Goal: Information Seeking & Learning: Learn about a topic

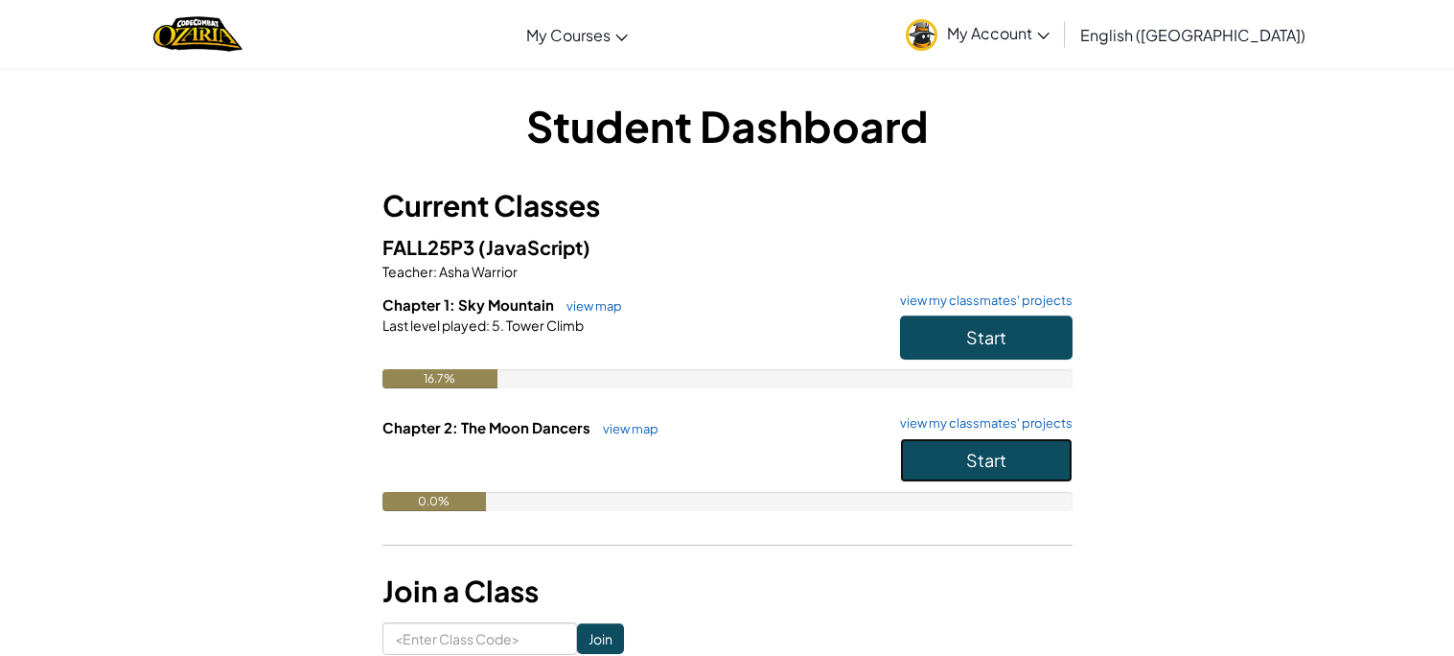
click at [953, 472] on button "Start" at bounding box center [986, 460] width 173 height 44
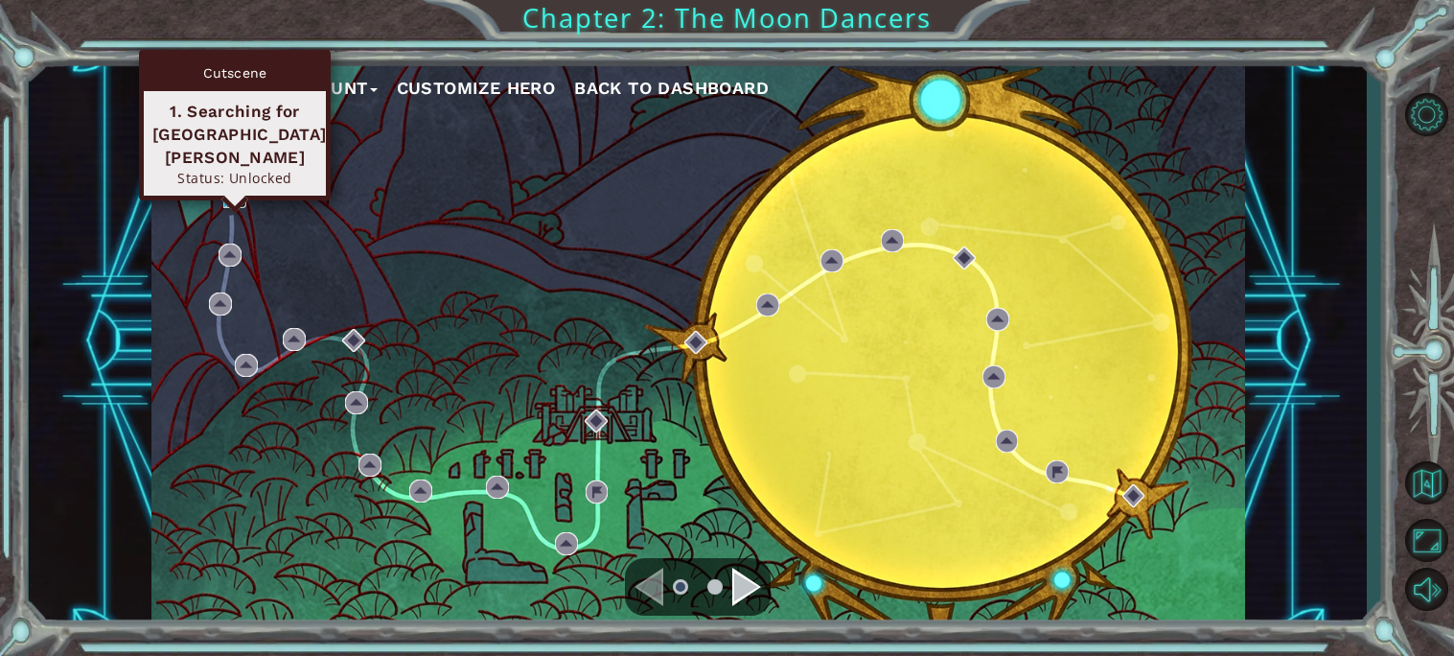
click at [229, 197] on img at bounding box center [234, 197] width 23 height 23
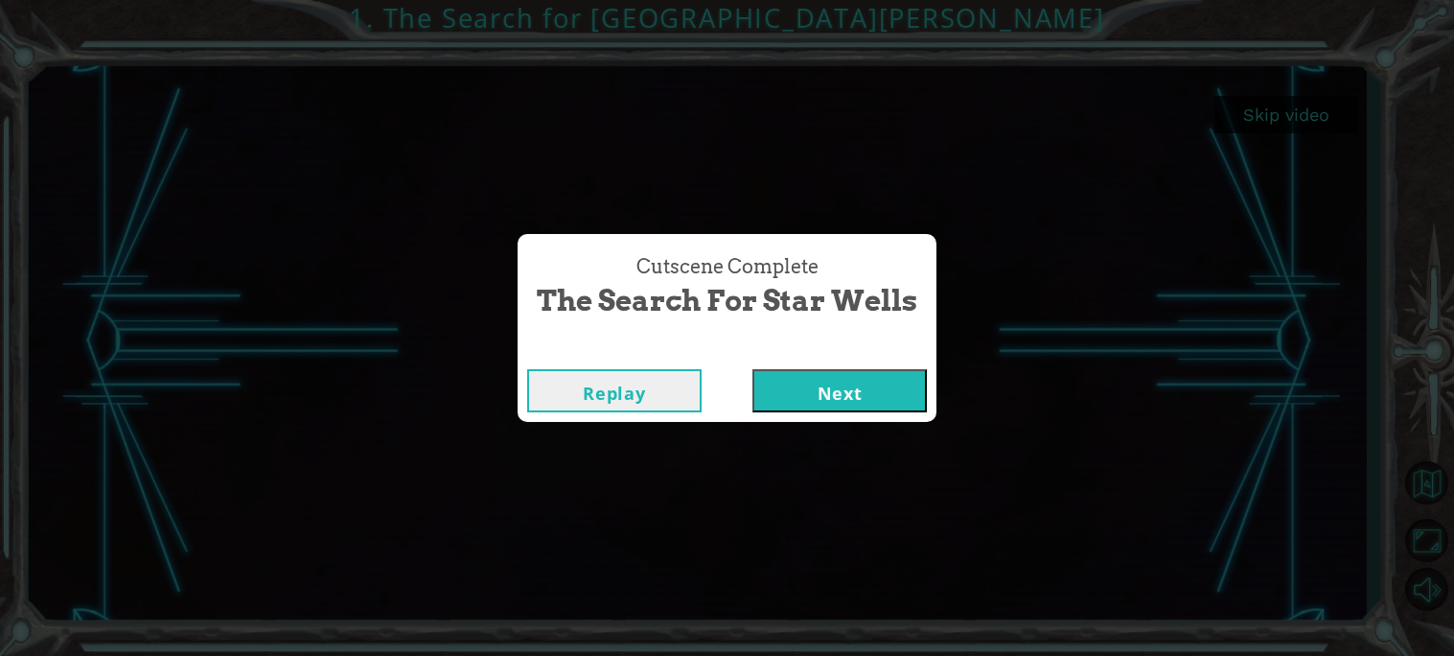
click at [775, 389] on button "Next" at bounding box center [839, 390] width 174 height 43
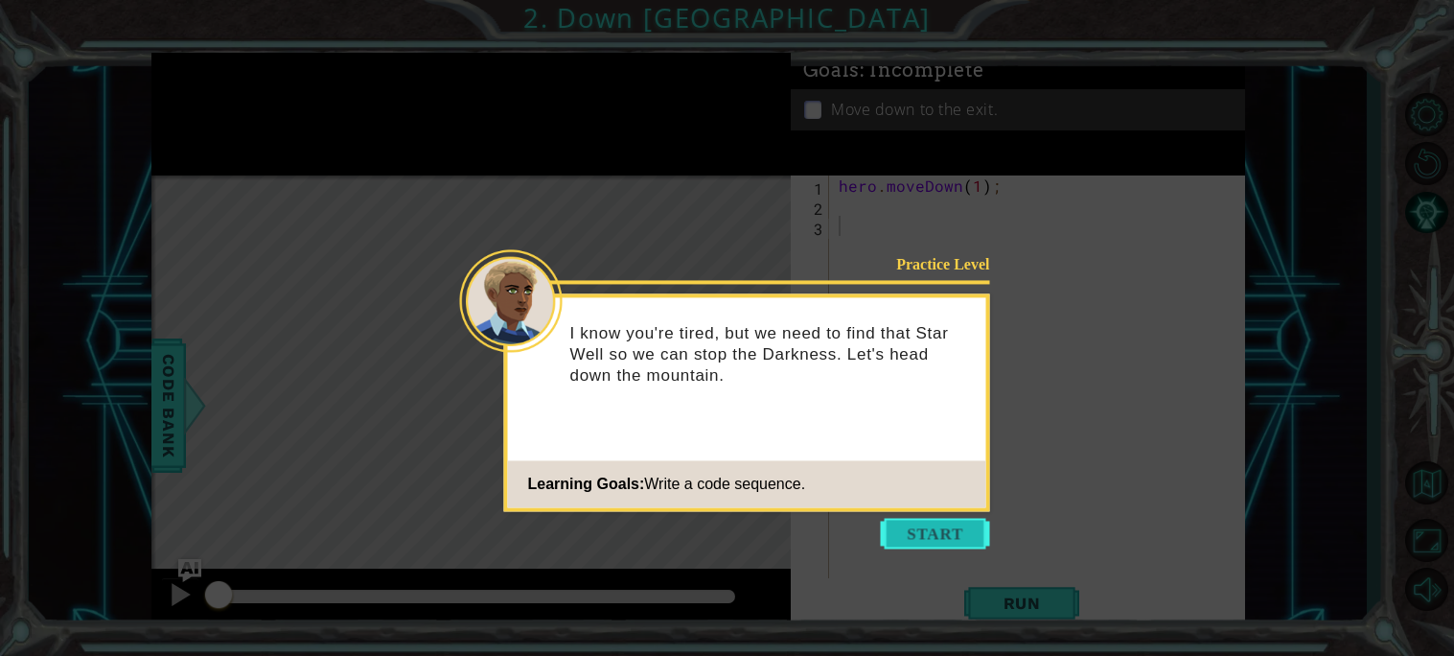
click at [899, 545] on button "Start" at bounding box center [935, 533] width 109 height 31
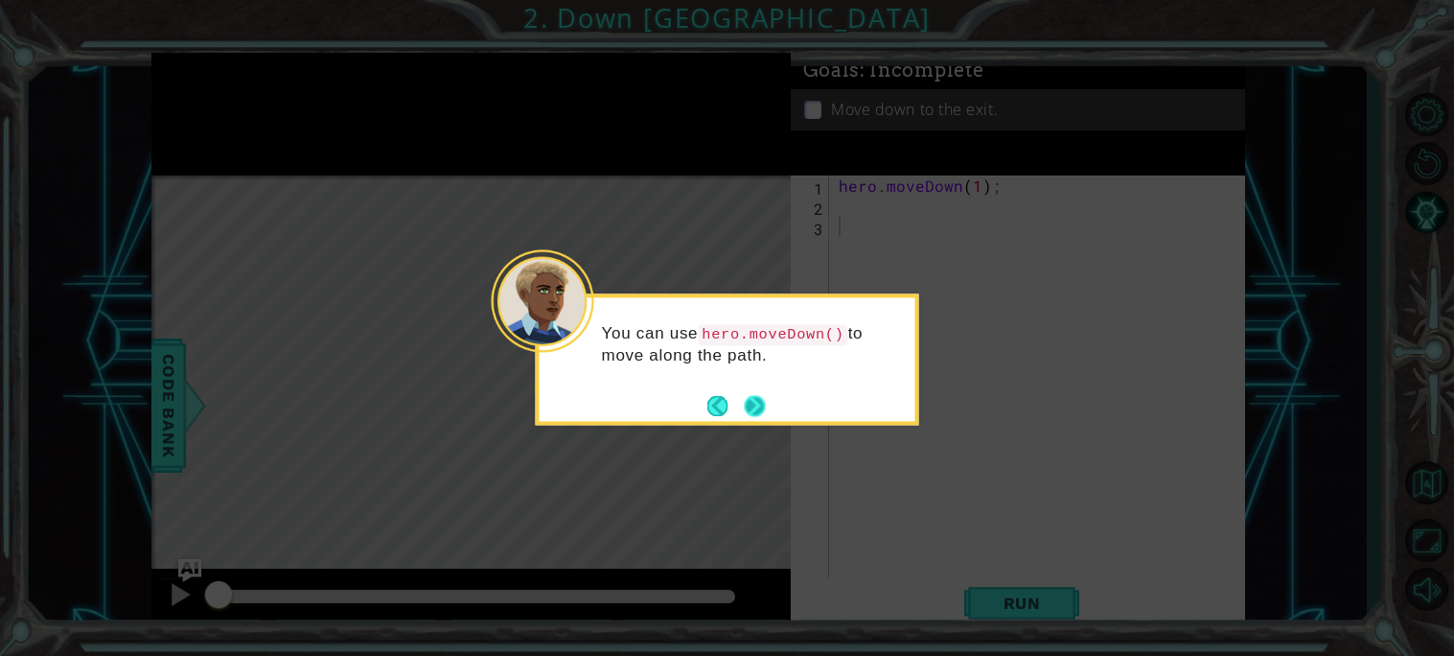
click at [754, 401] on button "Next" at bounding box center [754, 405] width 21 height 21
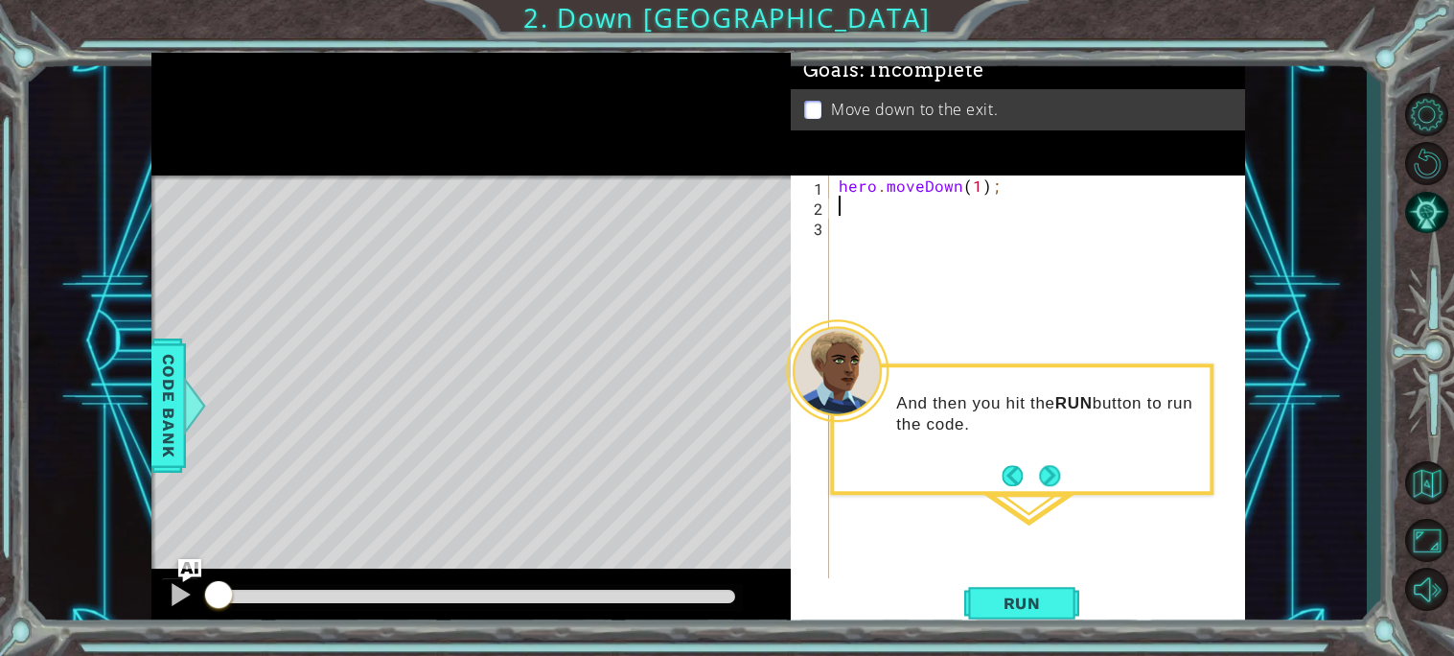
click at [879, 207] on div "hero . moveDown ( 1 ) ;" at bounding box center [1042, 396] width 415 height 443
click at [970, 224] on div "h ero.moveDown press enter" at bounding box center [1006, 252] width 362 height 69
click at [977, 207] on div "hero . moveDown ( 1 ) ; hero . moveDown ( 1 ) ;" at bounding box center [1037, 376] width 405 height 403
type textarea "hero.moveDown(4);"
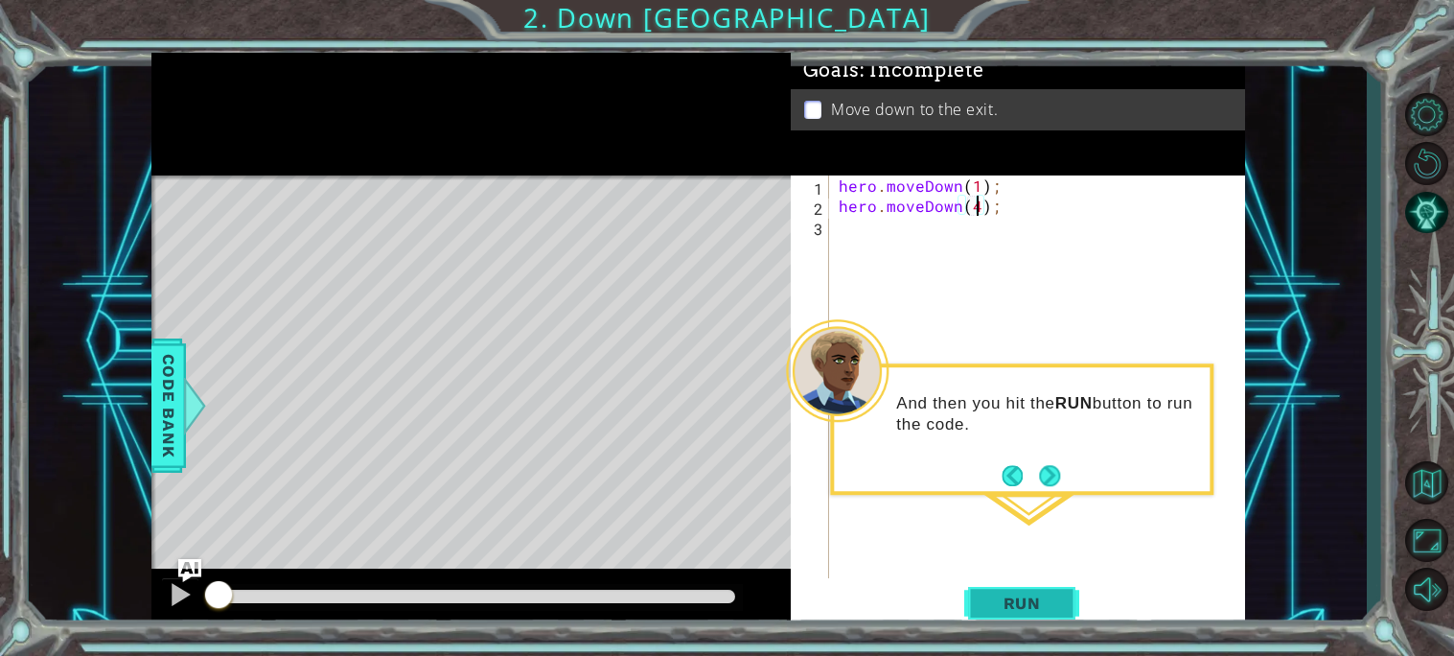
click at [998, 598] on span "Run" at bounding box center [1022, 602] width 76 height 19
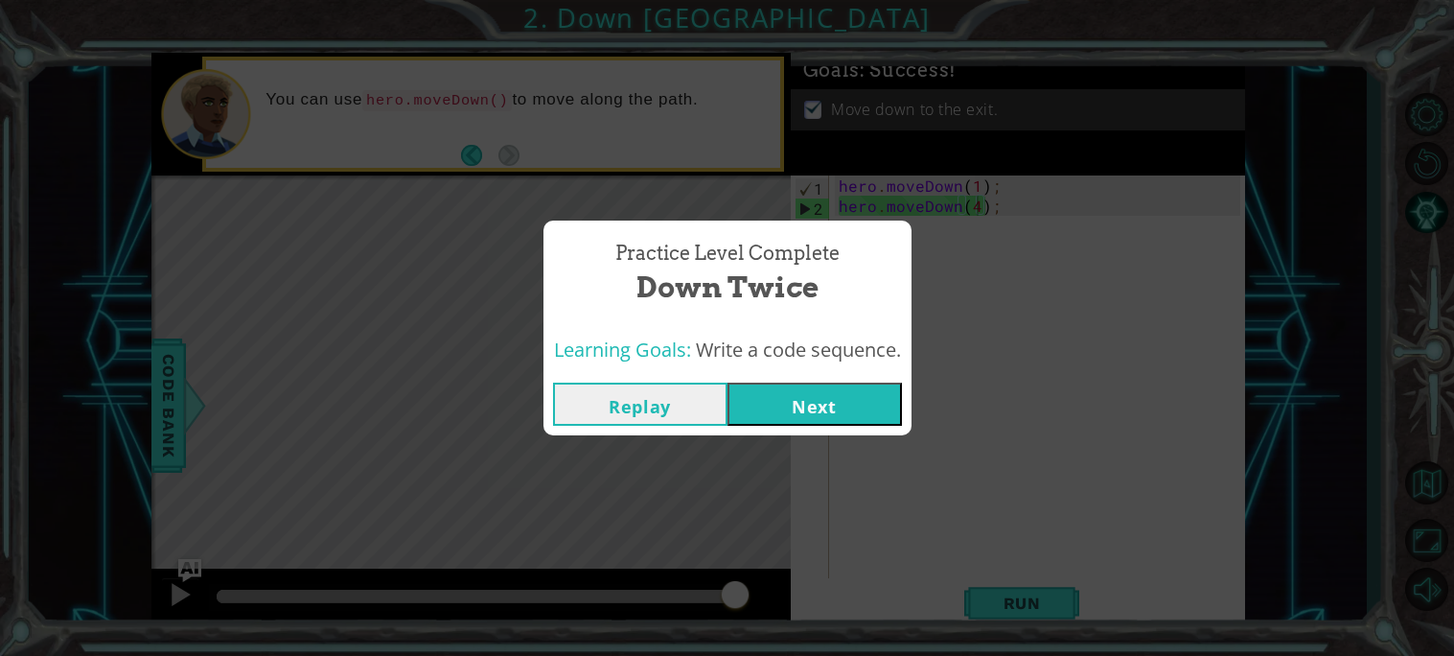
click at [841, 394] on button "Next" at bounding box center [814, 403] width 174 height 43
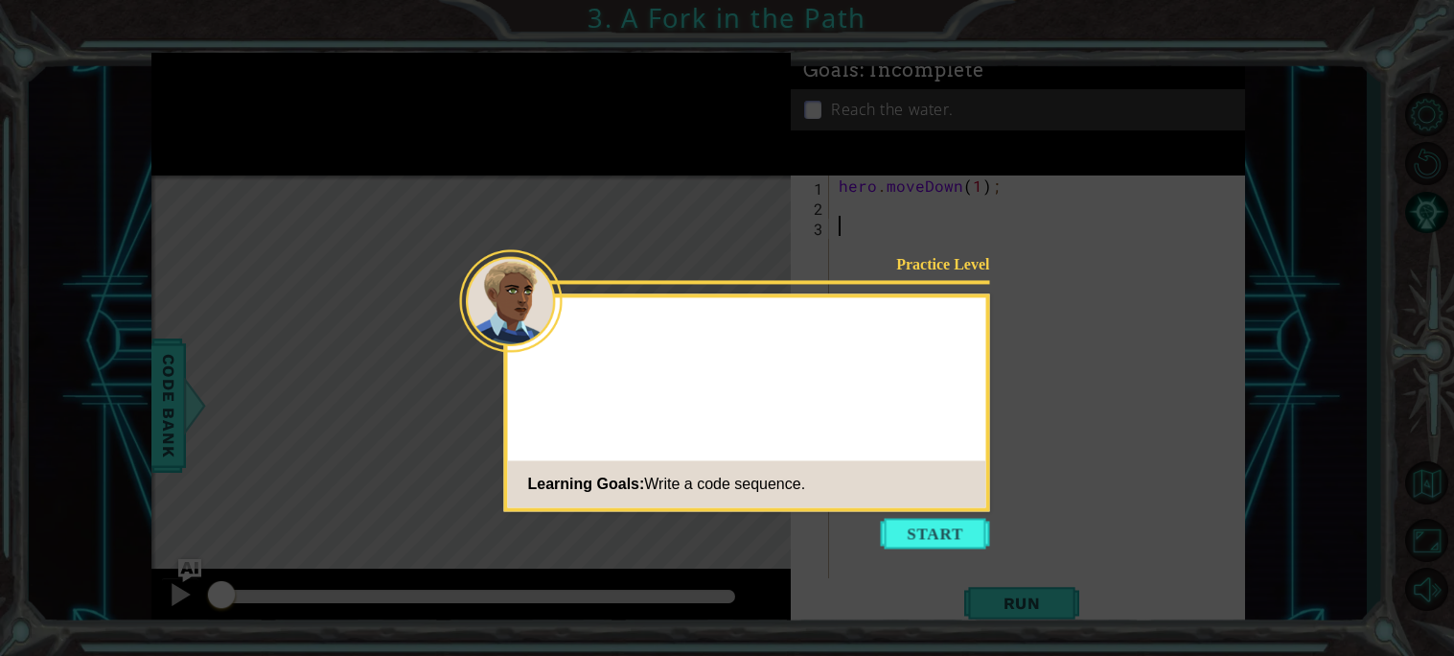
click at [856, 359] on div at bounding box center [747, 332] width 478 height 55
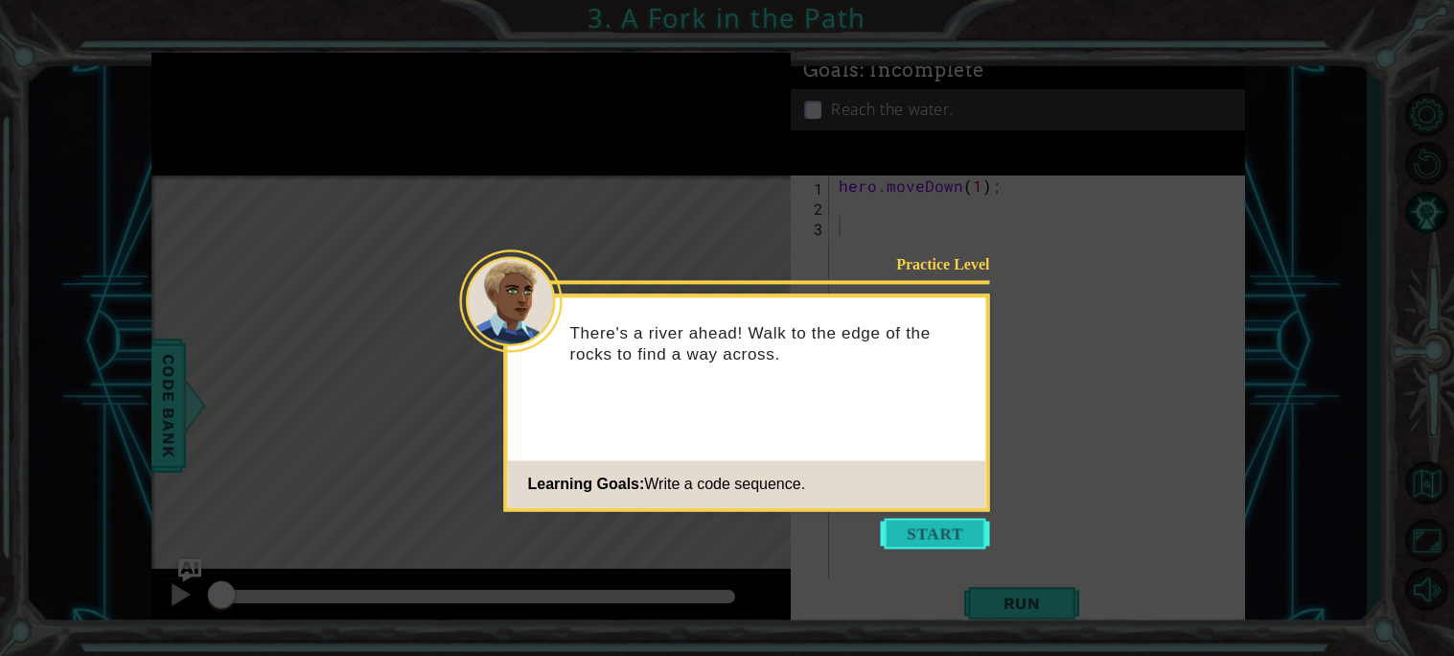
click at [901, 543] on button "Start" at bounding box center [935, 533] width 109 height 31
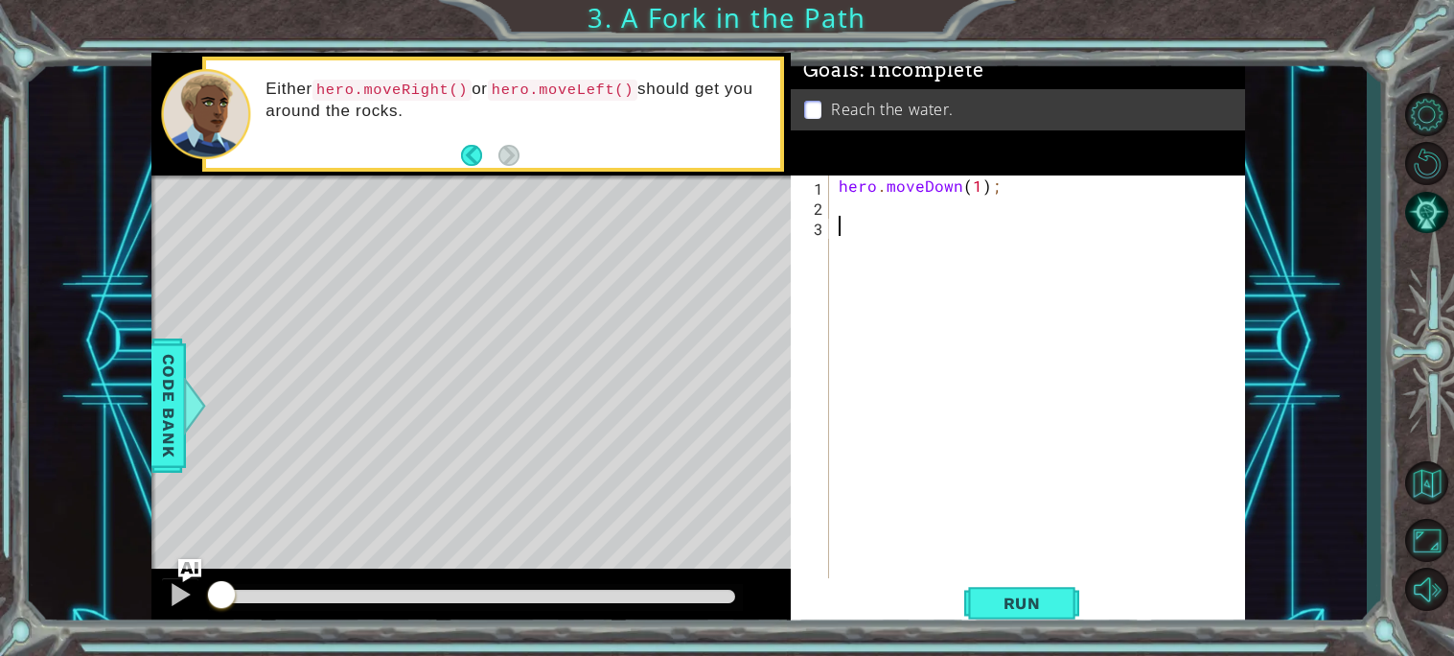
click at [981, 188] on div "hero . moveDown ( 1 ) ;" at bounding box center [1042, 396] width 415 height 443
type textarea "hero.moveDown(2);"
click at [853, 204] on div "hero . moveDown ( 2 ) ;" at bounding box center [1042, 396] width 415 height 443
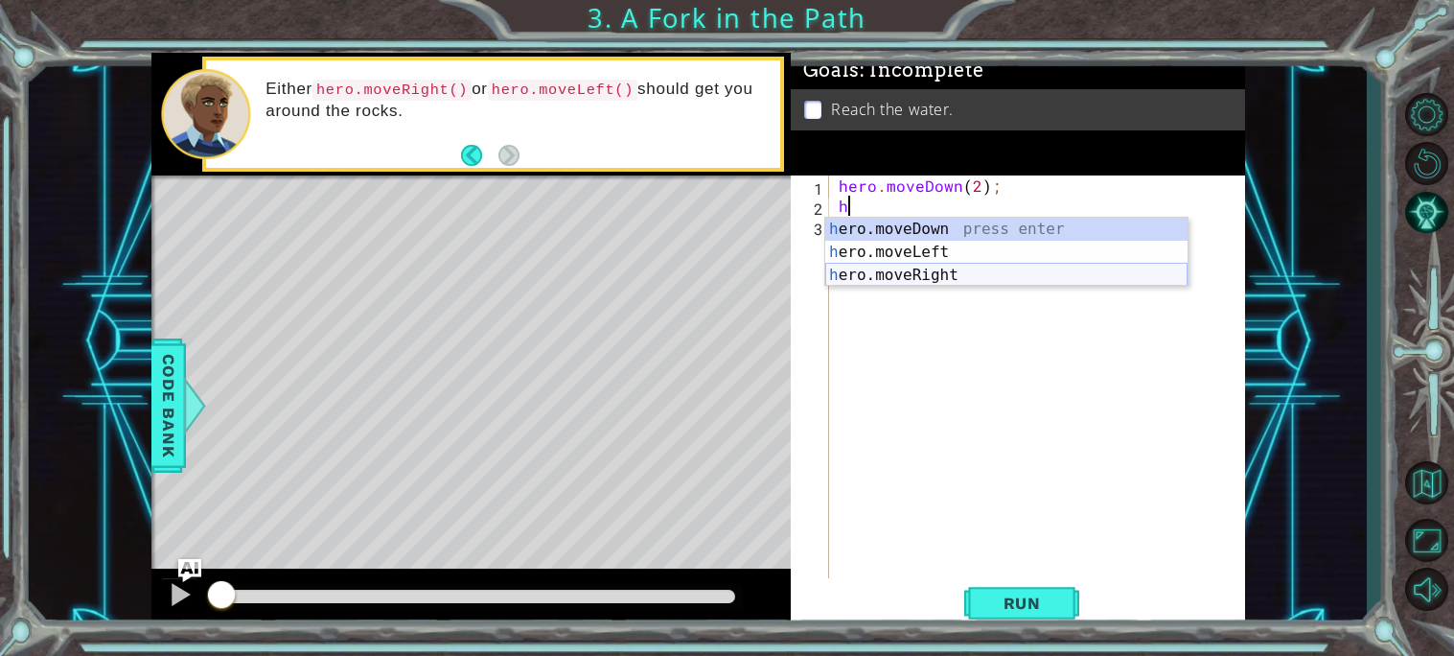
click at [907, 271] on div "h ero.moveDown press enter h ero.moveLeft press enter h ero.moveRight press ent…" at bounding box center [1006, 275] width 362 height 115
type textarea "hero.moveRight(1);"
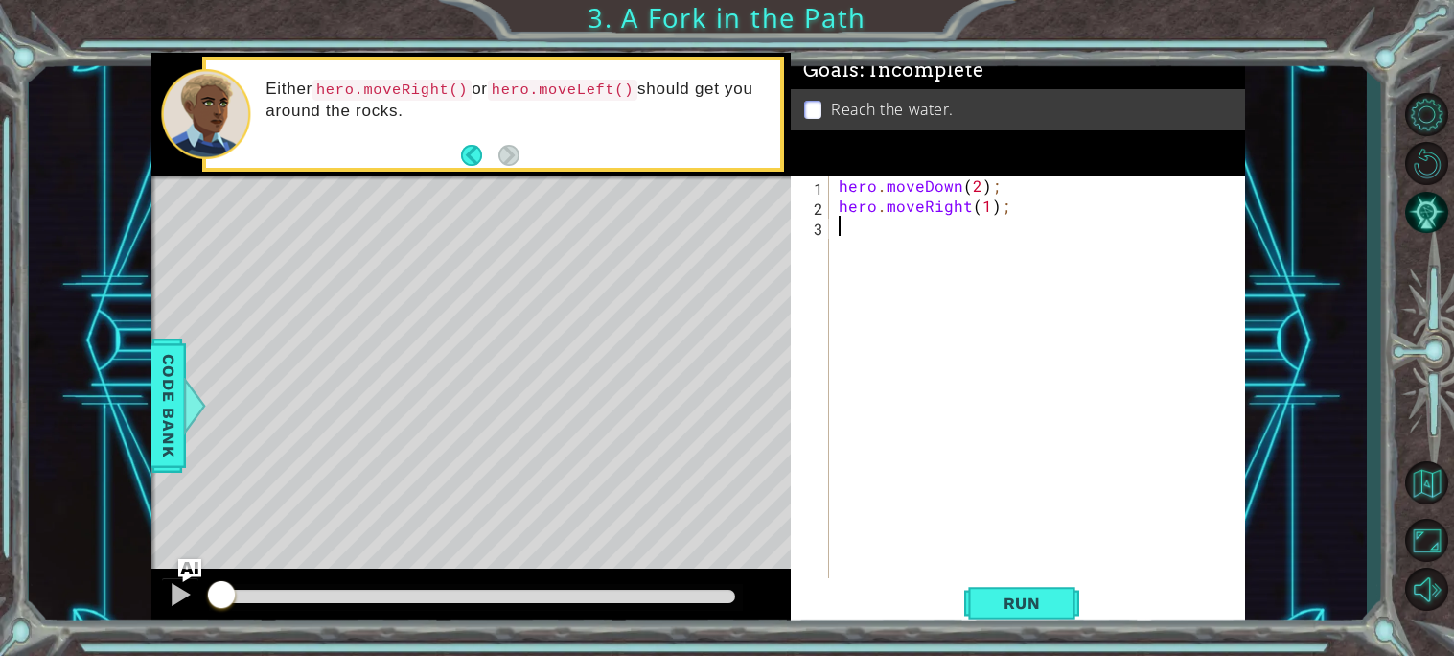
click at [914, 236] on div "hero . moveDown ( 2 ) ; hero . moveRight ( 1 ) ;" at bounding box center [1042, 396] width 415 height 443
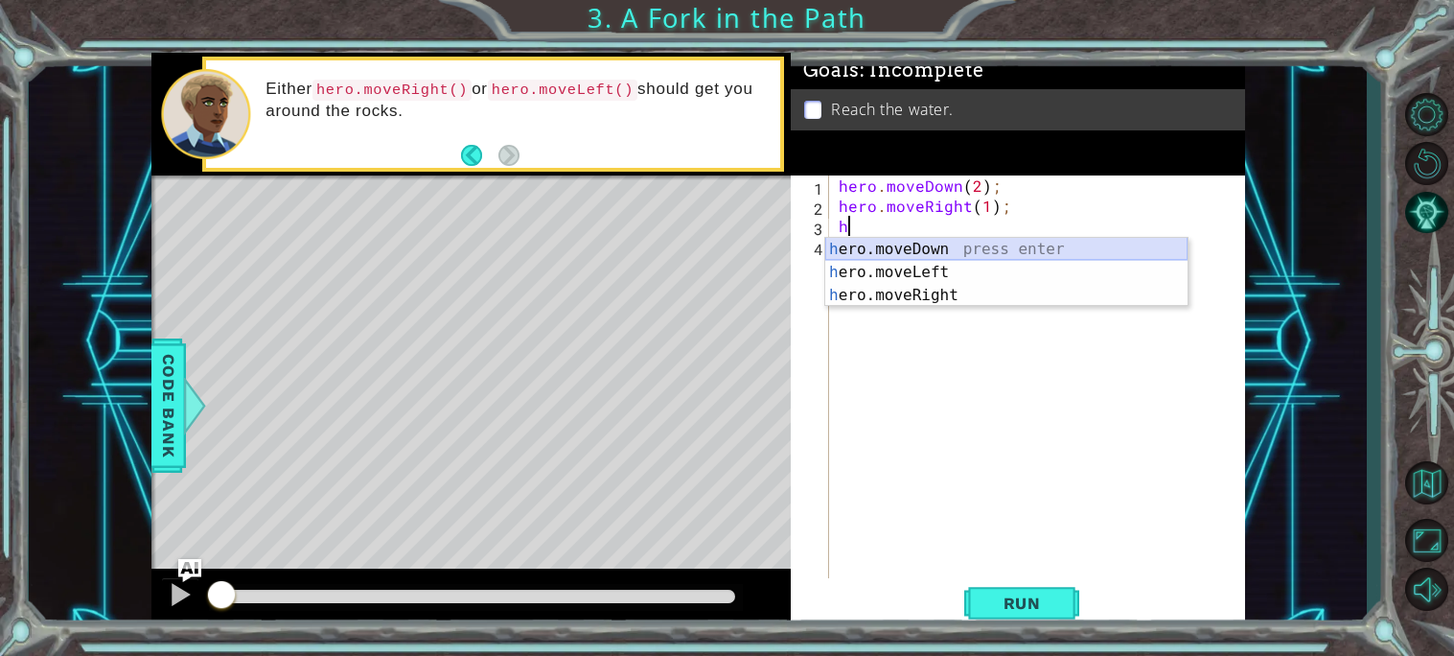
click at [910, 238] on div "h ero.moveDown press enter h ero.moveLeft press enter h ero.moveRight press ent…" at bounding box center [1006, 295] width 362 height 115
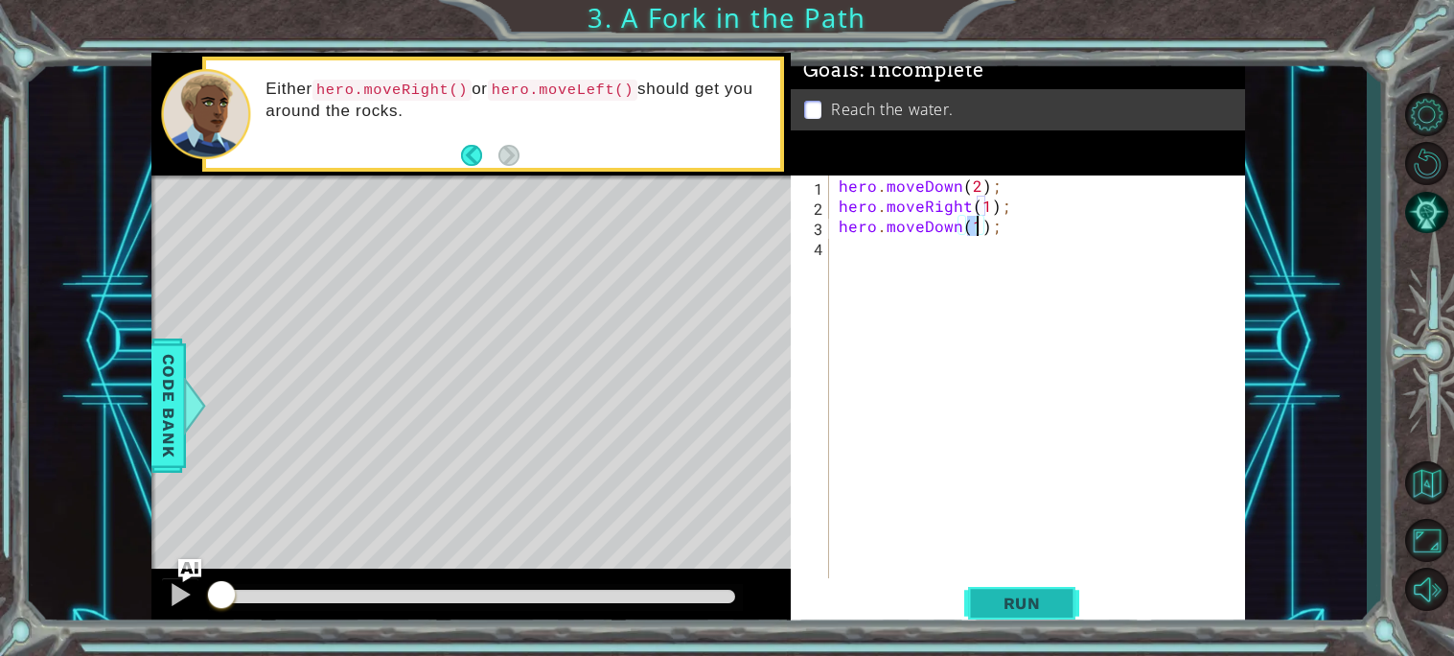
type textarea "hero.moveDown(1);"
click at [994, 625] on button "Run" at bounding box center [1021, 602] width 115 height 45
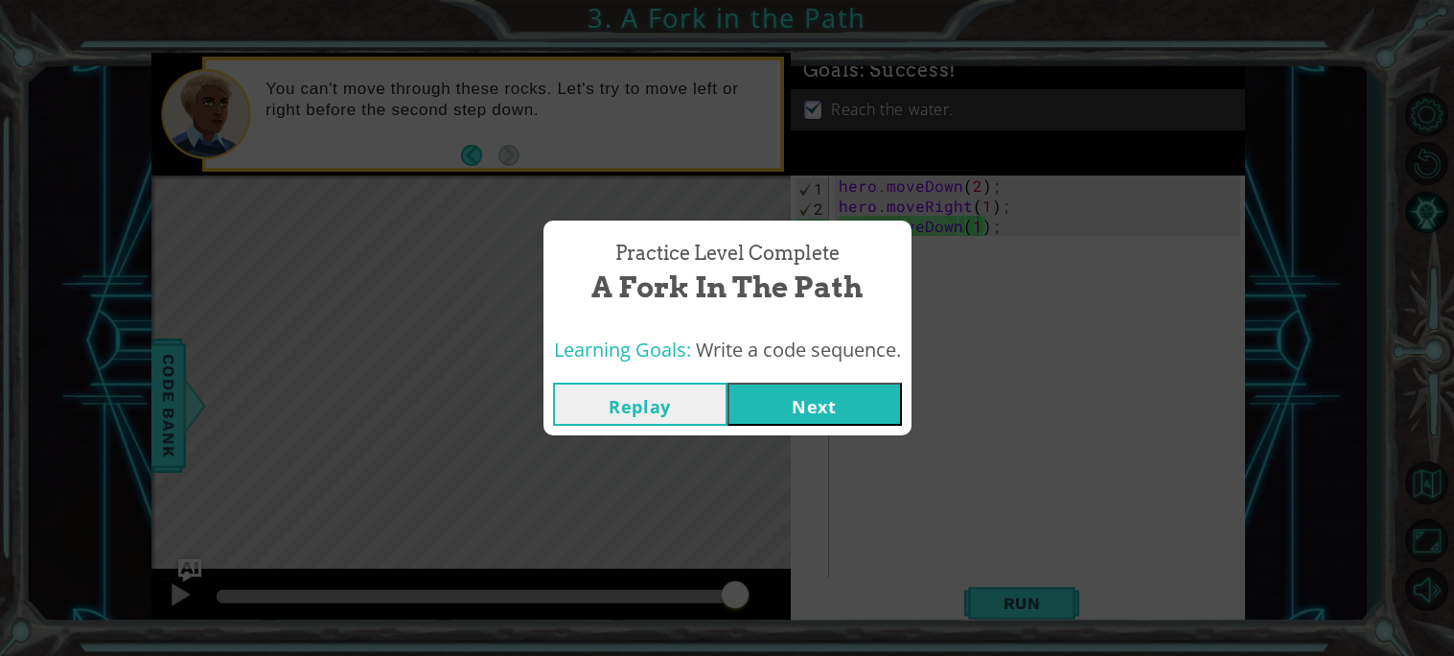
click at [871, 412] on button "Next" at bounding box center [814, 403] width 174 height 43
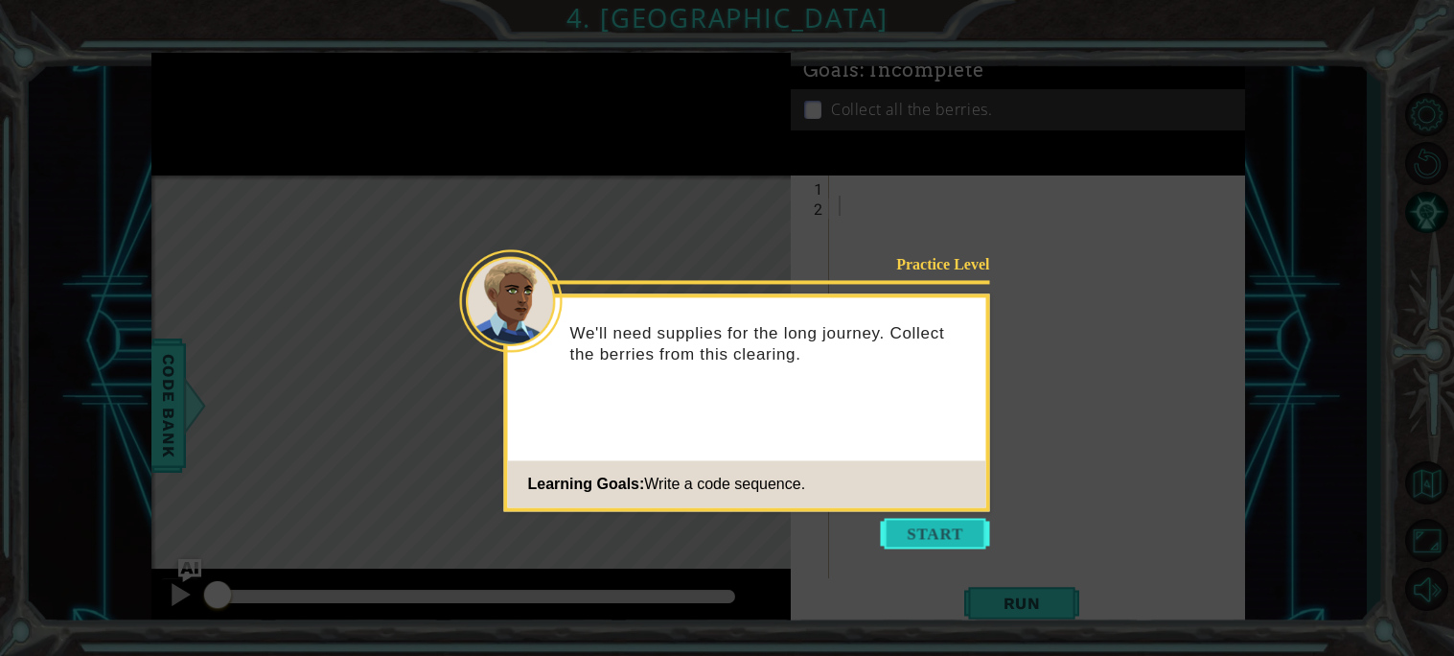
click at [928, 521] on button "Start" at bounding box center [935, 533] width 109 height 31
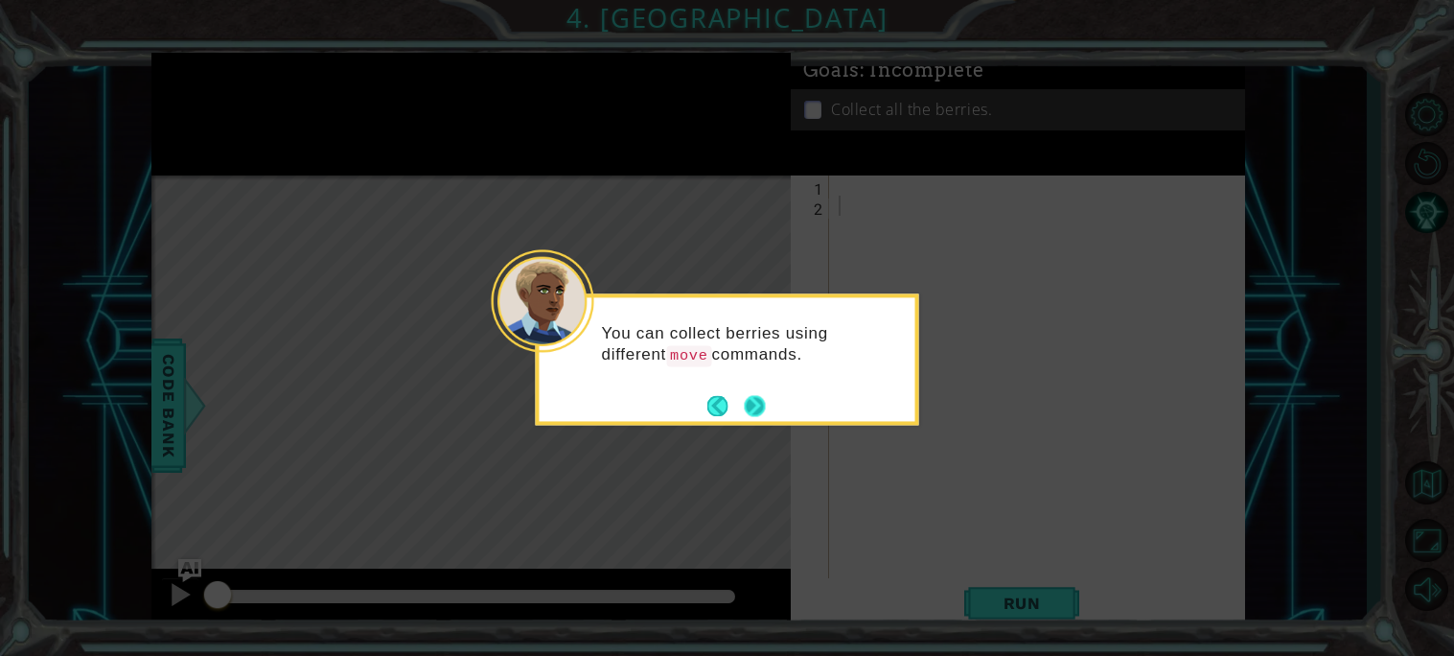
click at [754, 411] on button "Next" at bounding box center [754, 405] width 21 height 21
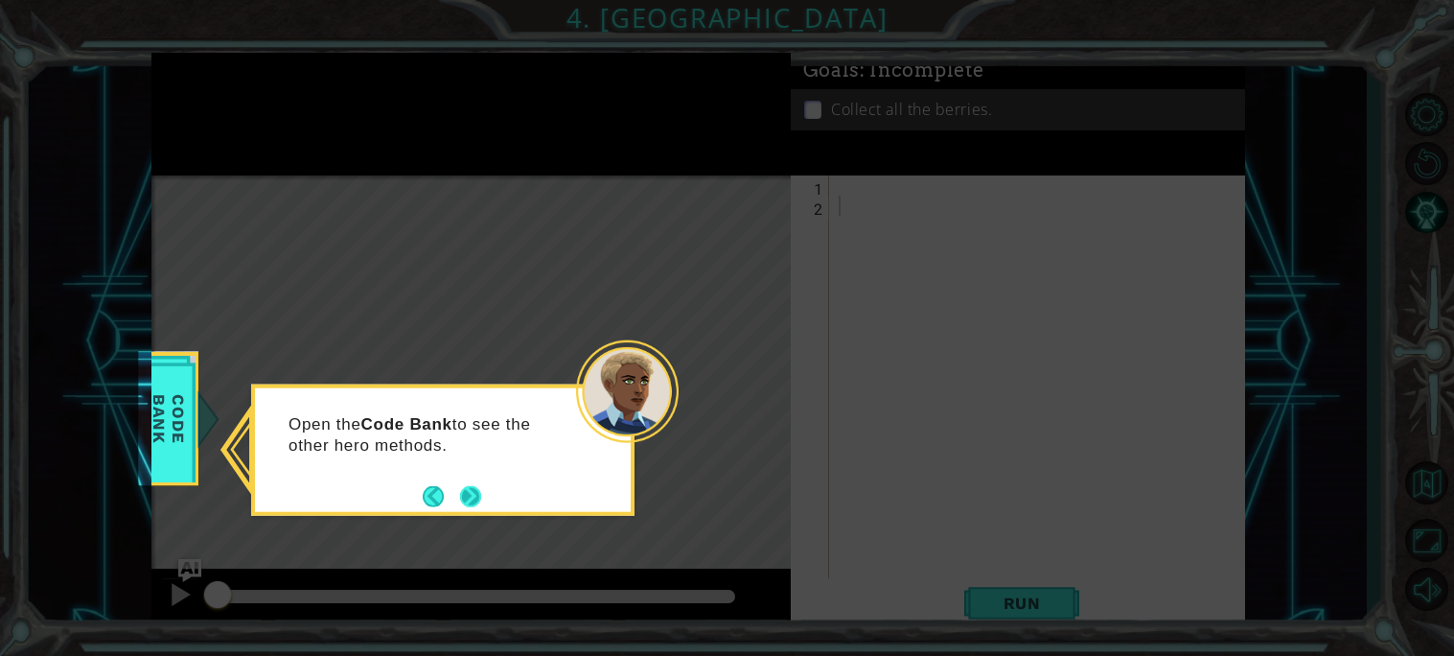
click at [460, 495] on button "Next" at bounding box center [470, 495] width 21 height 21
click at [460, 493] on button "Next" at bounding box center [470, 495] width 21 height 21
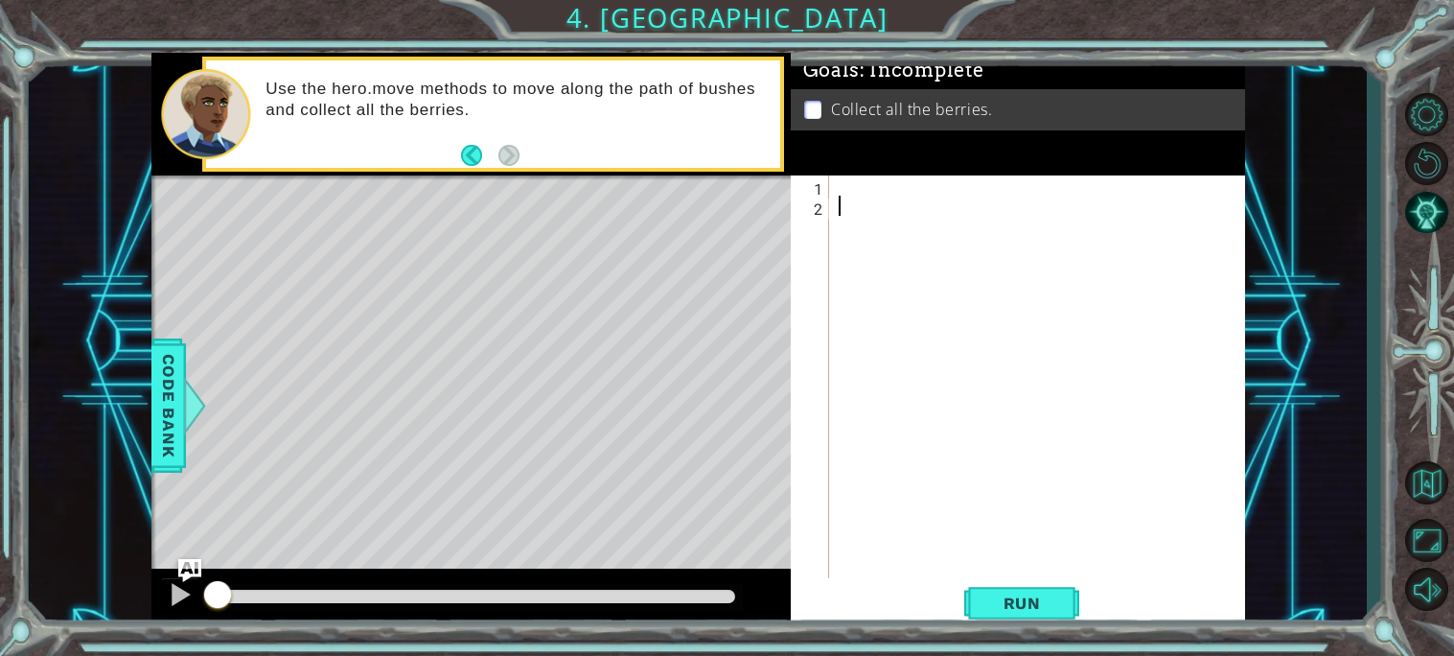
click at [839, 191] on div at bounding box center [1042, 396] width 415 height 443
click at [813, 107] on p at bounding box center [812, 110] width 17 height 18
click at [843, 190] on div at bounding box center [1042, 396] width 415 height 443
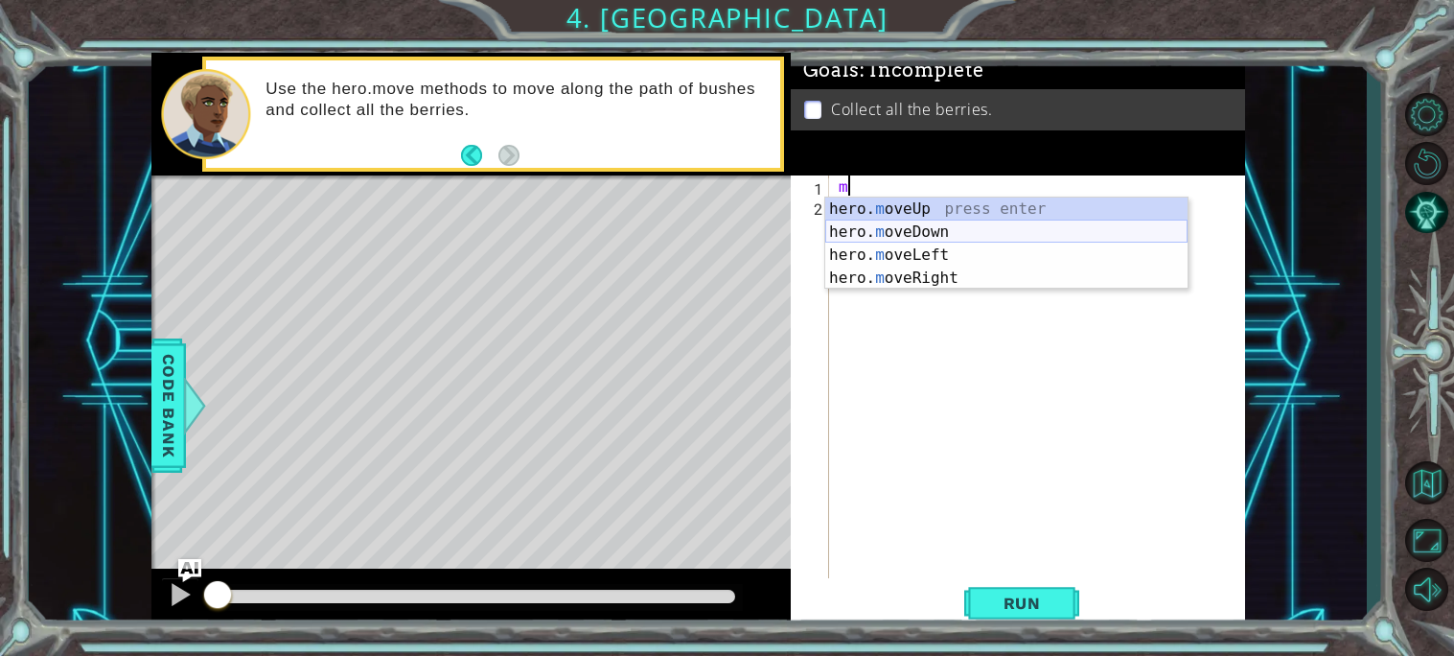
click at [879, 230] on div "hero. m oveUp press enter hero. m oveDown press enter hero. m oveLeft press ent…" at bounding box center [1006, 266] width 362 height 138
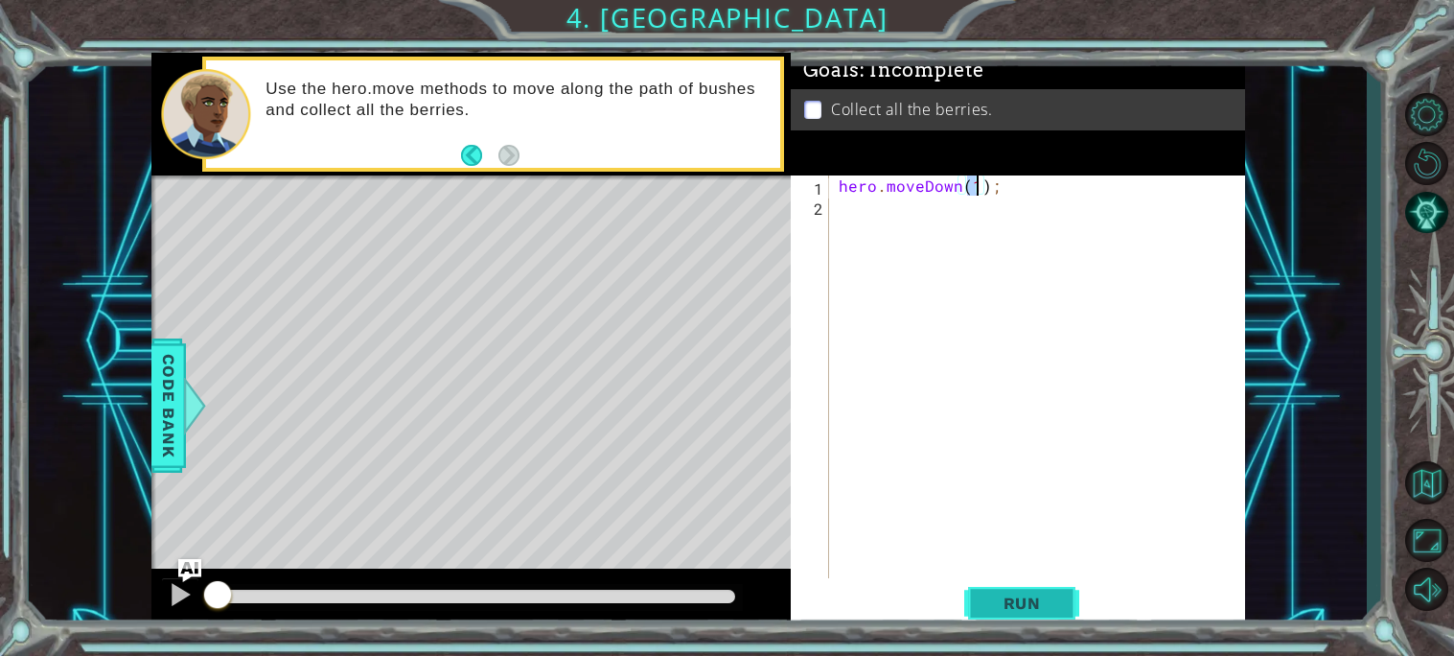
click at [990, 608] on span "Run" at bounding box center [1022, 602] width 76 height 19
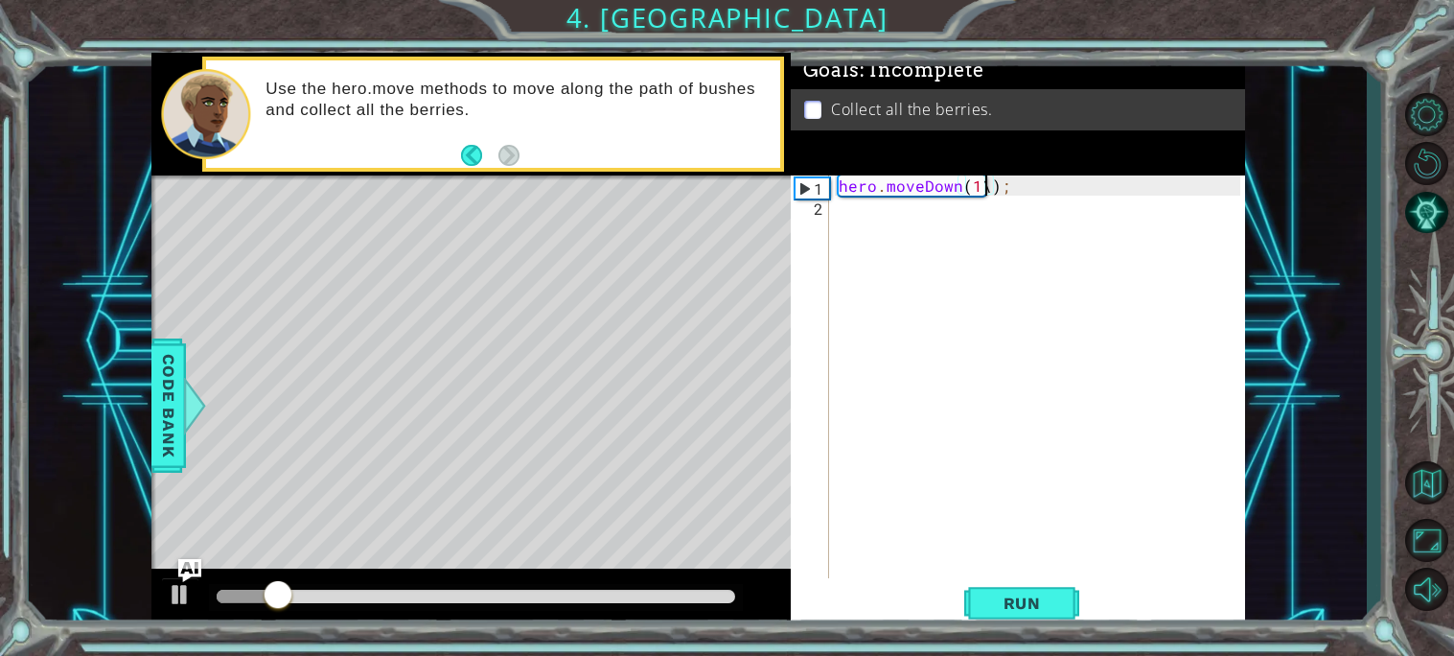
scroll to position [0, 8]
type textarea "hero.moveDown(2);"
click at [947, 206] on div "hero . moveDown ( 2 ) ;" at bounding box center [1042, 396] width 415 height 443
click at [843, 210] on div "hero . moveDown ( 2 ) ;" at bounding box center [1042, 396] width 415 height 443
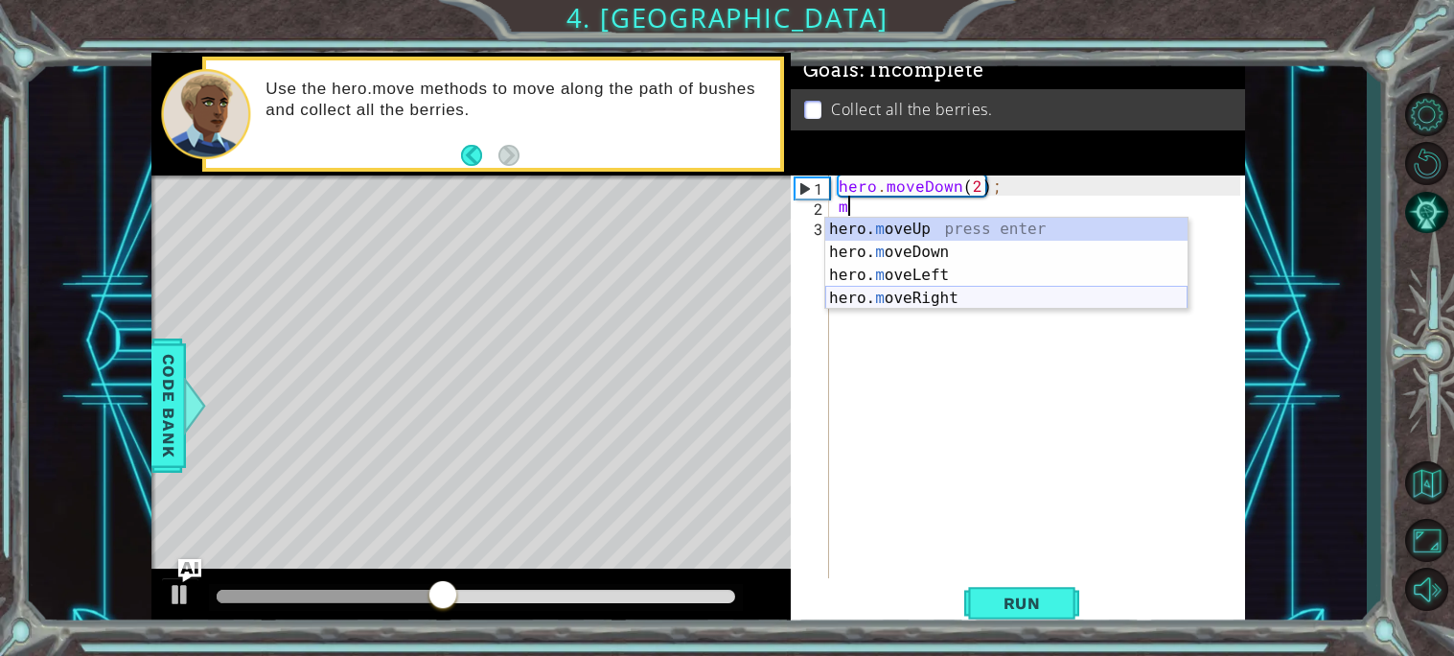
click at [917, 295] on div "hero. m oveUp press enter hero. m oveDown press enter hero. m oveLeft press ent…" at bounding box center [1006, 287] width 362 height 138
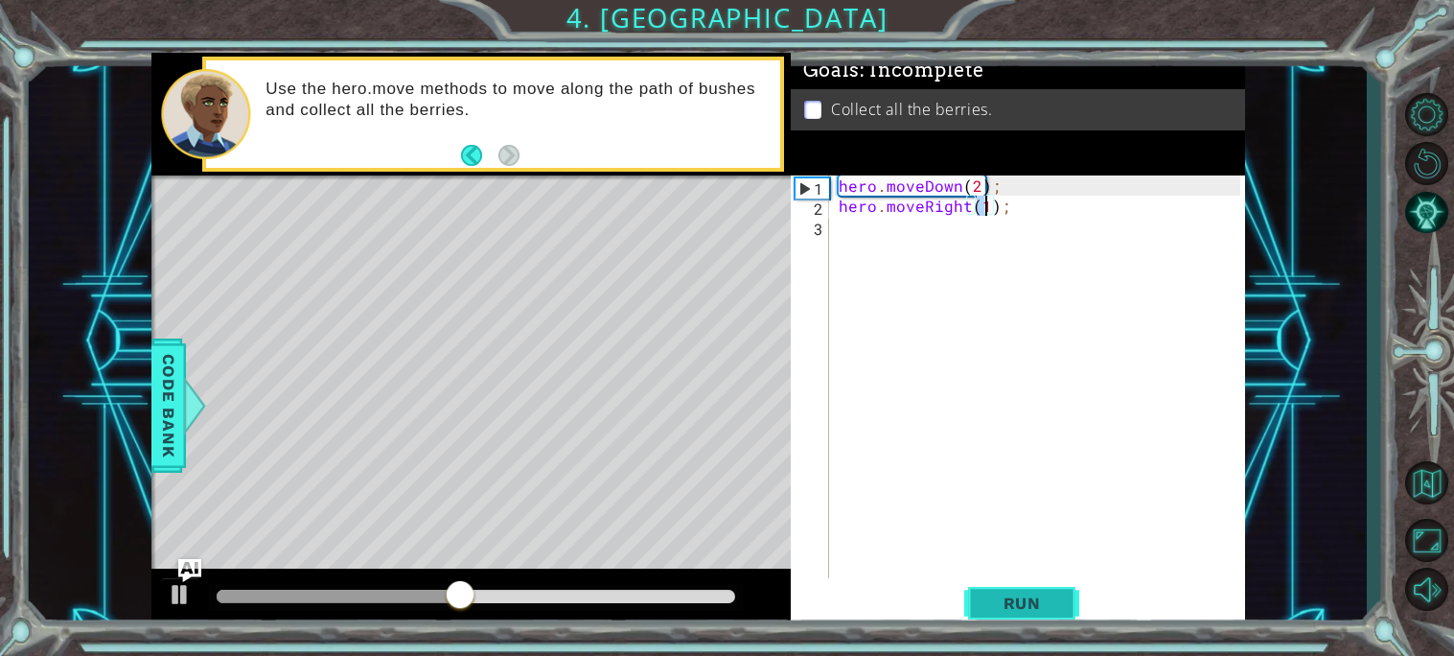
click at [1013, 602] on span "Run" at bounding box center [1022, 602] width 76 height 19
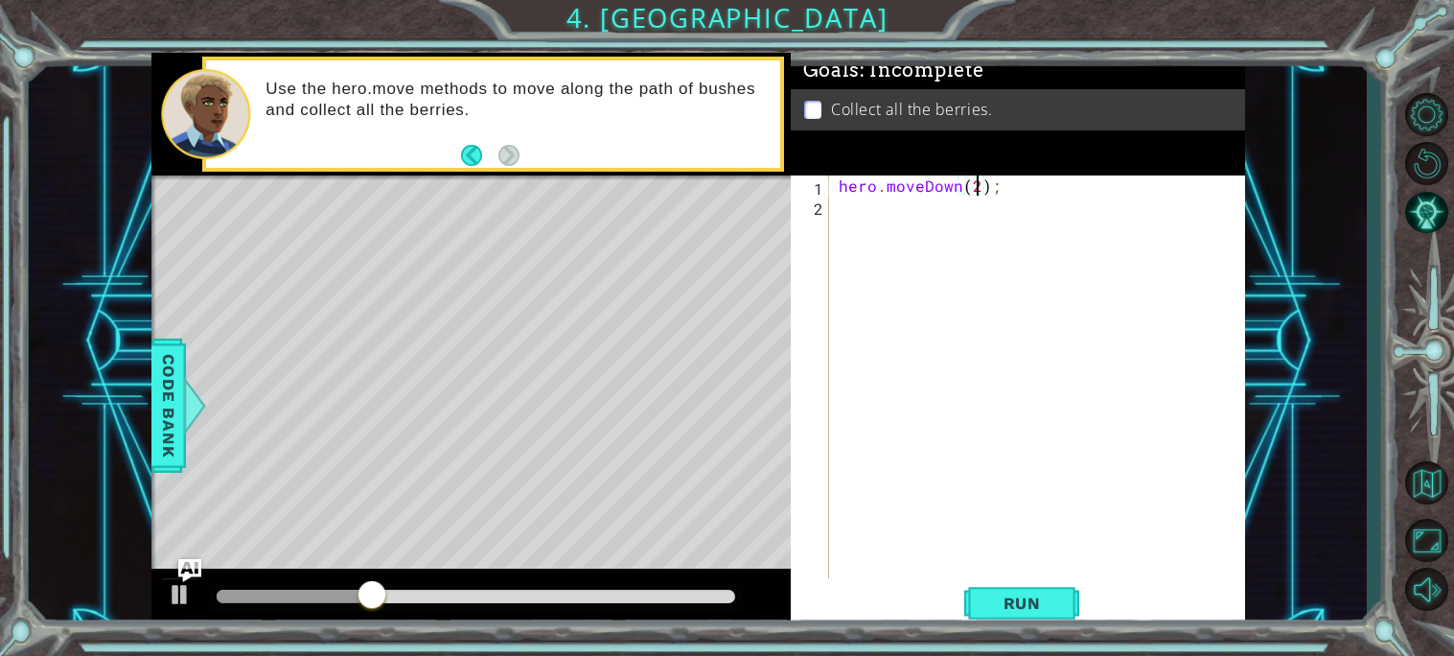
scroll to position [0, 8]
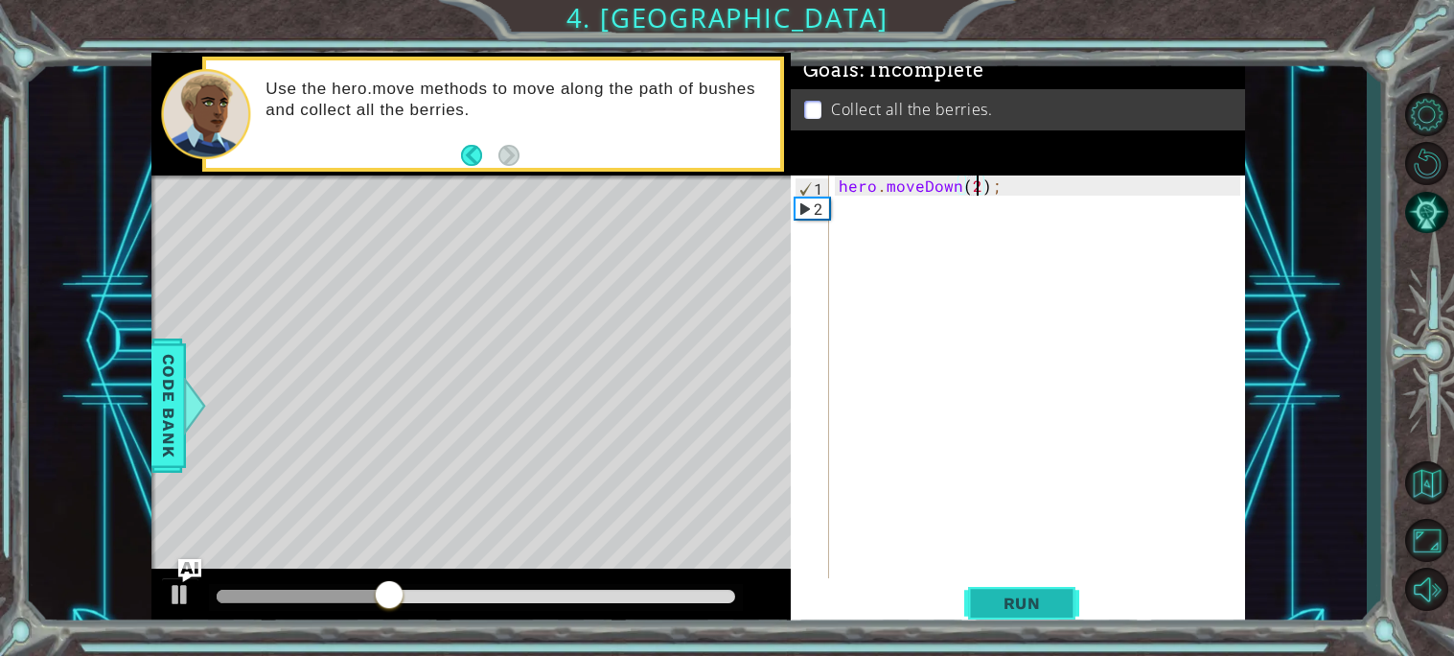
type textarea "hero.moveDown(2);"
click at [985, 589] on button "Run" at bounding box center [1021, 602] width 115 height 45
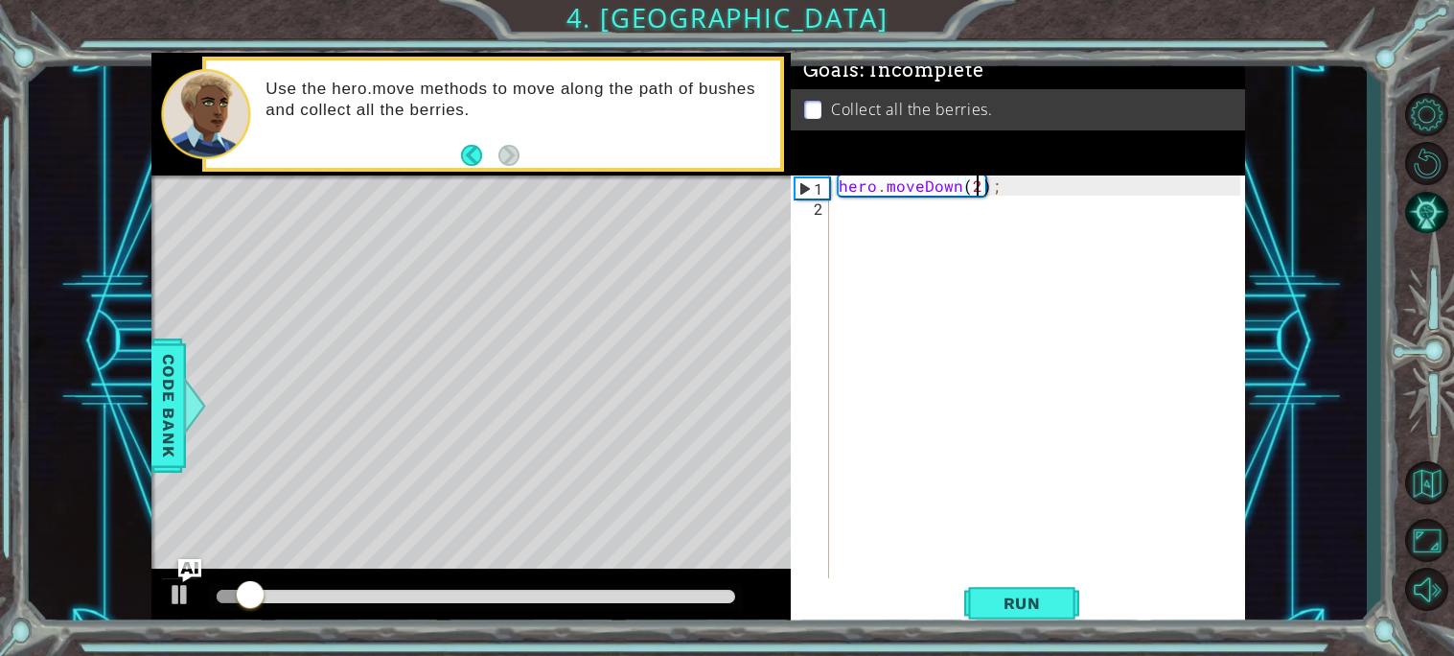
click at [910, 238] on div "hero . moveDown ( 2 ) ;" at bounding box center [1042, 396] width 415 height 443
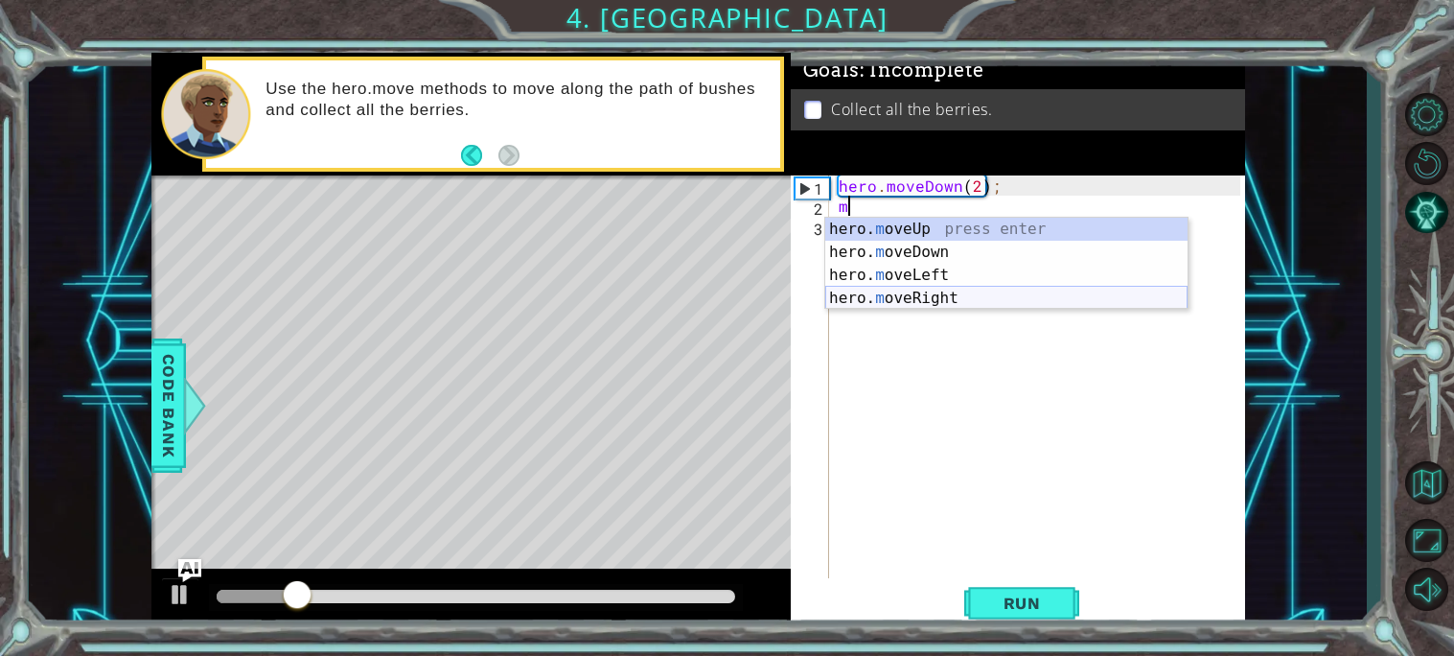
click at [920, 292] on div "hero. m oveUp press enter hero. m oveDown press enter hero. m oveLeft press ent…" at bounding box center [1006, 287] width 362 height 138
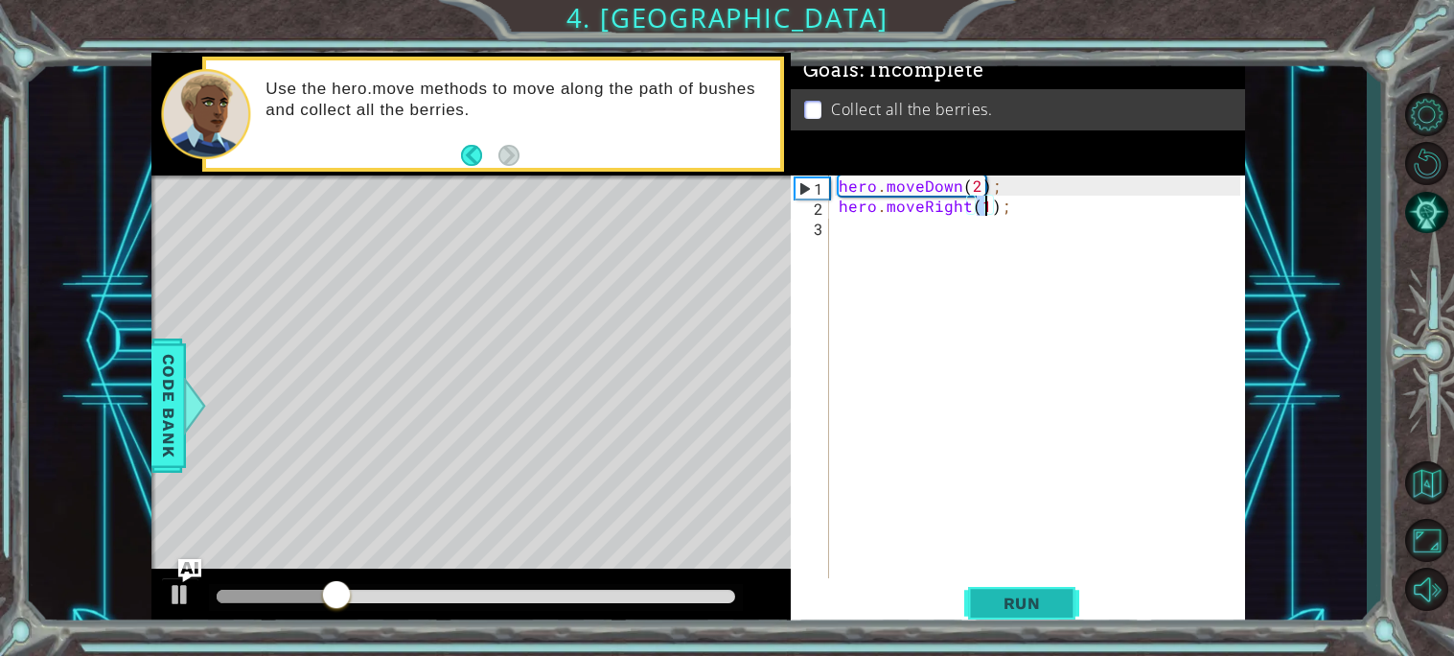
click at [1016, 607] on span "Run" at bounding box center [1022, 602] width 76 height 19
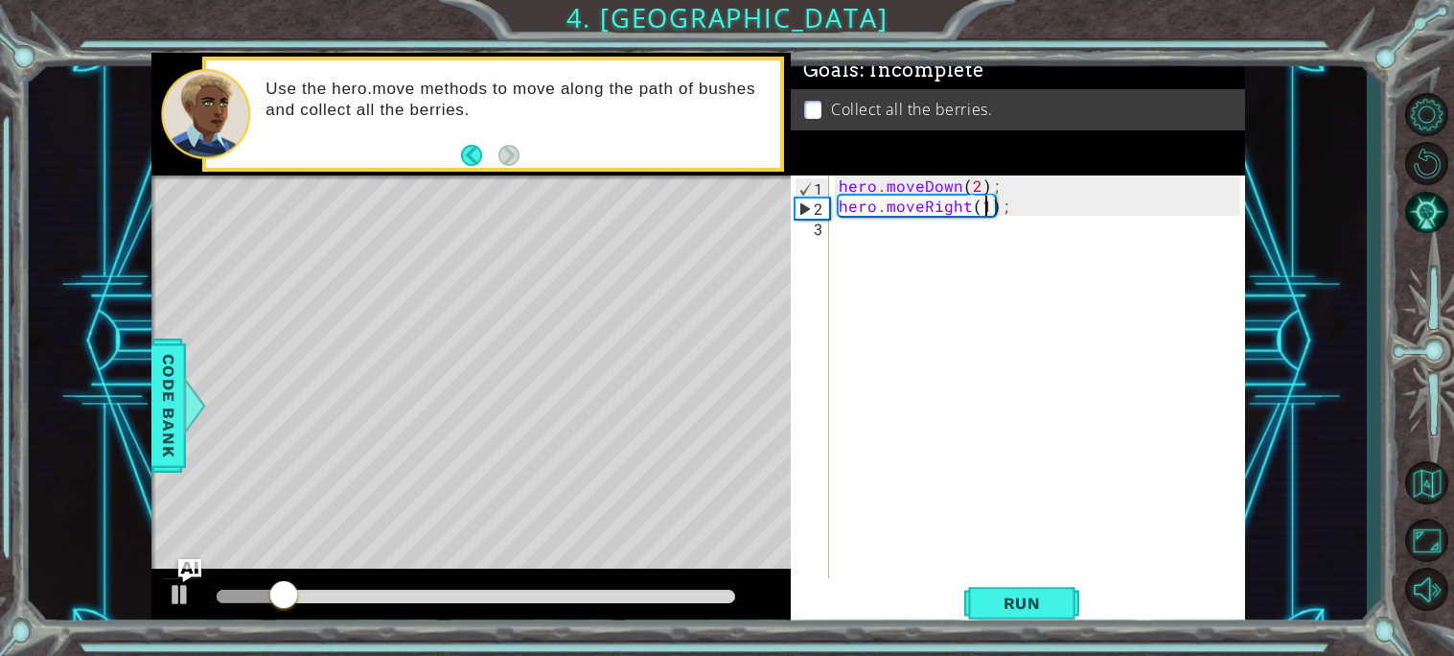
click at [1025, 204] on div "hero . moveDown ( 2 ) ; hero . moveRight ( 1 ) ;" at bounding box center [1042, 396] width 415 height 443
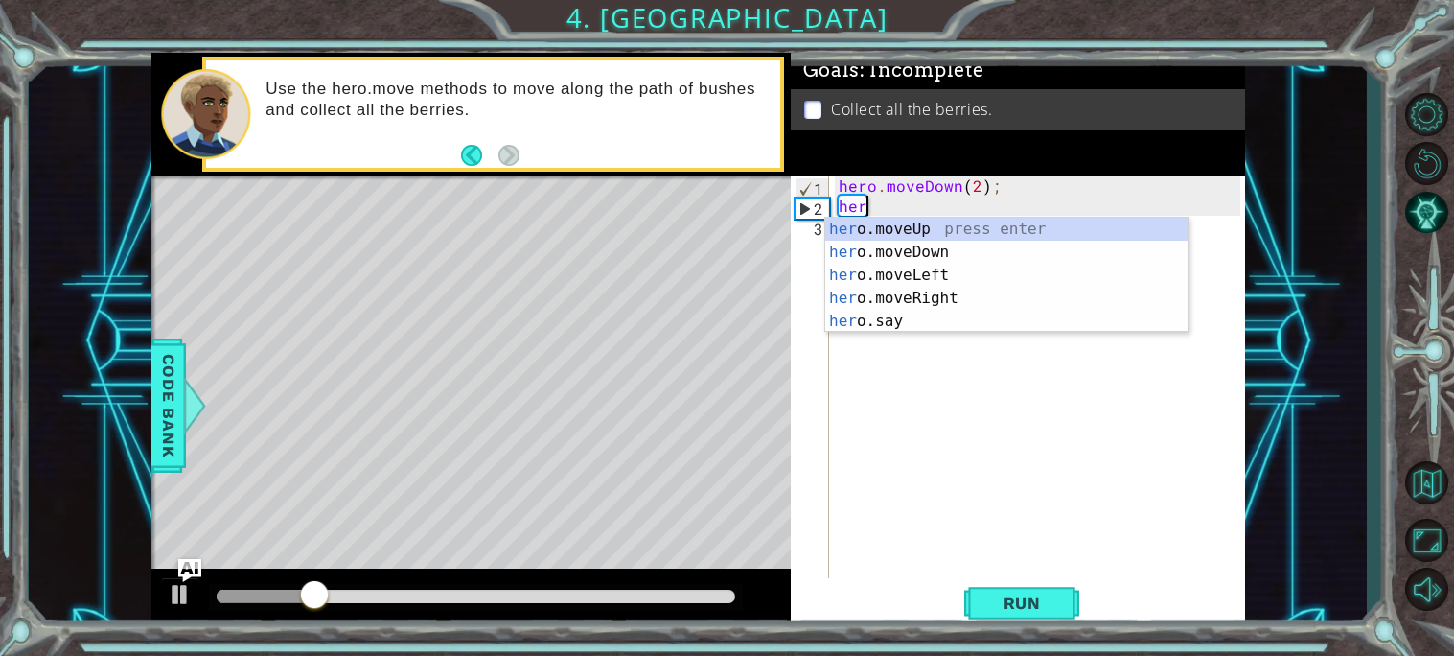
type textarea "h"
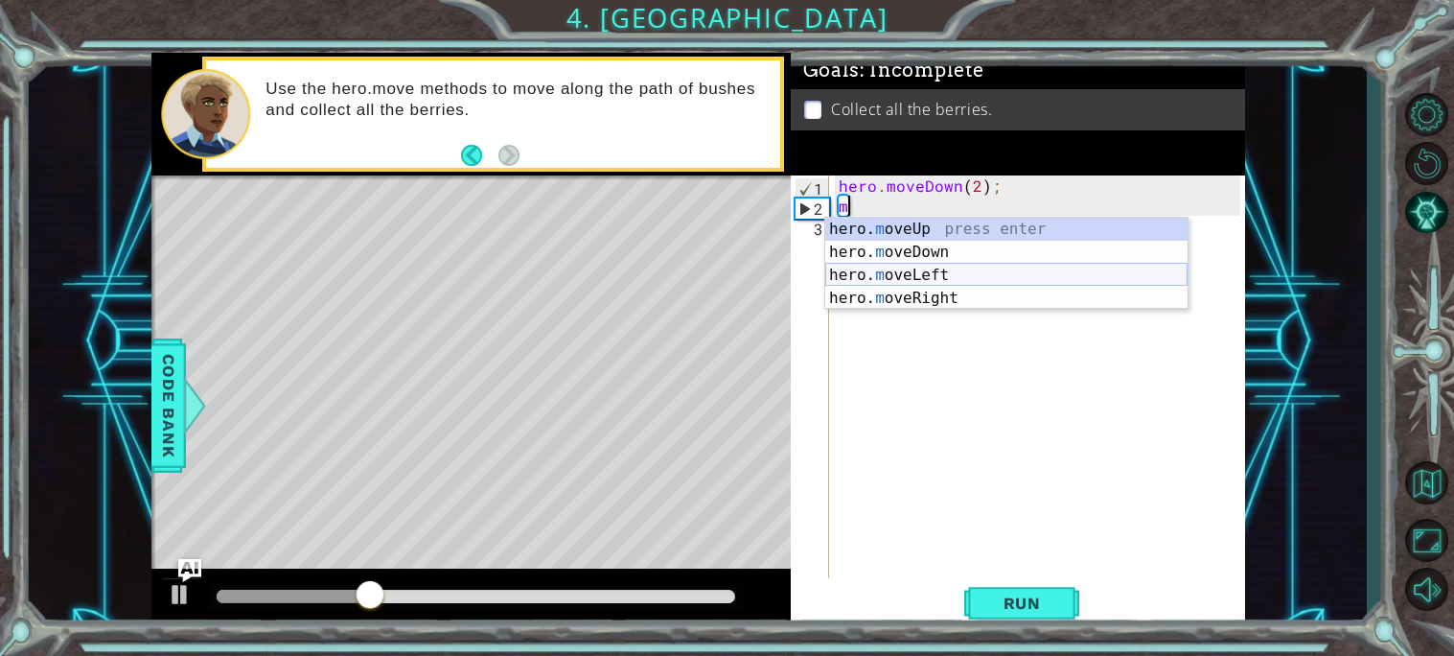
click at [992, 280] on div "hero. m oveUp press enter hero. m oveDown press enter hero. m oveLeft press ent…" at bounding box center [1006, 287] width 362 height 138
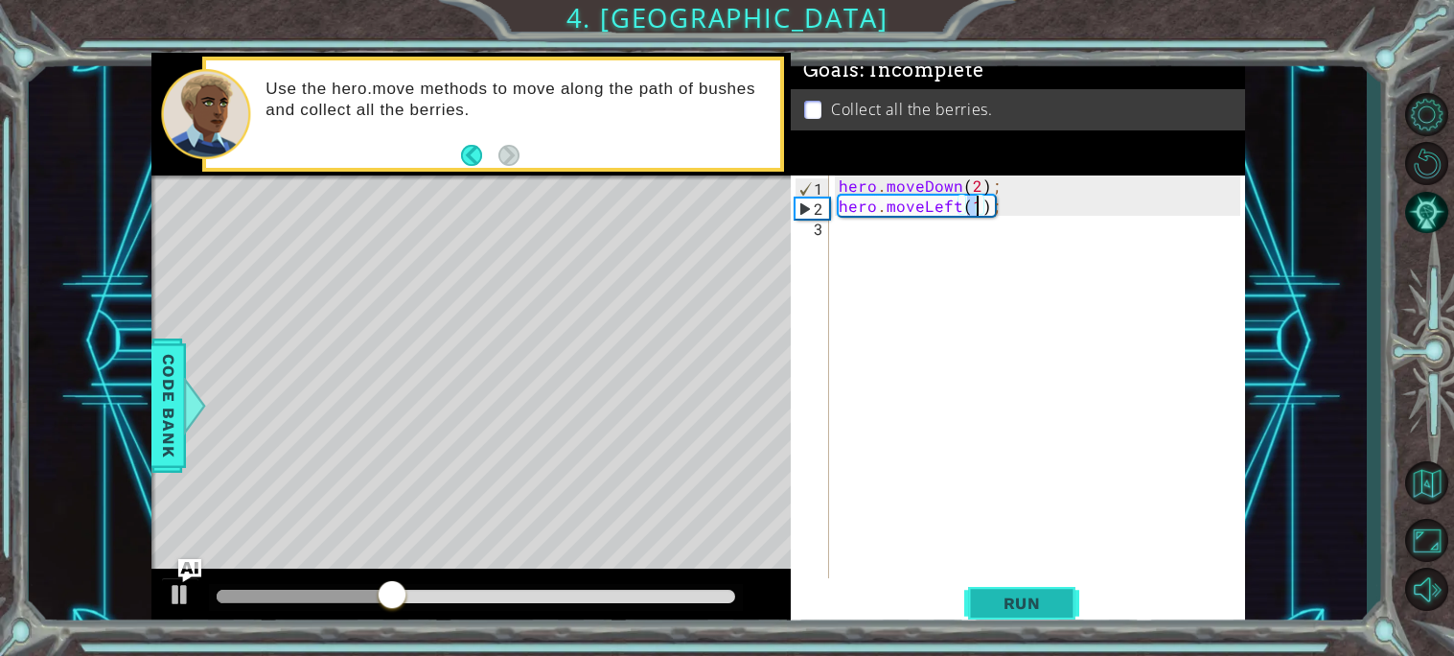
type textarea "hero.moveLeft(1);"
click at [1015, 605] on span "Run" at bounding box center [1022, 602] width 76 height 19
click at [964, 238] on div "hero . moveDown ( 2 ) ; hero . moveLeft ( 1 ) ;" at bounding box center [1042, 396] width 415 height 443
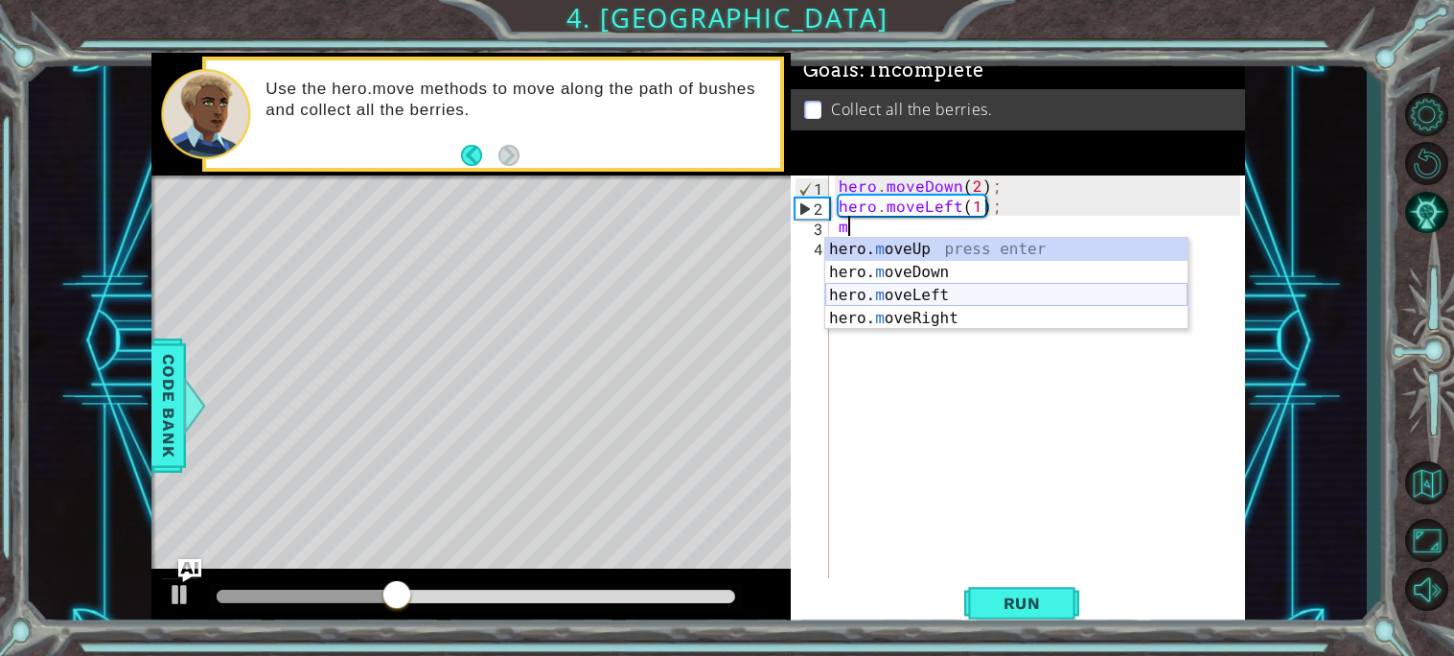
click at [977, 288] on div "hero. m oveUp press enter hero. m oveDown press enter hero. m oveLeft press ent…" at bounding box center [1006, 307] width 362 height 138
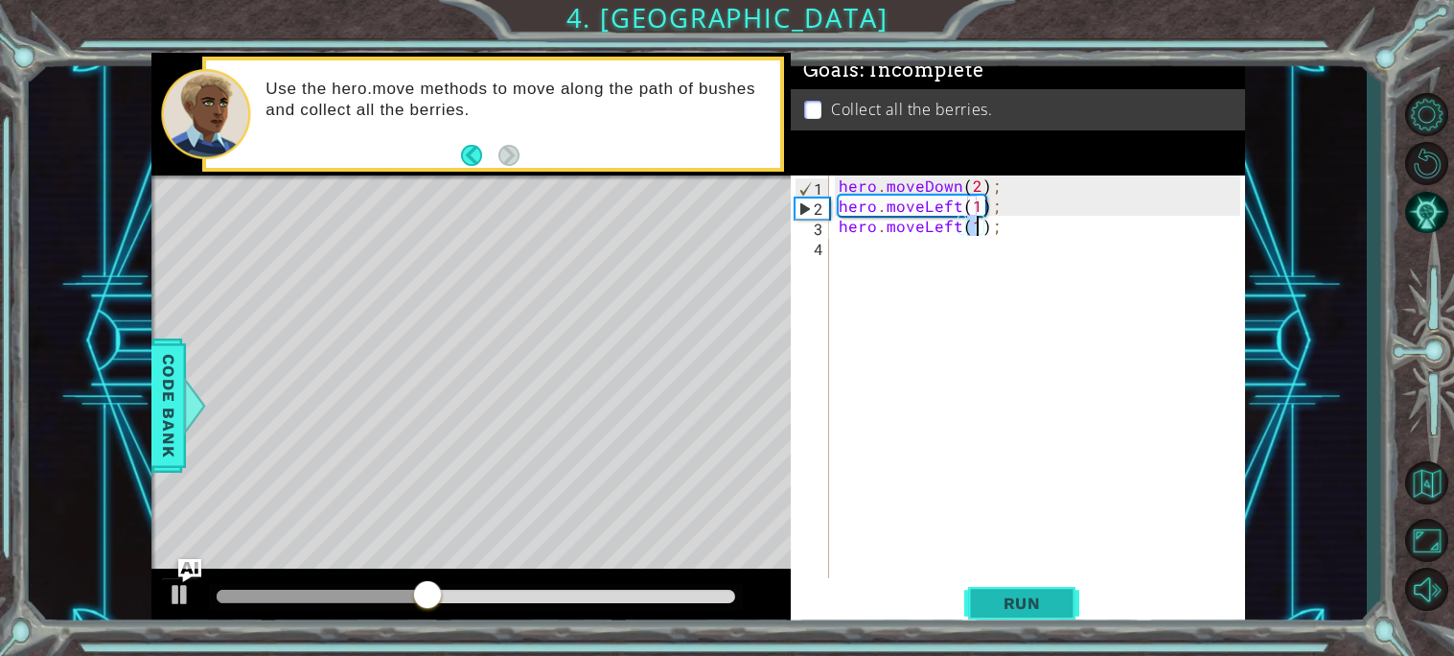
type textarea "hero.moveLeft(1);"
click at [1033, 612] on span "Run" at bounding box center [1022, 602] width 76 height 19
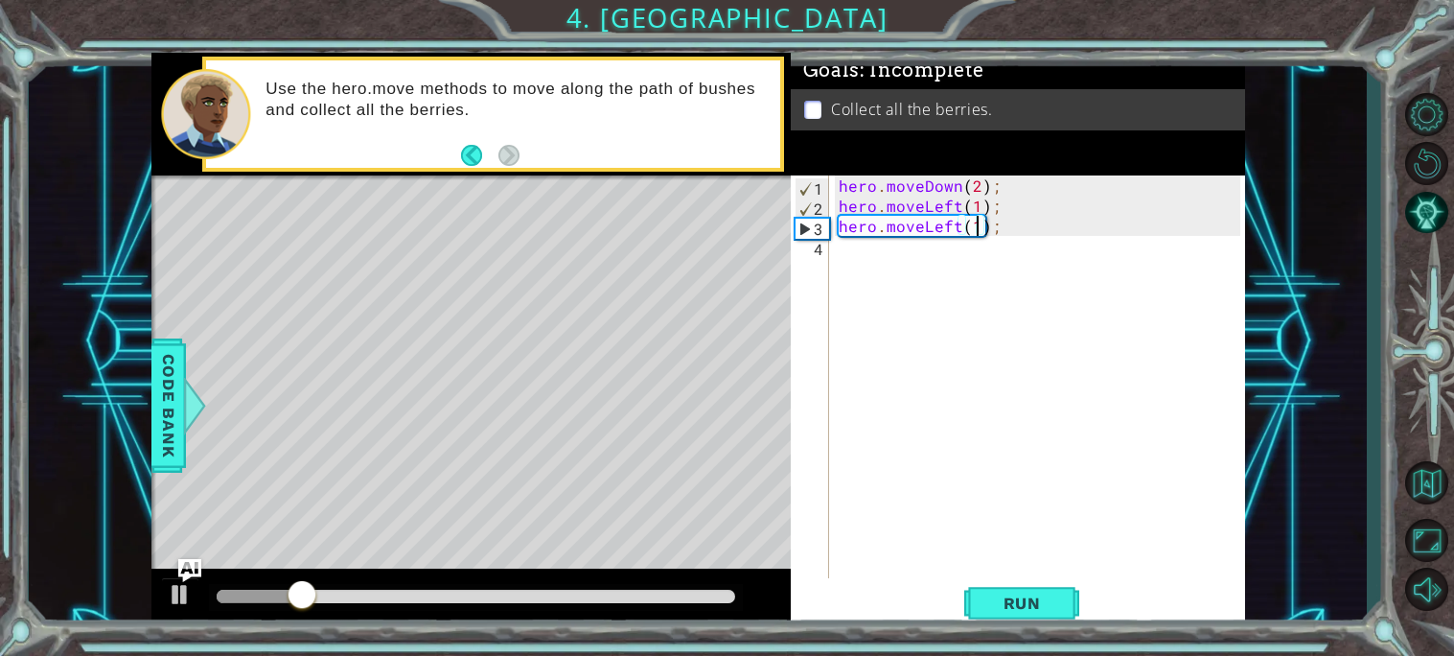
click at [971, 258] on div "hero . moveDown ( 2 ) ; hero . moveLeft ( 1 ) ; hero . moveLeft ( 1 ) ;" at bounding box center [1042, 396] width 415 height 443
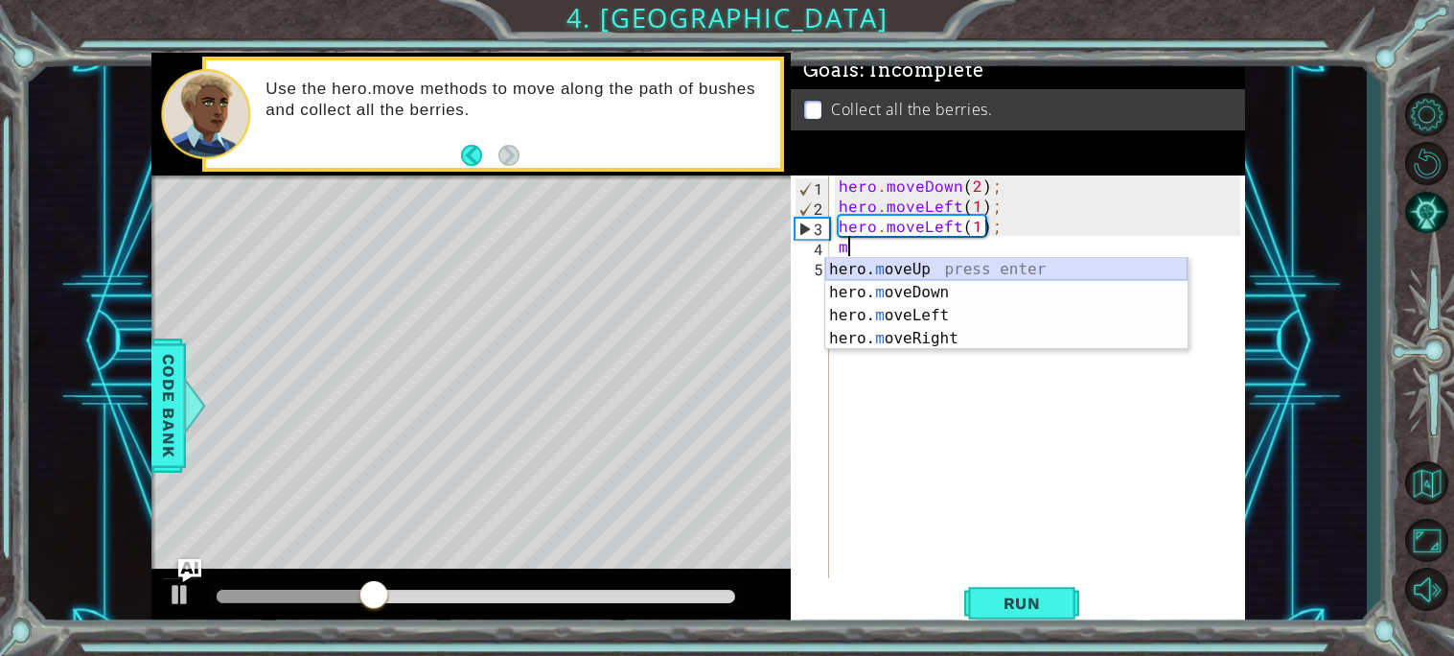
click at [998, 267] on div "hero. m oveUp press enter hero. m oveDown press enter hero. m oveLeft press ent…" at bounding box center [1006, 327] width 362 height 138
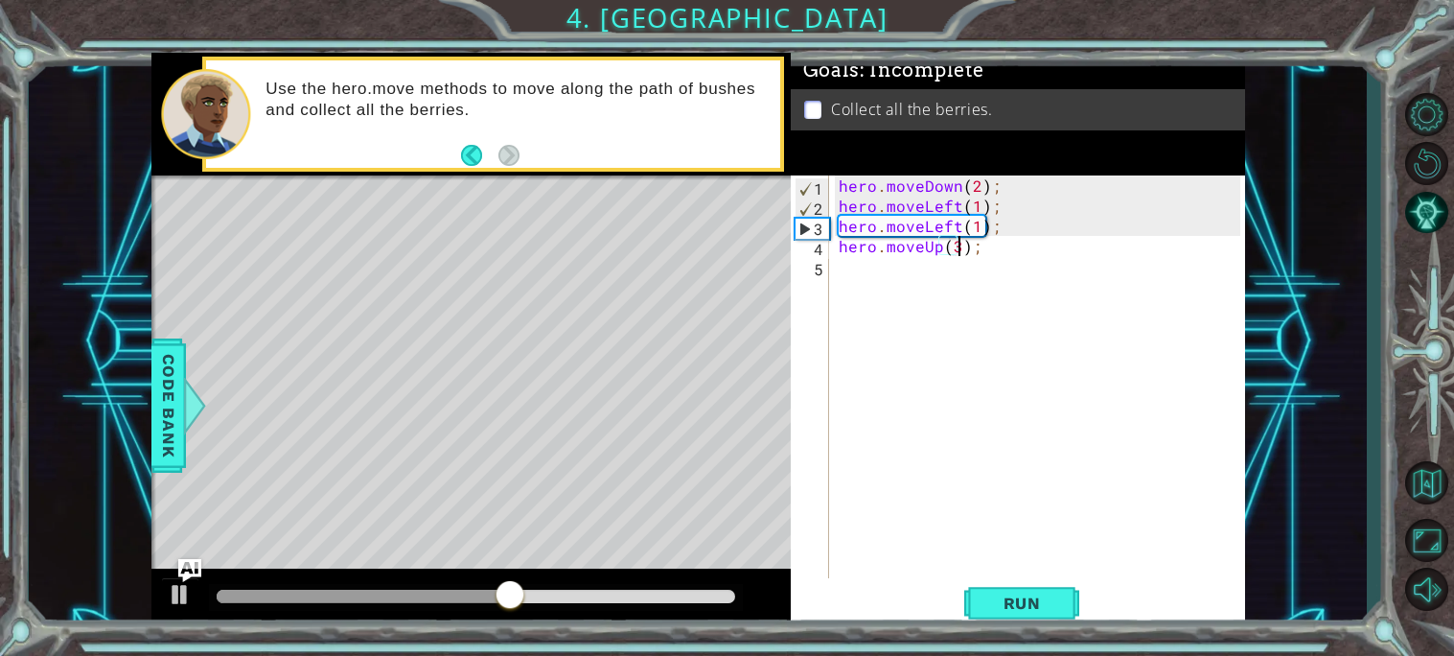
scroll to position [0, 7]
type textarea "hero.moveUp(3);"
click at [1051, 603] on span "Run" at bounding box center [1022, 602] width 76 height 19
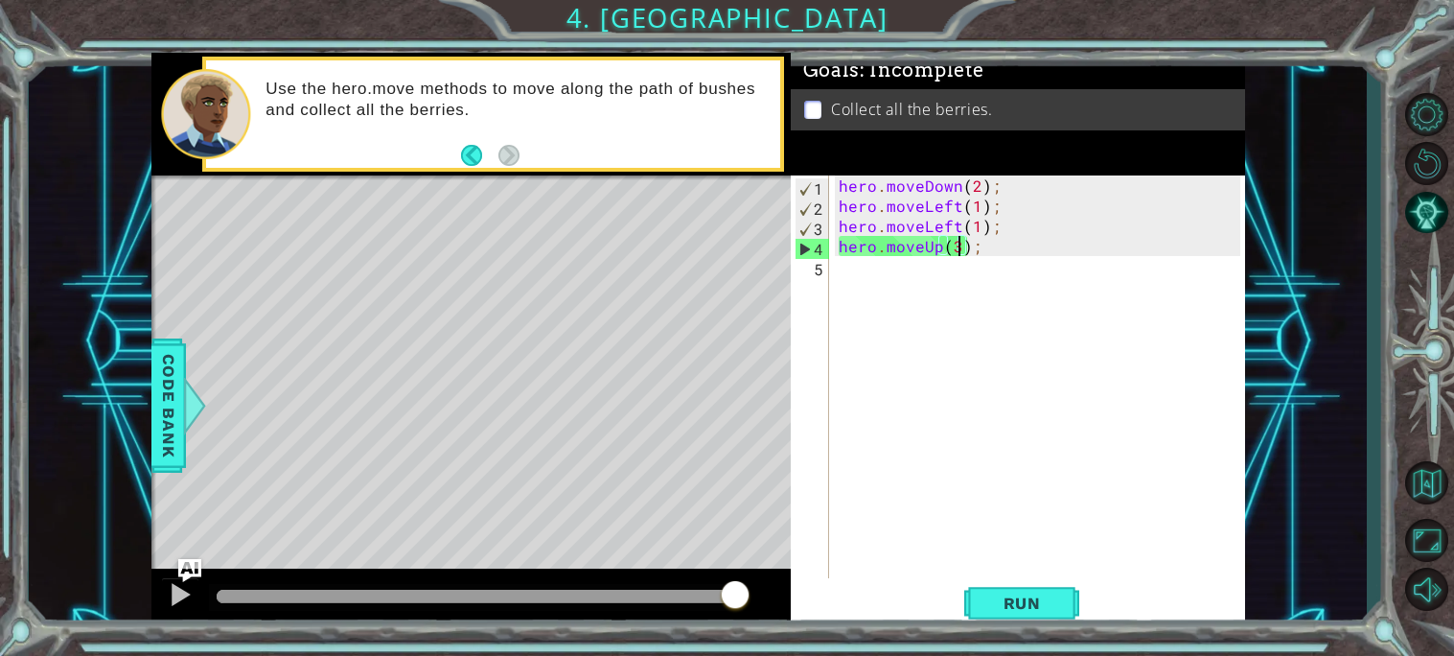
click at [900, 280] on div "hero . moveDown ( 2 ) ; hero . moveLeft ( 1 ) ; hero . moveLeft ( 1 ) ; hero . …" at bounding box center [1042, 396] width 415 height 443
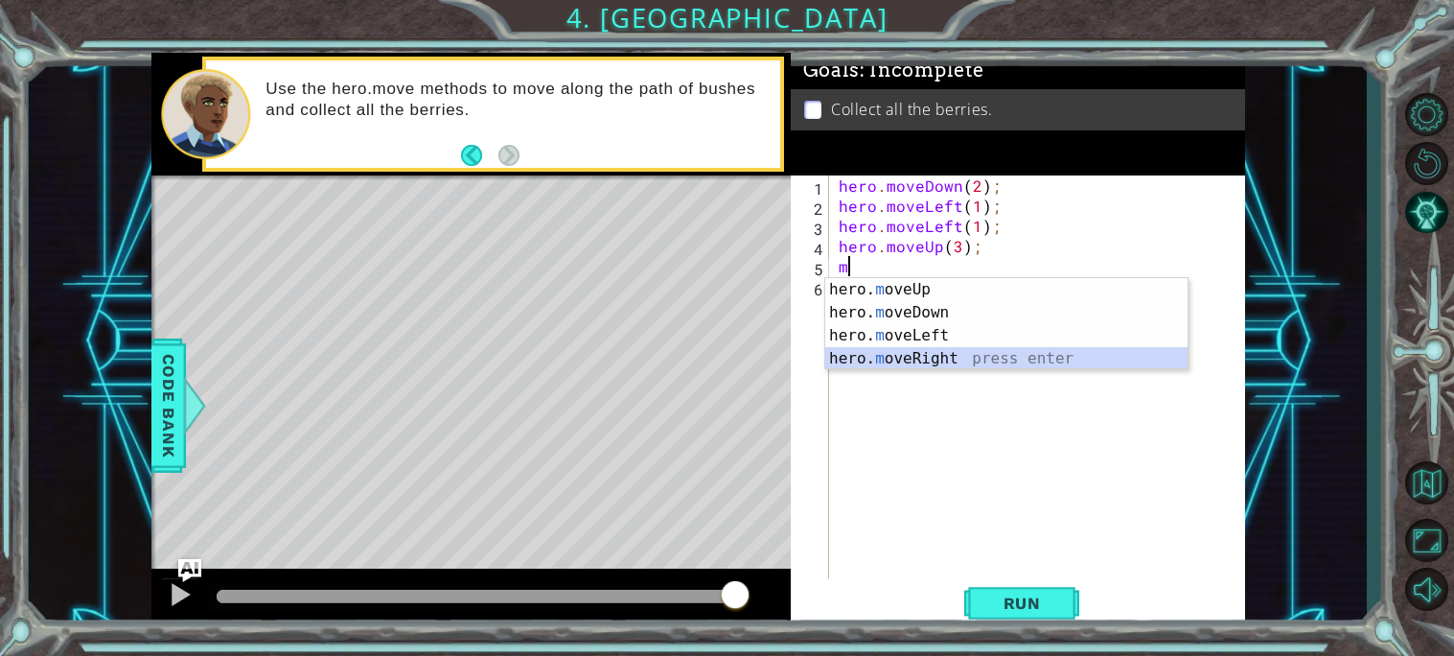
click at [921, 352] on div "hero. m oveUp press enter hero. m oveDown press enter hero. m oveLeft press ent…" at bounding box center [1006, 347] width 362 height 138
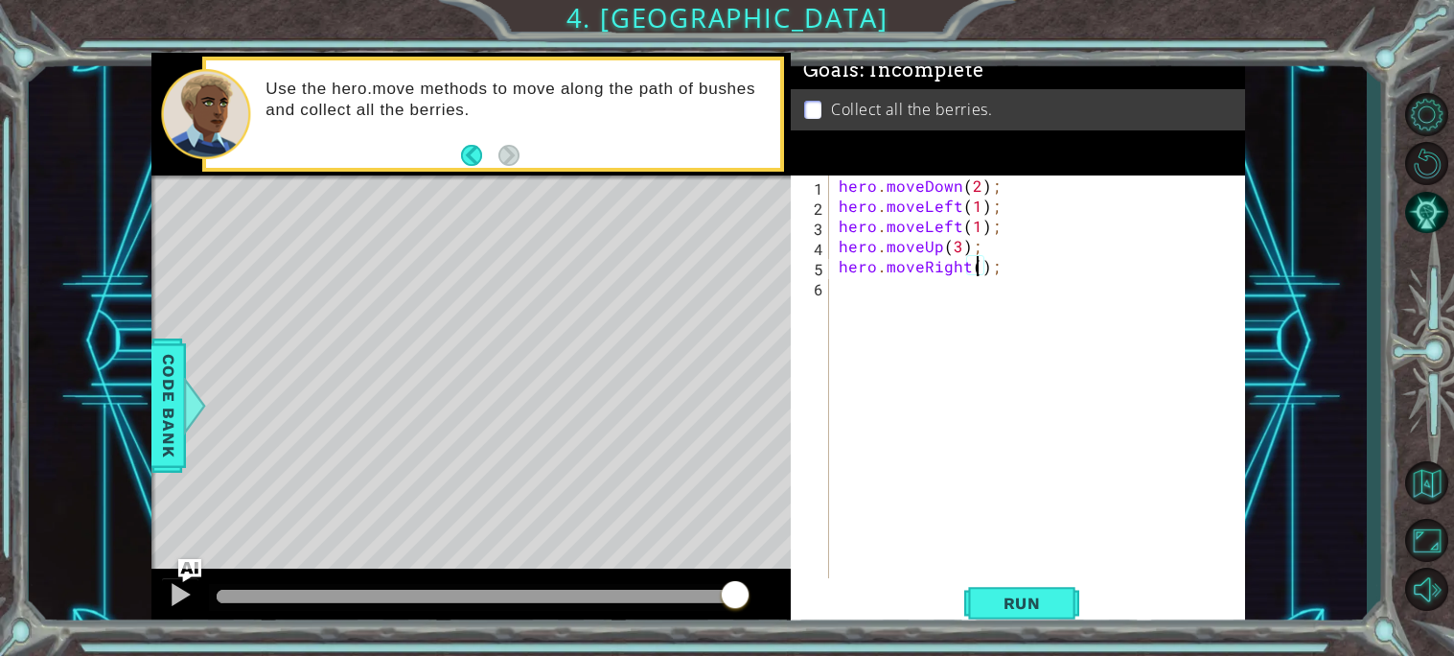
scroll to position [0, 9]
type textarea "hero.moveRight(4);"
click at [1027, 607] on span "Run" at bounding box center [1022, 602] width 76 height 19
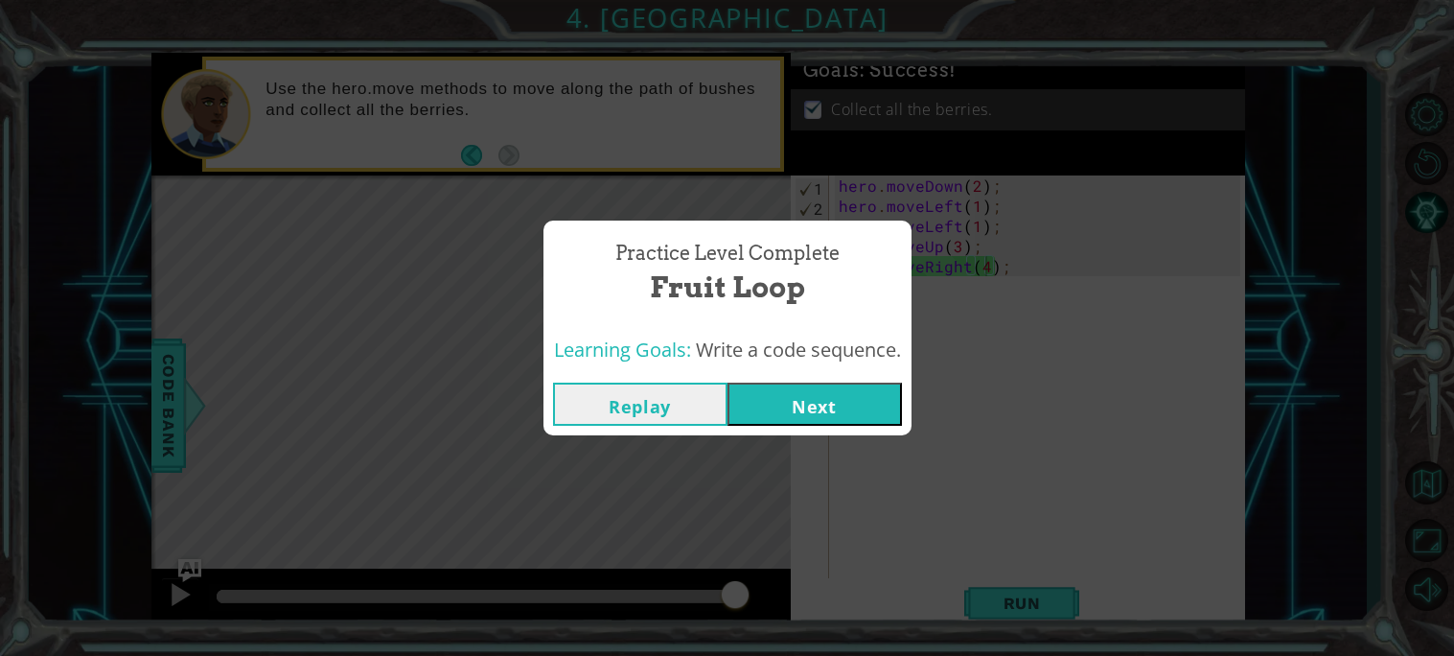
click at [854, 401] on button "Next" at bounding box center [814, 403] width 174 height 43
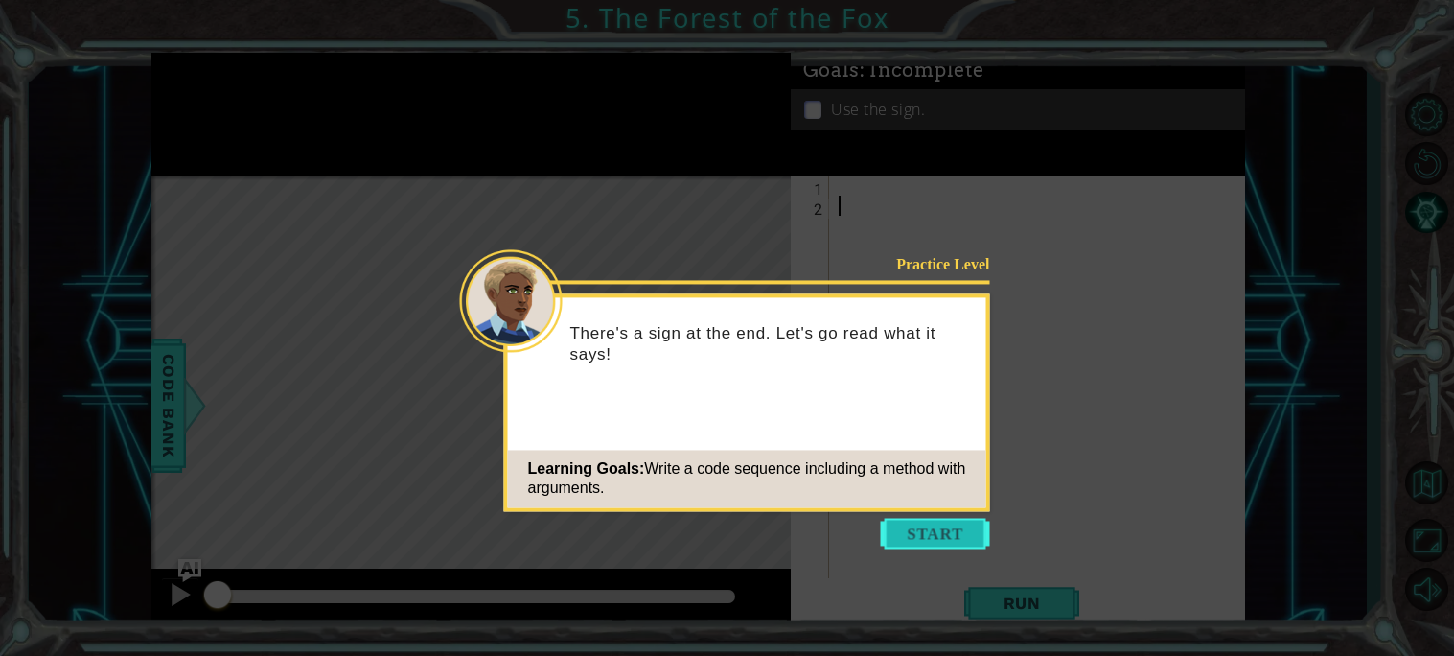
click at [912, 519] on button "Start" at bounding box center [935, 533] width 109 height 31
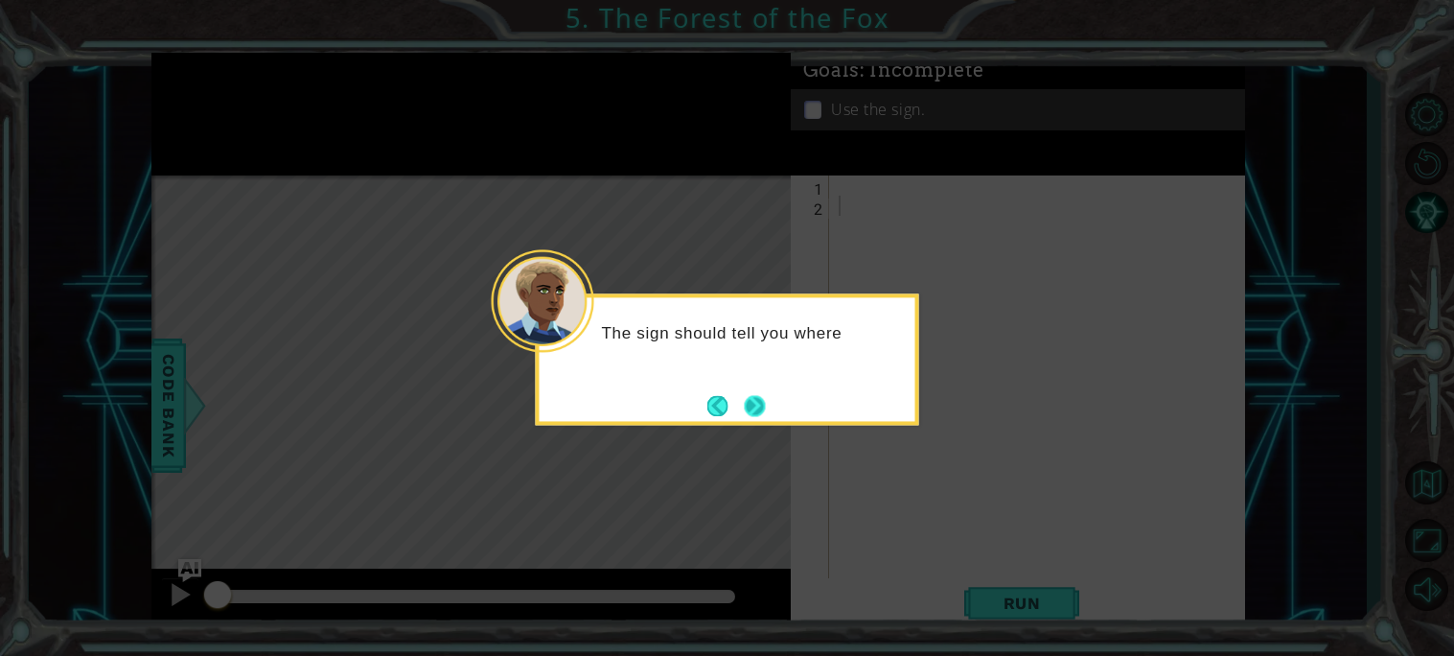
click at [744, 398] on button "Next" at bounding box center [754, 405] width 21 height 21
click at [740, 398] on button "Back" at bounding box center [725, 405] width 37 height 21
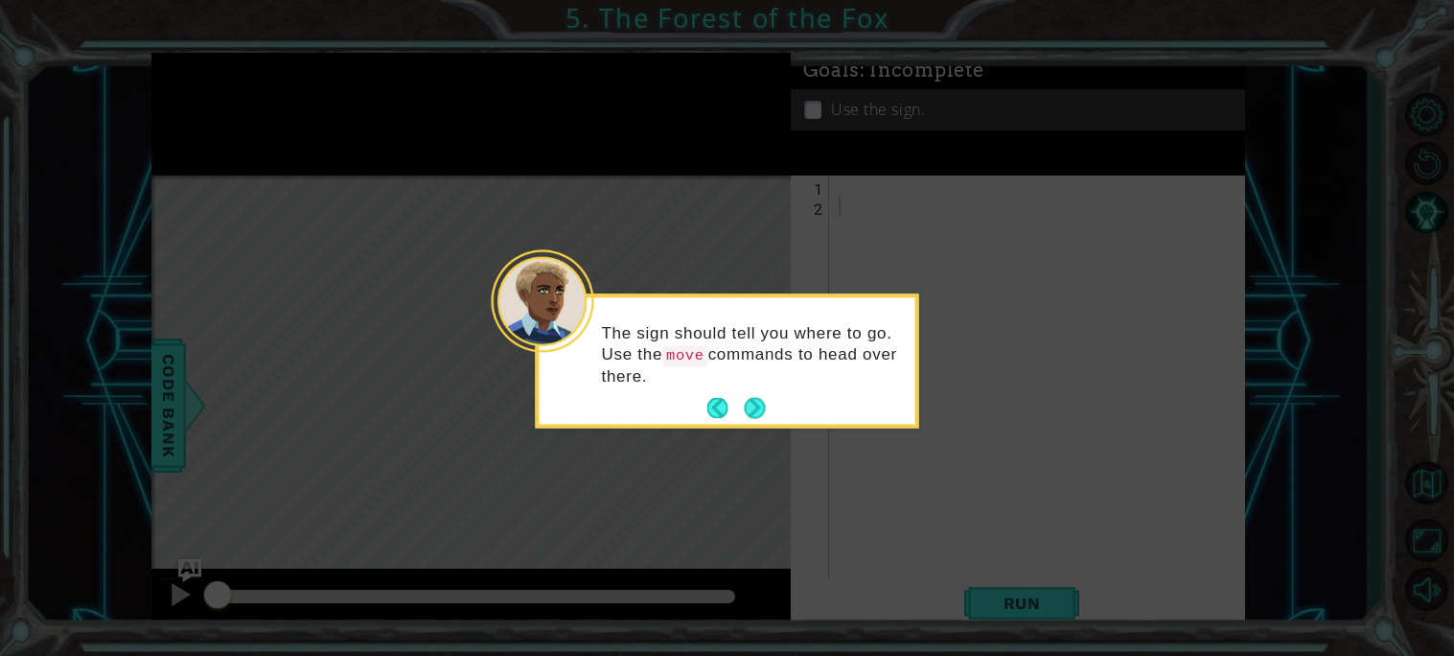
click at [743, 398] on button "Next" at bounding box center [755, 408] width 24 height 24
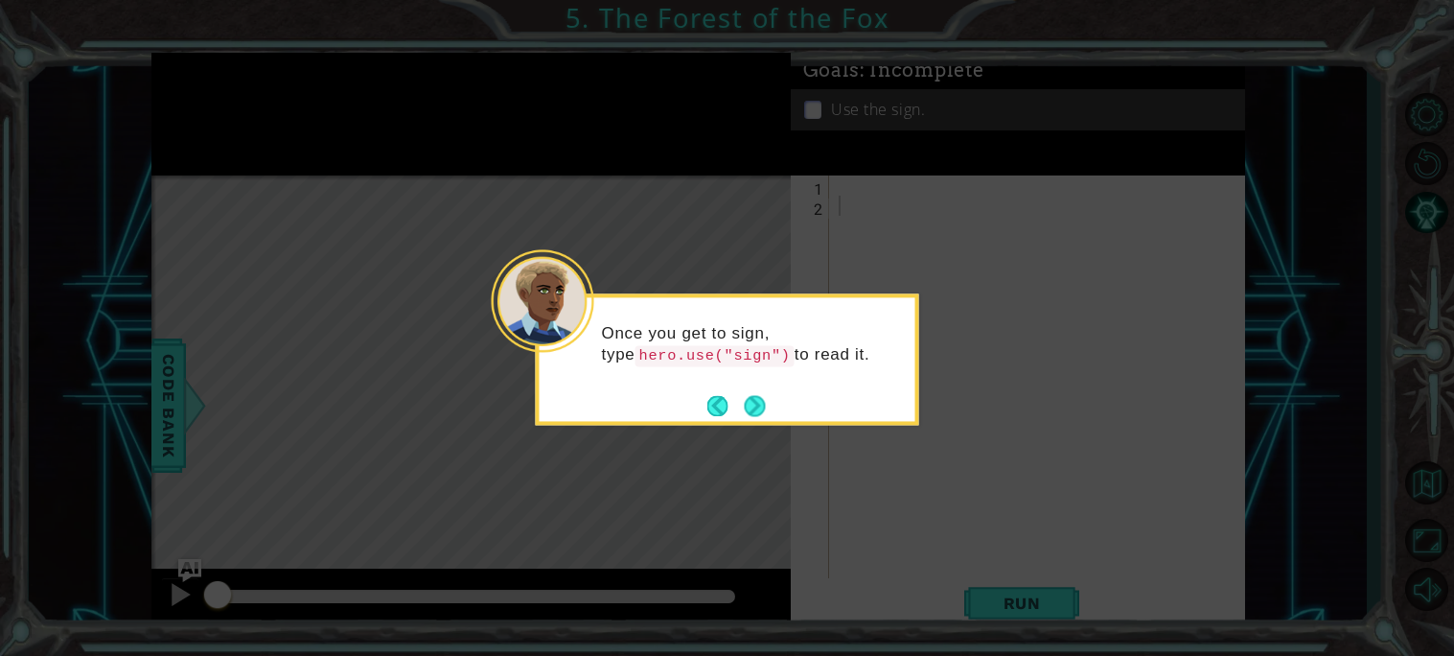
click at [740, 398] on button "Back" at bounding box center [725, 405] width 37 height 21
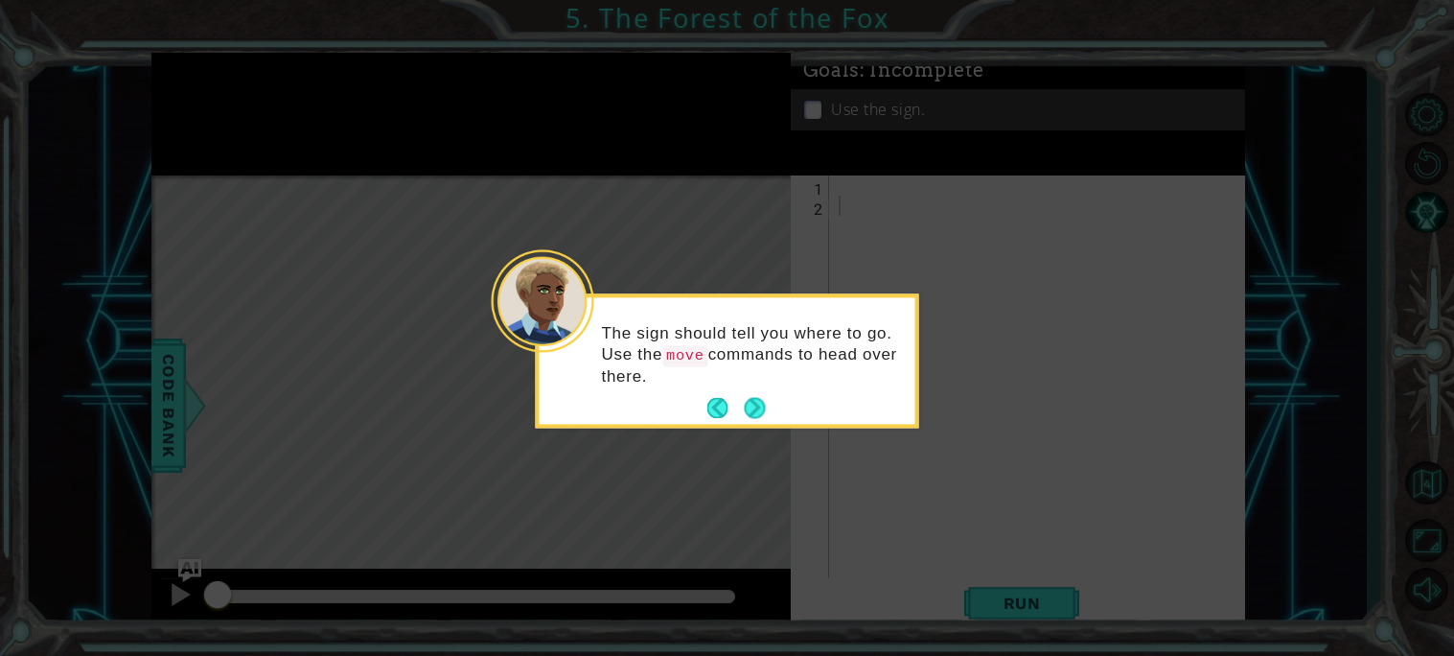
click at [740, 398] on button "Back" at bounding box center [725, 408] width 37 height 21
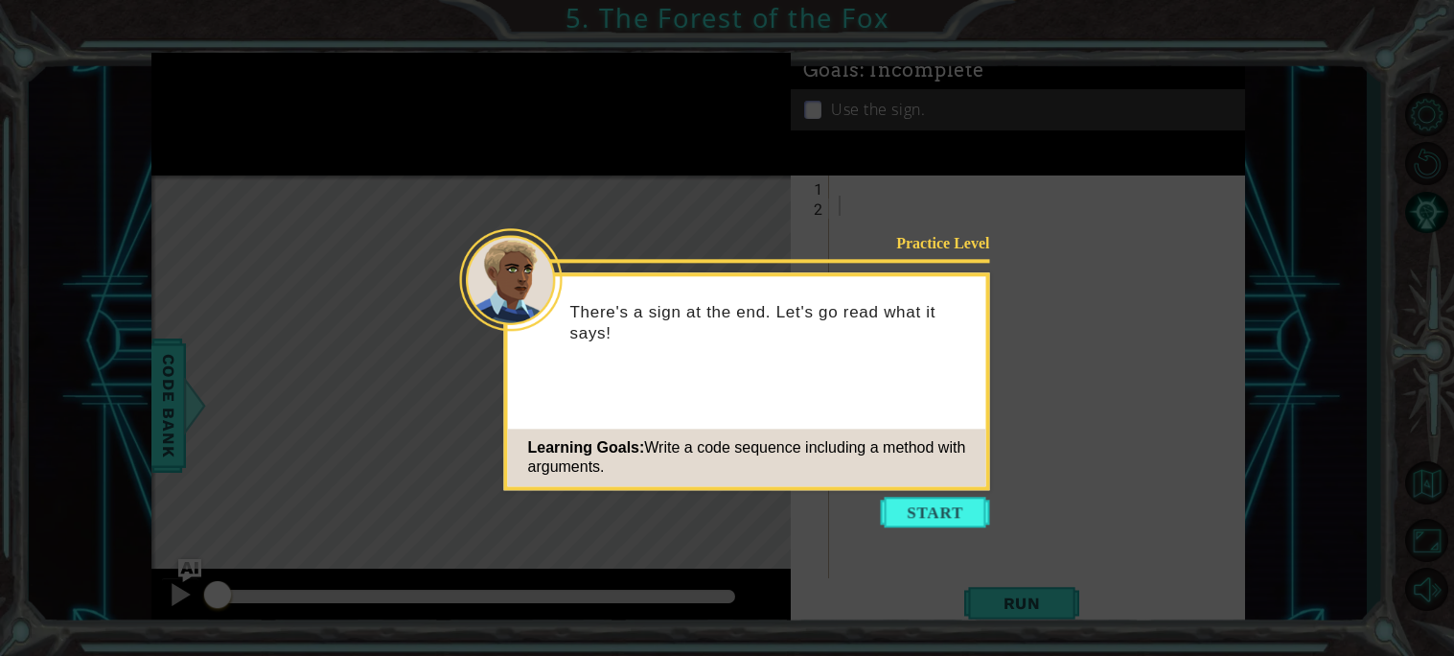
click at [740, 398] on div "Practice Level There's a sign at the end. Let's go read what it says! Learning …" at bounding box center [747, 381] width 486 height 218
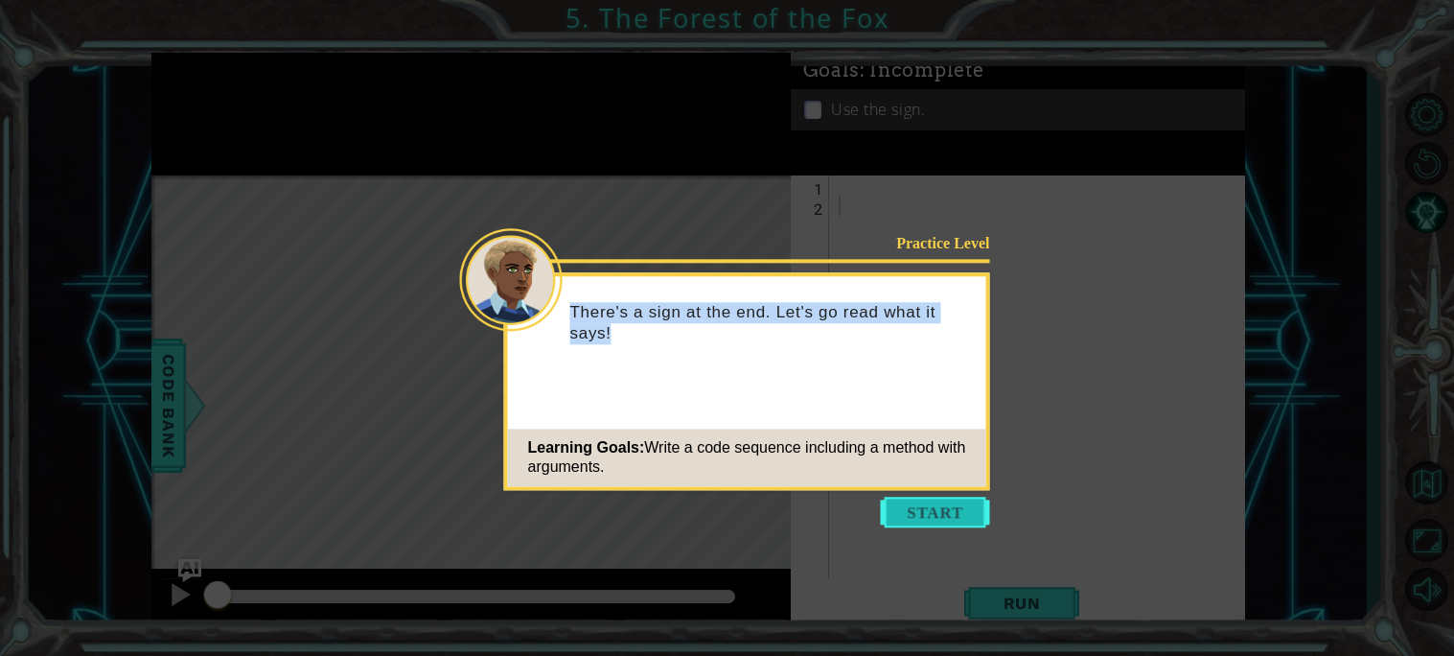
click at [958, 514] on button "Start" at bounding box center [935, 511] width 109 height 31
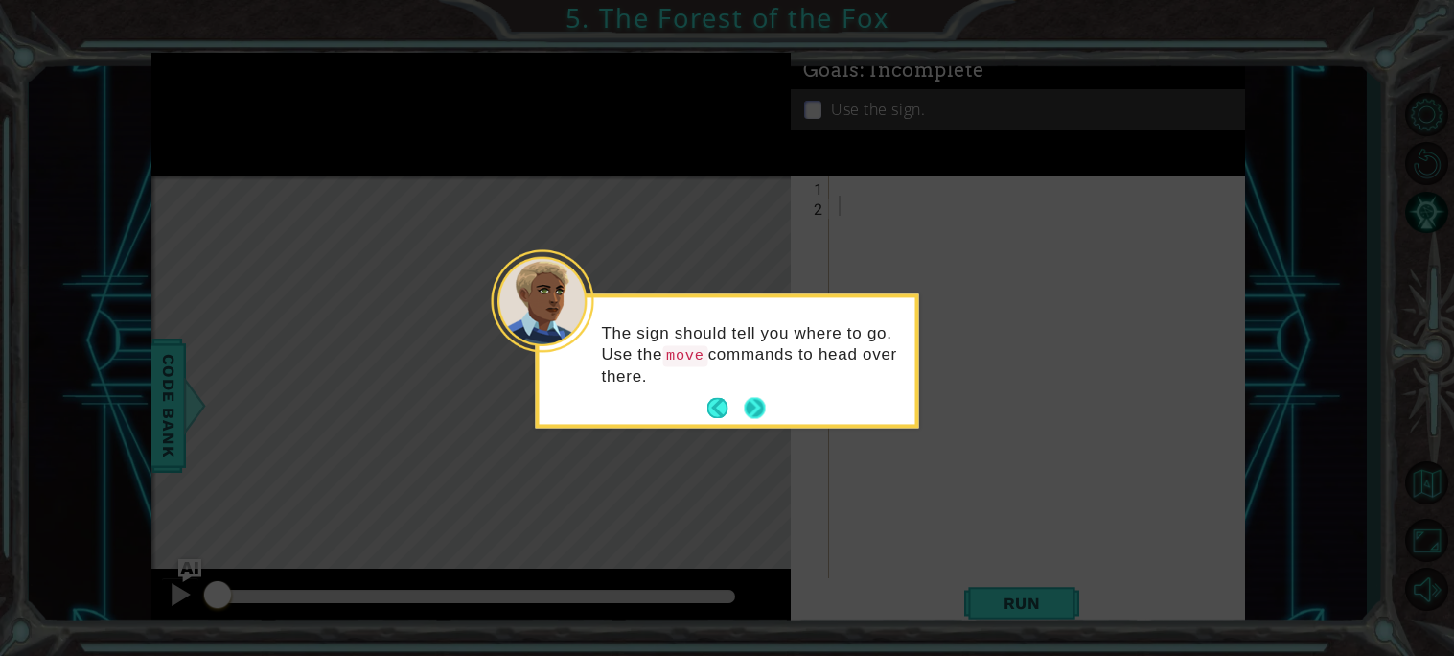
click at [761, 399] on button "Next" at bounding box center [754, 408] width 21 height 21
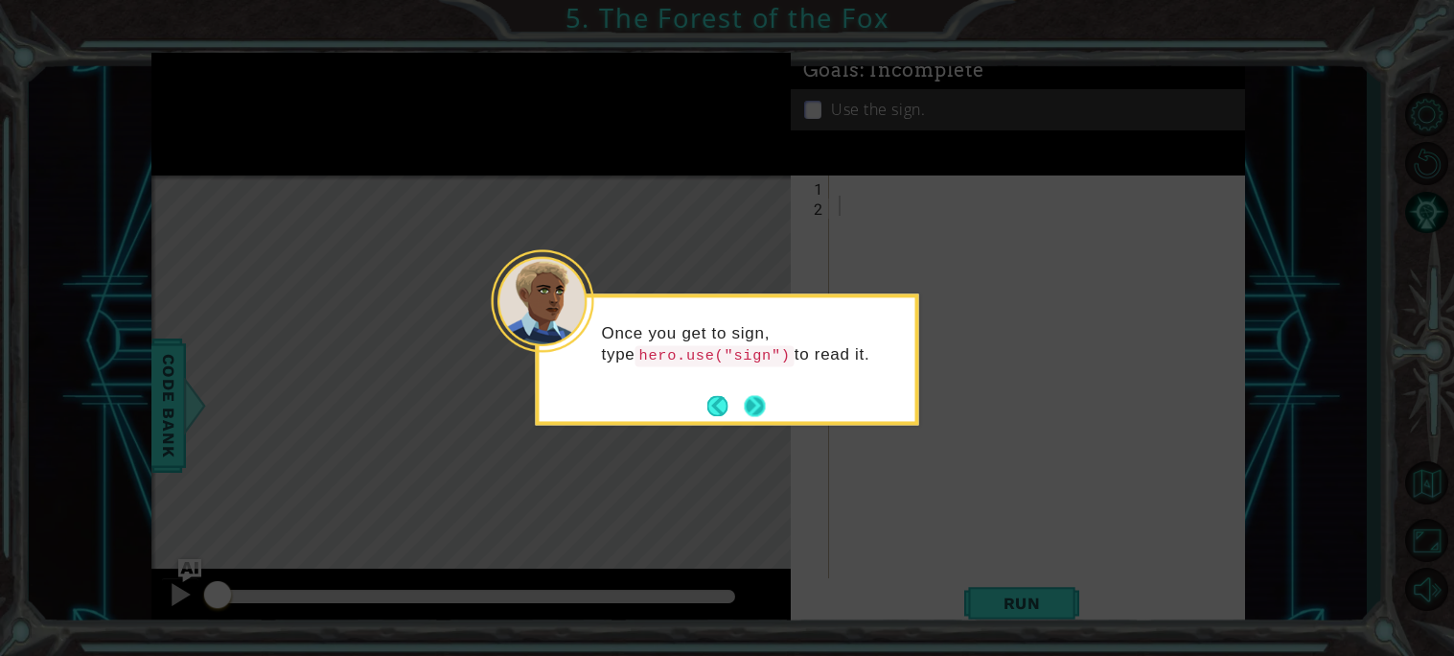
click at [762, 401] on button "Next" at bounding box center [754, 405] width 21 height 21
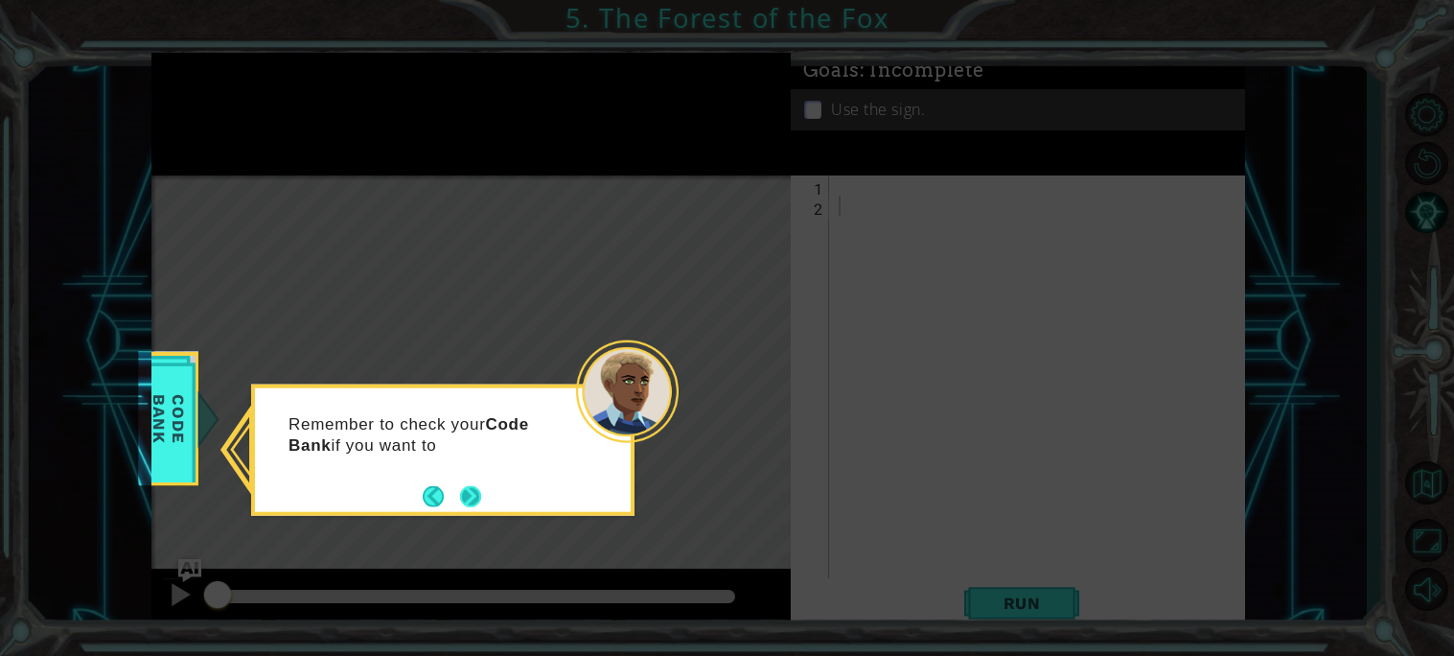
click at [473, 495] on button "Next" at bounding box center [470, 495] width 21 height 21
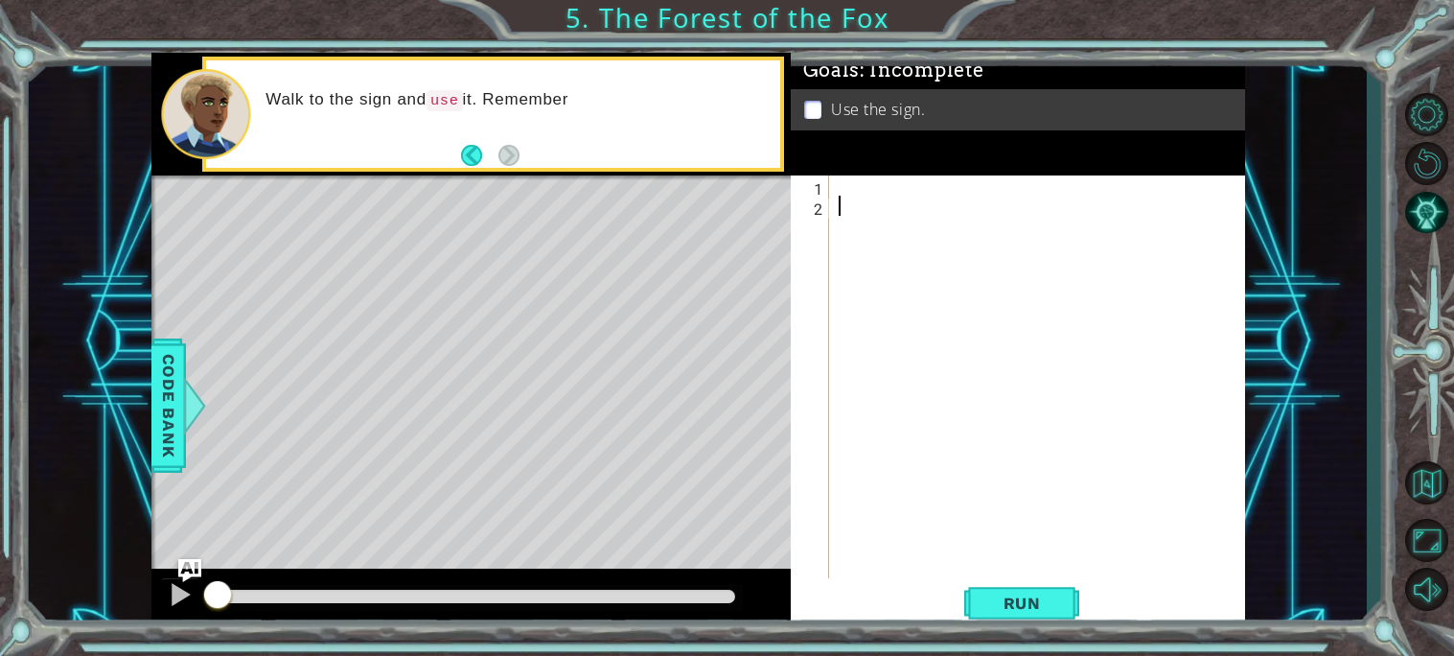
click at [903, 196] on div at bounding box center [1042, 396] width 415 height 443
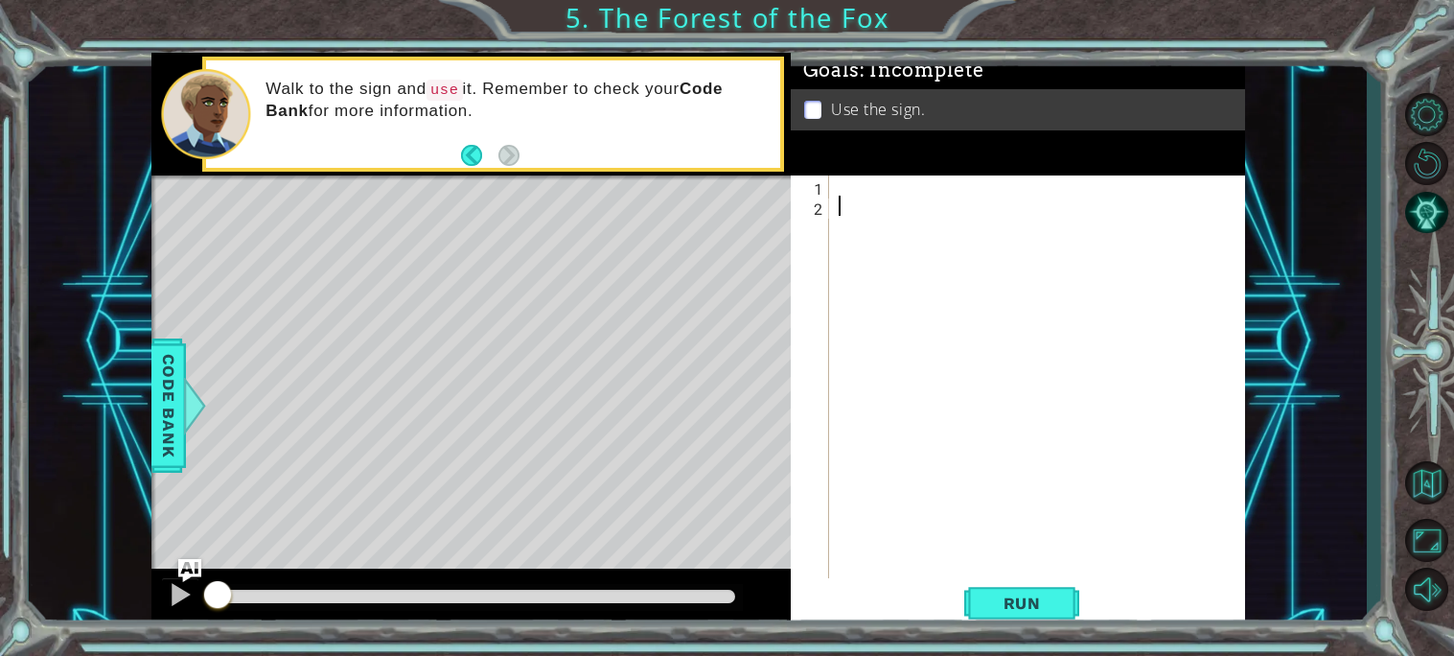
click at [839, 194] on div at bounding box center [1042, 396] width 415 height 443
type textarea "n"
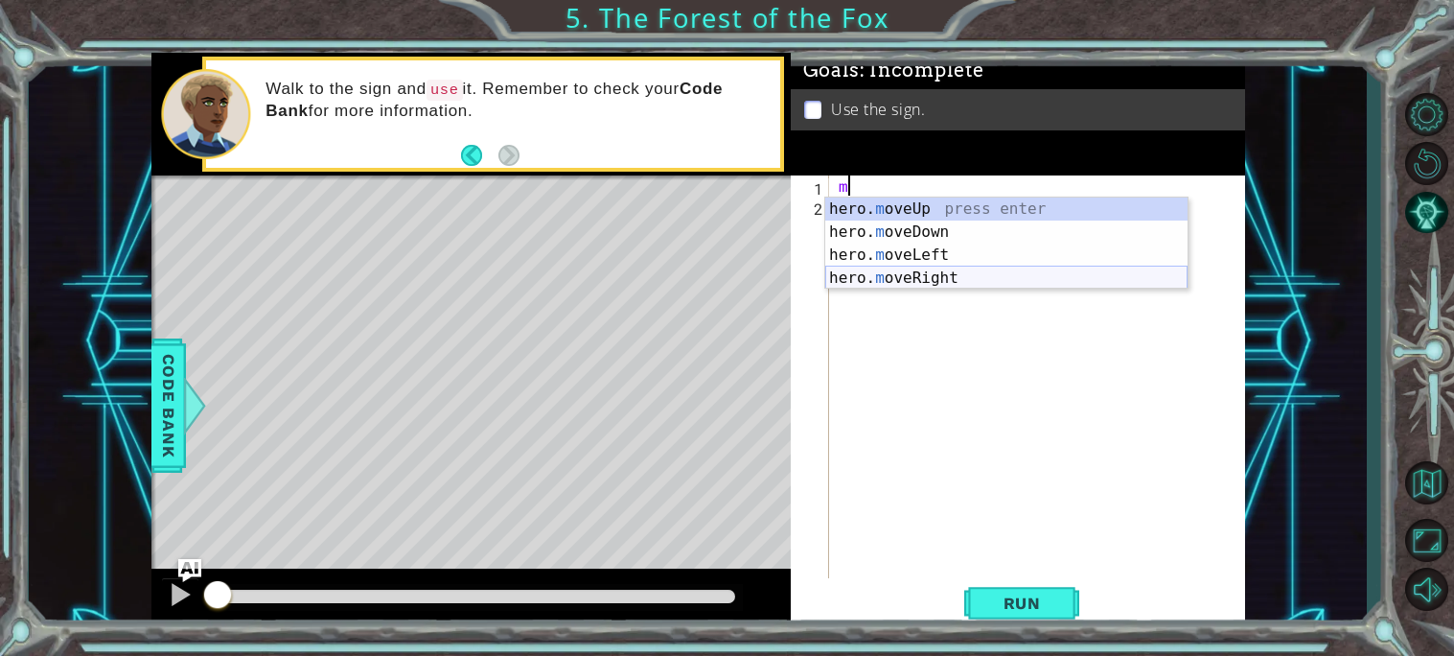
click at [865, 267] on div "hero. m oveUp press enter hero. m oveDown press enter hero. m oveLeft press ent…" at bounding box center [1006, 266] width 362 height 138
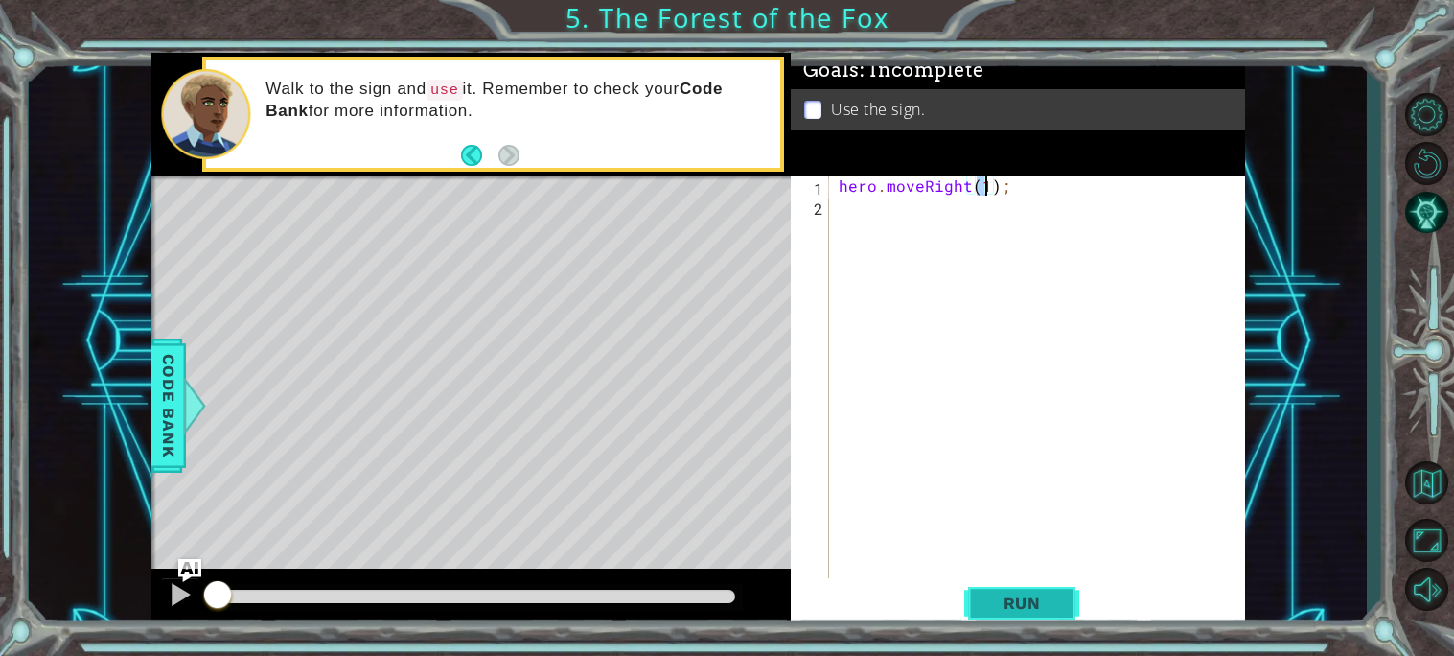
type textarea "hero.moveRight(1);"
click at [1029, 610] on span "Run" at bounding box center [1022, 602] width 76 height 19
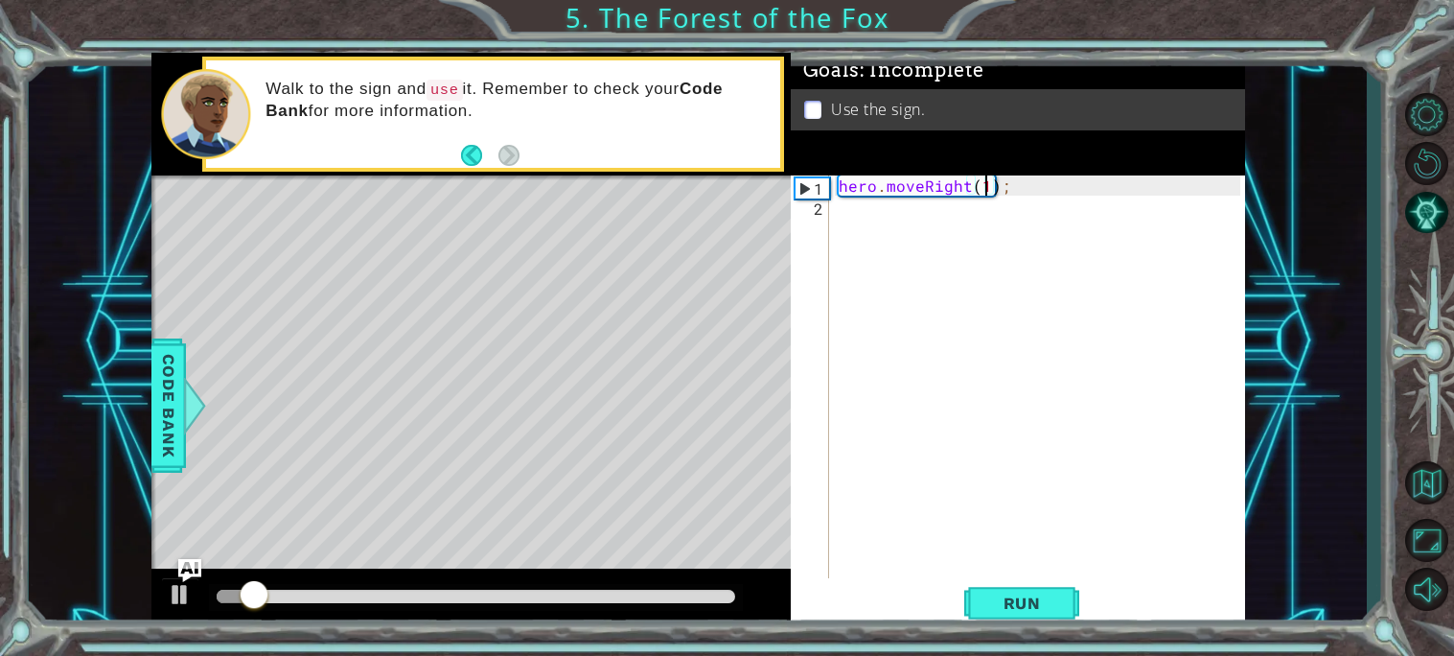
click at [938, 207] on div "hero . moveRight ( 1 ) ;" at bounding box center [1042, 396] width 415 height 443
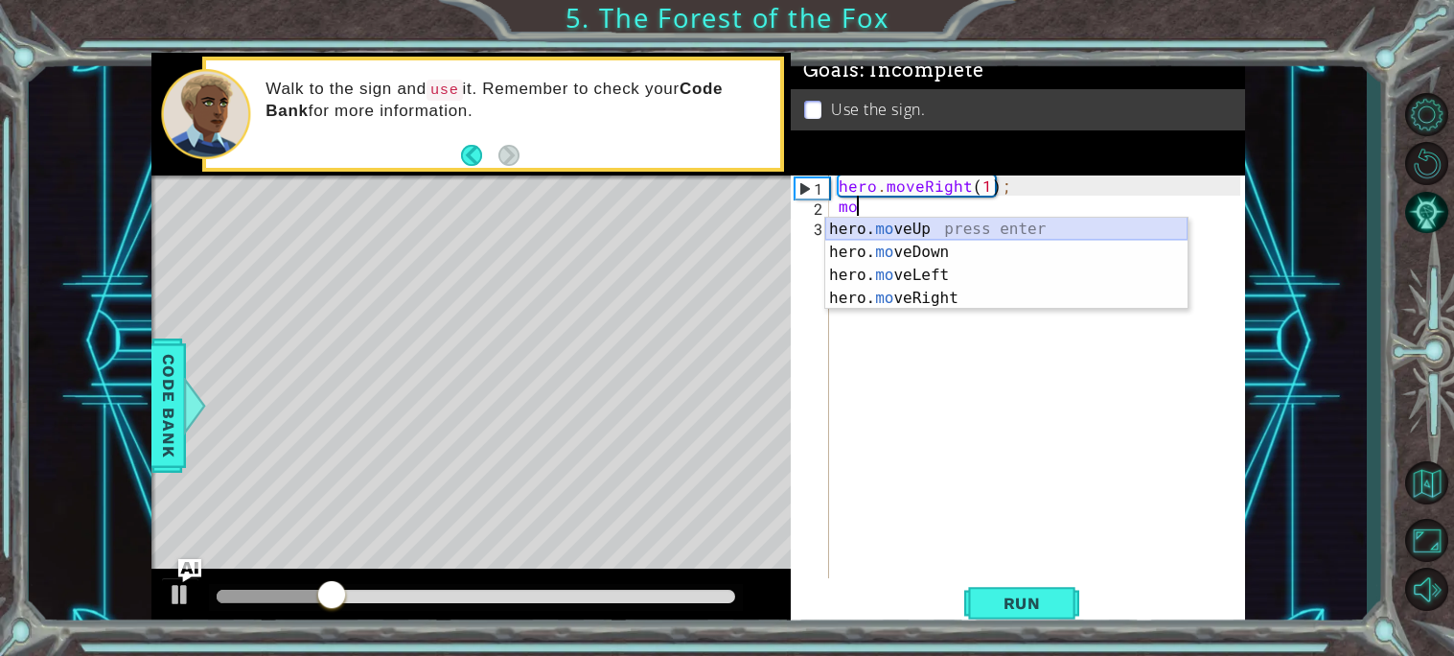
click at [995, 226] on div "hero. mo veUp press enter hero. mo veDown press enter hero. mo veLeft press ent…" at bounding box center [1006, 287] width 362 height 138
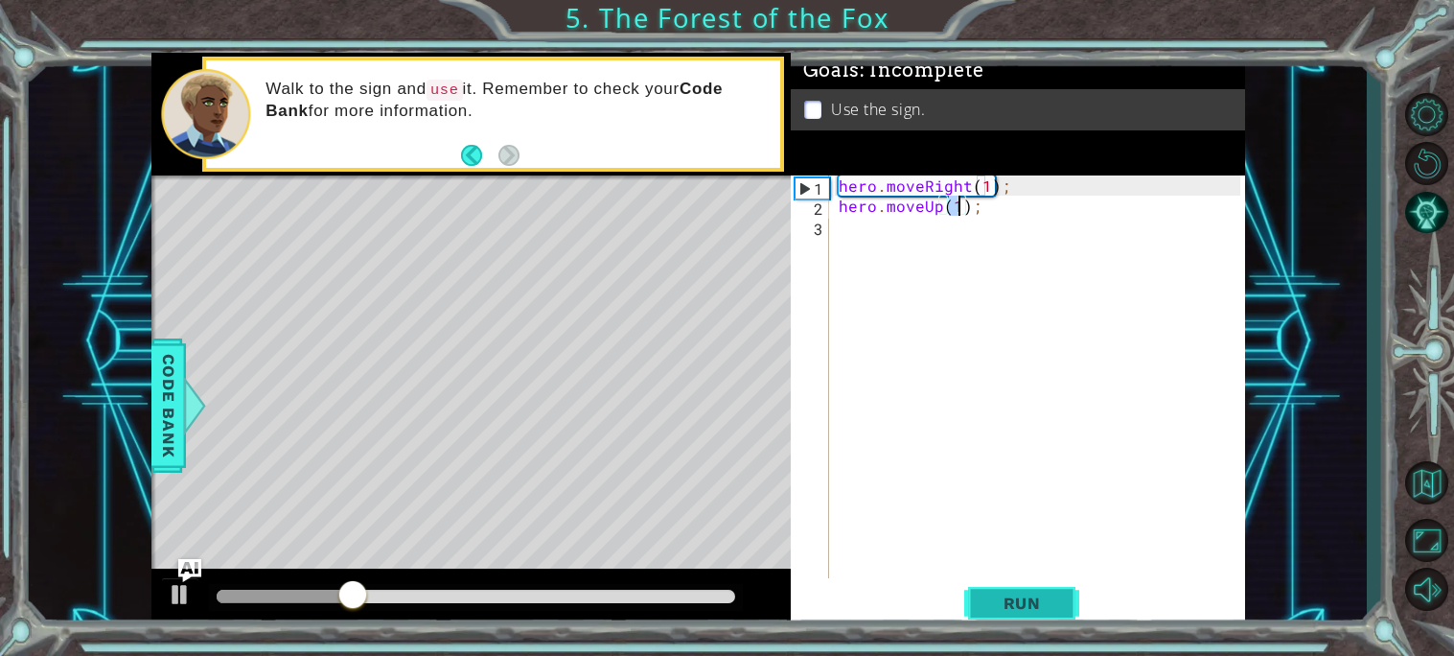
type textarea "hero.moveUp(1);"
click at [1001, 589] on button "Run" at bounding box center [1021, 602] width 115 height 45
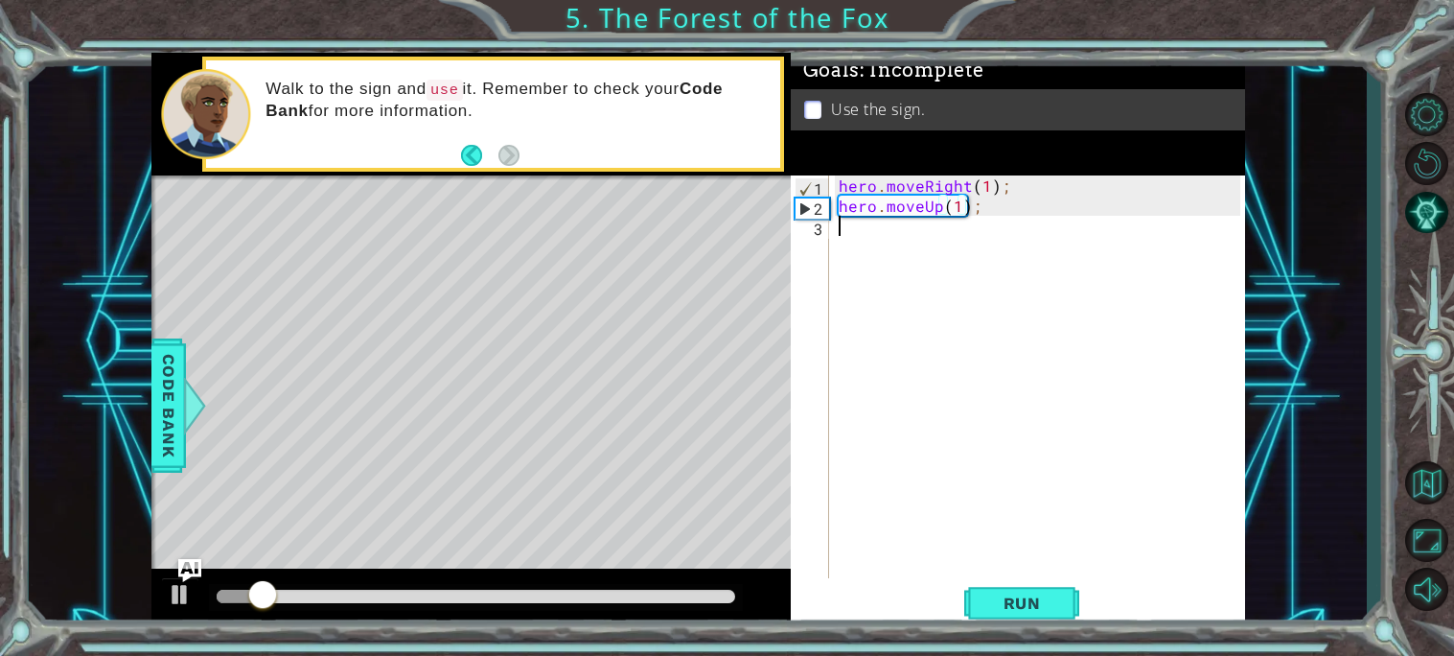
click at [911, 224] on div "hero . moveRight ( 1 ) ; hero . moveUp ( 1 ) ;" at bounding box center [1042, 396] width 415 height 443
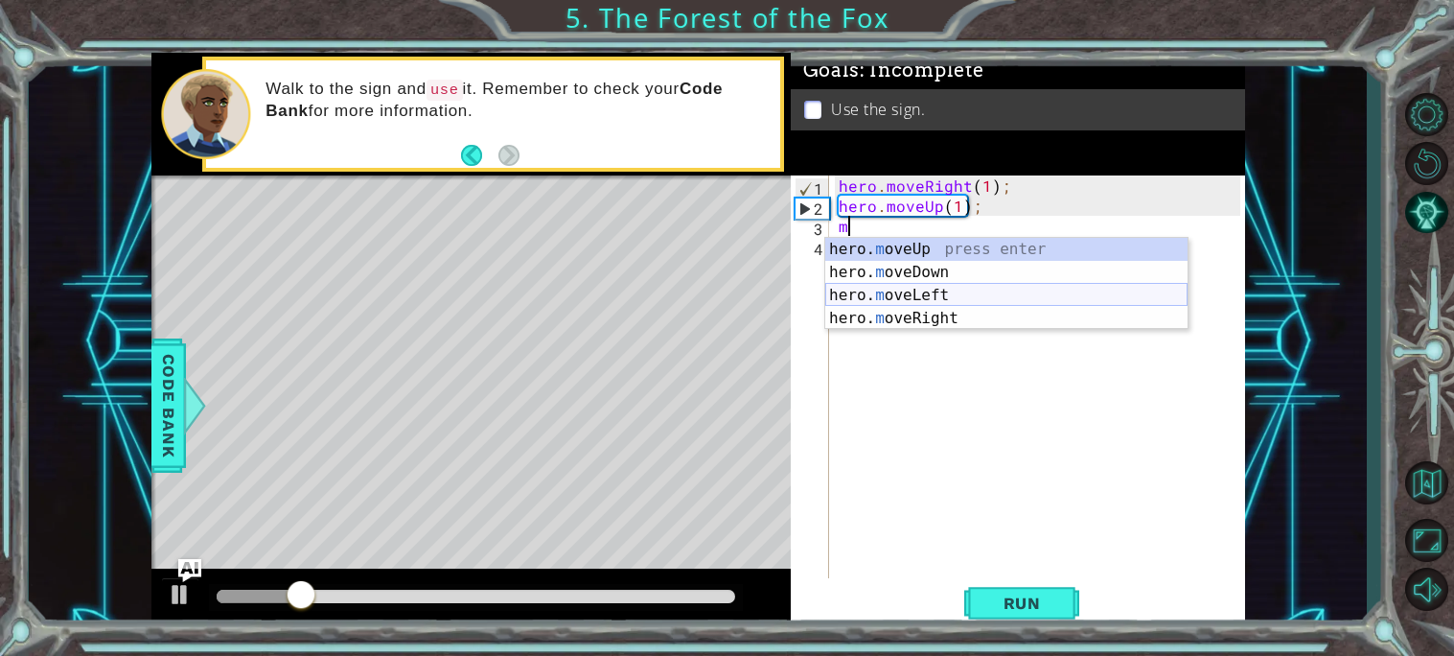
click at [886, 288] on div "hero. m oveUp press enter hero. m oveDown press enter hero. m oveLeft press ent…" at bounding box center [1006, 307] width 362 height 138
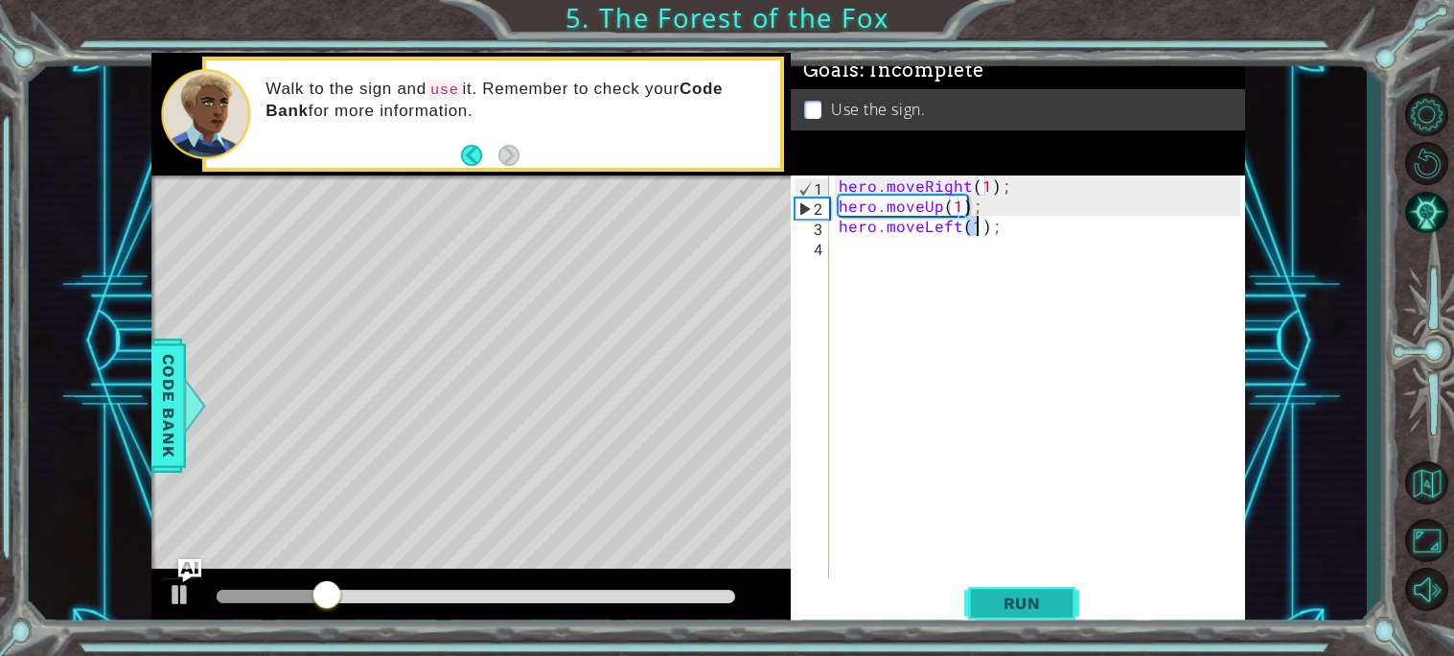
type textarea "hero.moveLeft(1);"
click at [1010, 599] on span "Run" at bounding box center [1022, 602] width 76 height 19
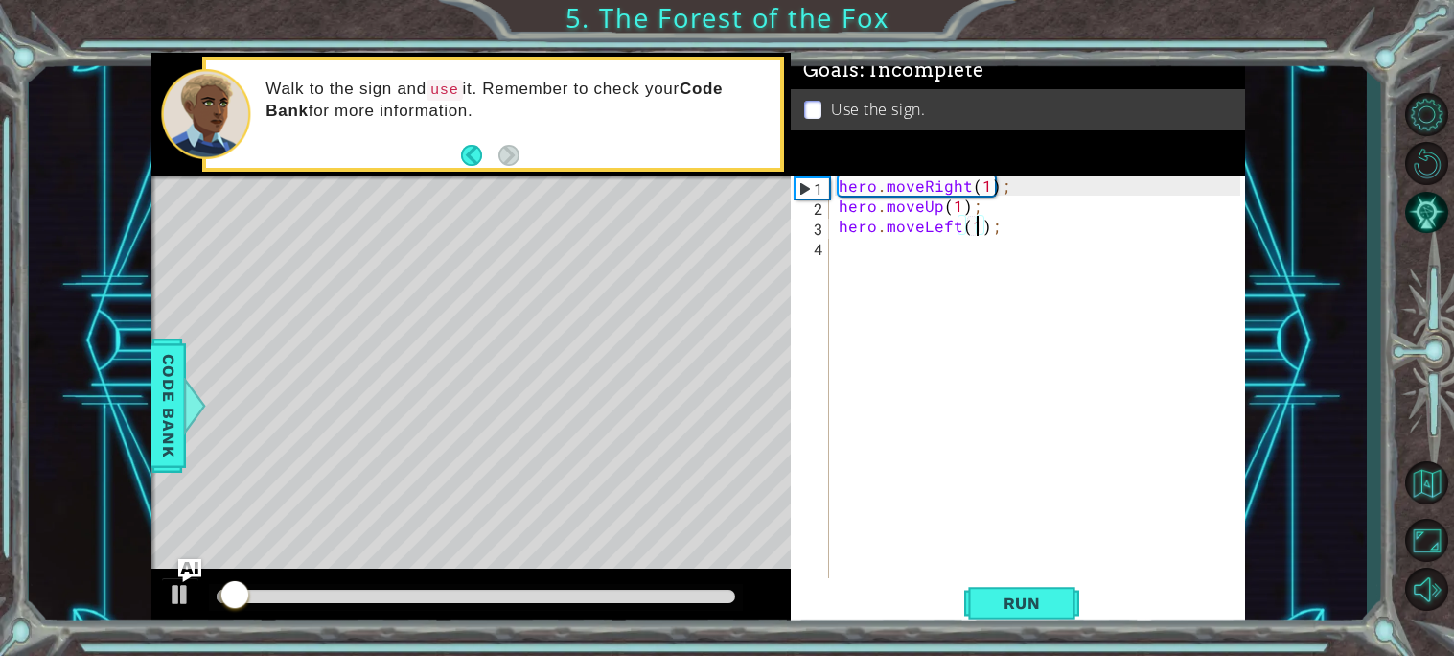
click at [861, 247] on div "hero . moveRight ( 1 ) ; hero . moveUp ( 1 ) ; hero . moveLeft ( 1 ) ;" at bounding box center [1042, 396] width 415 height 443
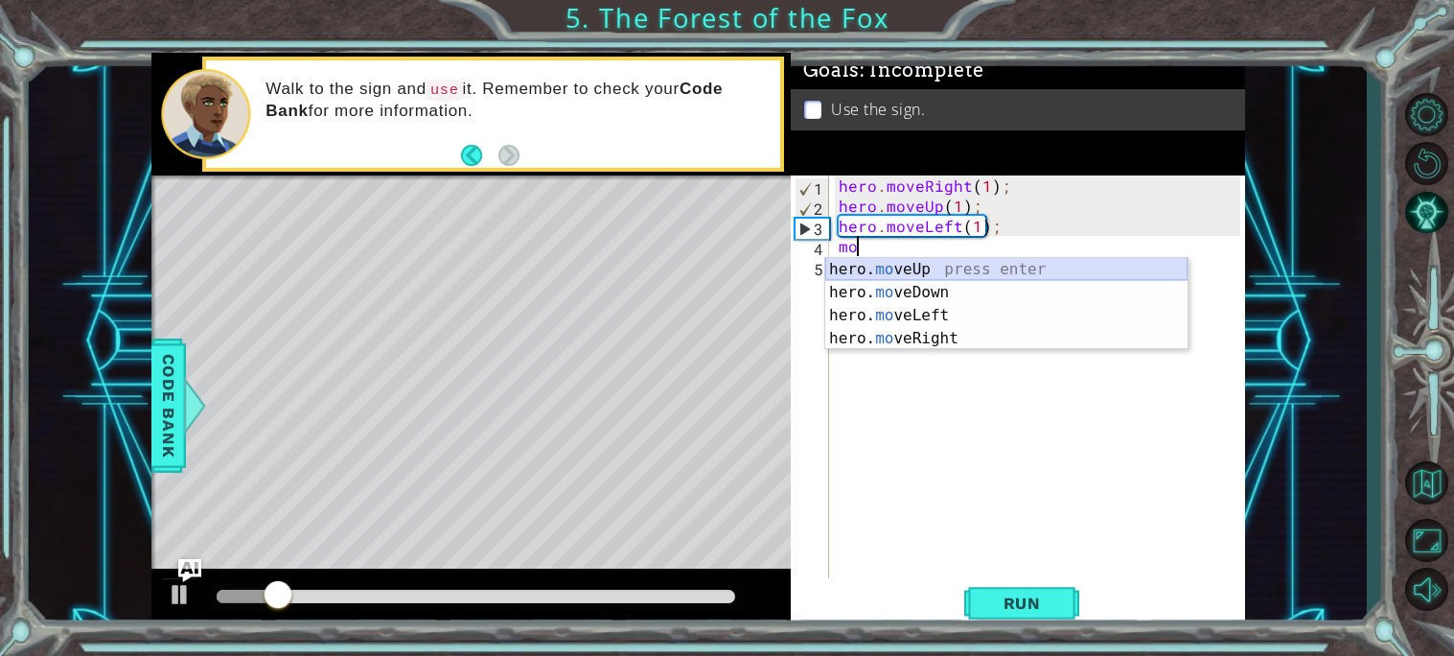
click at [893, 274] on div "hero. mo veUp press enter hero. mo veDown press enter hero. mo veLeft press ent…" at bounding box center [1006, 327] width 362 height 138
type textarea "hero.moveUp(1);"
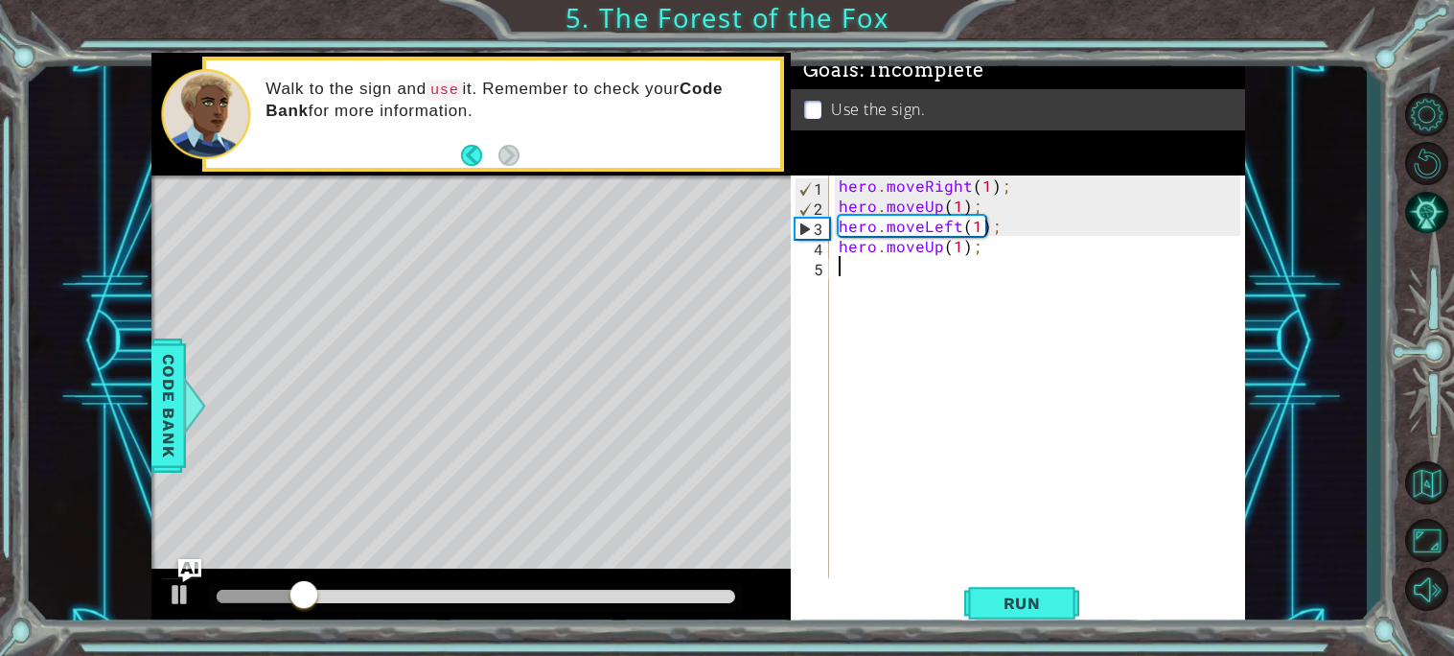
click at [948, 282] on div "hero . moveRight ( 1 ) ; hero . moveUp ( 1 ) ; hero . moveLeft ( 1 ) ; hero . m…" at bounding box center [1042, 396] width 415 height 443
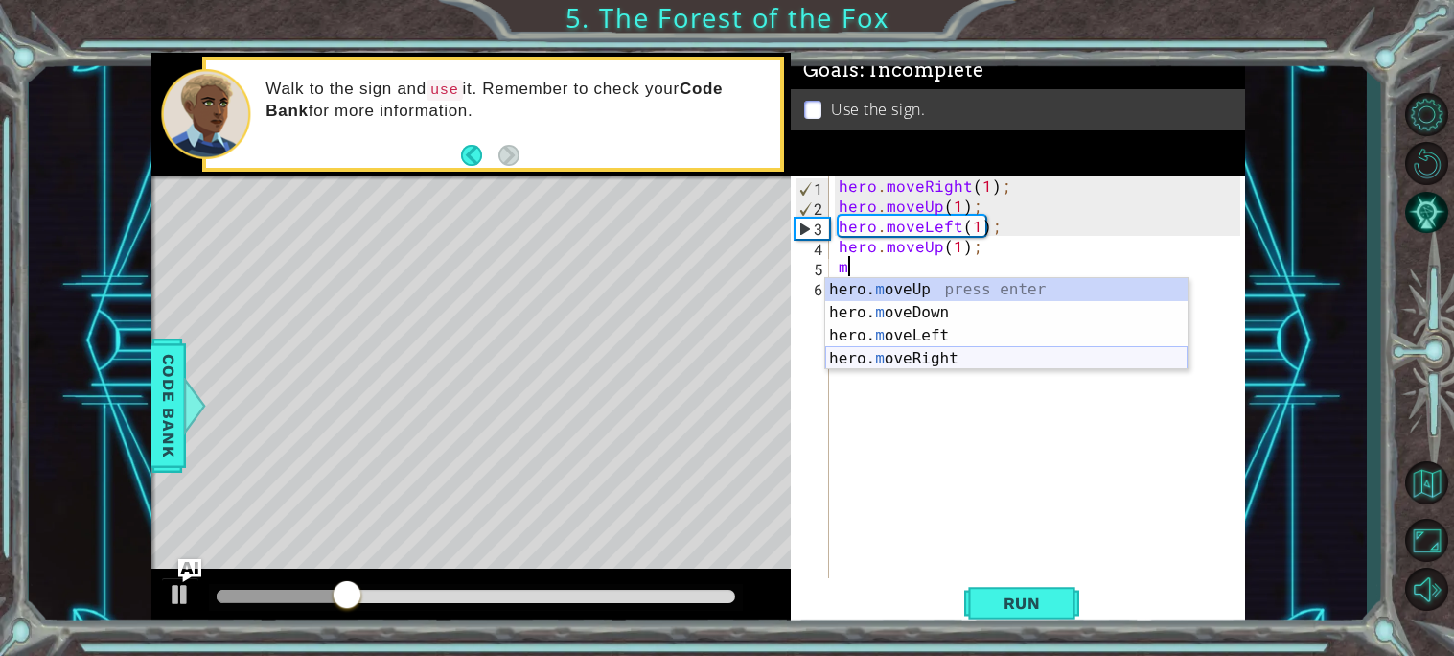
click at [901, 354] on div "hero. m oveUp press enter hero. m oveDown press enter hero. m oveLeft press ent…" at bounding box center [1006, 347] width 362 height 138
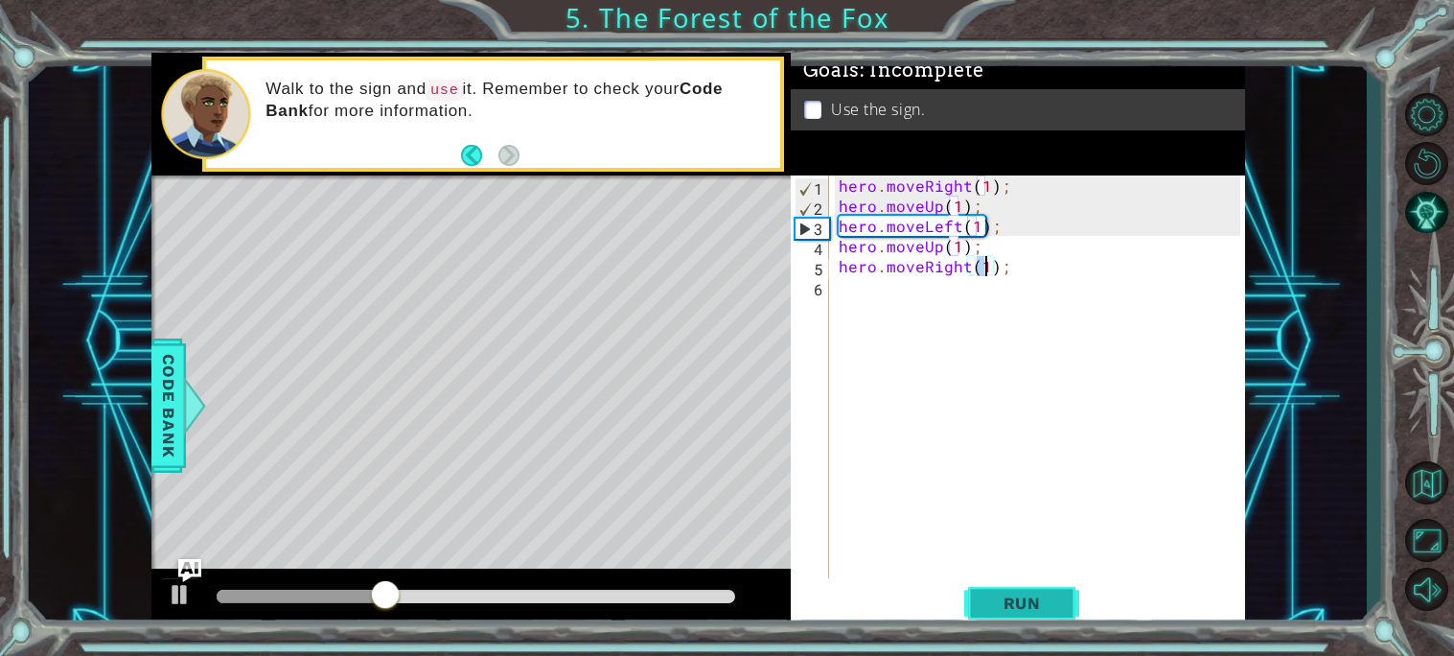
click at [1022, 593] on span "Run" at bounding box center [1022, 602] width 76 height 19
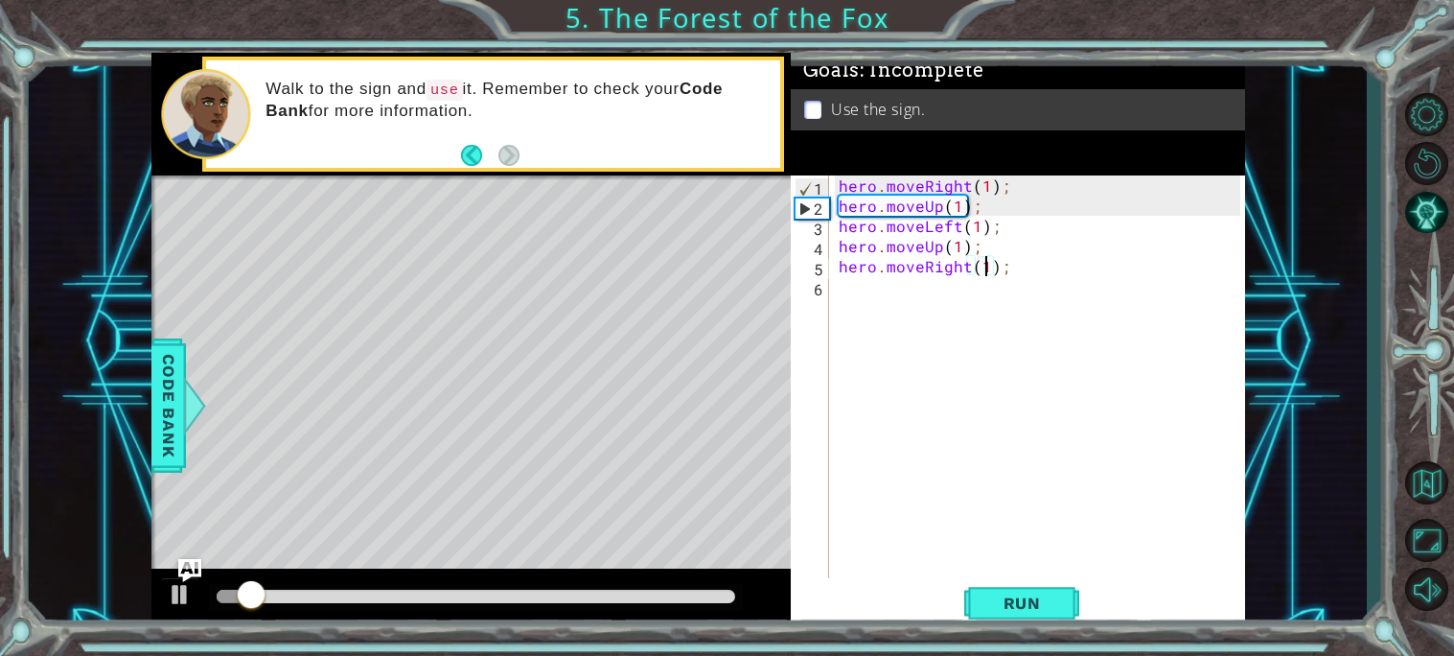
click at [983, 266] on div "hero . moveRight ( 1 ) ; hero . moveUp ( 1 ) ; hero . moveLeft ( 1 ) ; hero . m…" at bounding box center [1042, 396] width 415 height 443
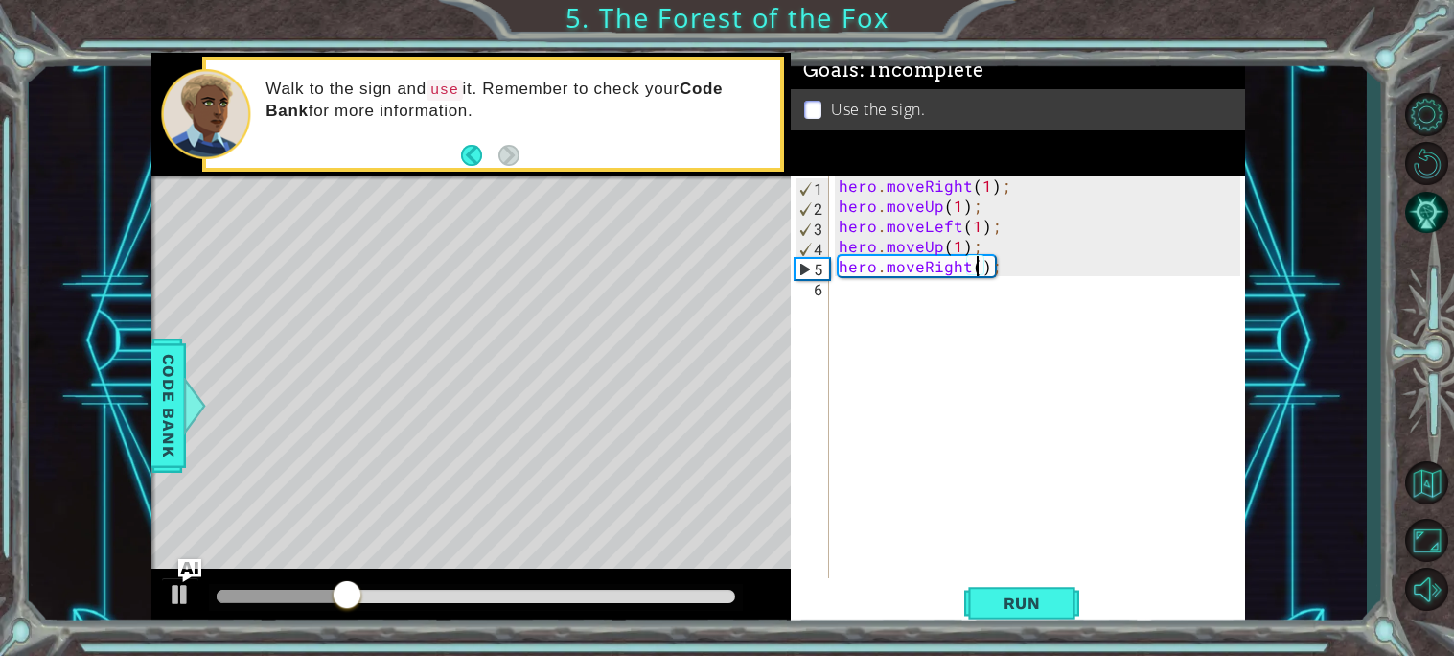
type textarea "hero.moveRight(2);"
click at [986, 301] on div "hero . moveRight ( 1 ) ; hero . moveUp ( 1 ) ; hero . moveLeft ( 1 ) ; hero . m…" at bounding box center [1042, 396] width 415 height 443
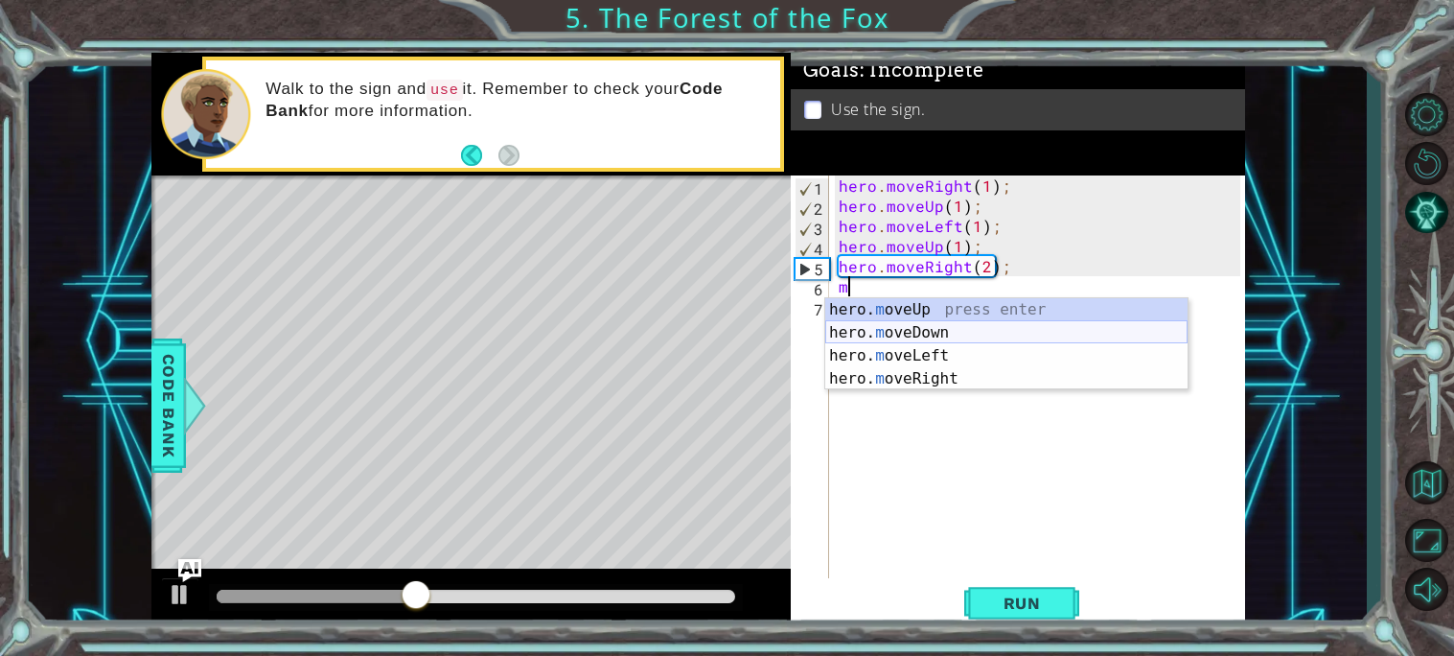
click at [958, 330] on div "hero. m oveUp press enter hero. m oveDown press enter hero. m oveLeft press ent…" at bounding box center [1006, 367] width 362 height 138
type textarea "hero.moveDown(1);"
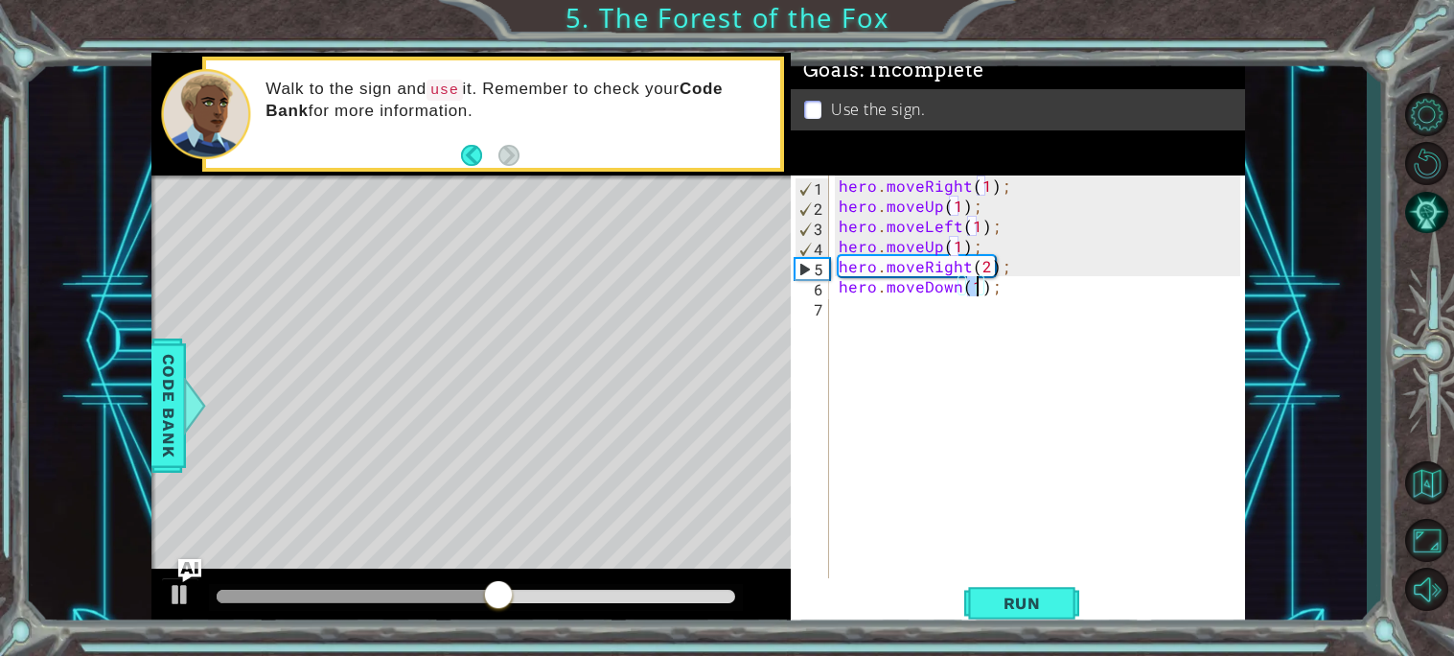
click at [930, 313] on div "hero . moveRight ( 1 ) ; hero . moveUp ( 1 ) ; hero . moveLeft ( 1 ) ; hero . m…" at bounding box center [1042, 396] width 415 height 443
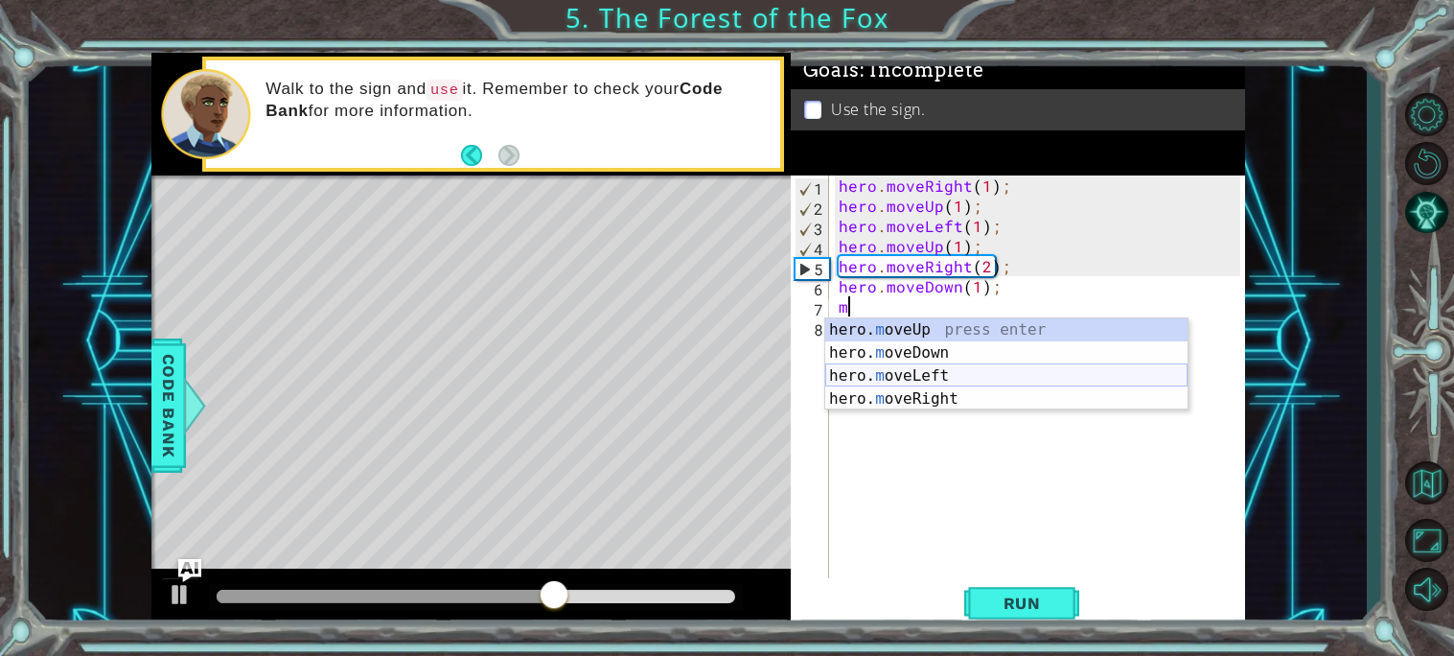
click at [937, 371] on div "hero. m oveUp press enter hero. m oveDown press enter hero. m oveLeft press ent…" at bounding box center [1006, 387] width 362 height 138
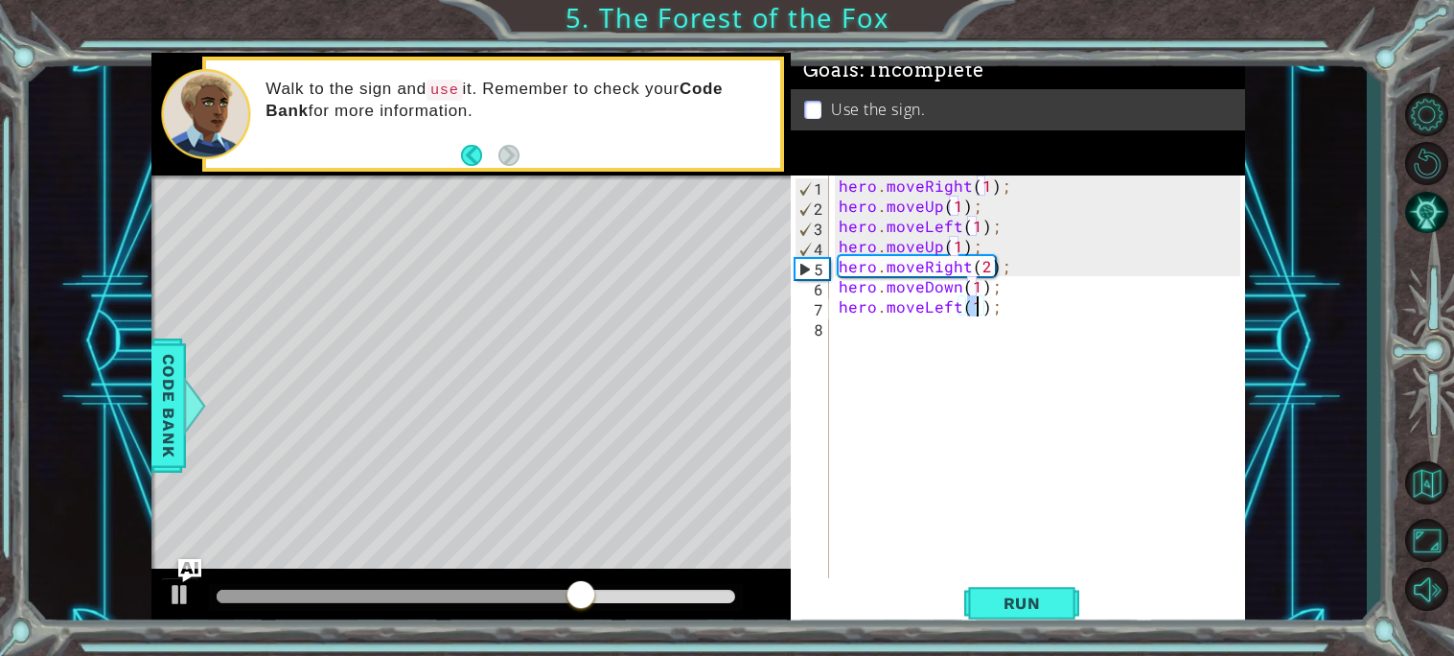
click at [972, 313] on div "hero . moveRight ( 1 ) ; hero . moveUp ( 1 ) ; hero . moveLeft ( 1 ) ; hero . m…" at bounding box center [1037, 376] width 405 height 403
type textarea "hero.moveLeft(2);"
click at [1025, 602] on span "Run" at bounding box center [1022, 602] width 76 height 19
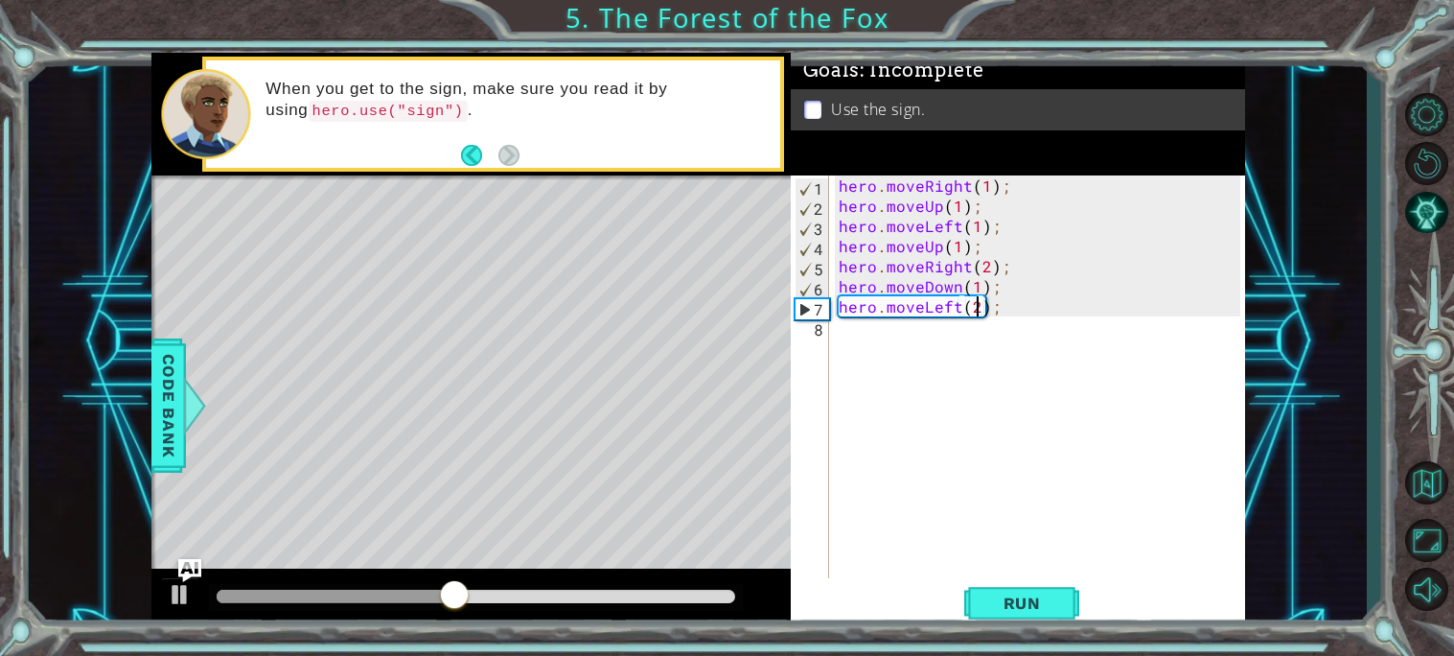
click at [1027, 317] on div "hero . moveRight ( 1 ) ; hero . moveUp ( 1 ) ; hero . moveLeft ( 1 ) ; hero . m…" at bounding box center [1042, 396] width 415 height 443
type textarea "\"
click at [1028, 318] on div "hero . moveRight ( 1 ) ; hero . moveUp ( 1 ) ; hero . moveLeft ( 1 ) ; hero . m…" at bounding box center [1042, 396] width 415 height 443
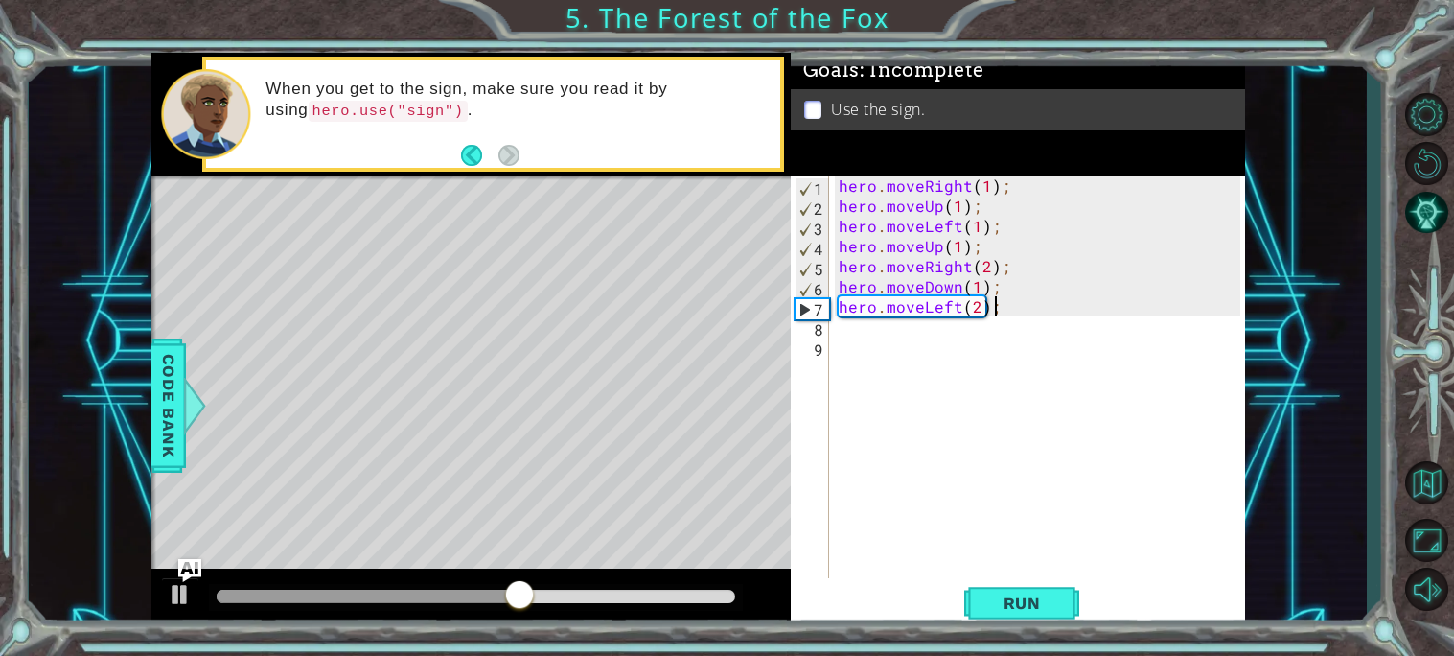
click at [1006, 301] on div "hero . moveRight ( 1 ) ; hero . moveUp ( 1 ) ; hero . moveLeft ( 1 ) ; hero . m…" at bounding box center [1042, 396] width 415 height 443
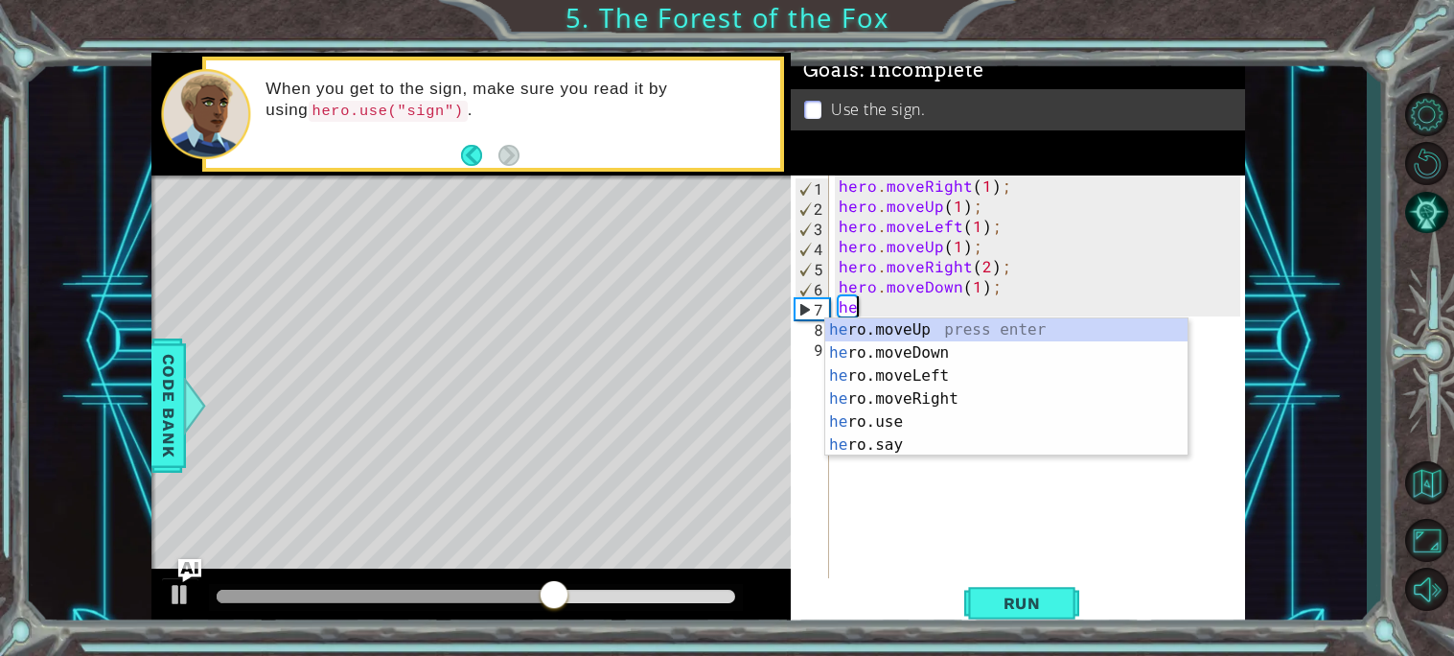
type textarea "h"
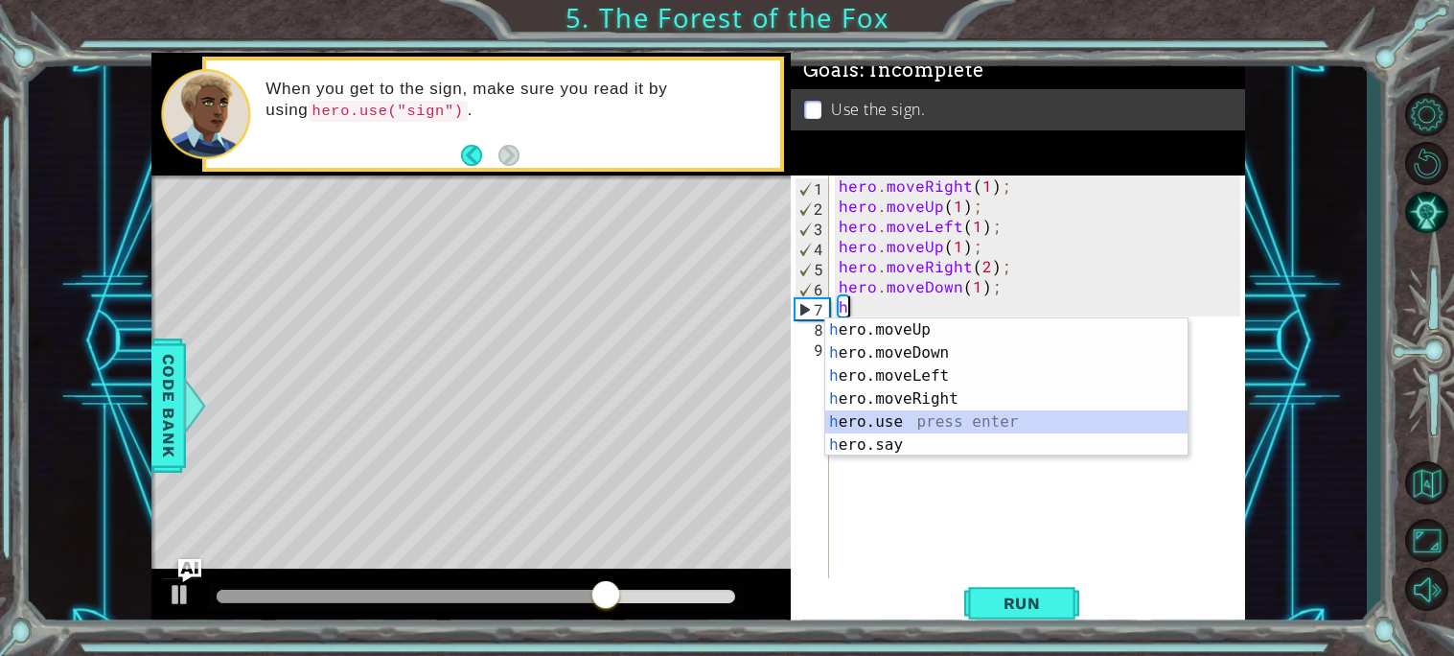
click at [964, 418] on div "h ero.moveUp press enter h ero.moveDown press enter h ero.moveLeft press enter …" at bounding box center [1006, 410] width 362 height 184
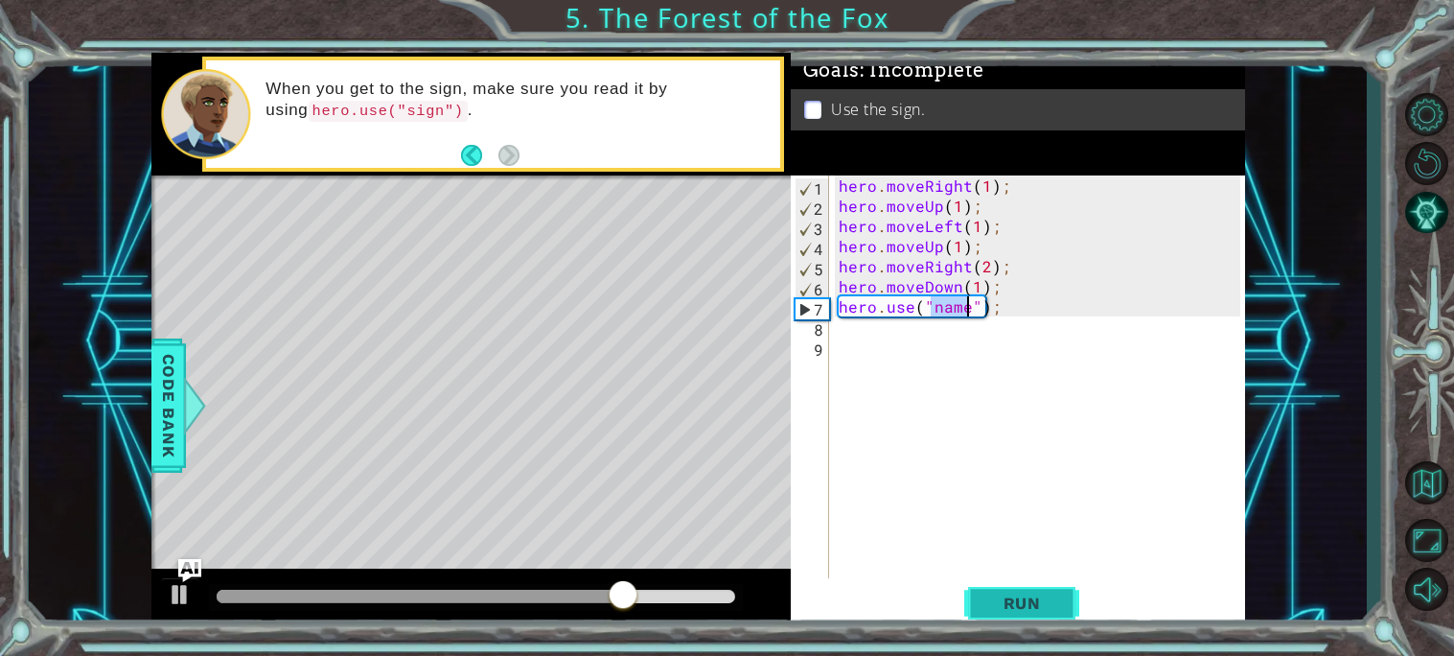
click at [982, 607] on button "Run" at bounding box center [1021, 602] width 115 height 45
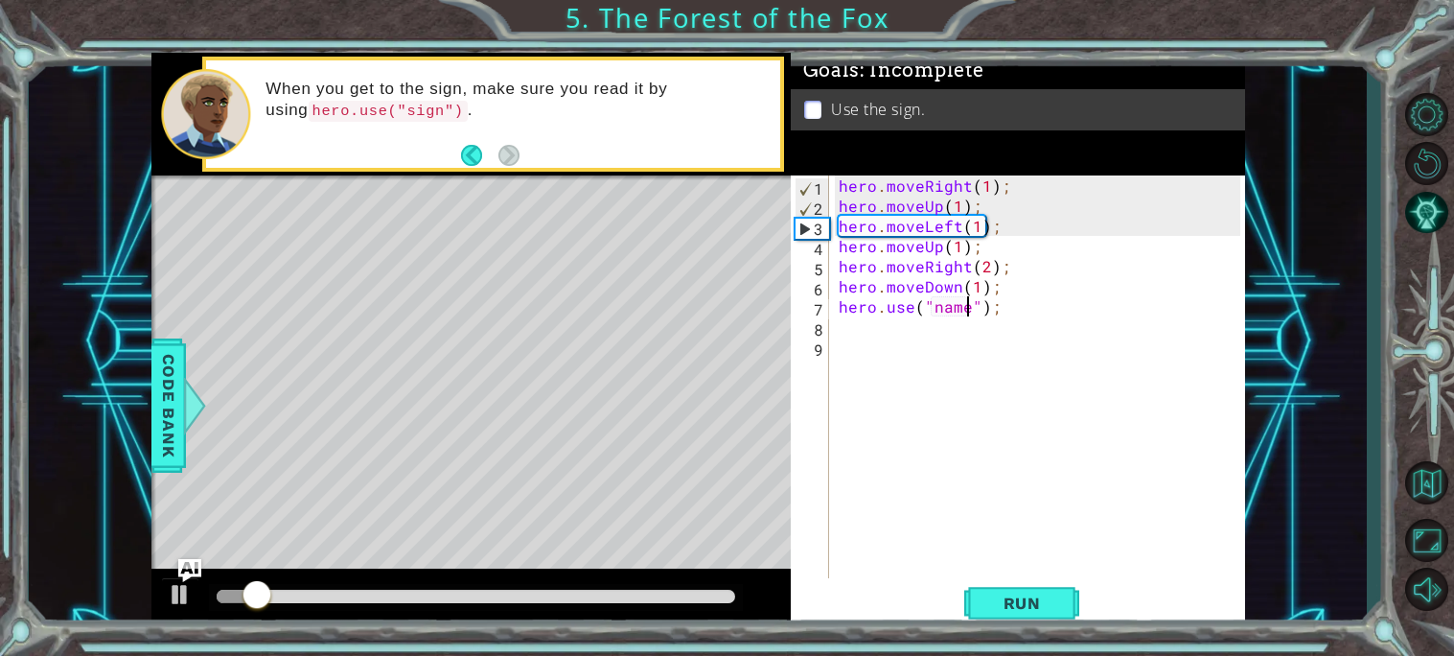
click at [966, 306] on div "hero . moveRight ( 1 ) ; hero . moveUp ( 1 ) ; hero . moveLeft ( 1 ) ; hero . m…" at bounding box center [1042, 396] width 415 height 443
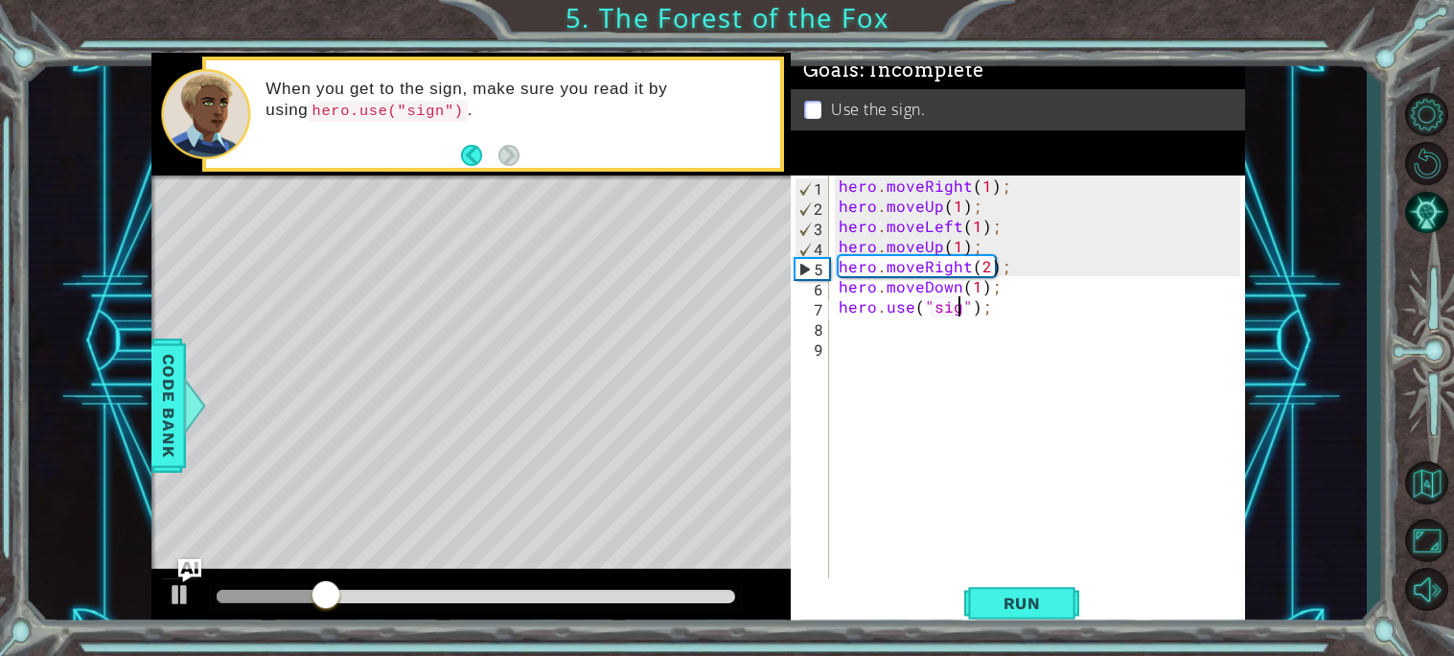
scroll to position [0, 8]
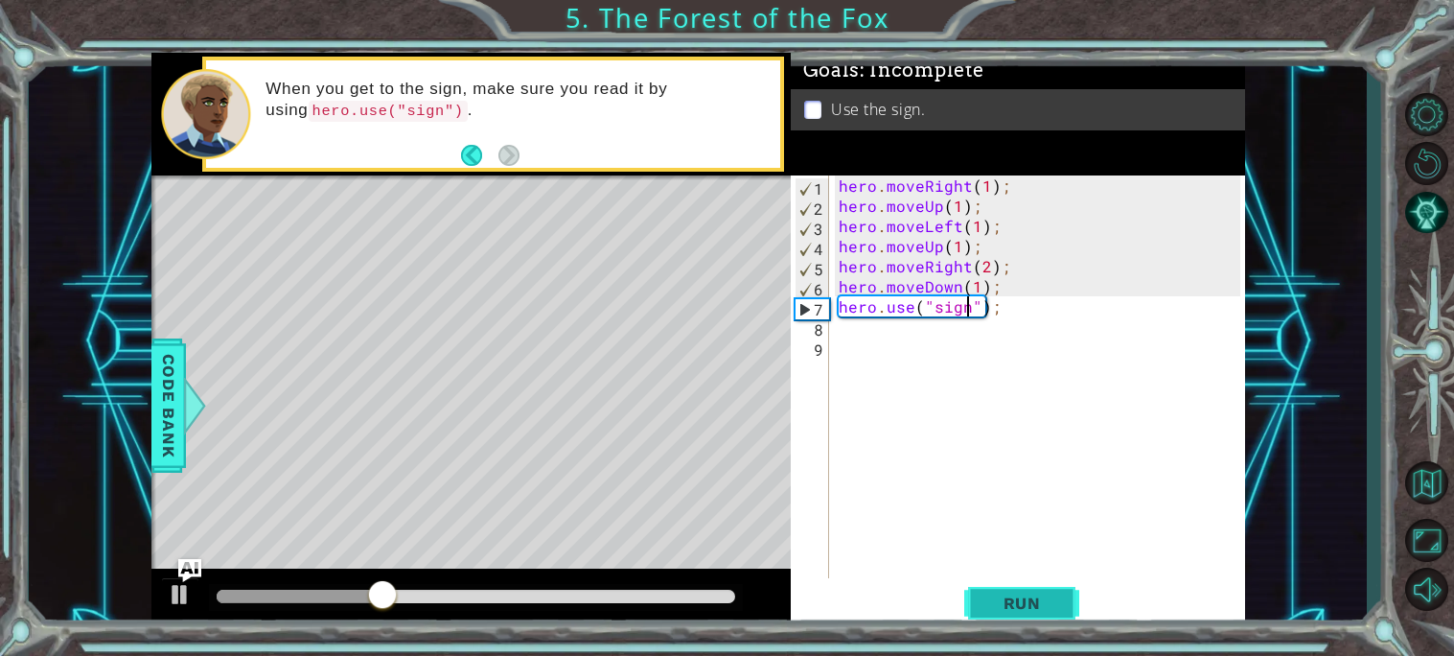
type textarea "hero.use("sign");"
click at [998, 601] on span "Run" at bounding box center [1022, 602] width 76 height 19
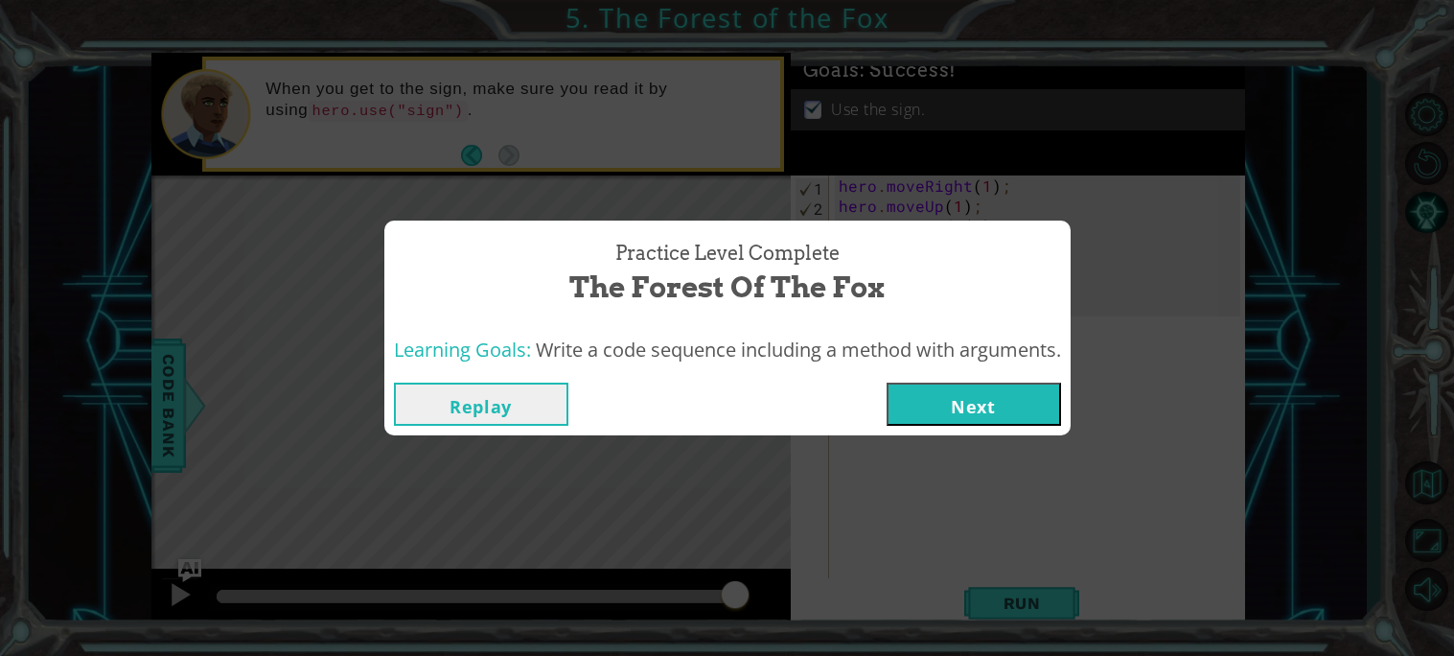
click at [1004, 411] on button "Next" at bounding box center [974, 403] width 174 height 43
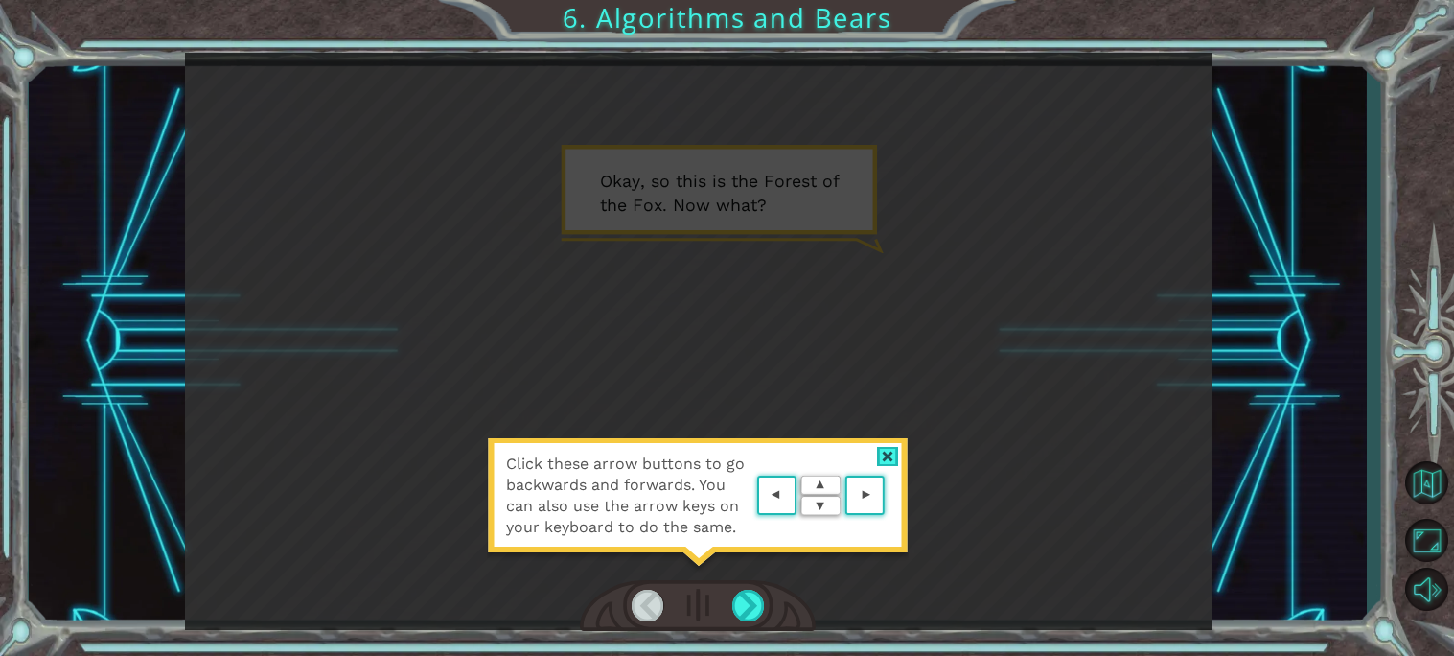
click at [891, 452] on div at bounding box center [888, 457] width 22 height 20
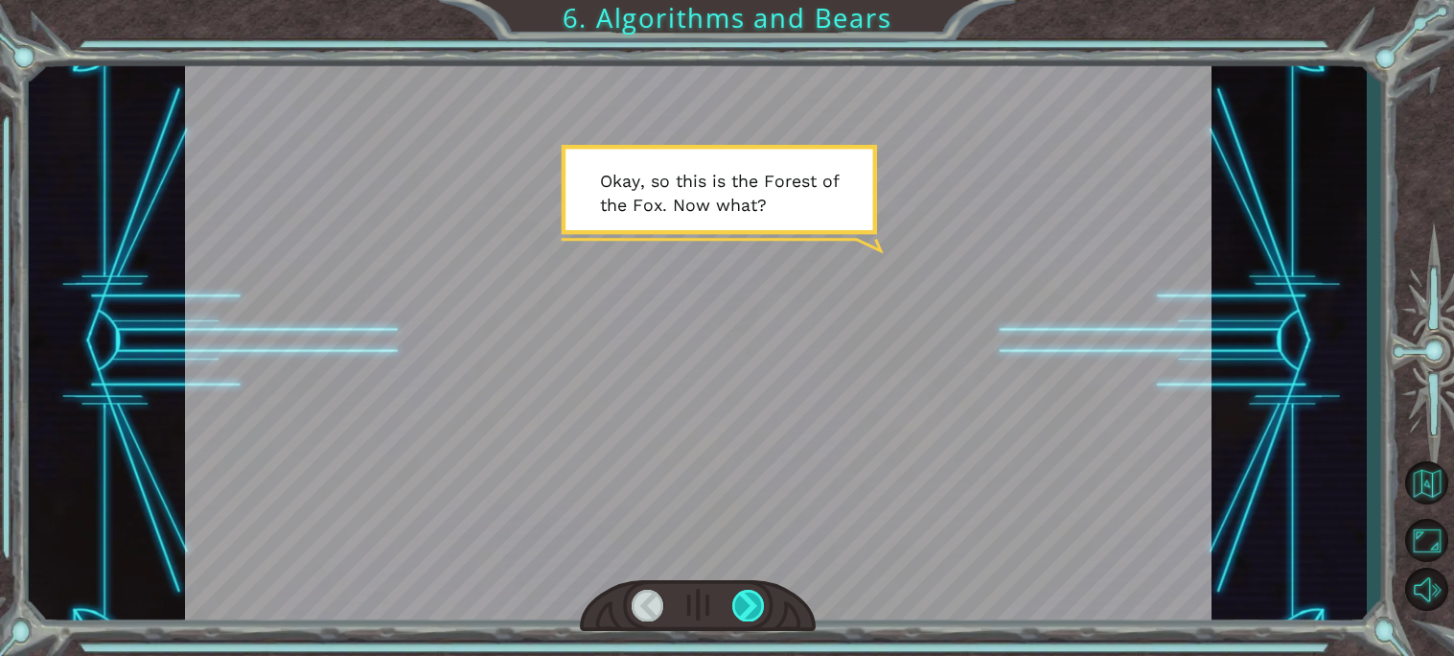
click at [744, 608] on div at bounding box center [748, 605] width 33 height 32
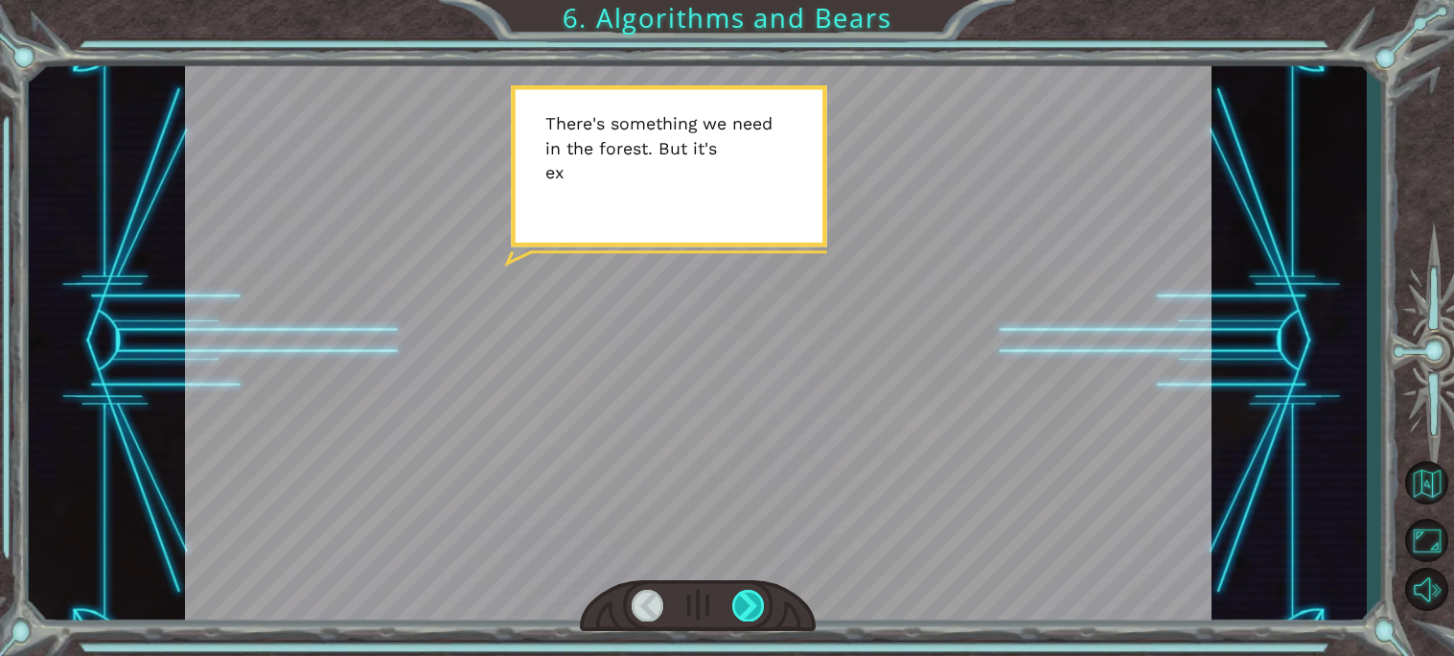
click at [744, 608] on div at bounding box center [748, 605] width 33 height 32
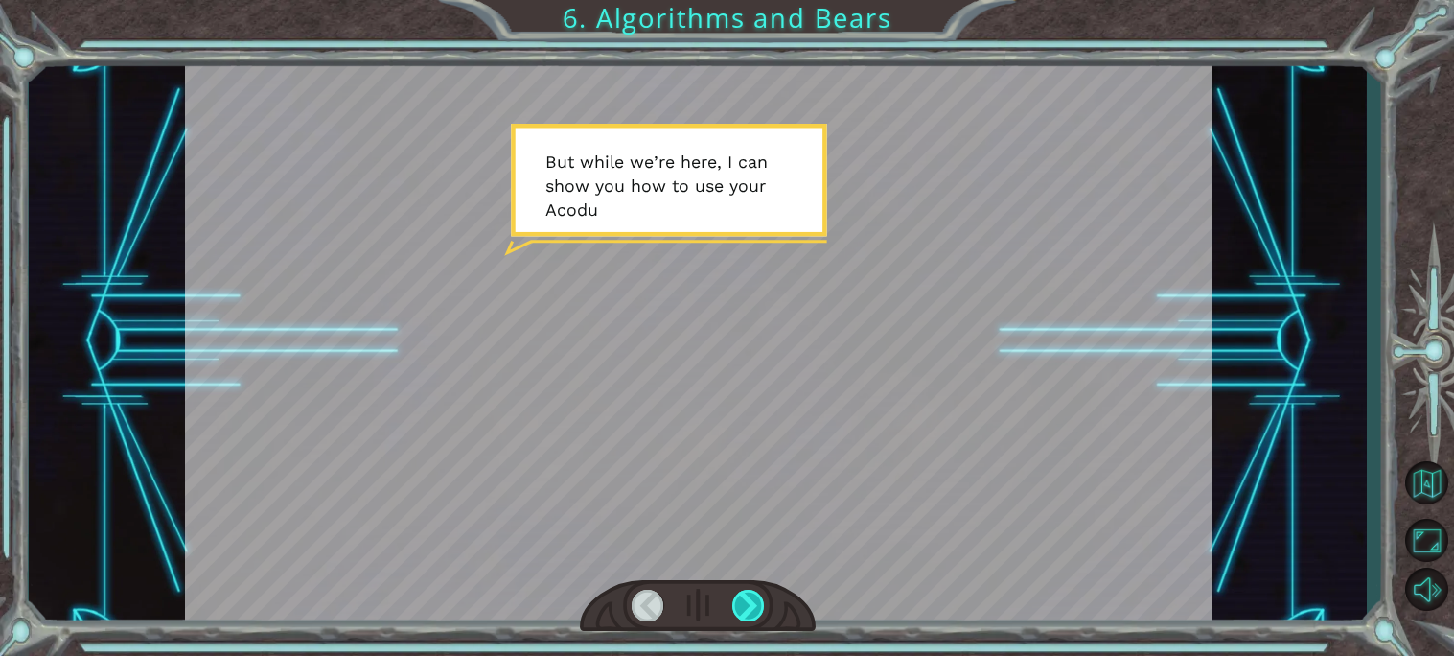
click at [744, 608] on div at bounding box center [748, 605] width 33 height 32
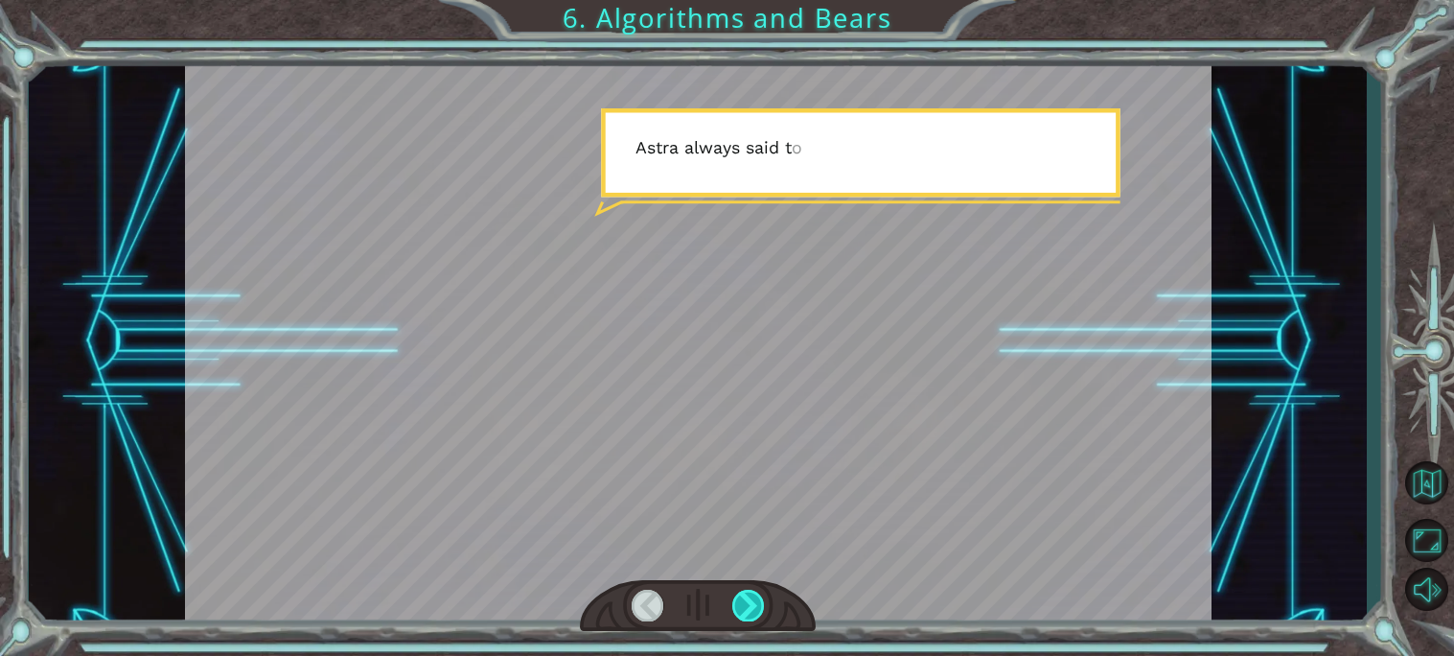
click at [744, 608] on div at bounding box center [748, 605] width 33 height 32
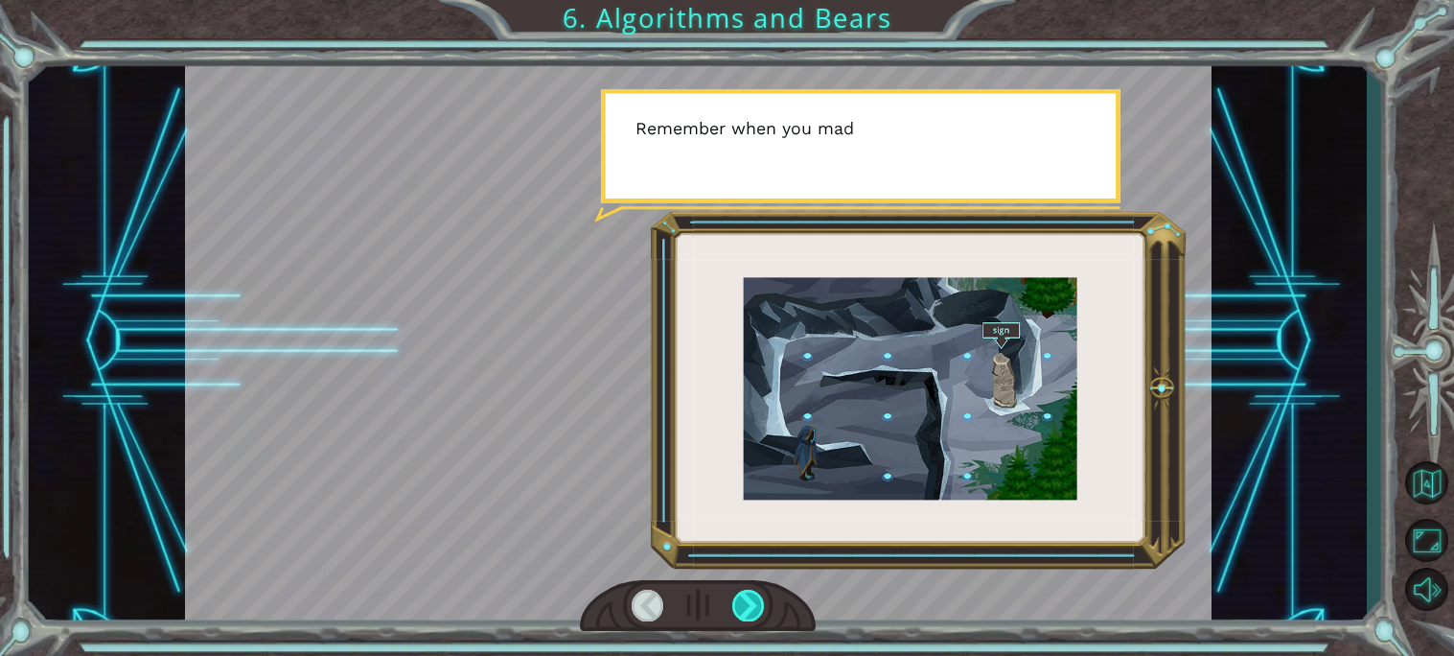
click at [744, 608] on div at bounding box center [748, 605] width 33 height 32
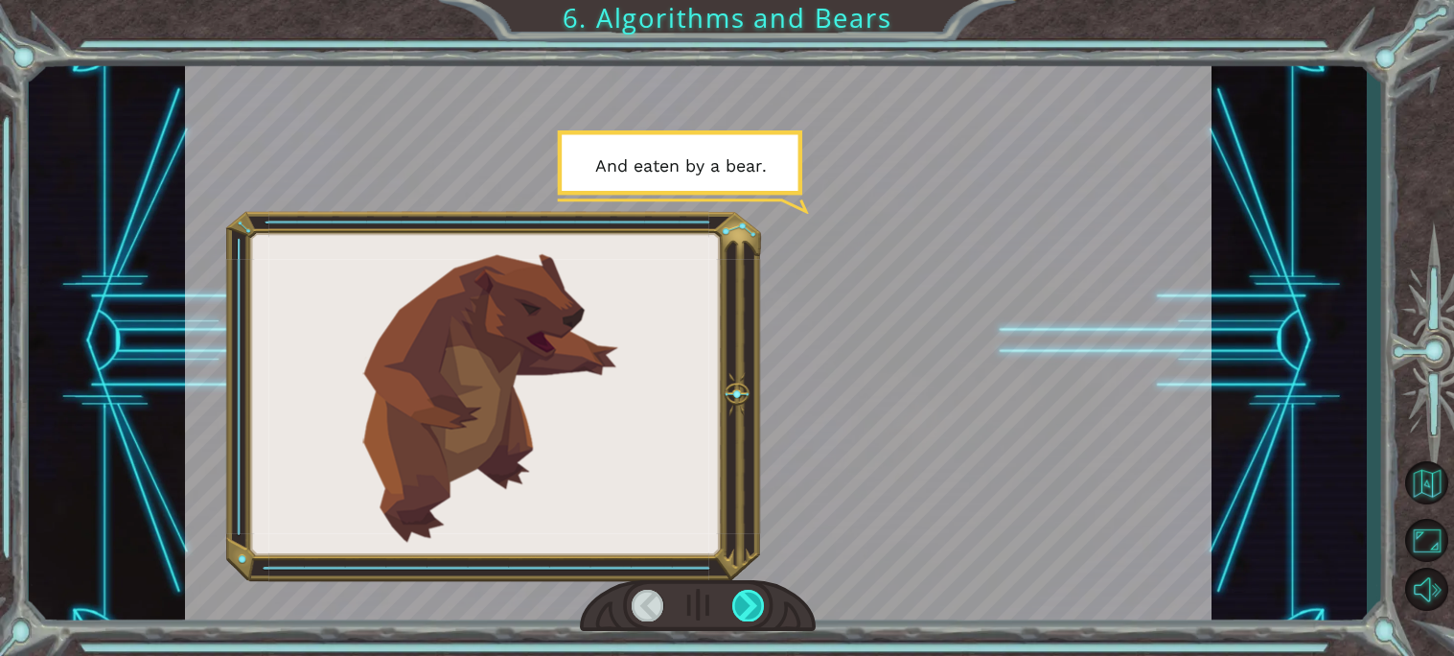
click at [744, 608] on div at bounding box center [748, 605] width 33 height 32
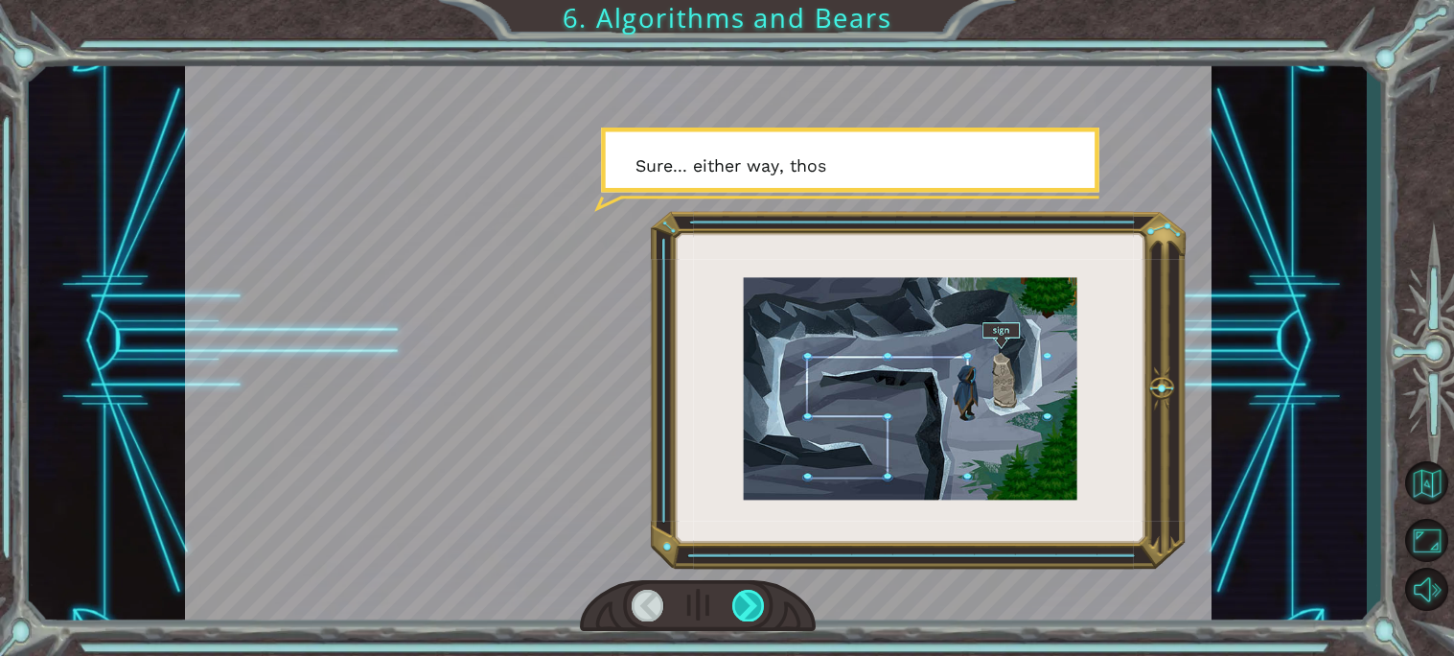
click at [744, 608] on div at bounding box center [748, 605] width 33 height 32
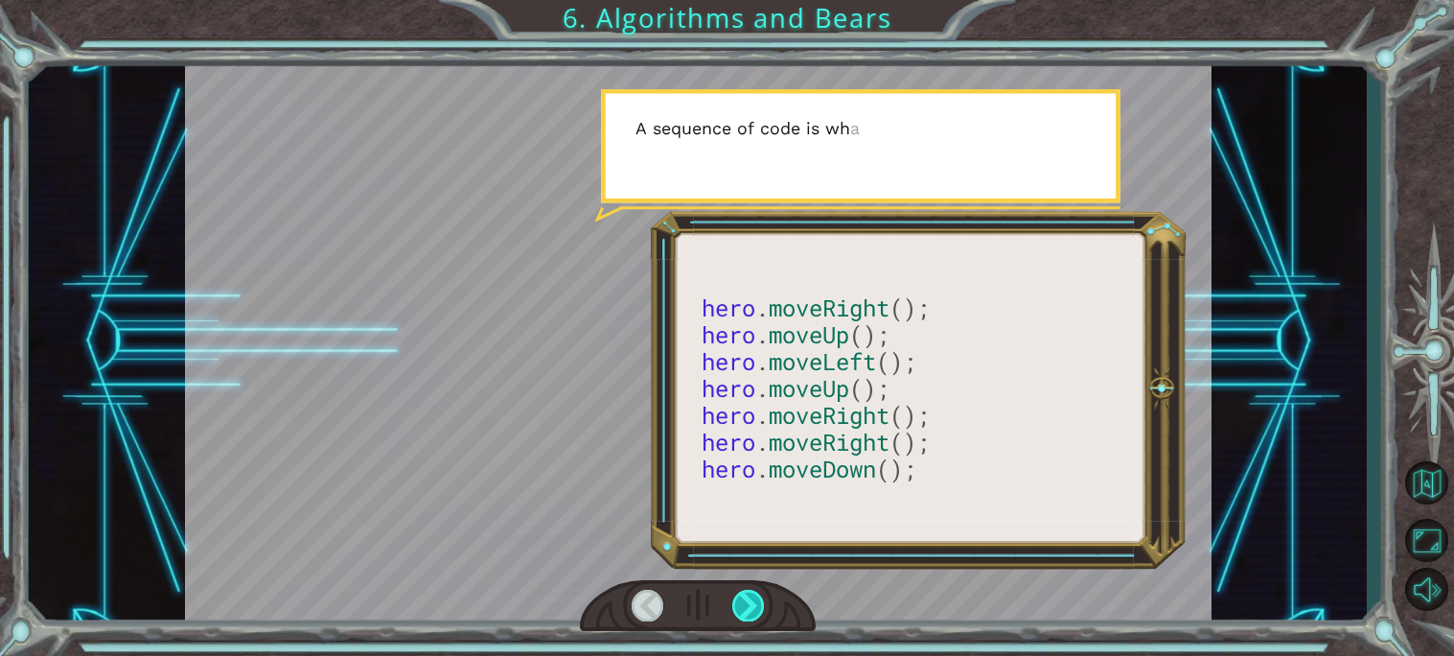
click at [744, 608] on div at bounding box center [748, 605] width 33 height 32
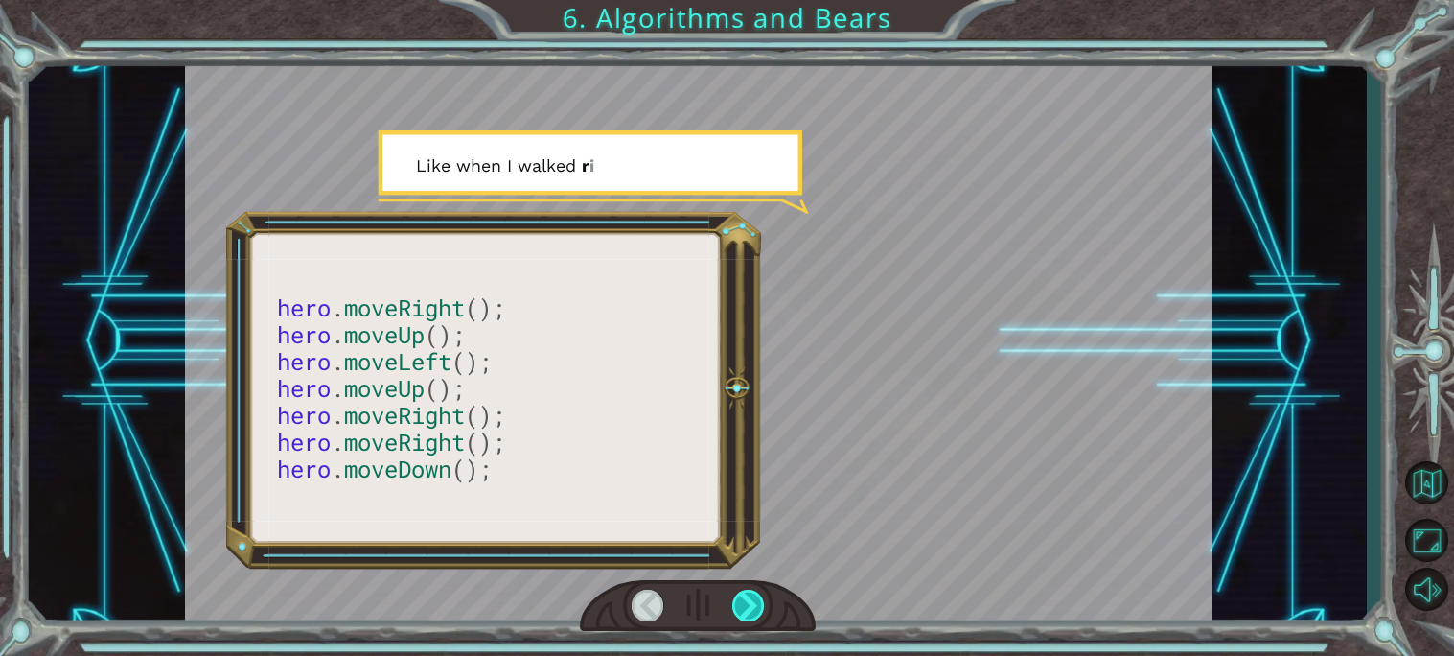
click at [744, 608] on div at bounding box center [748, 605] width 33 height 32
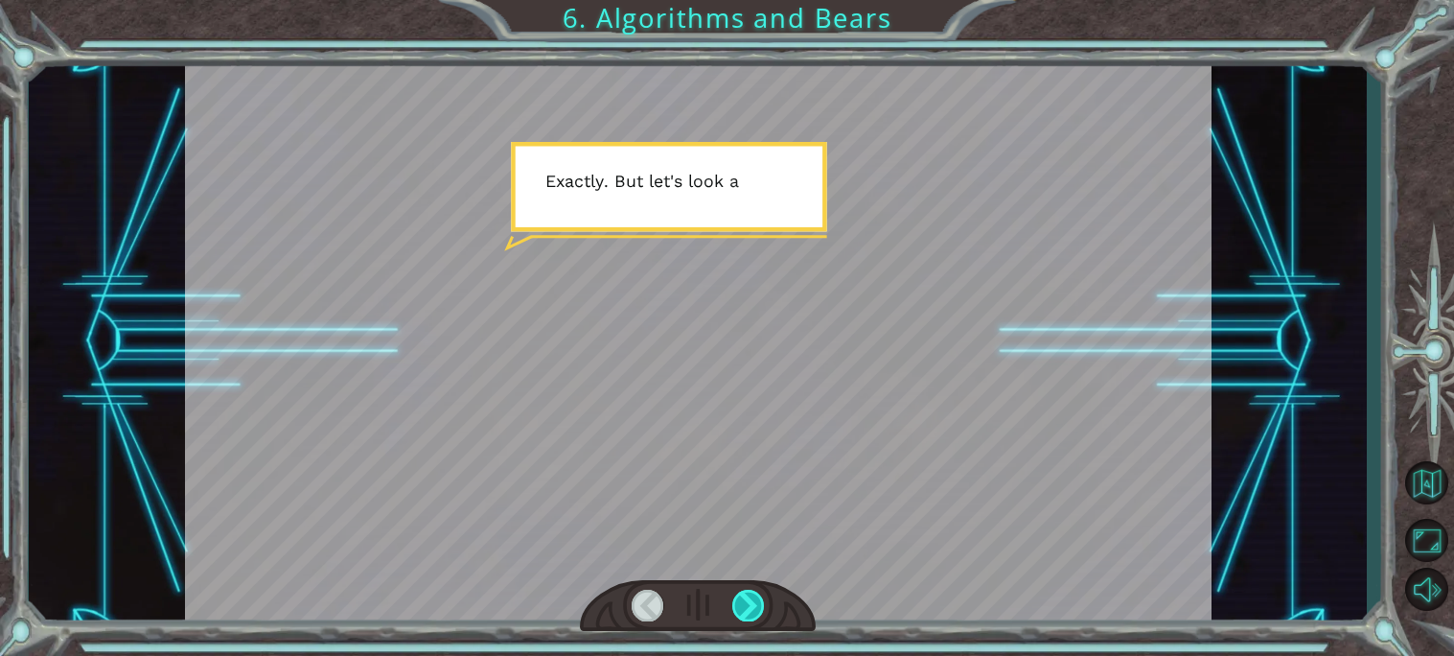
click at [744, 608] on div at bounding box center [748, 605] width 33 height 32
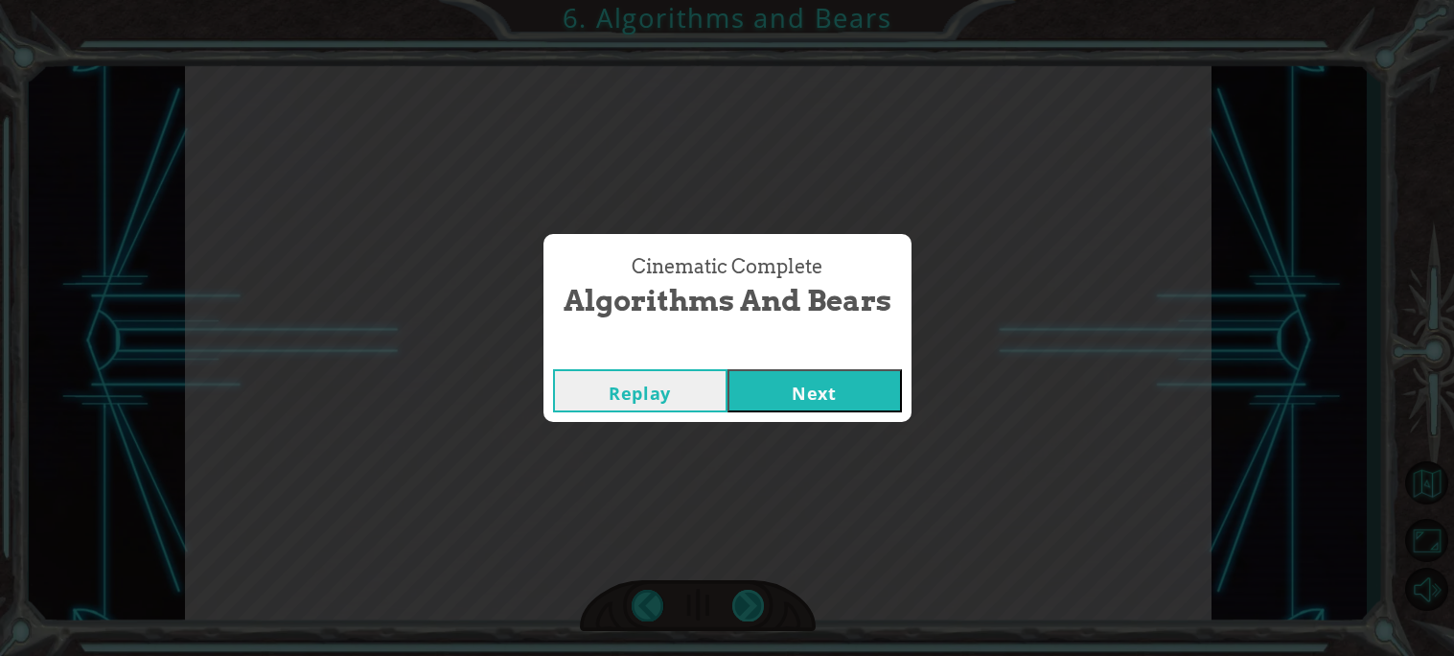
click at [744, 608] on div "Cinematic Complete Algorithms and Bears Replay Next" at bounding box center [727, 328] width 1454 height 656
click at [823, 382] on button "Next" at bounding box center [814, 390] width 174 height 43
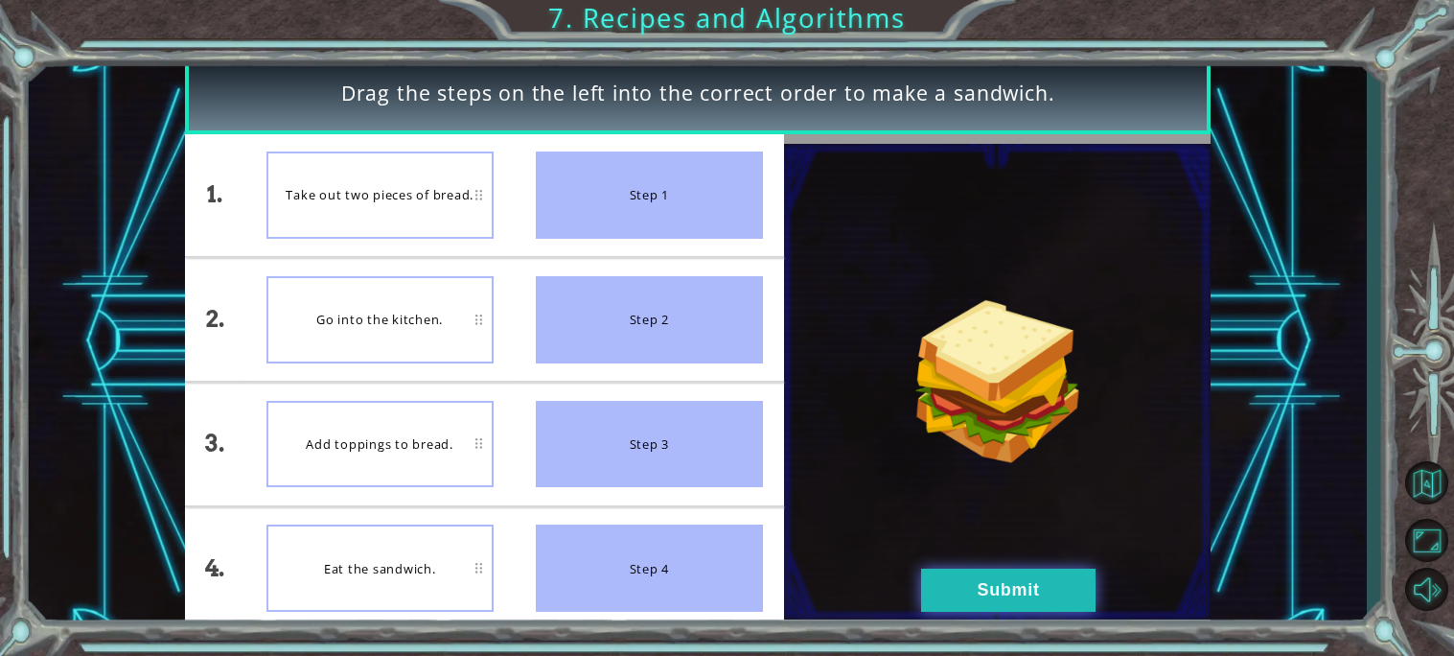
click at [1011, 580] on button "Submit" at bounding box center [1008, 589] width 174 height 43
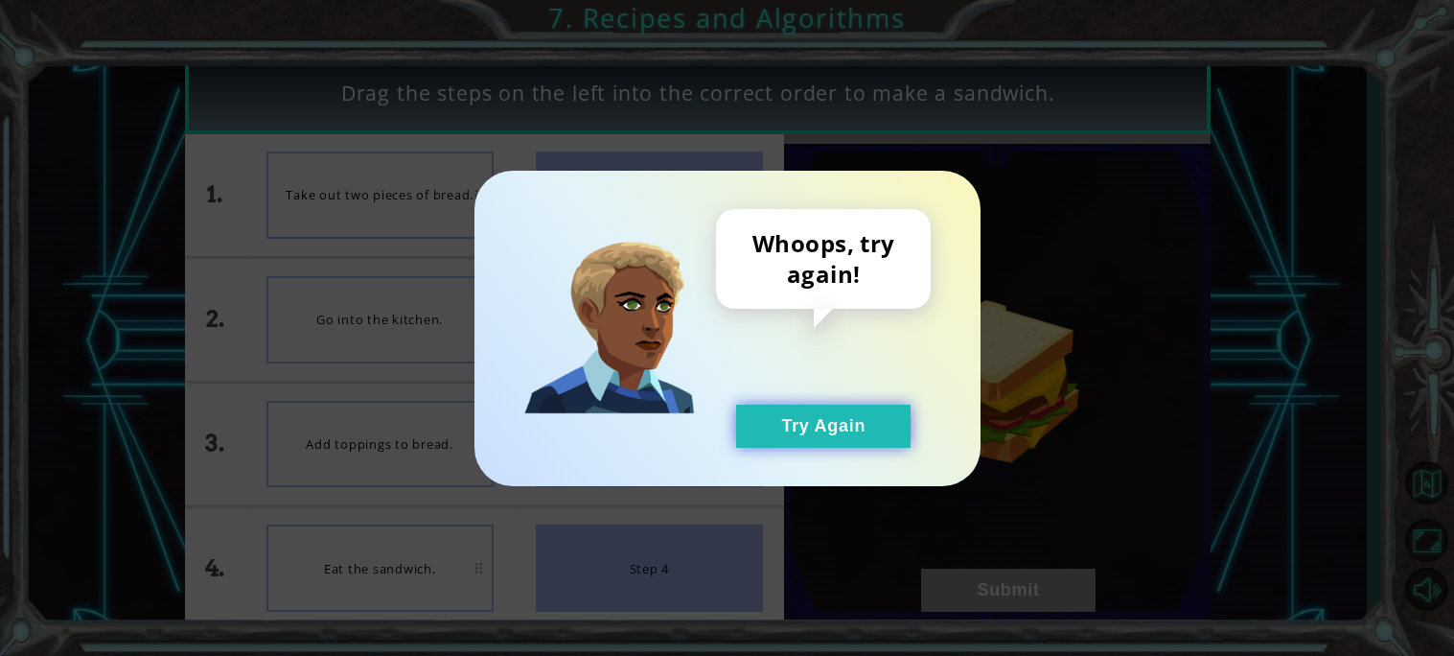
click at [892, 436] on button "Try Again" at bounding box center [823, 425] width 174 height 43
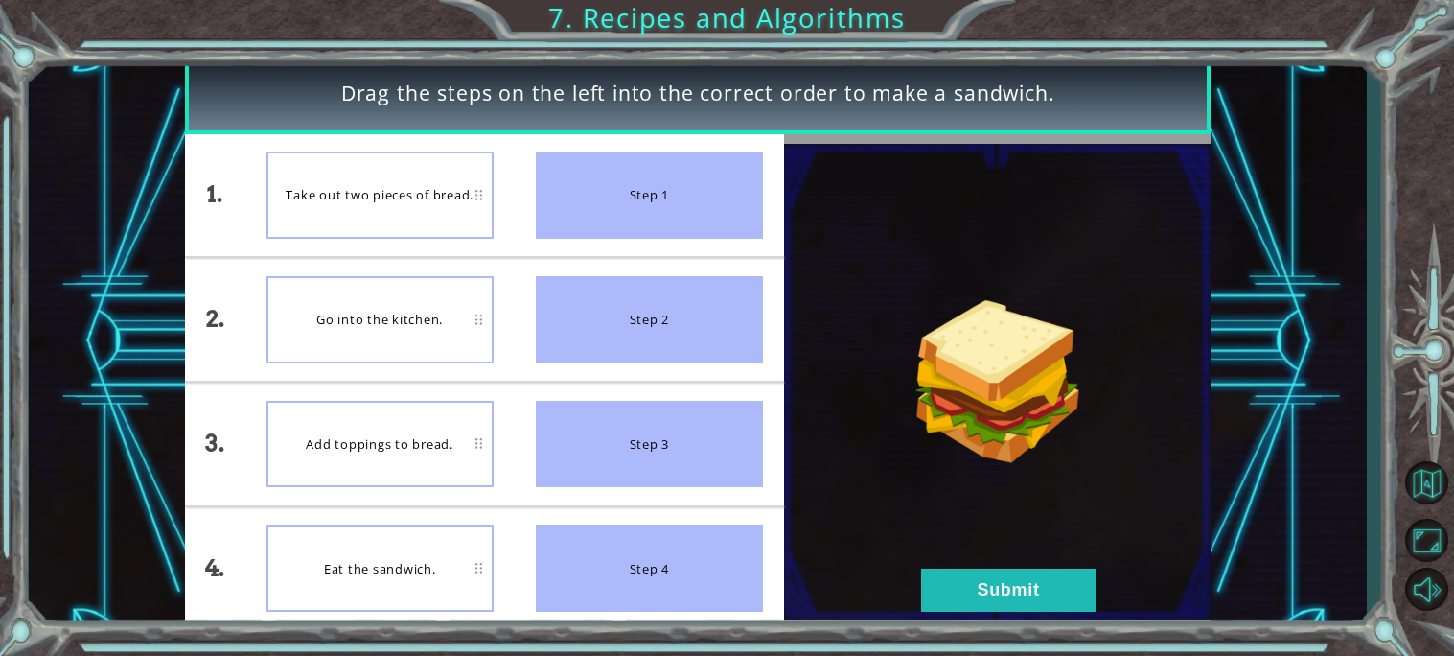
drag, startPoint x: 623, startPoint y: 216, endPoint x: 475, endPoint y: 208, distance: 147.8
click at [475, 208] on div "1. 2. 3. 4. Take out two pieces of bread. Go into the kitchen. Add toppings to …" at bounding box center [484, 382] width 599 height 496
click at [478, 442] on div "Add toppings to bread." at bounding box center [379, 444] width 227 height 87
click at [981, 589] on button "Submit" at bounding box center [1008, 589] width 174 height 43
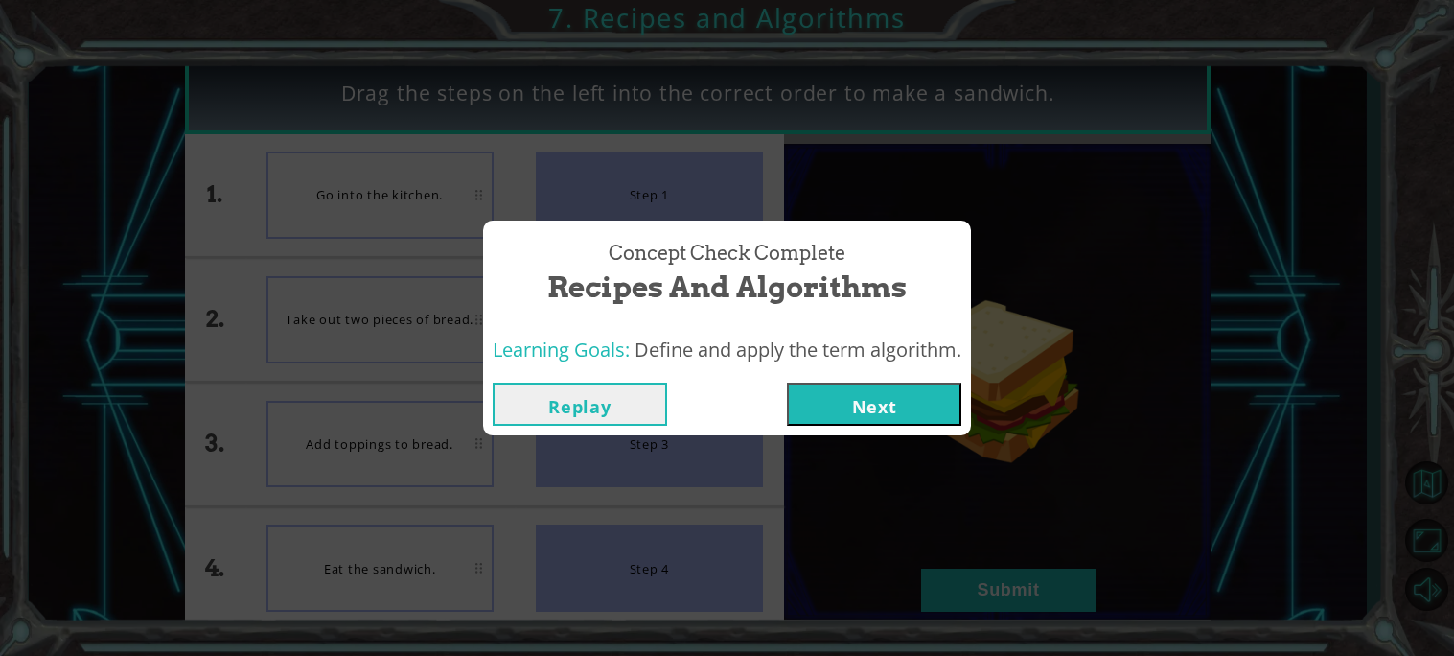
click at [903, 421] on button "Next" at bounding box center [874, 403] width 174 height 43
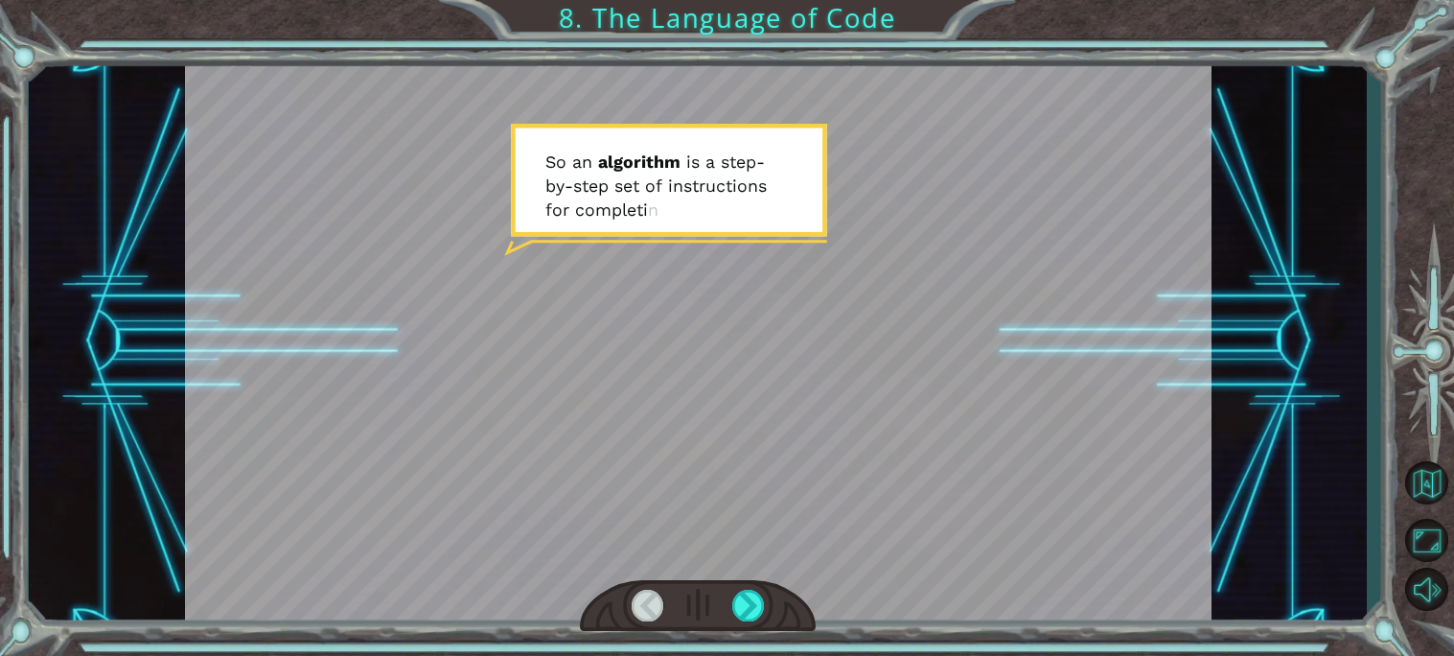
click at [747, 213] on div at bounding box center [698, 341] width 1027 height 577
click at [755, 600] on div at bounding box center [748, 605] width 33 height 32
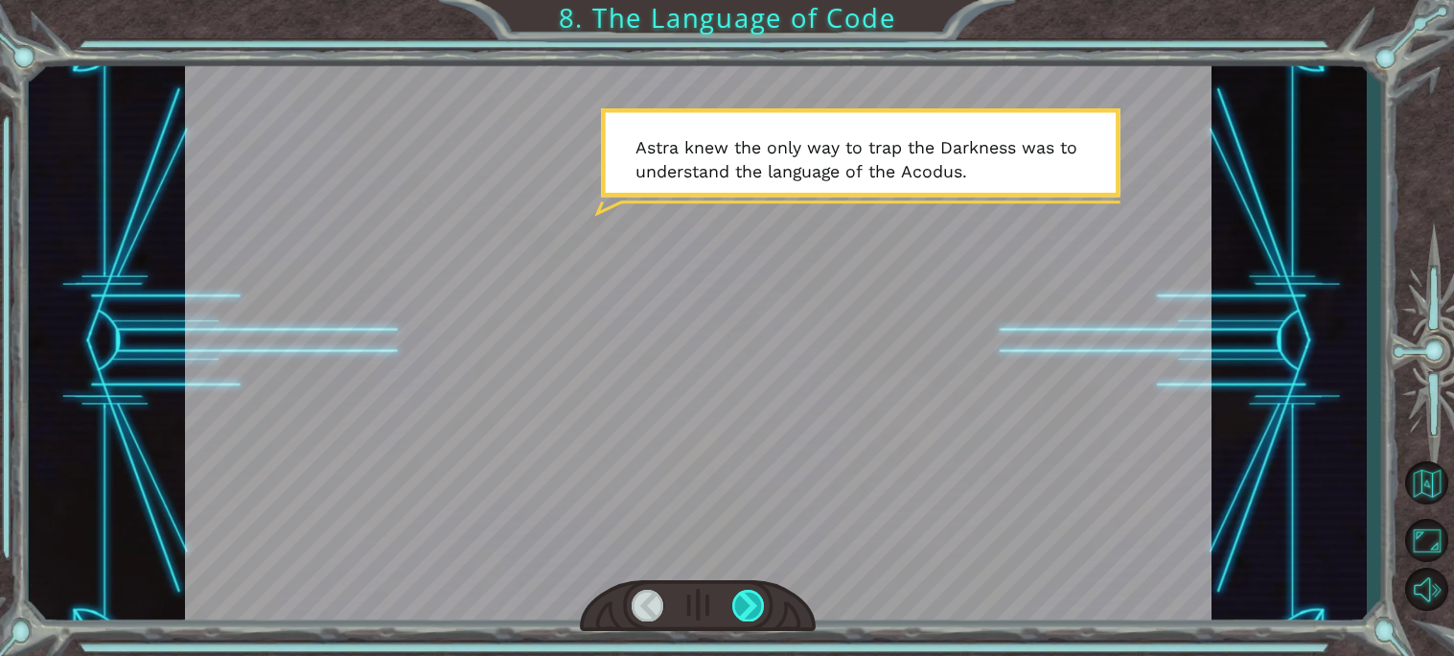
click at [755, 600] on div at bounding box center [748, 605] width 33 height 32
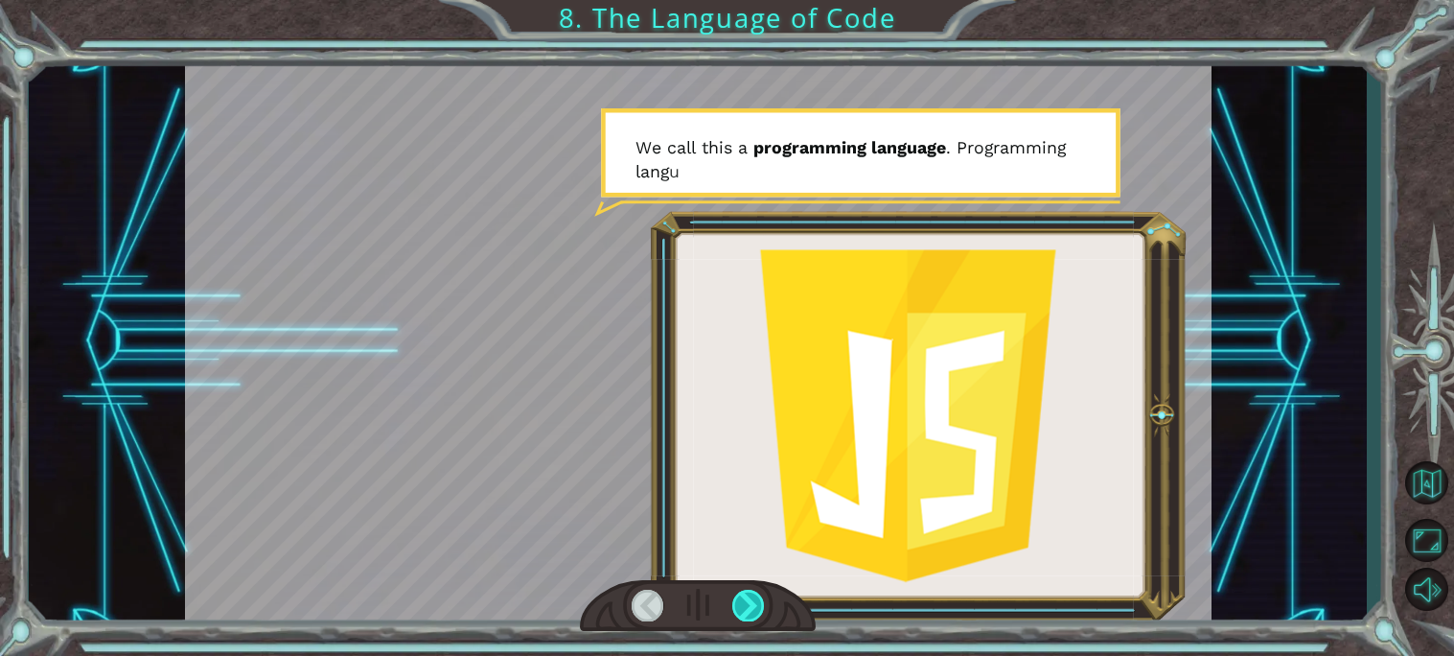
click at [755, 599] on div at bounding box center [748, 605] width 33 height 32
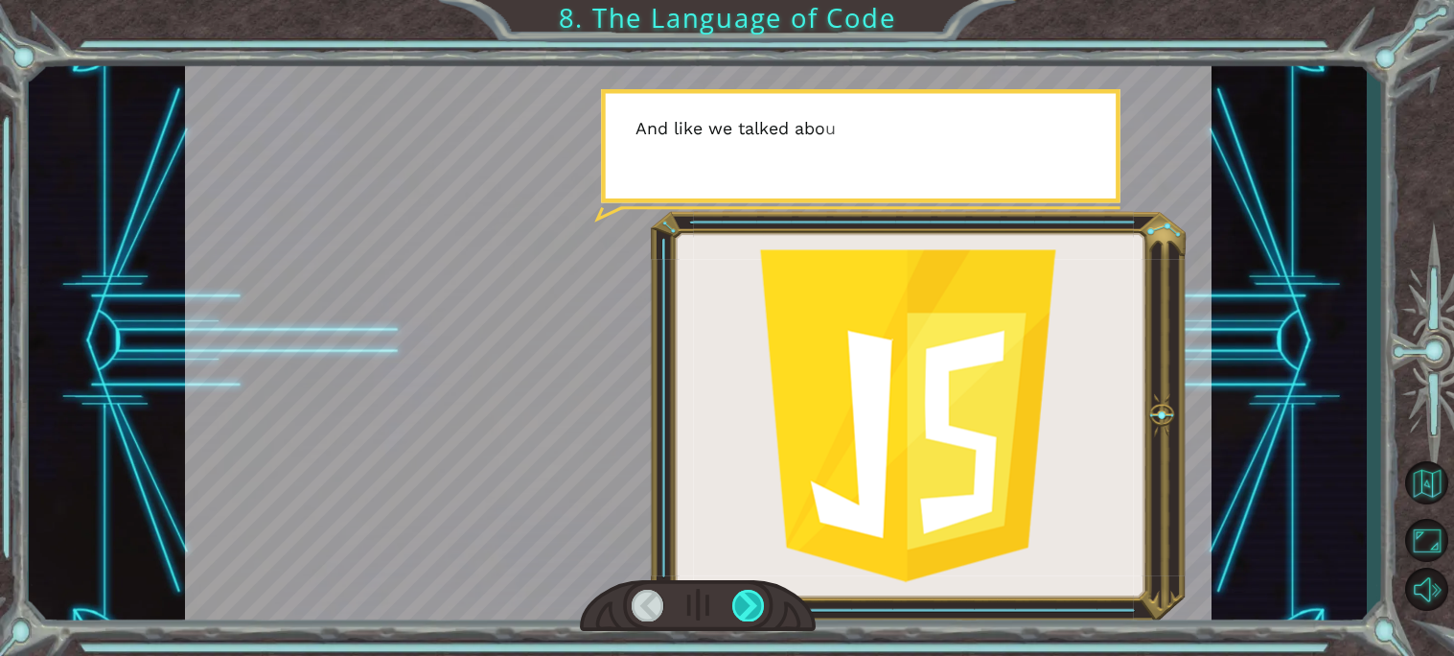
click at [755, 599] on div at bounding box center [748, 605] width 33 height 32
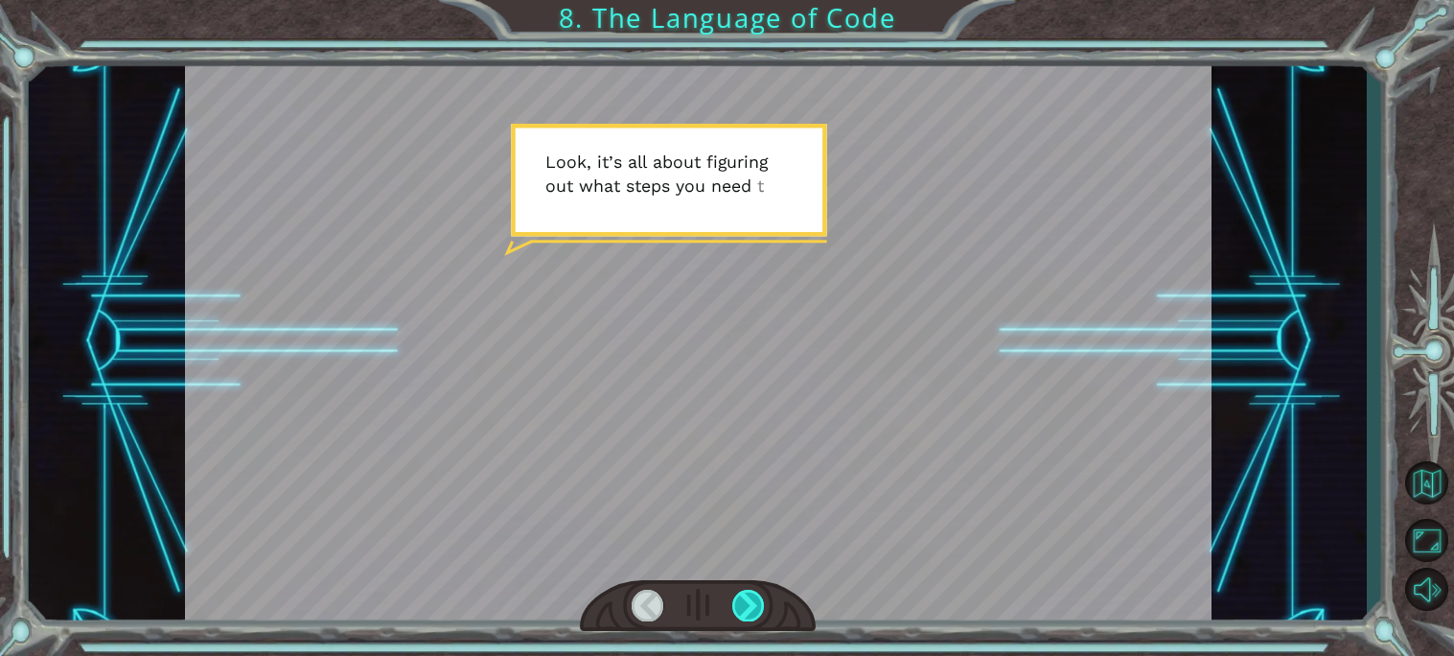
click at [755, 599] on div at bounding box center [748, 605] width 33 height 32
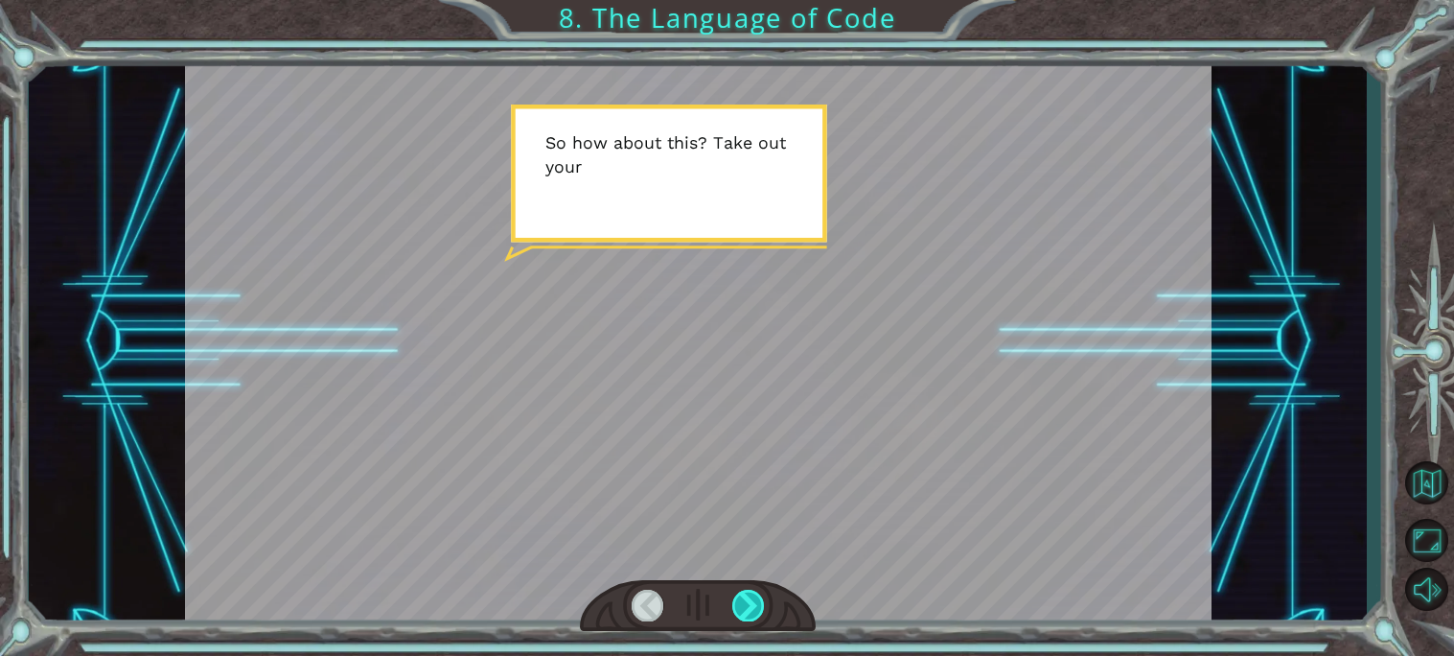
click at [755, 599] on div at bounding box center [748, 605] width 33 height 32
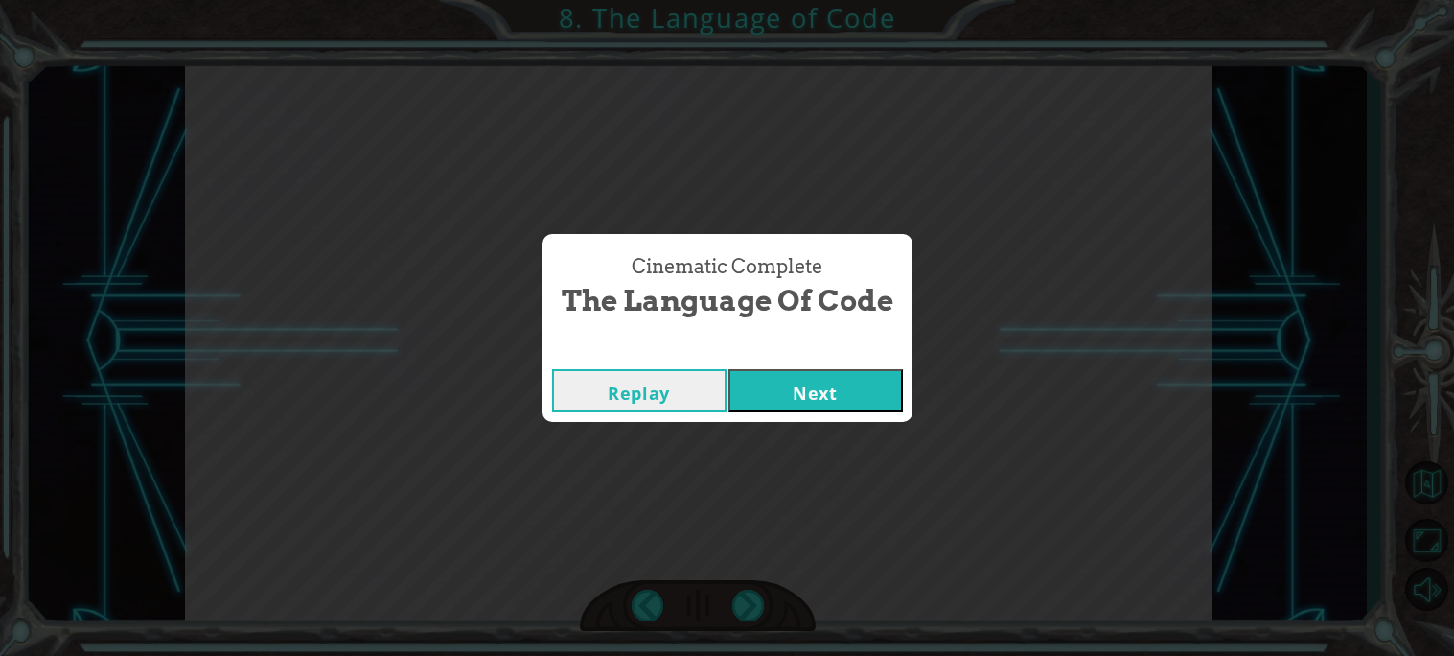
click at [777, 402] on button "Next" at bounding box center [815, 390] width 174 height 43
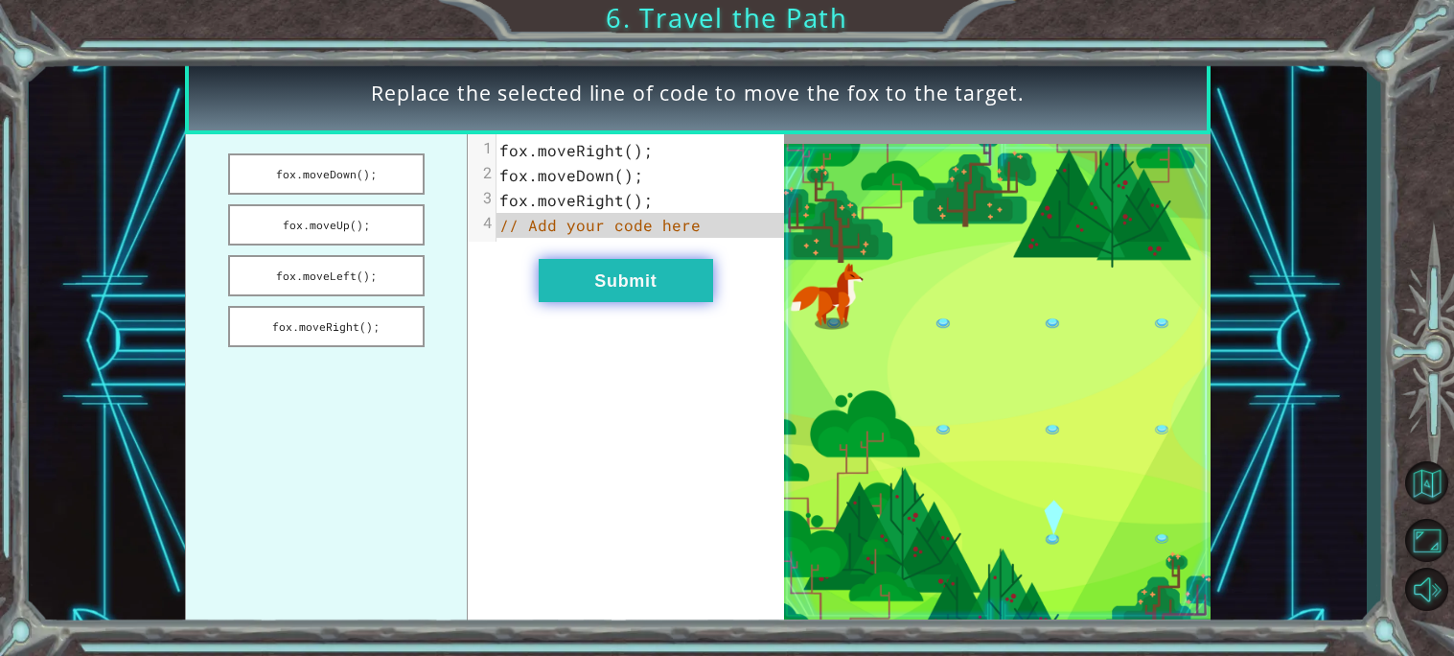
click at [659, 294] on button "Submit" at bounding box center [626, 280] width 174 height 43
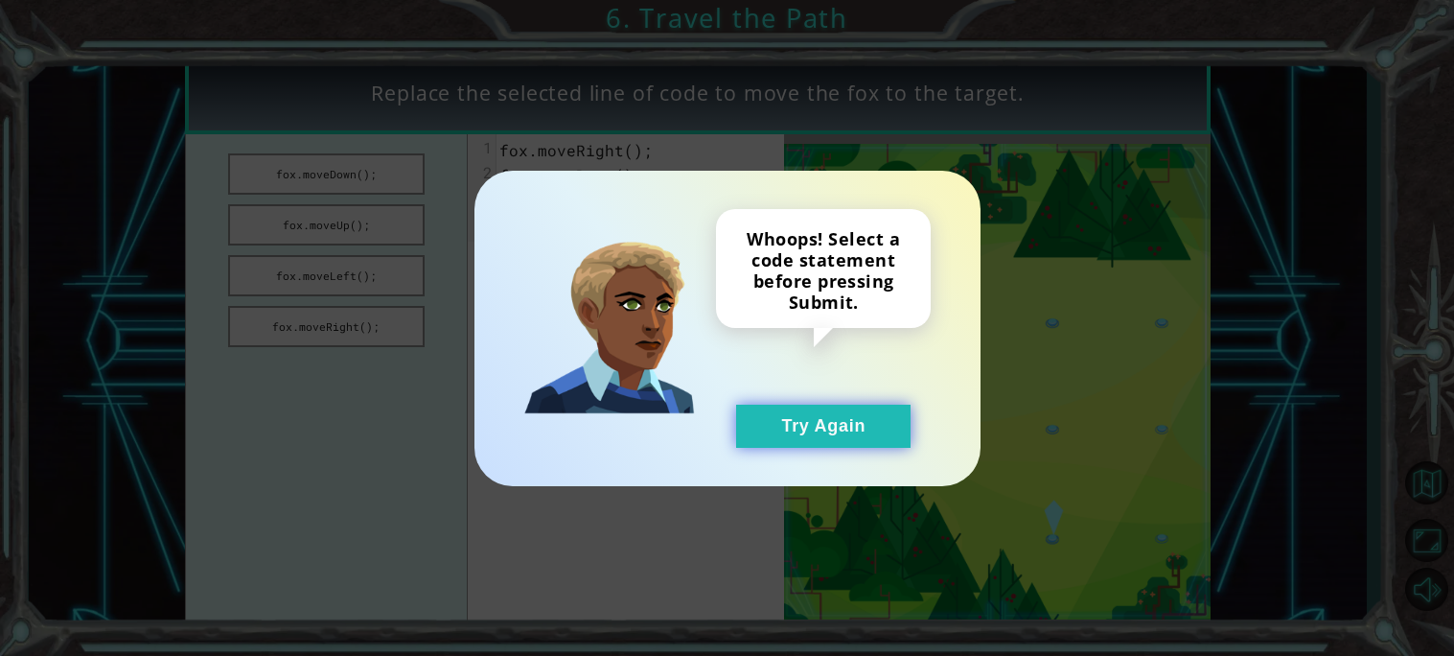
click at [850, 431] on button "Try Again" at bounding box center [823, 425] width 174 height 43
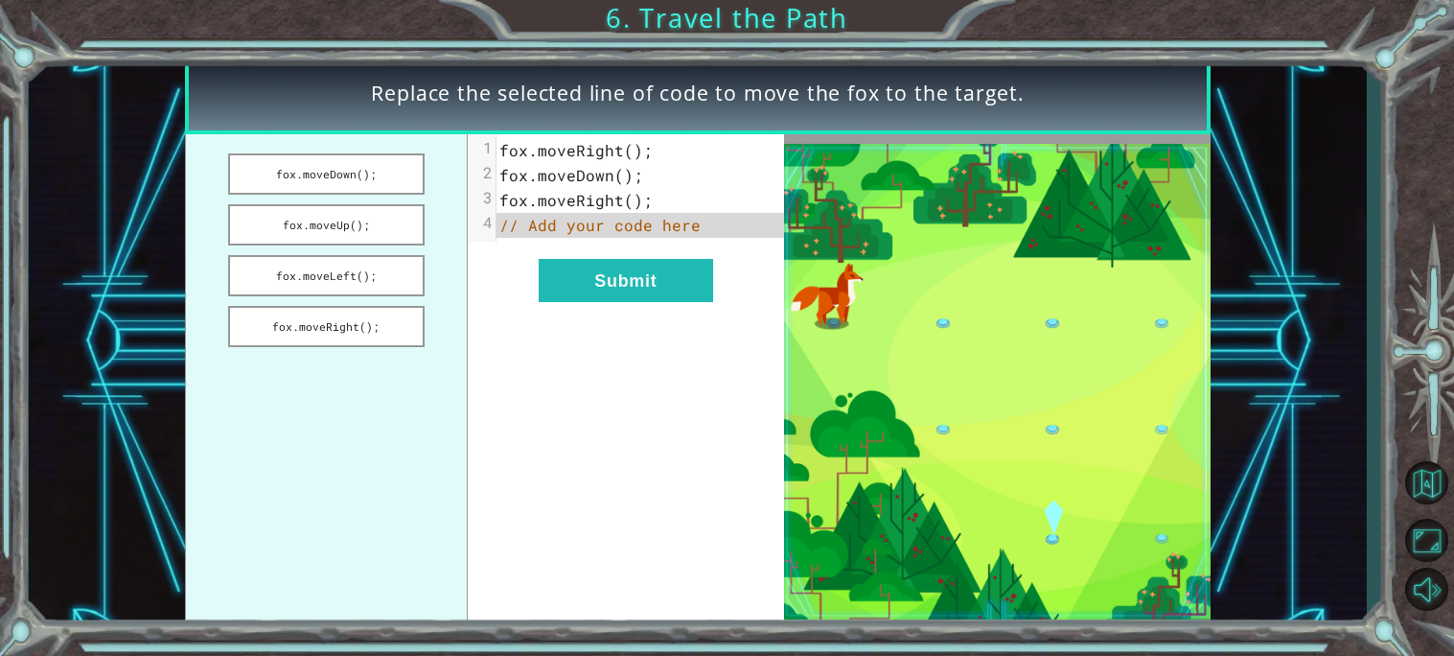
drag, startPoint x: 301, startPoint y: 168, endPoint x: 581, endPoint y: 205, distance: 282.4
click at [581, 205] on div "fox.moveDown(); fox.moveUp(); fox.moveLeft(); fox.moveRight(); xxxxxxxxxx 4 1 f…" at bounding box center [484, 382] width 599 height 496
click at [365, 169] on button "fox.moveDown();" at bounding box center [326, 173] width 196 height 41
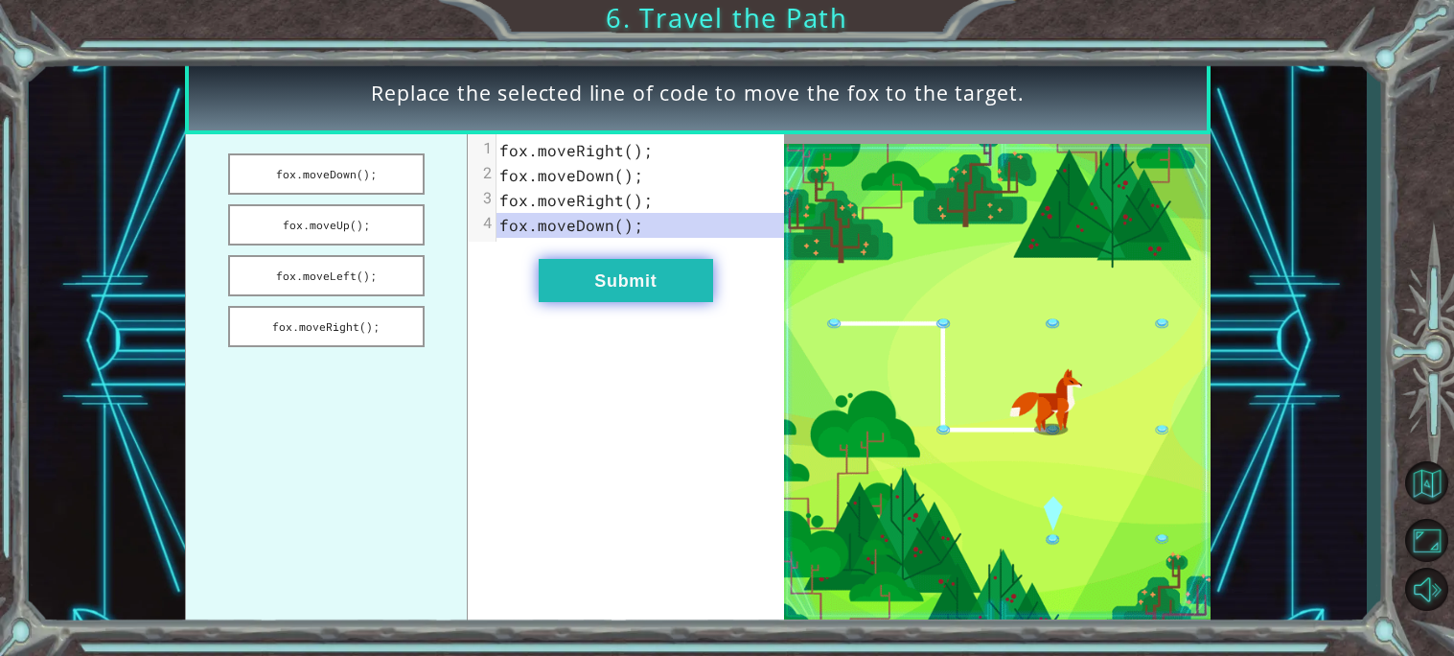
click at [672, 289] on button "Submit" at bounding box center [626, 280] width 174 height 43
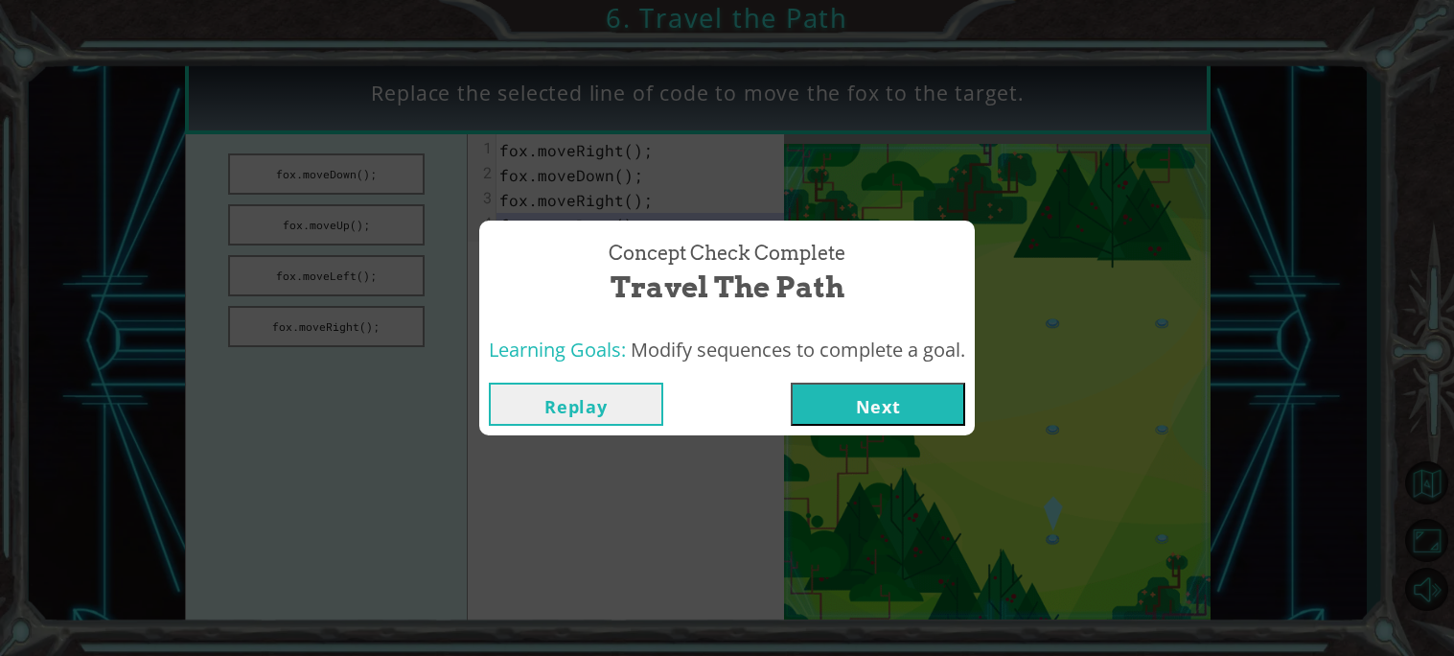
click at [904, 404] on button "Next" at bounding box center [878, 403] width 174 height 43
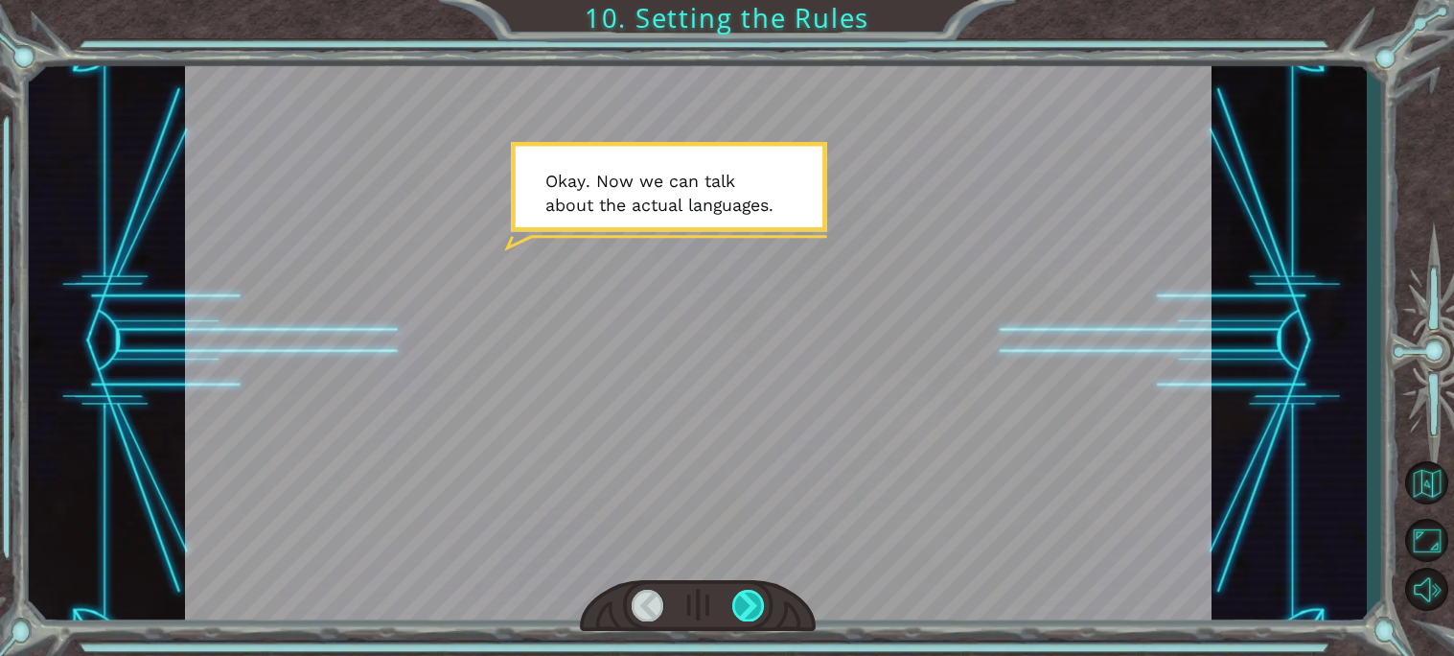
click at [760, 602] on div at bounding box center [748, 605] width 33 height 32
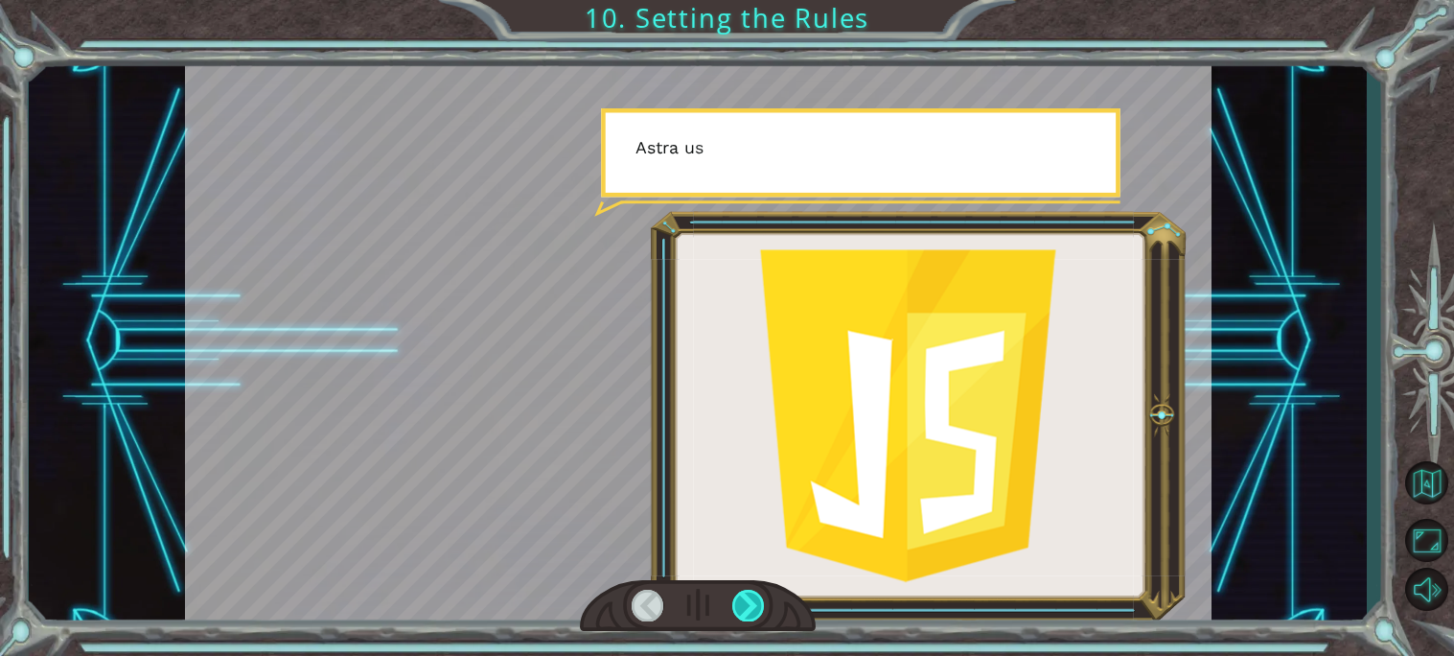
click at [760, 602] on div at bounding box center [748, 605] width 33 height 32
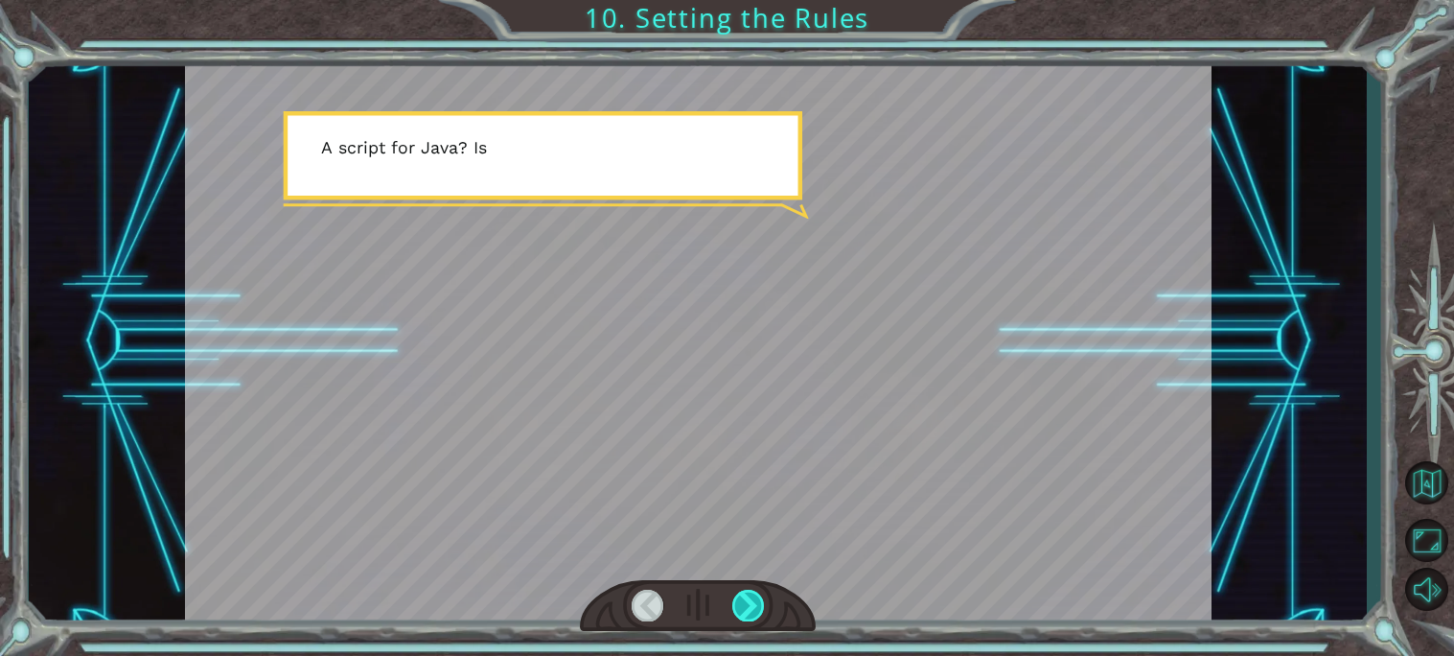
click at [760, 602] on div at bounding box center [748, 605] width 33 height 32
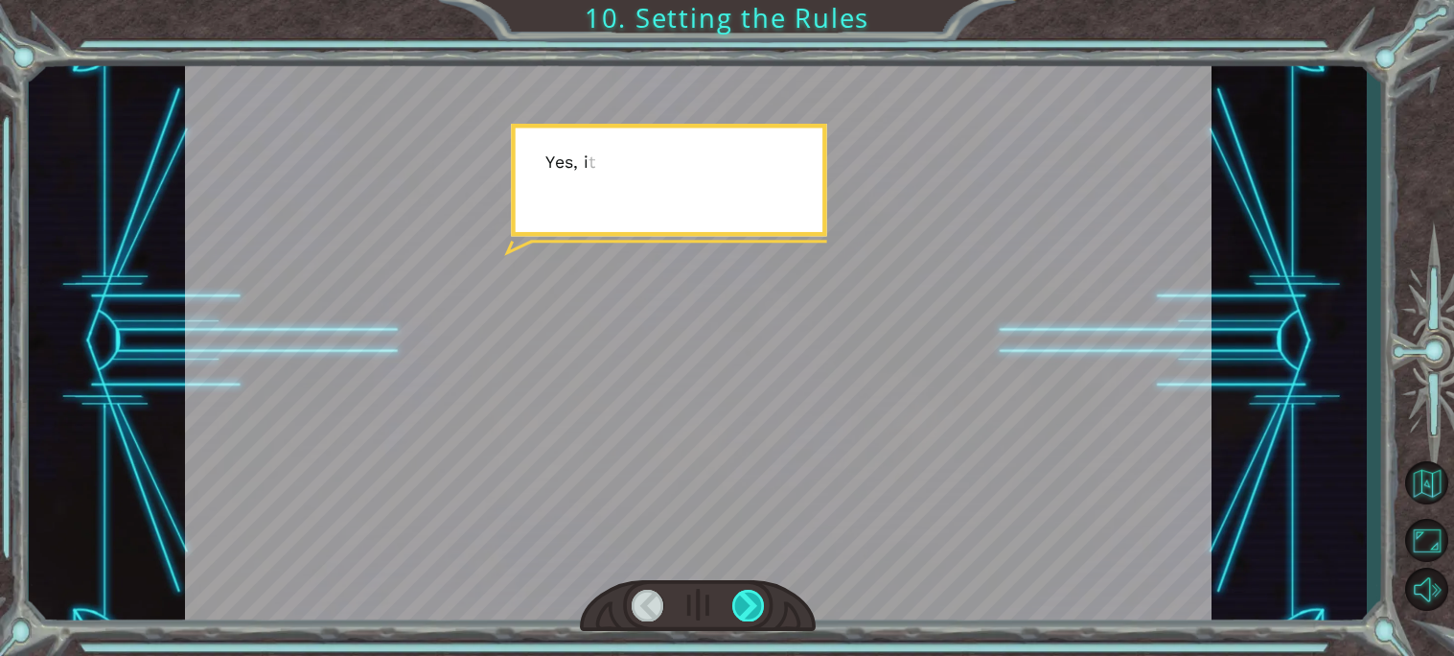
click at [760, 602] on div at bounding box center [748, 605] width 33 height 32
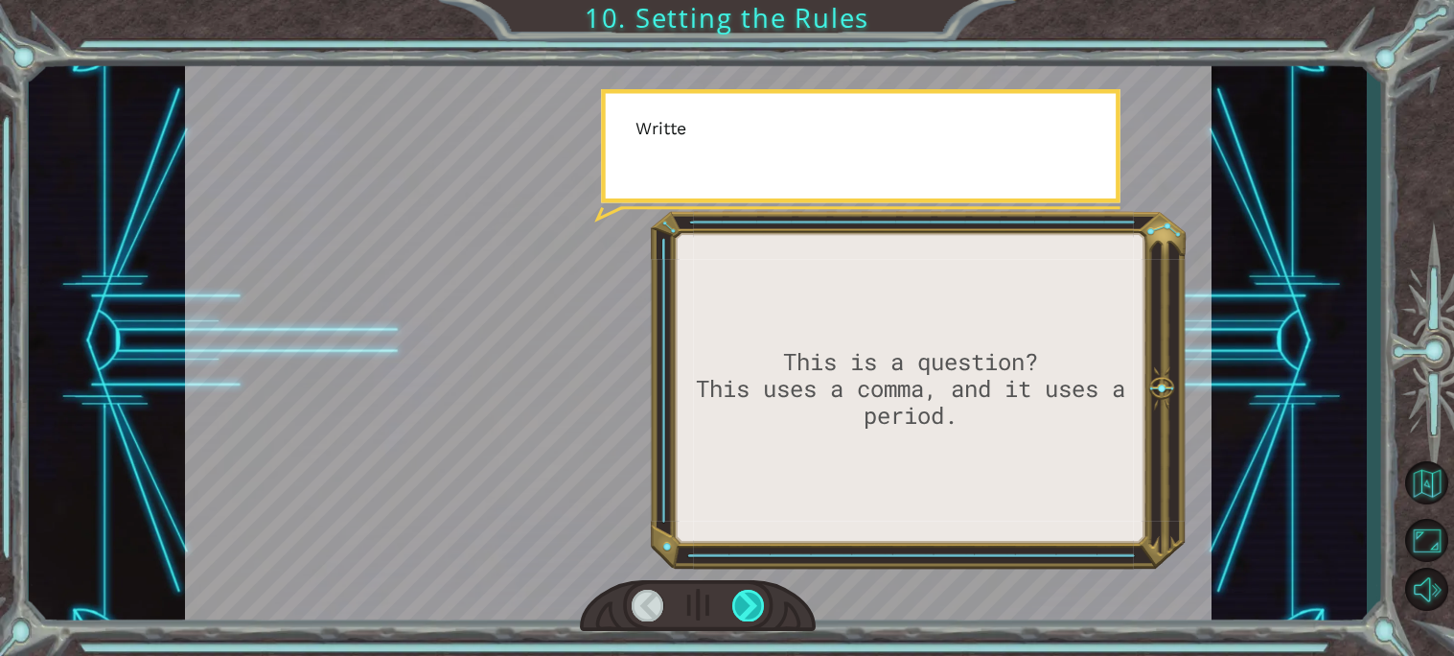
click at [760, 602] on div at bounding box center [748, 605] width 33 height 32
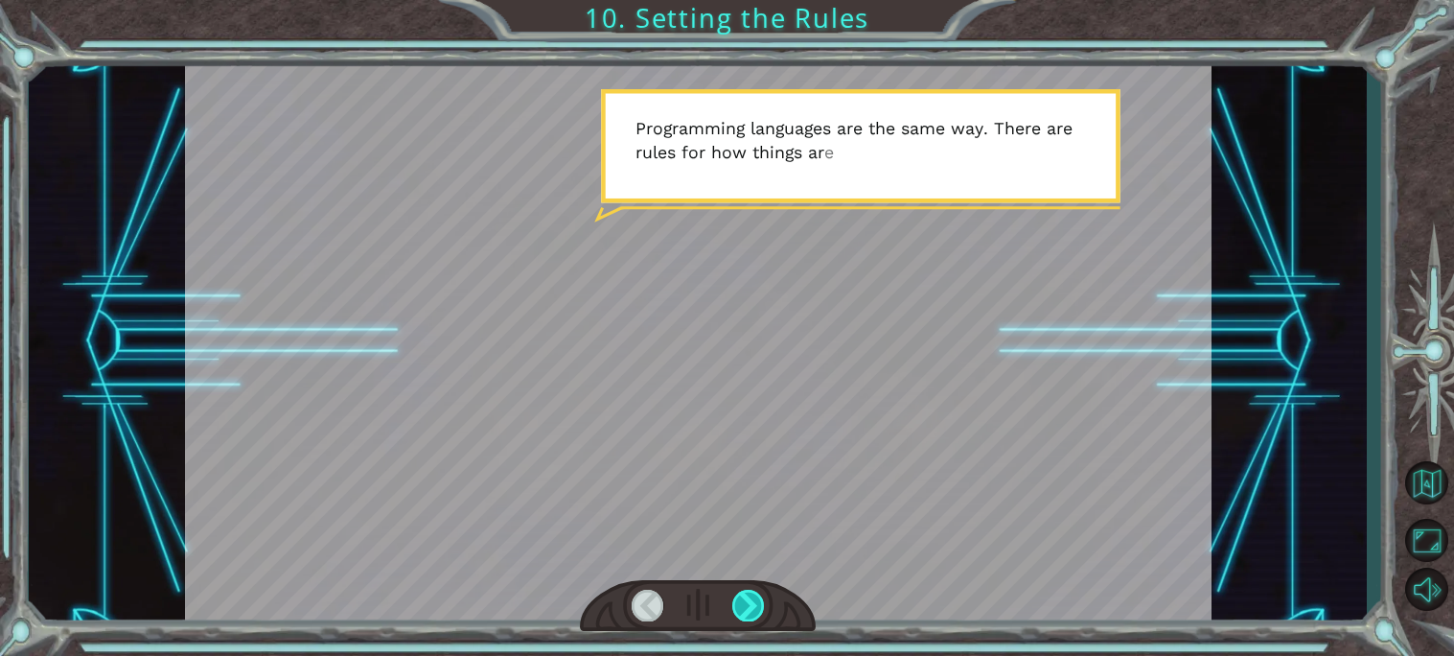
click at [760, 602] on div at bounding box center [748, 605] width 33 height 32
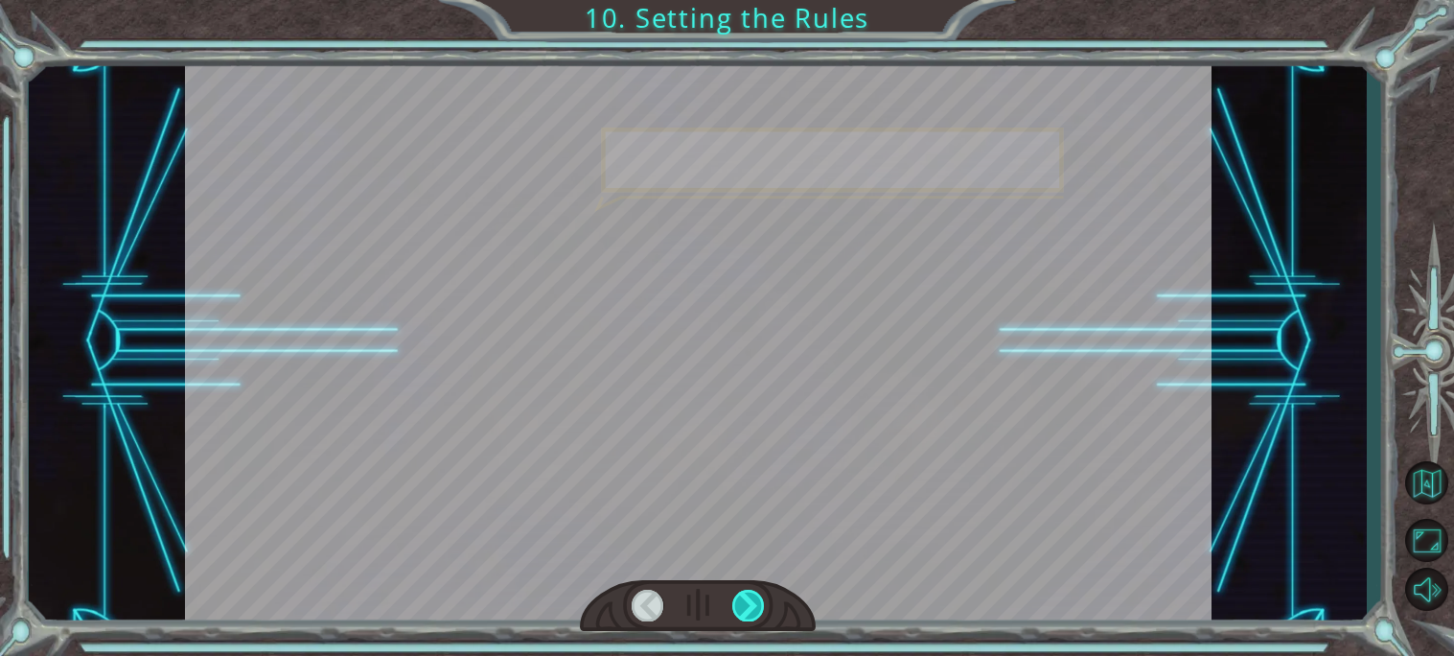
click at [760, 602] on div at bounding box center [748, 605] width 33 height 32
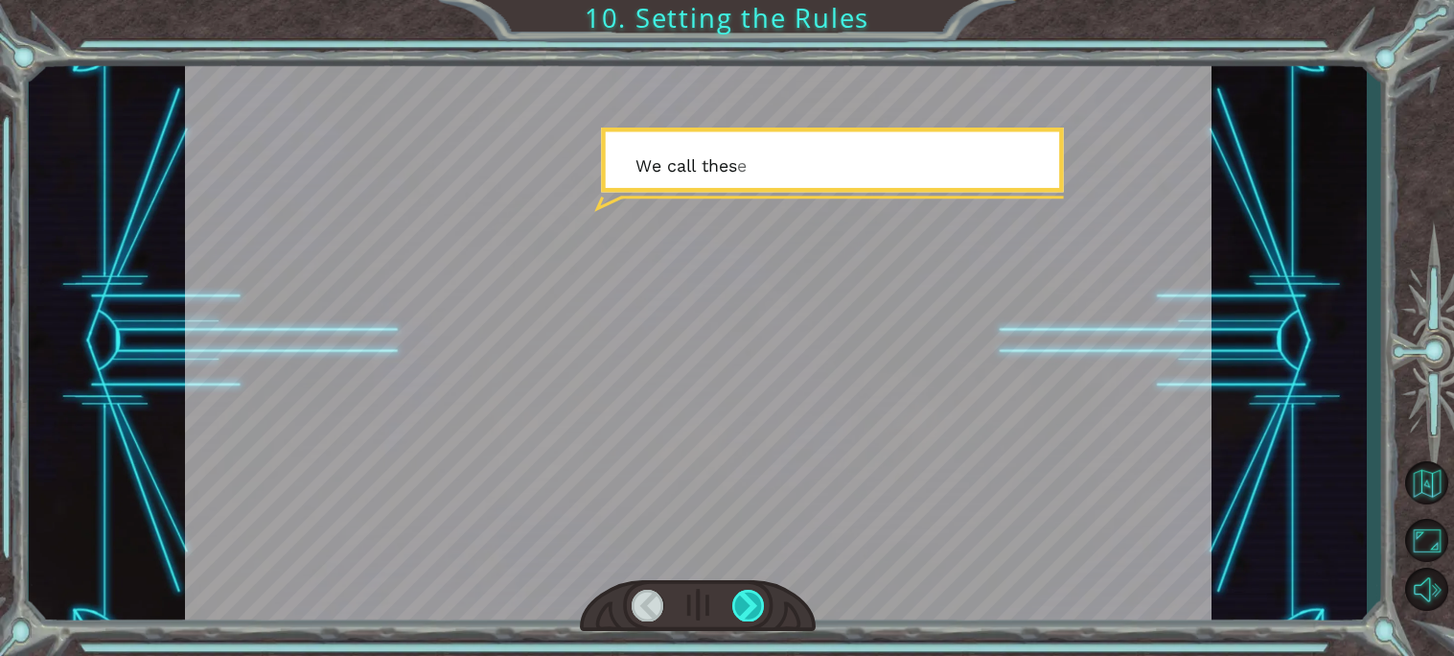
click at [760, 602] on div at bounding box center [748, 605] width 33 height 32
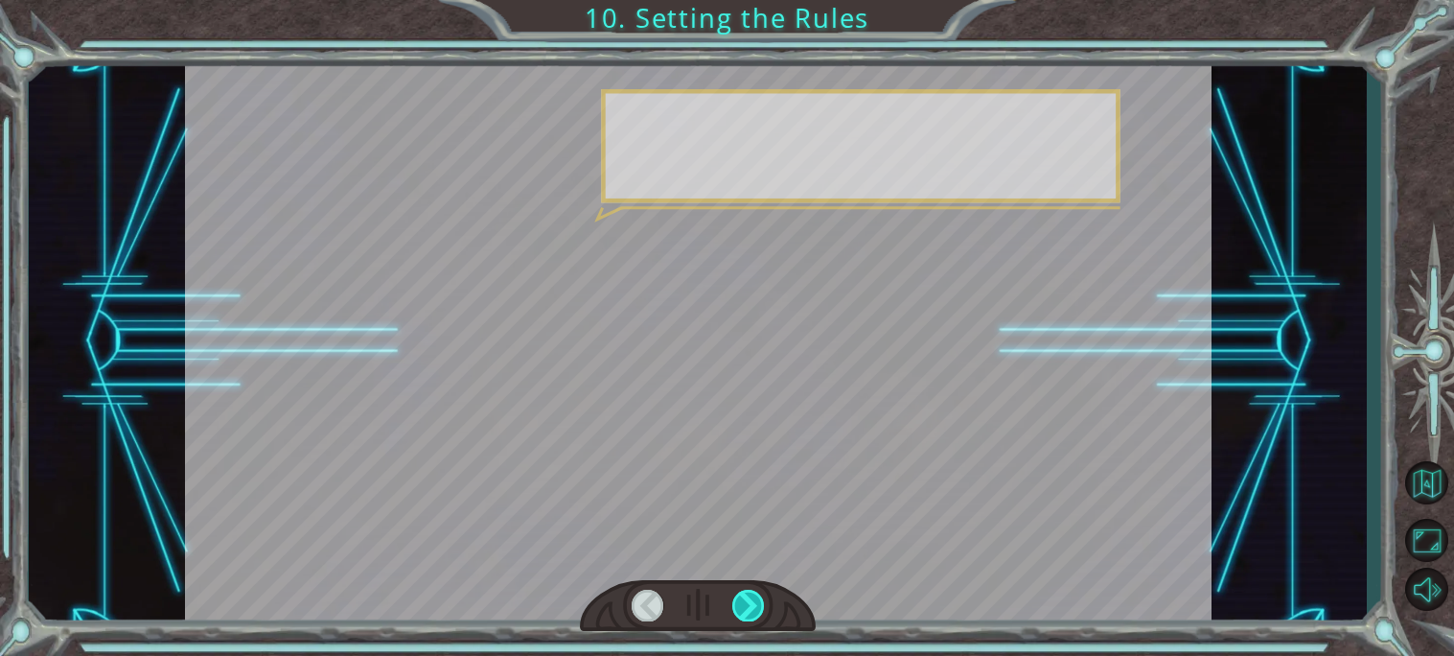
click at [760, 602] on div at bounding box center [748, 605] width 33 height 32
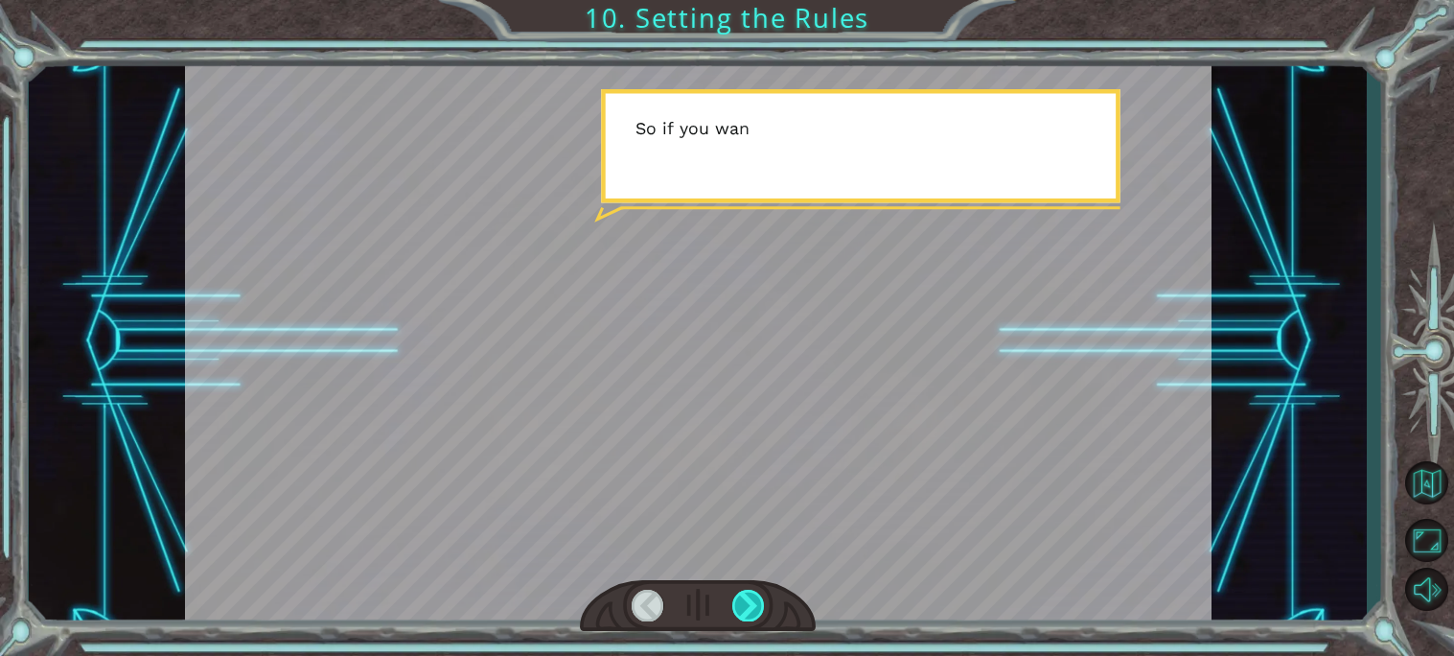
click at [760, 602] on div at bounding box center [748, 605] width 33 height 32
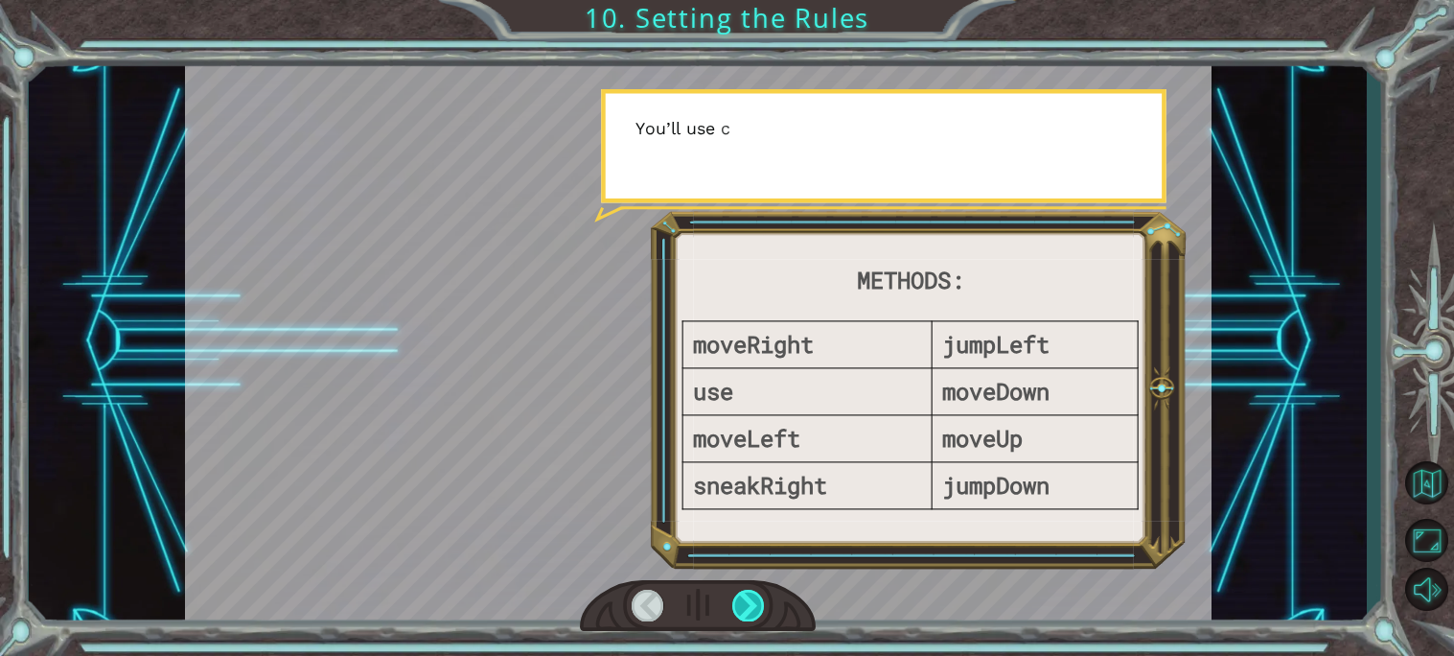
click at [760, 602] on div at bounding box center [748, 605] width 33 height 32
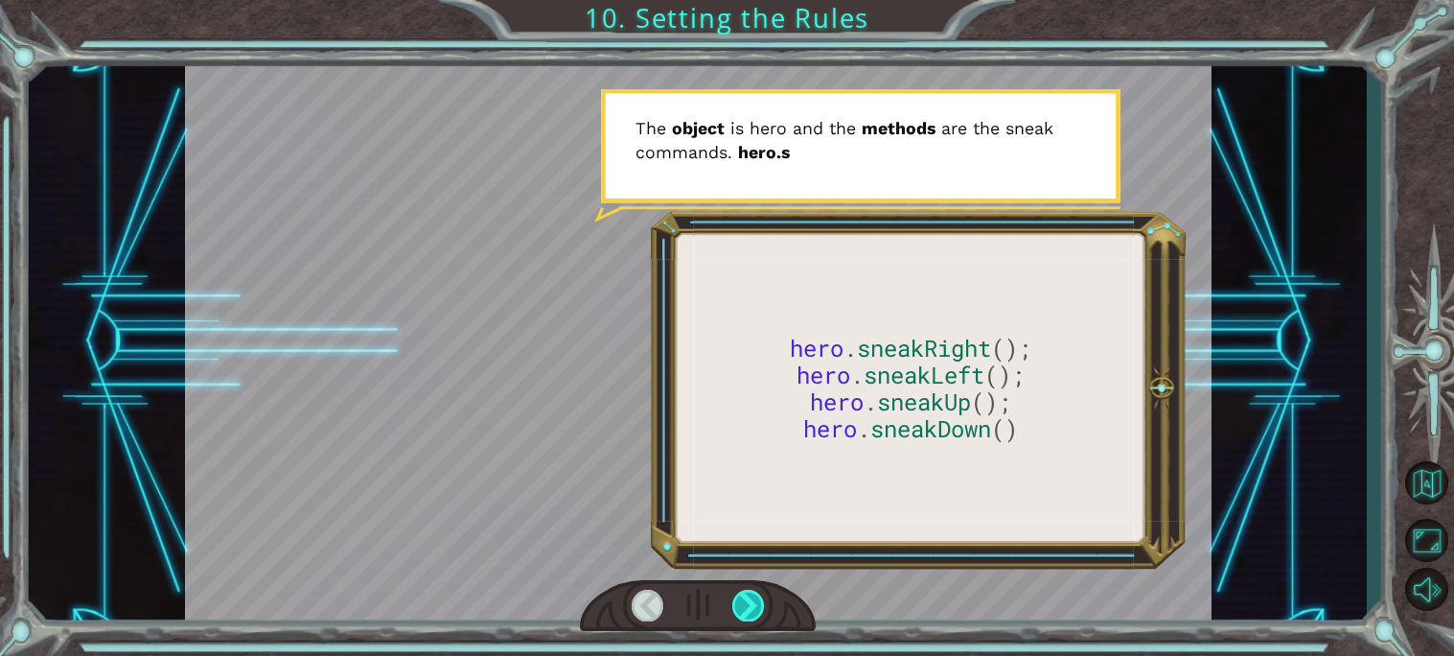
click at [755, 598] on div at bounding box center [748, 605] width 33 height 32
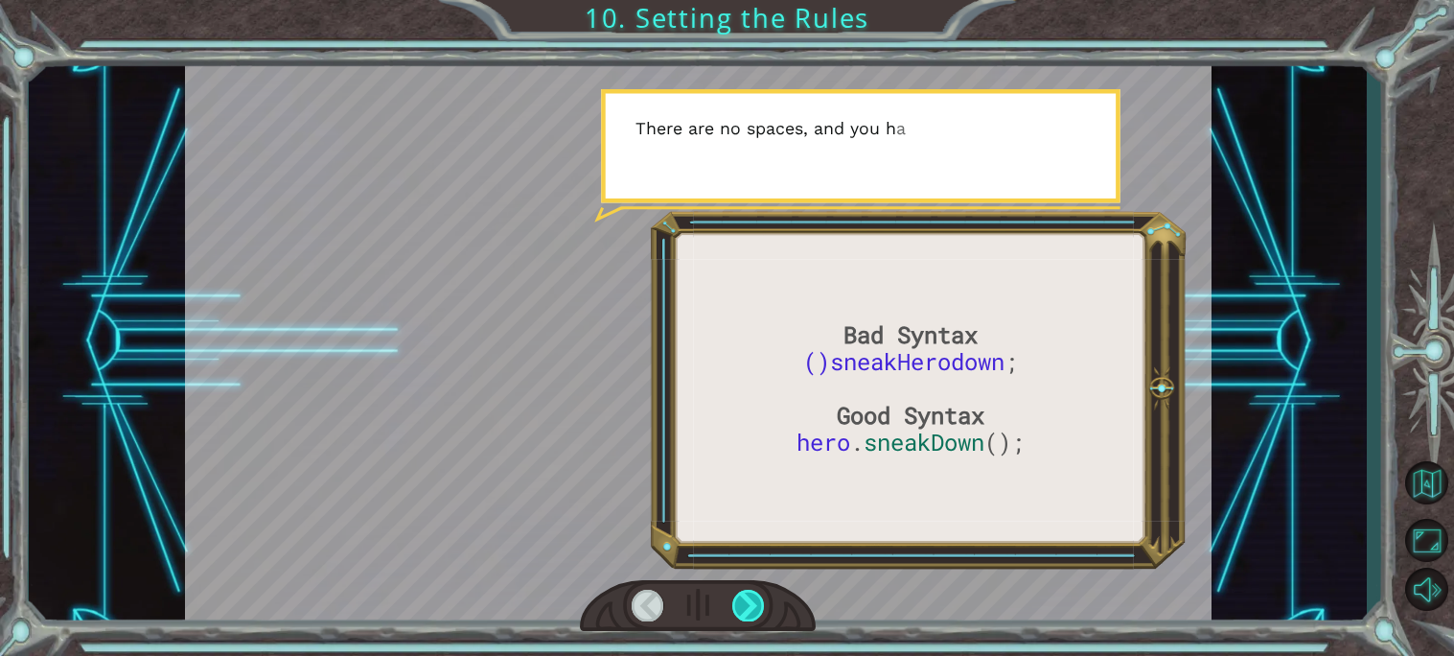
click at [755, 598] on div at bounding box center [748, 605] width 33 height 32
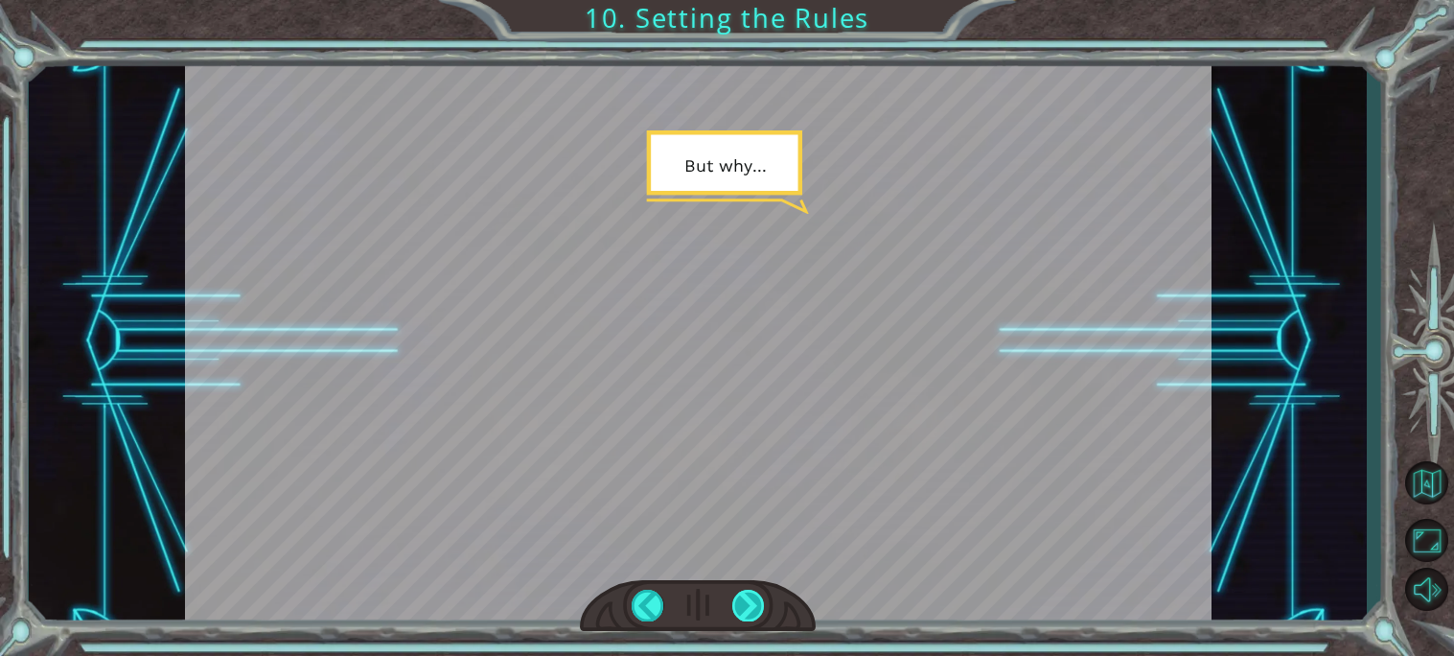
click at [755, 598] on div at bounding box center [748, 605] width 33 height 32
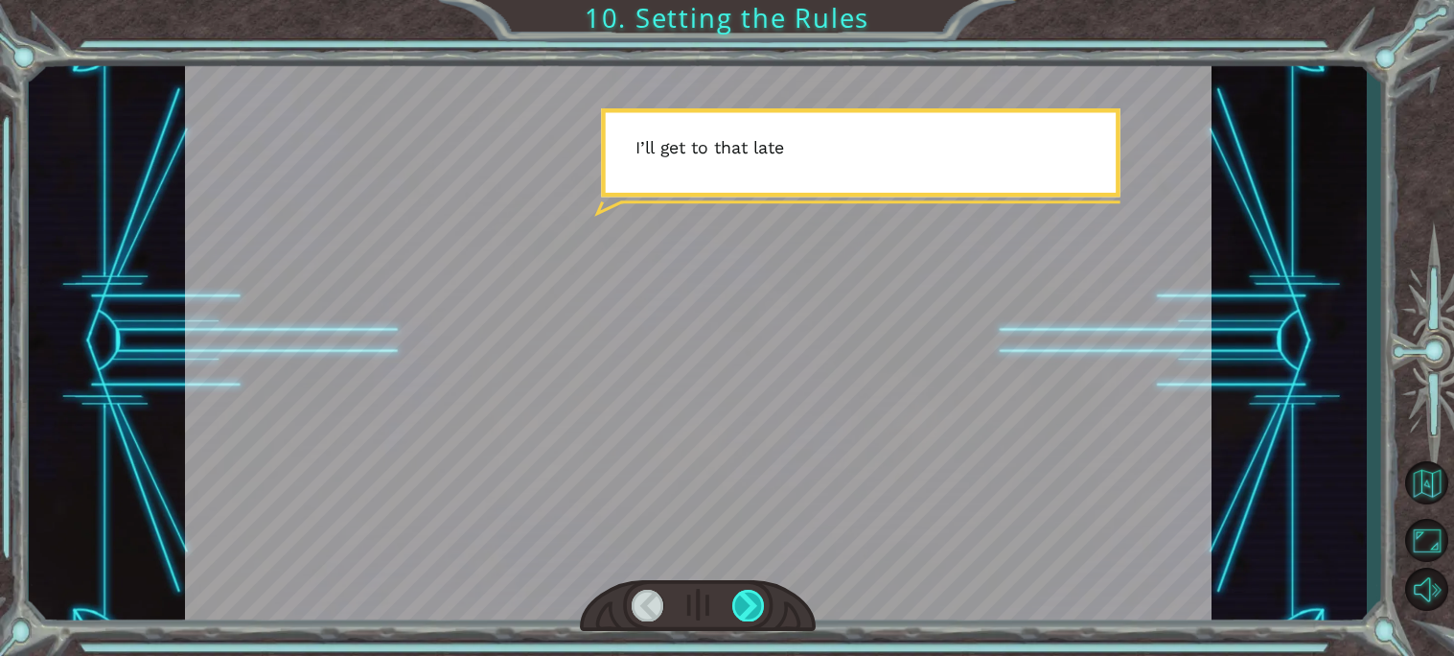
click at [755, 598] on div at bounding box center [748, 605] width 33 height 32
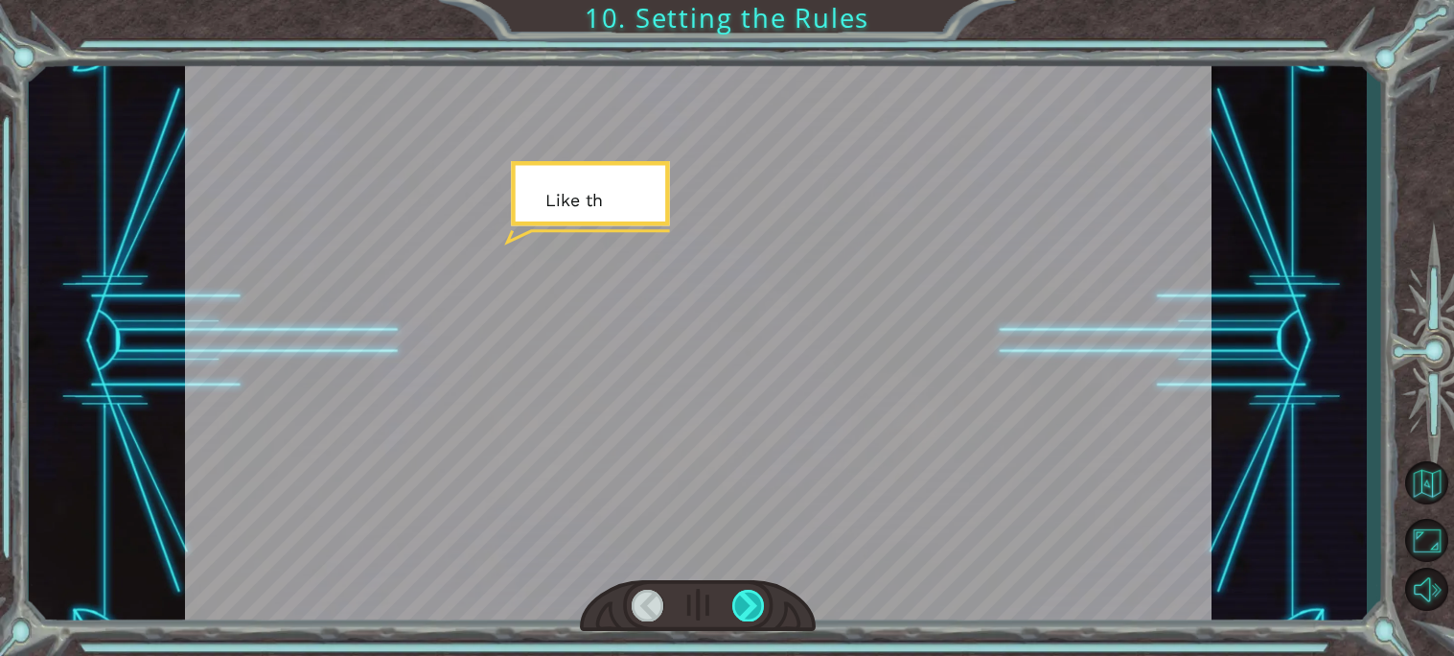
click at [755, 598] on div at bounding box center [748, 605] width 33 height 32
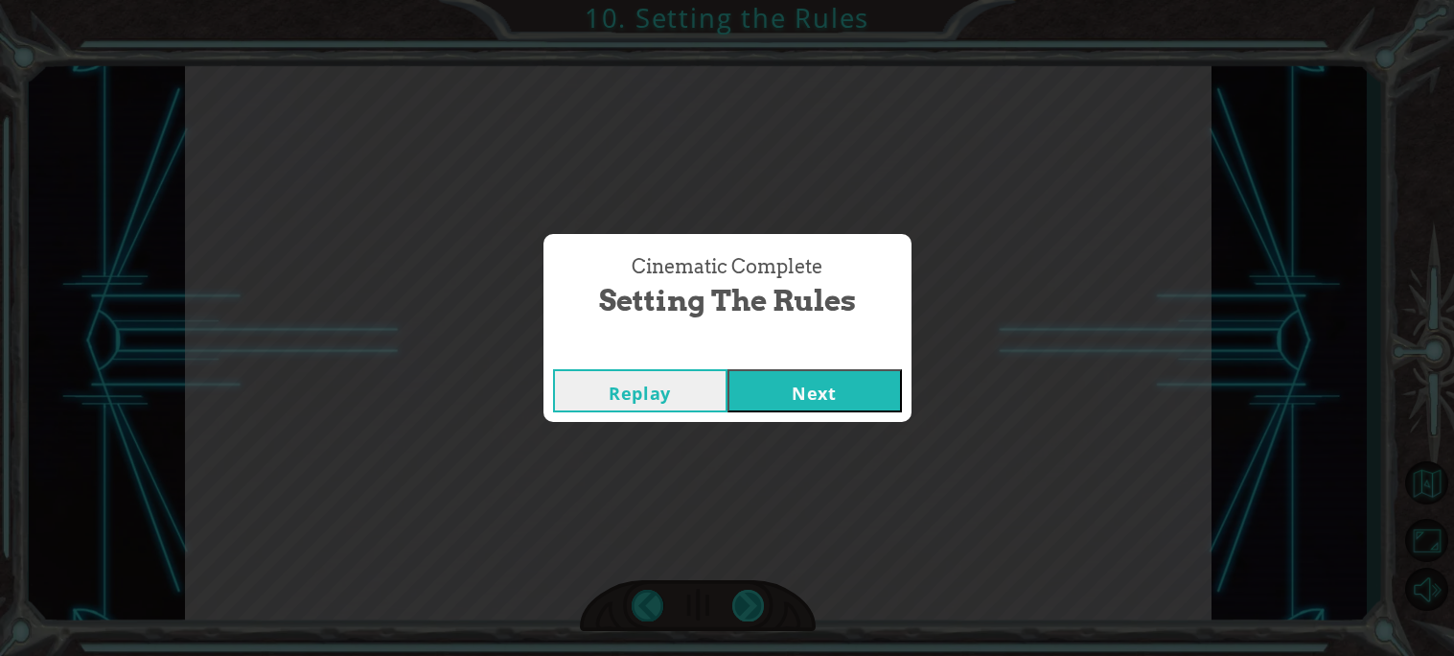
click at [755, 598] on div "Cinematic Complete Setting the Rules Replay Next" at bounding box center [727, 328] width 1454 height 656
click at [852, 404] on button "Next" at bounding box center [814, 390] width 174 height 43
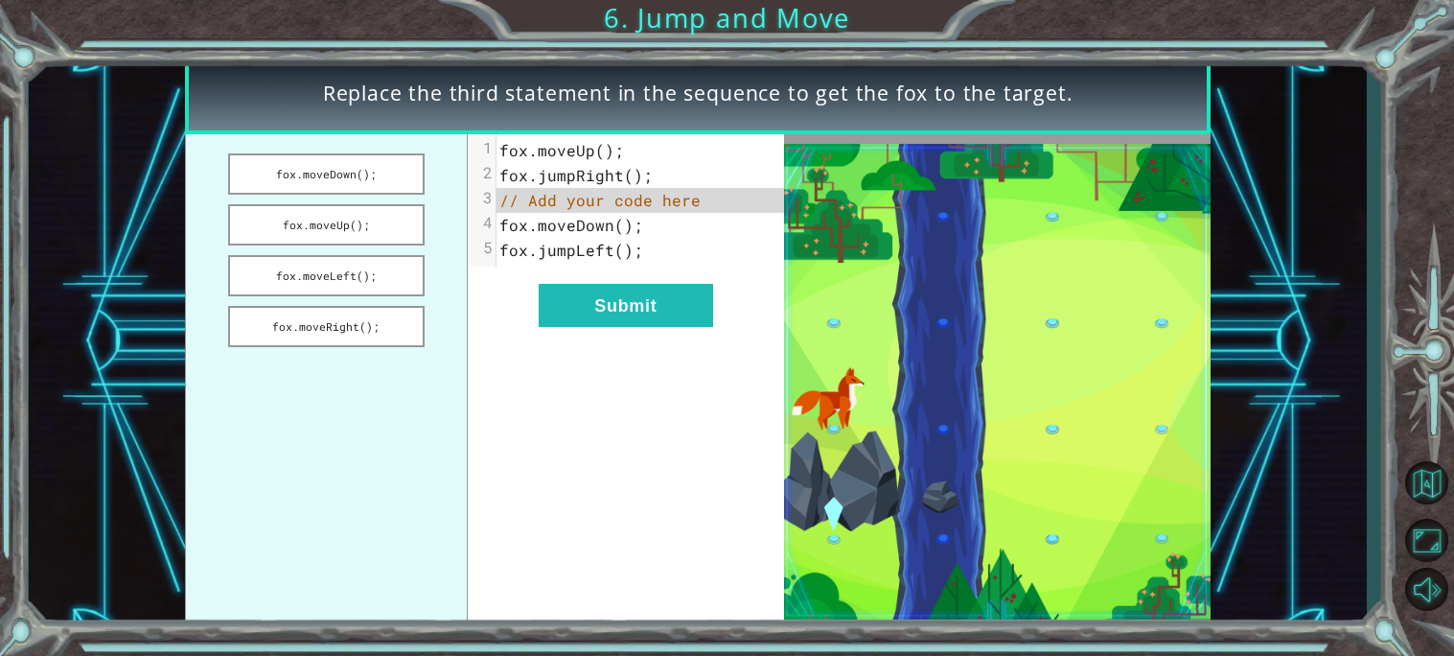
click at [686, 192] on span "// Add your code here" at bounding box center [599, 200] width 201 height 20
click at [356, 316] on button "fox.moveRight();" at bounding box center [326, 326] width 196 height 41
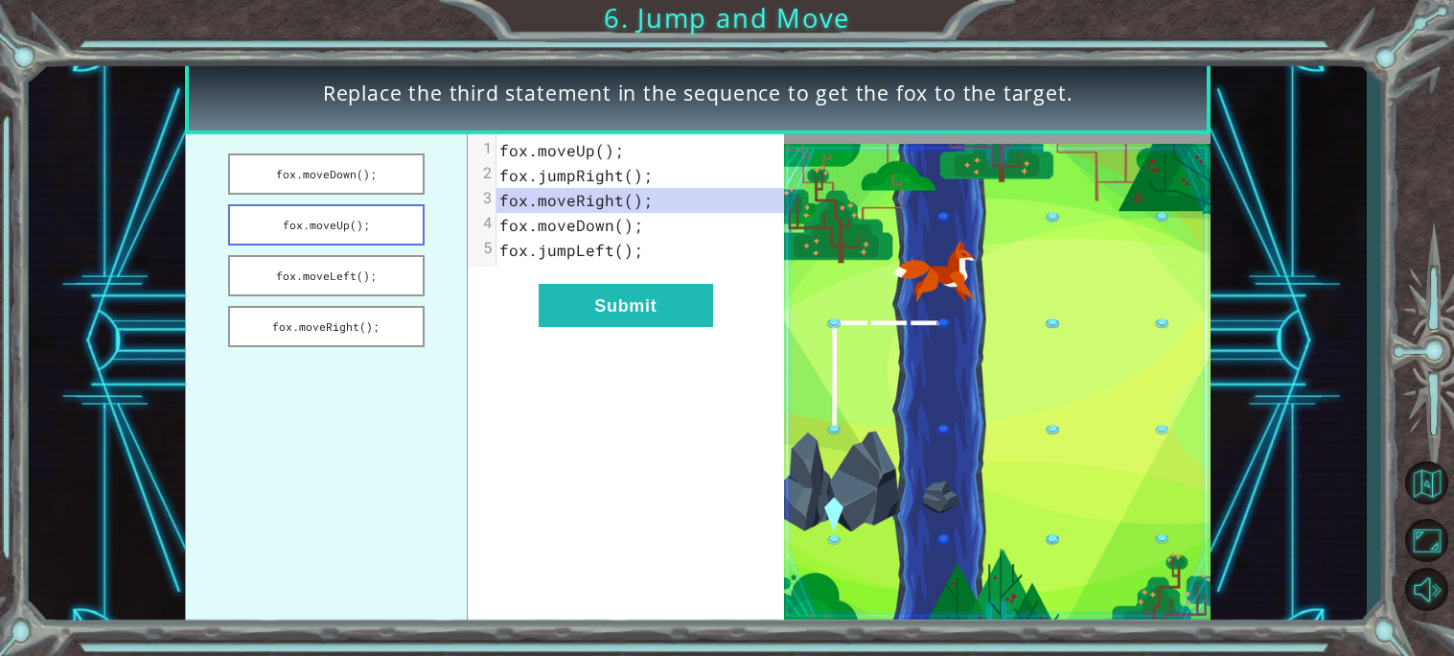
click at [381, 219] on button "fox.moveUp();" at bounding box center [326, 224] width 196 height 41
click at [396, 175] on button "fox.moveDown();" at bounding box center [326, 173] width 196 height 41
click at [591, 301] on button "Submit" at bounding box center [626, 305] width 174 height 43
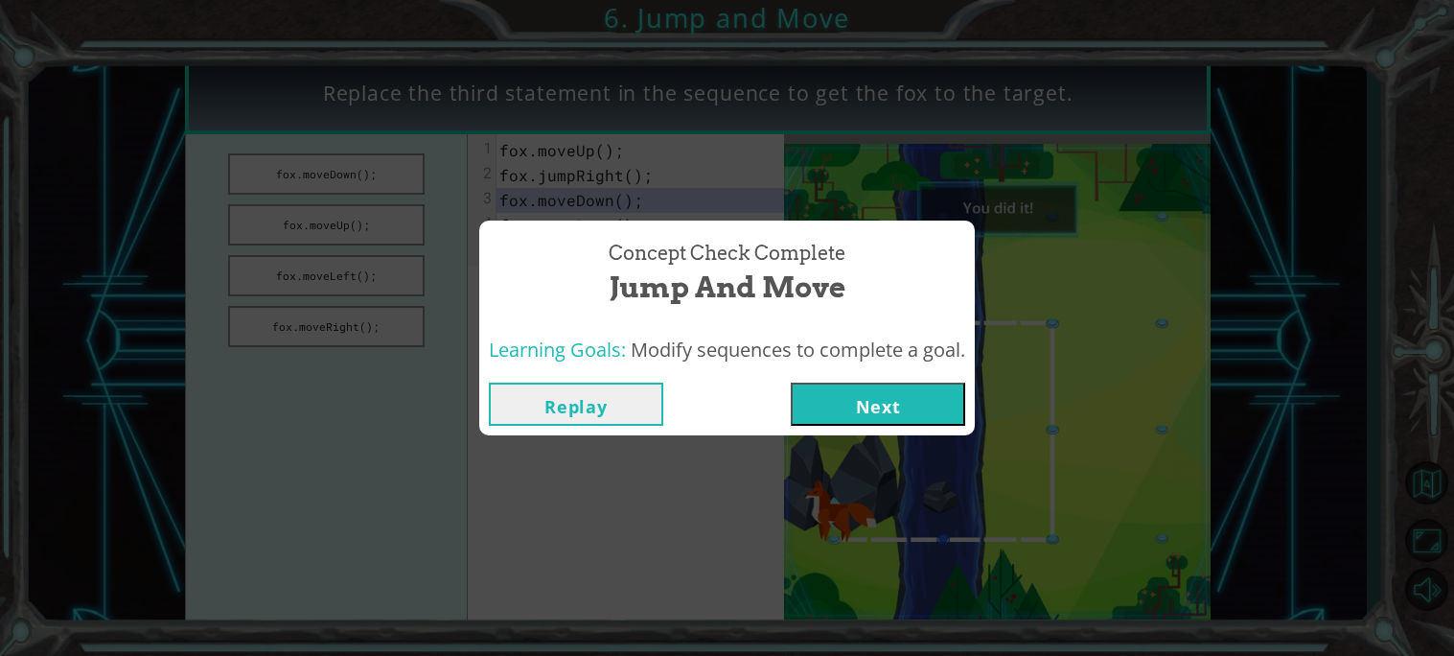
click at [919, 401] on button "Next" at bounding box center [878, 403] width 174 height 43
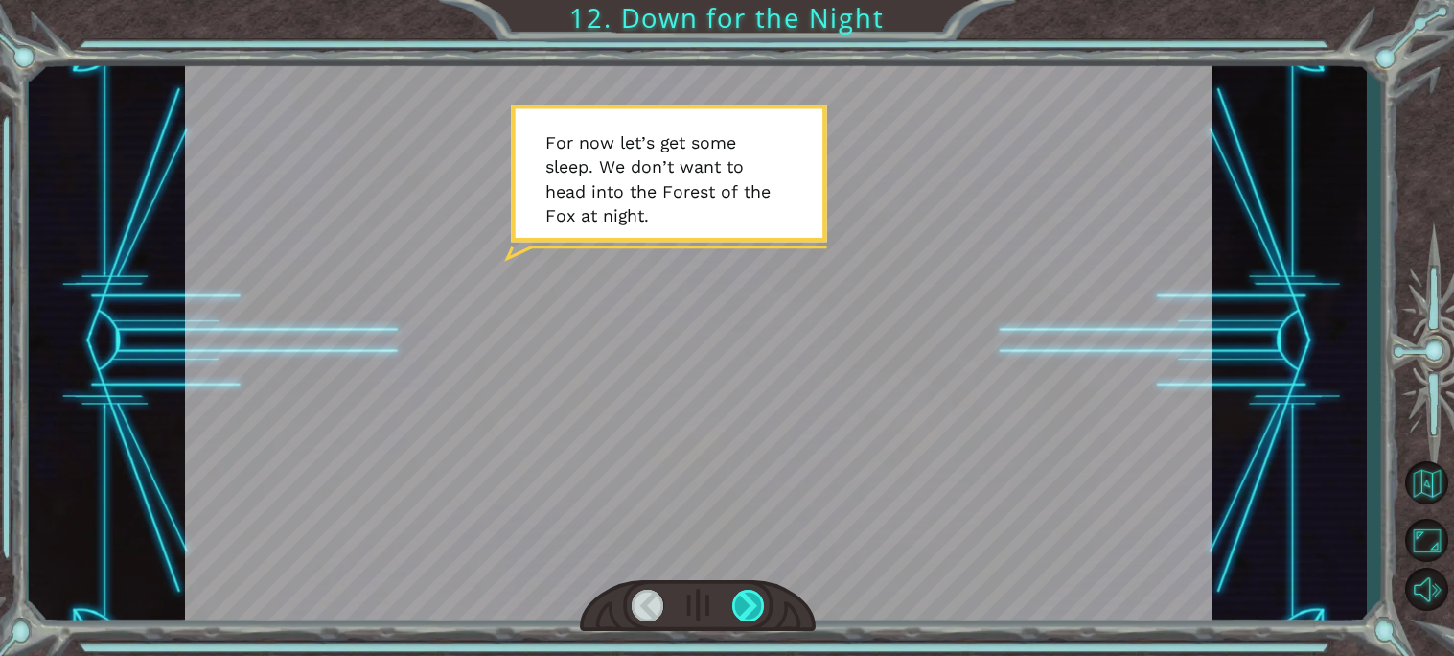
click at [735, 607] on div at bounding box center [748, 605] width 33 height 32
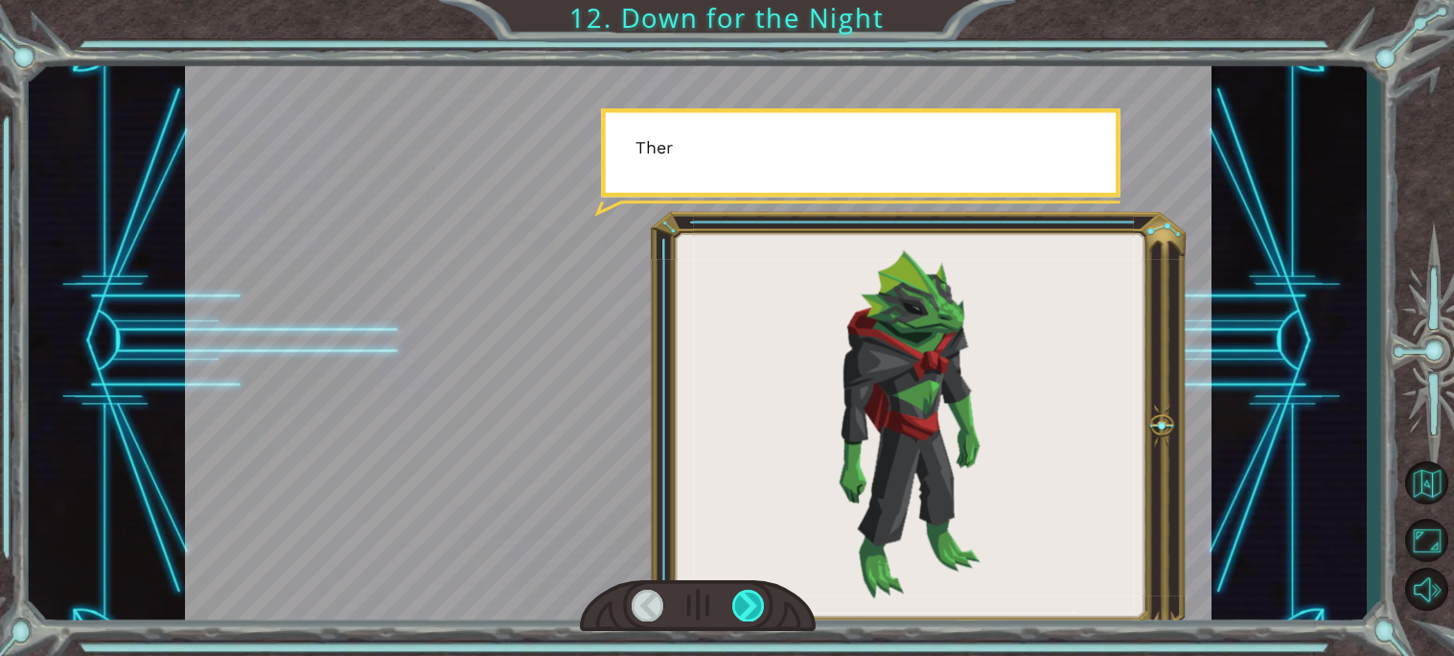
click at [735, 607] on div at bounding box center [748, 605] width 33 height 32
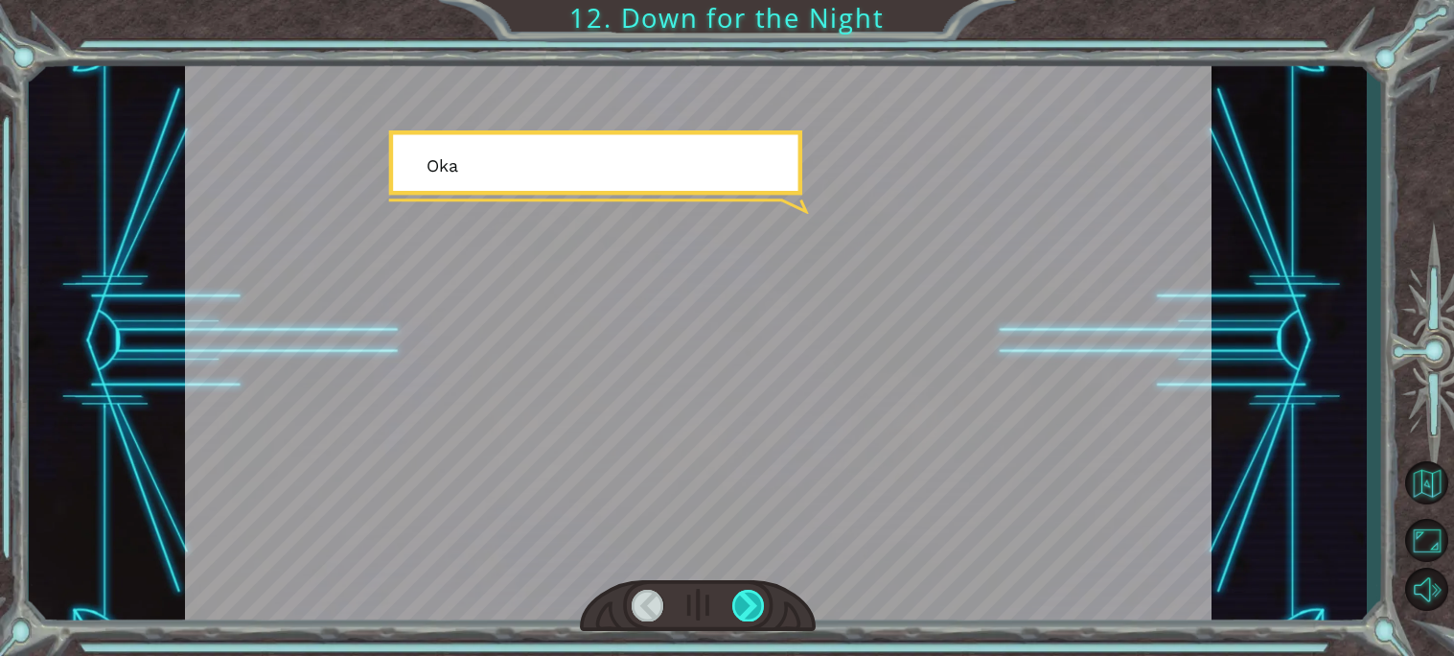
click at [735, 607] on div at bounding box center [748, 605] width 33 height 32
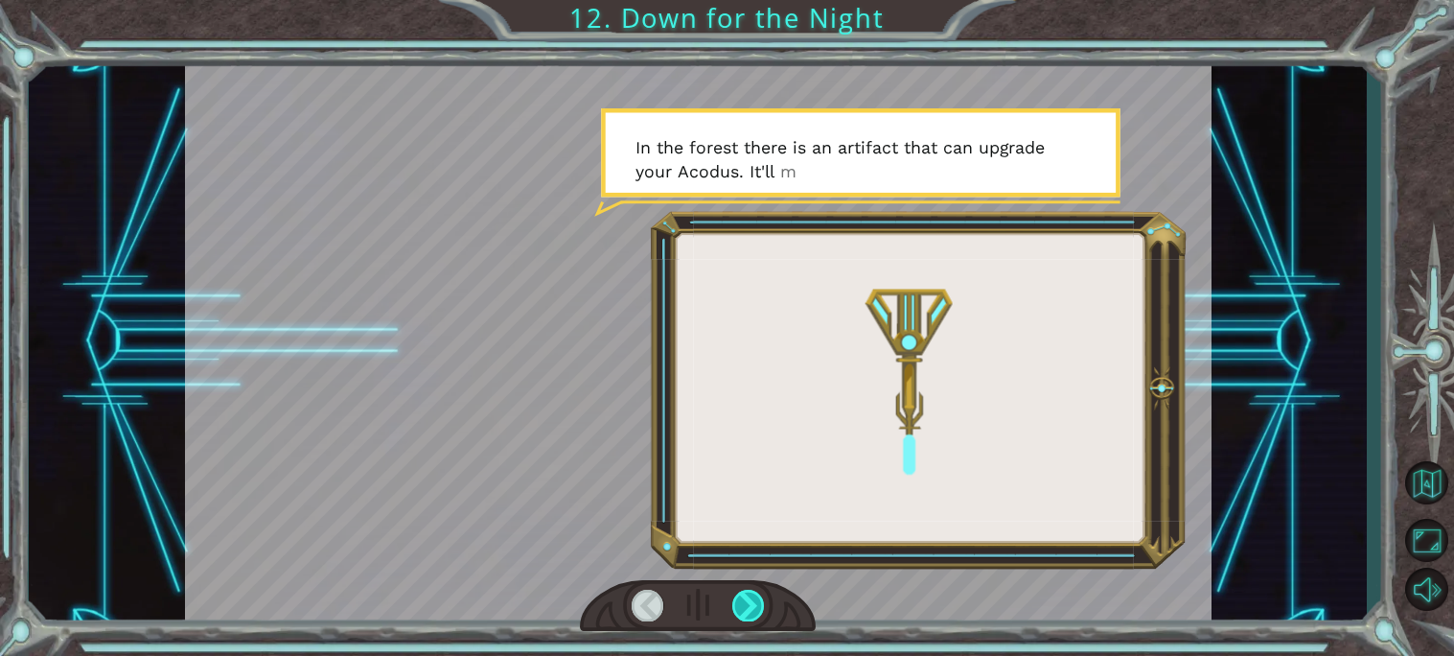
click at [739, 607] on div at bounding box center [748, 605] width 33 height 32
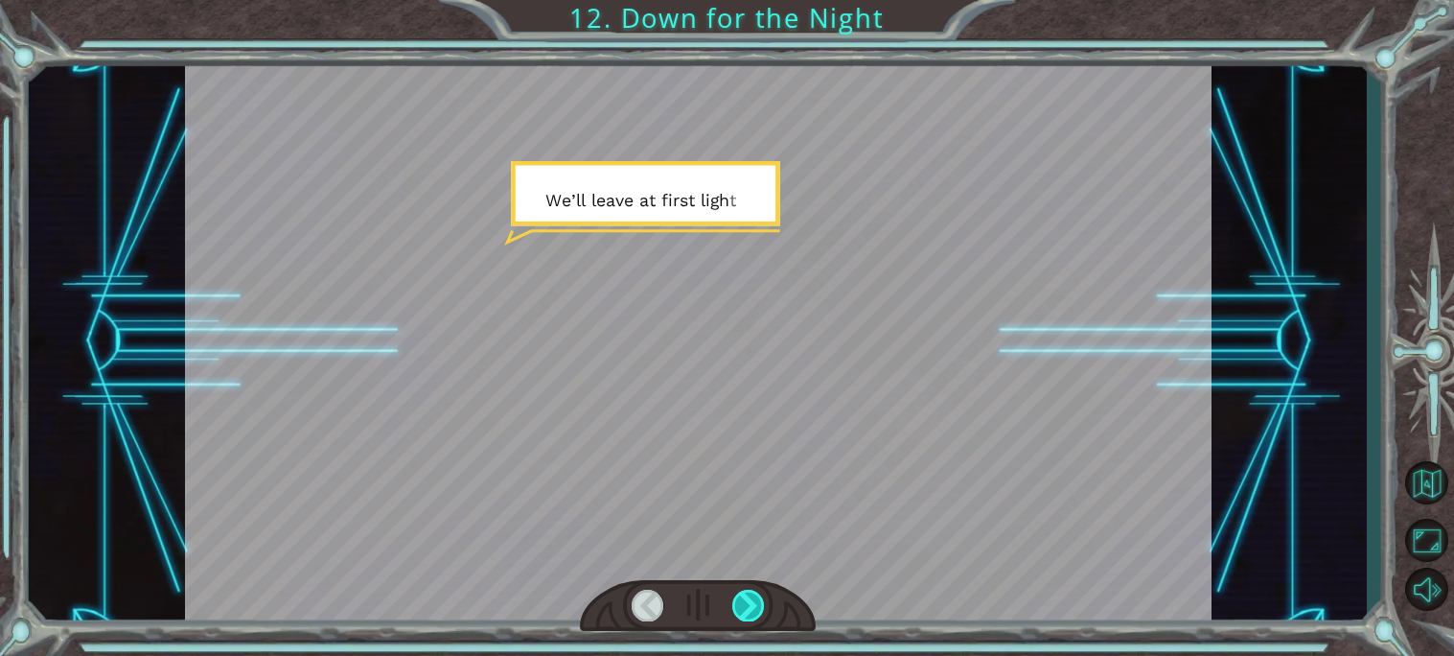
click at [739, 607] on div at bounding box center [748, 605] width 33 height 32
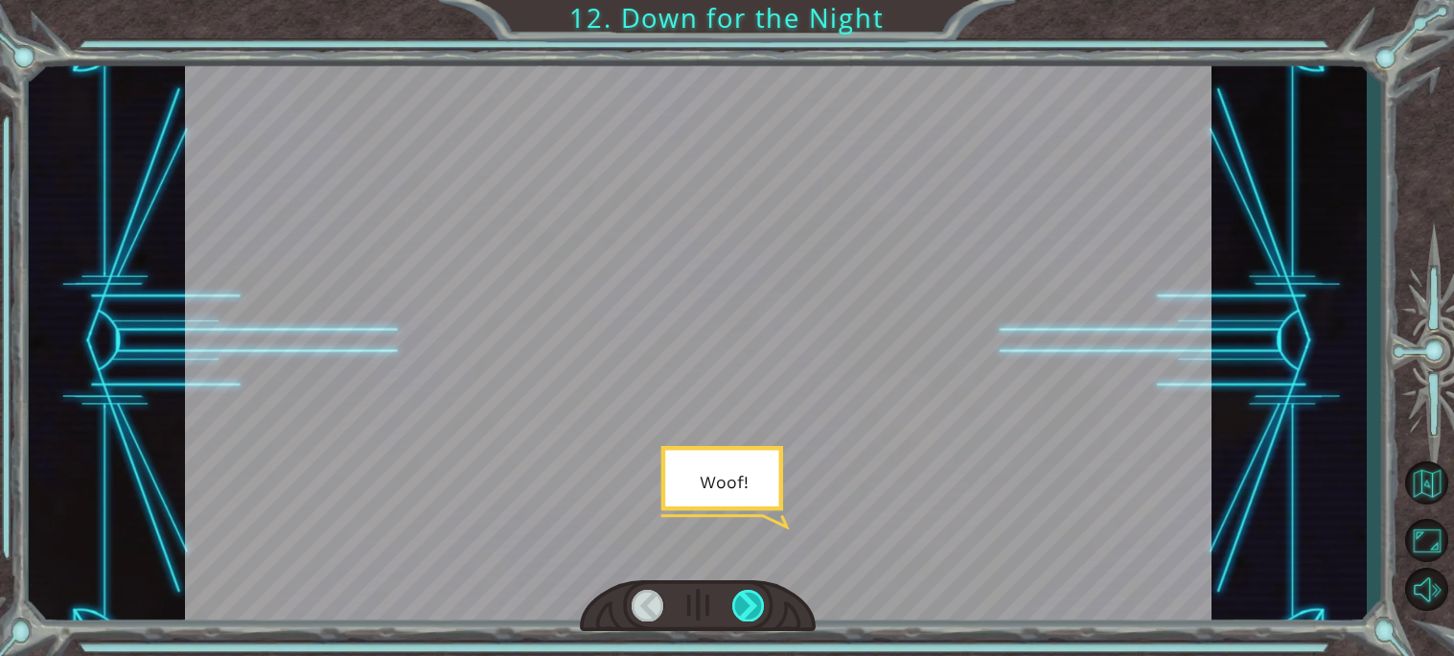
click at [739, 607] on div at bounding box center [748, 605] width 33 height 32
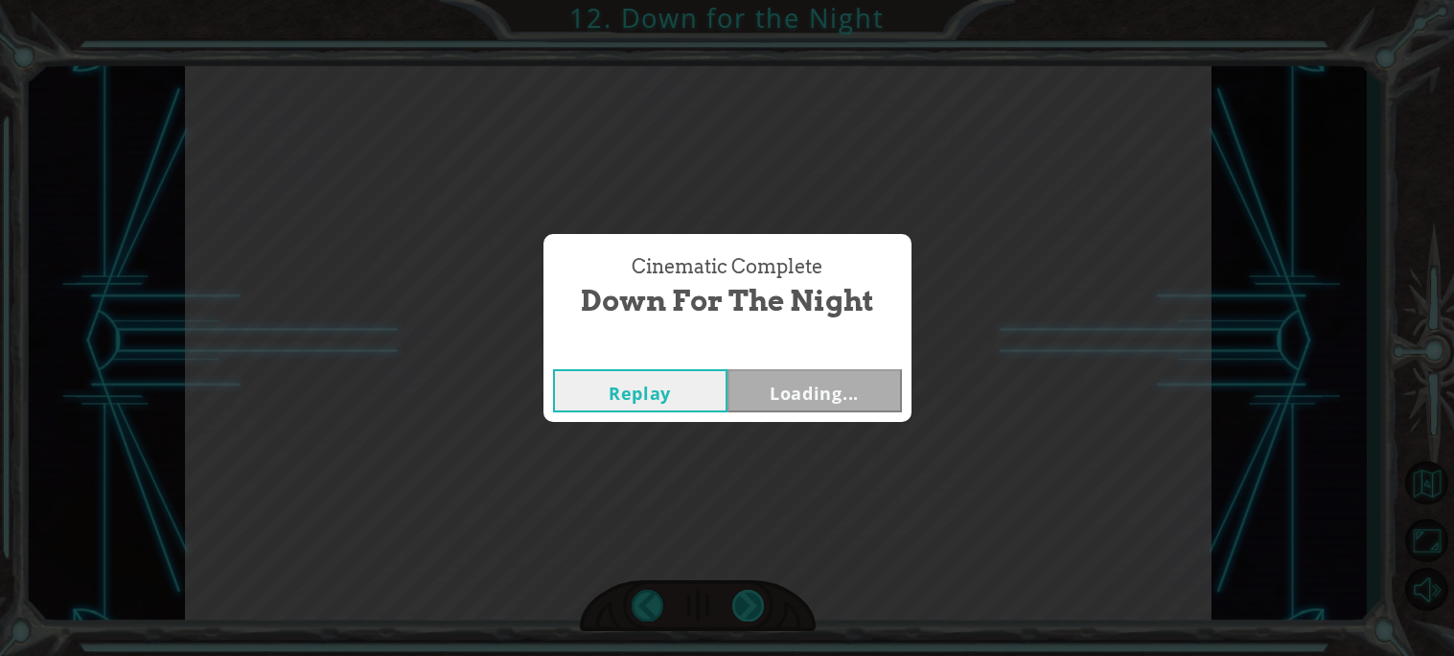
click at [739, 607] on div "Cinematic Complete Down for the Night Replay Loading..." at bounding box center [727, 328] width 1454 height 656
click at [827, 370] on button "Next" at bounding box center [814, 390] width 174 height 43
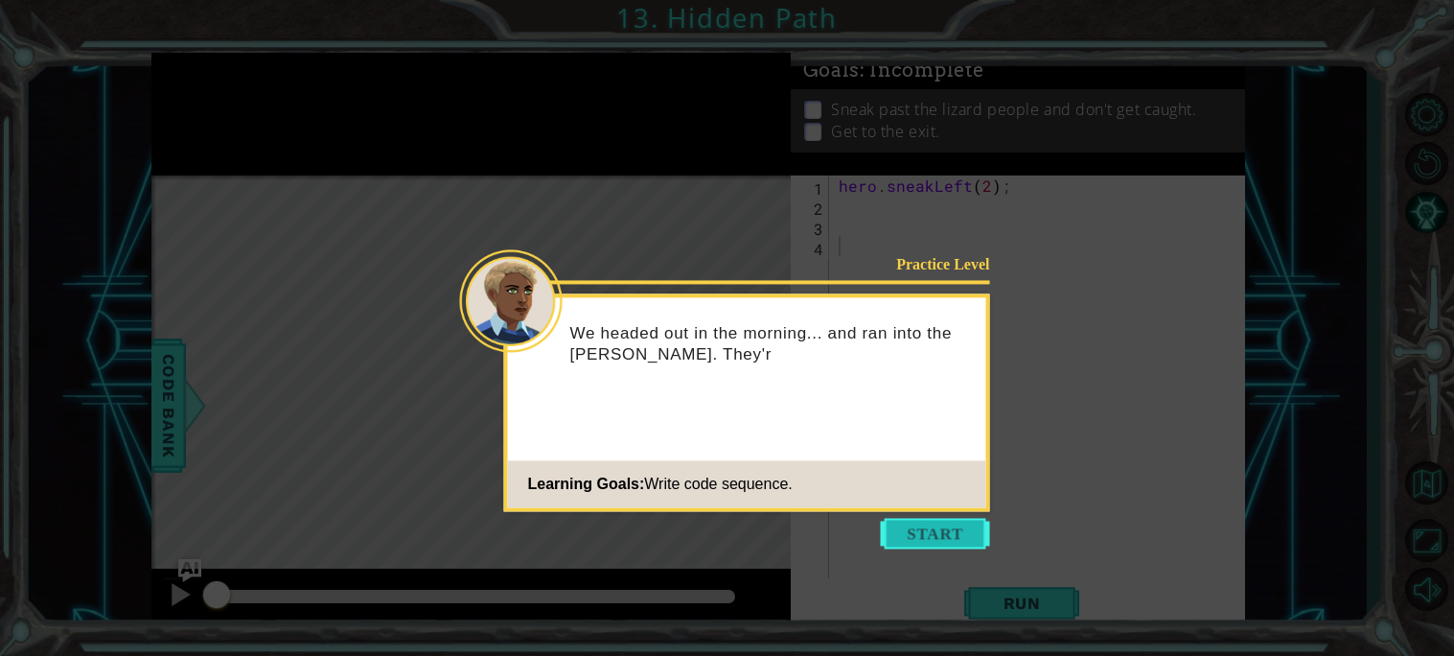
click at [944, 539] on button "Start" at bounding box center [935, 533] width 109 height 31
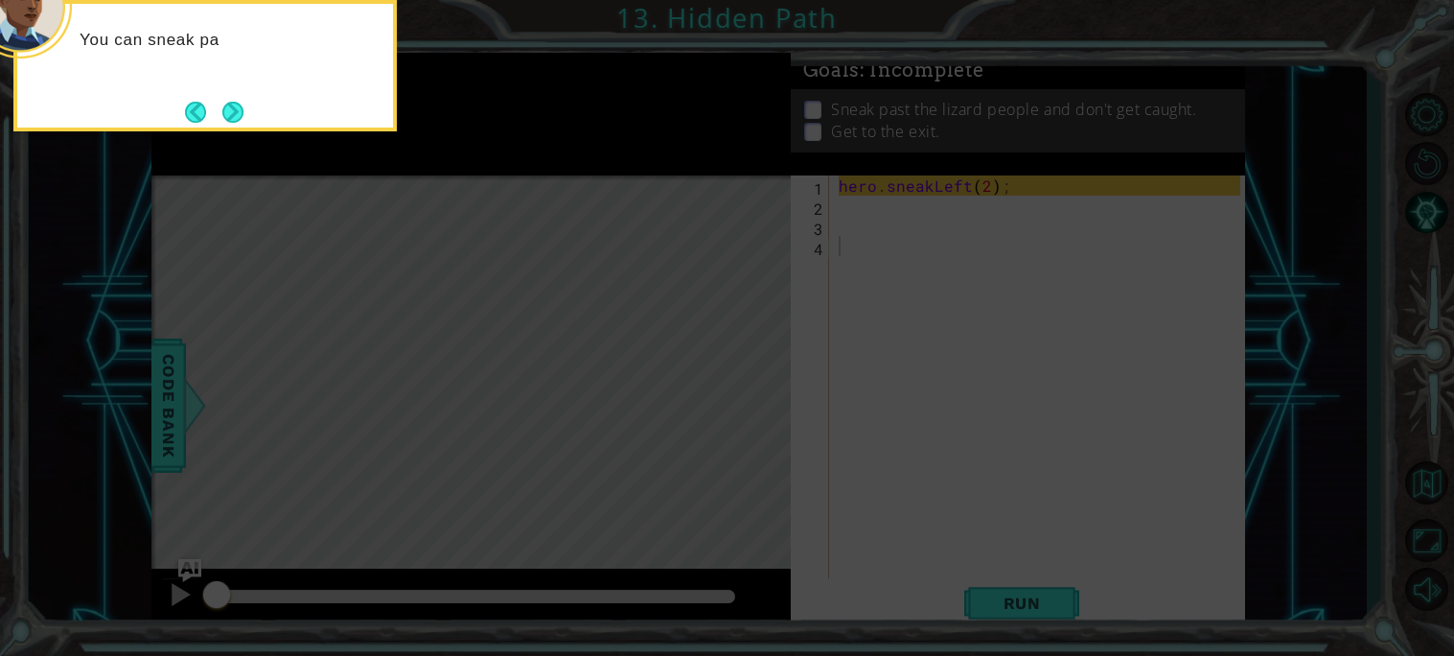
click at [944, 539] on icon at bounding box center [727, 98] width 1454 height 1115
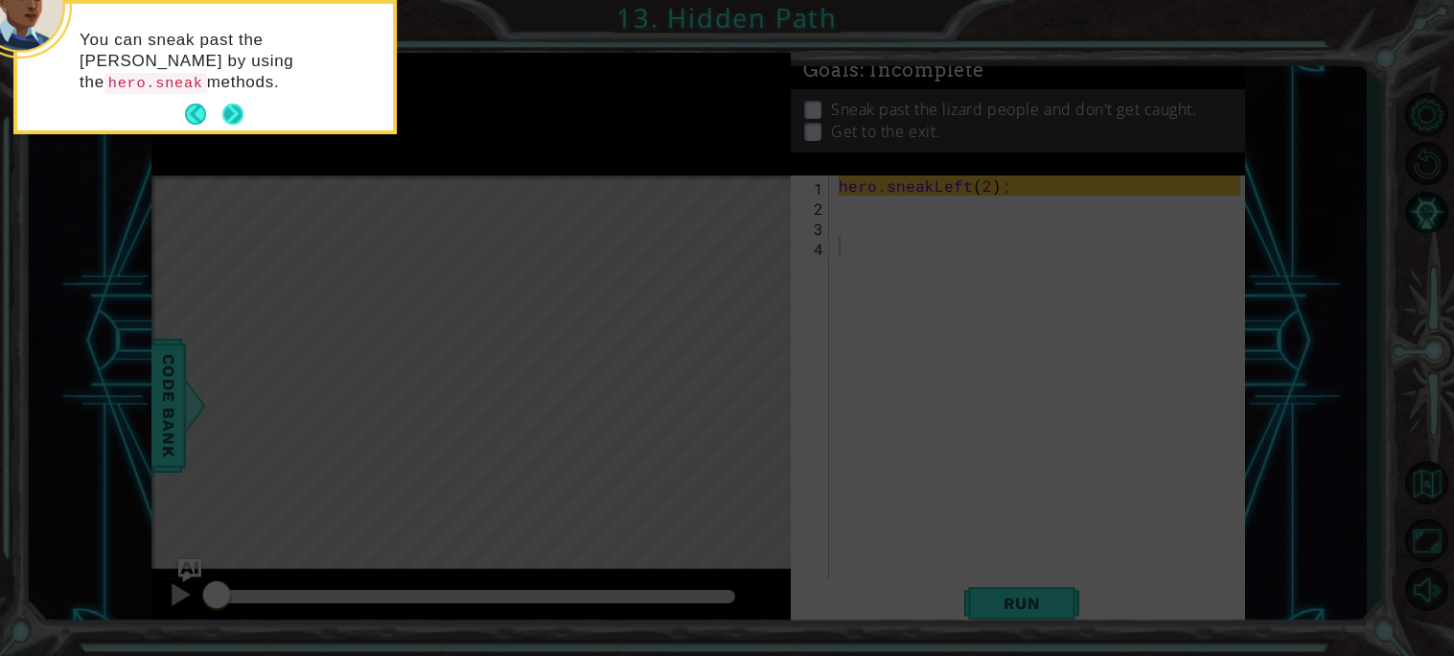
click at [230, 114] on button "Next" at bounding box center [232, 114] width 21 height 21
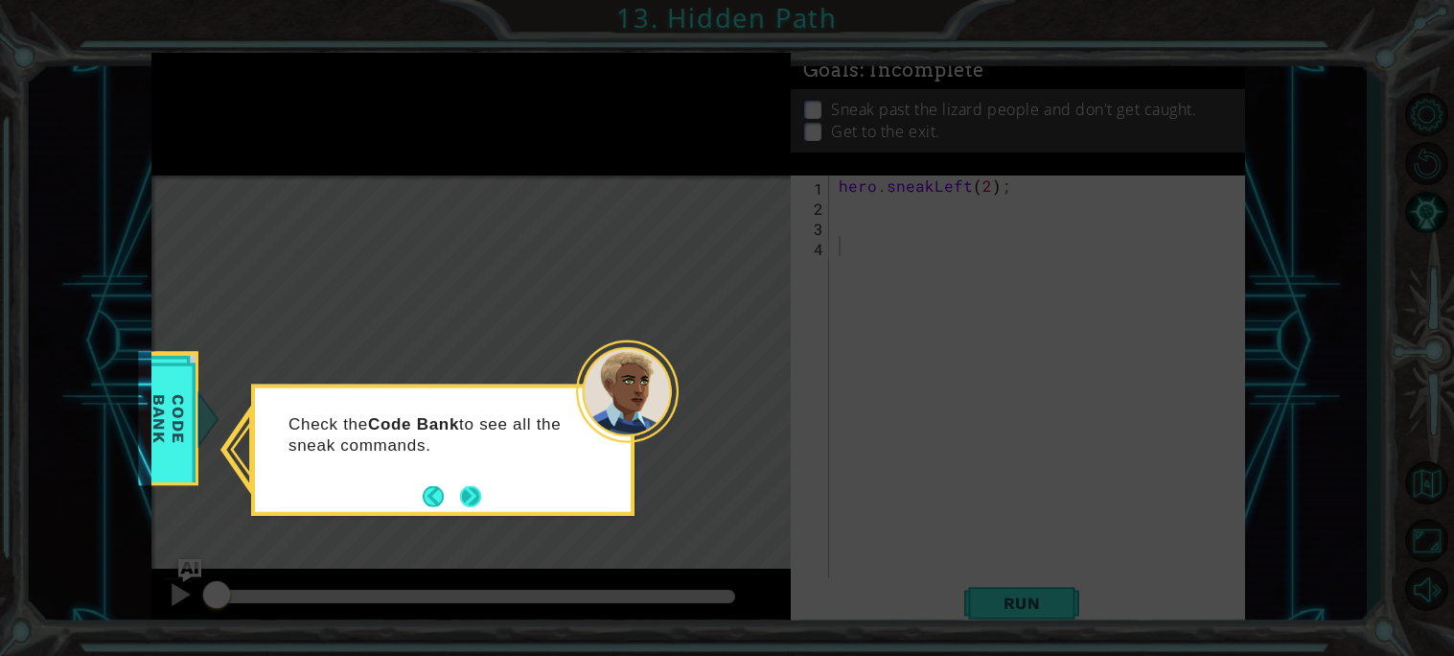
click at [480, 489] on button "Next" at bounding box center [470, 495] width 21 height 21
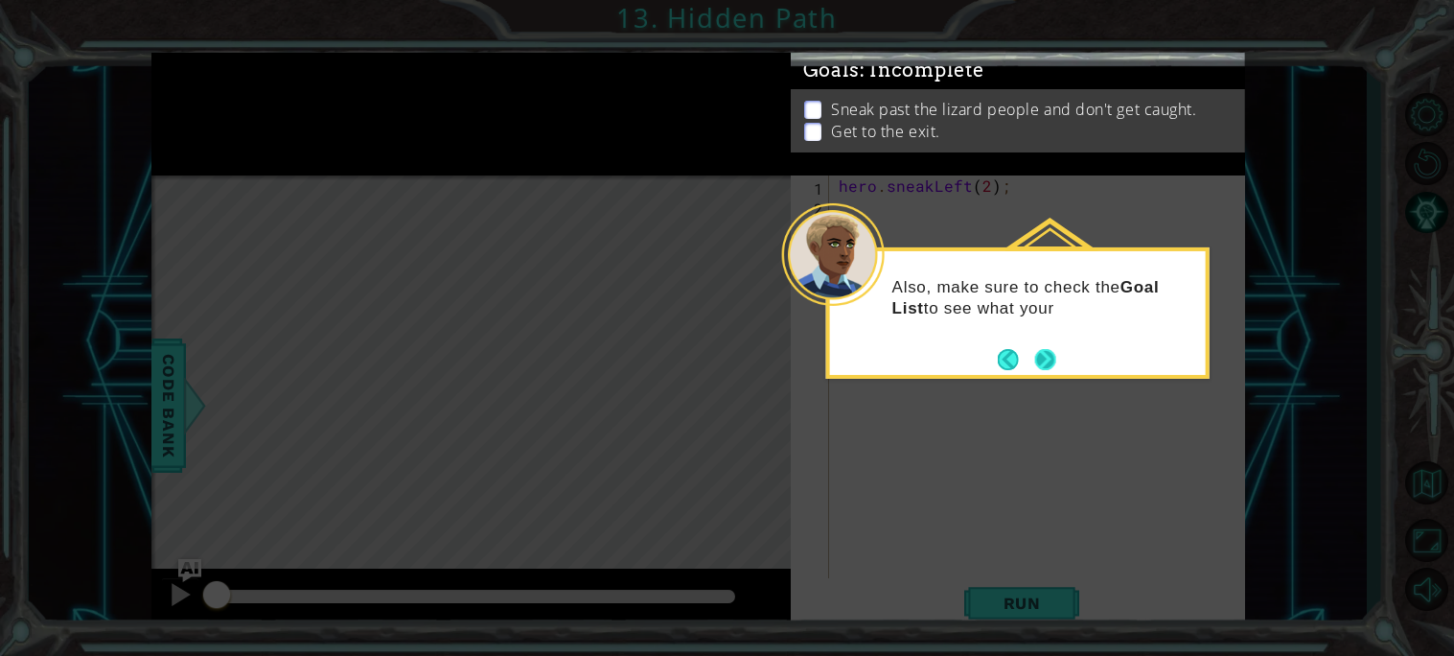
click at [1046, 350] on button "Next" at bounding box center [1045, 359] width 21 height 21
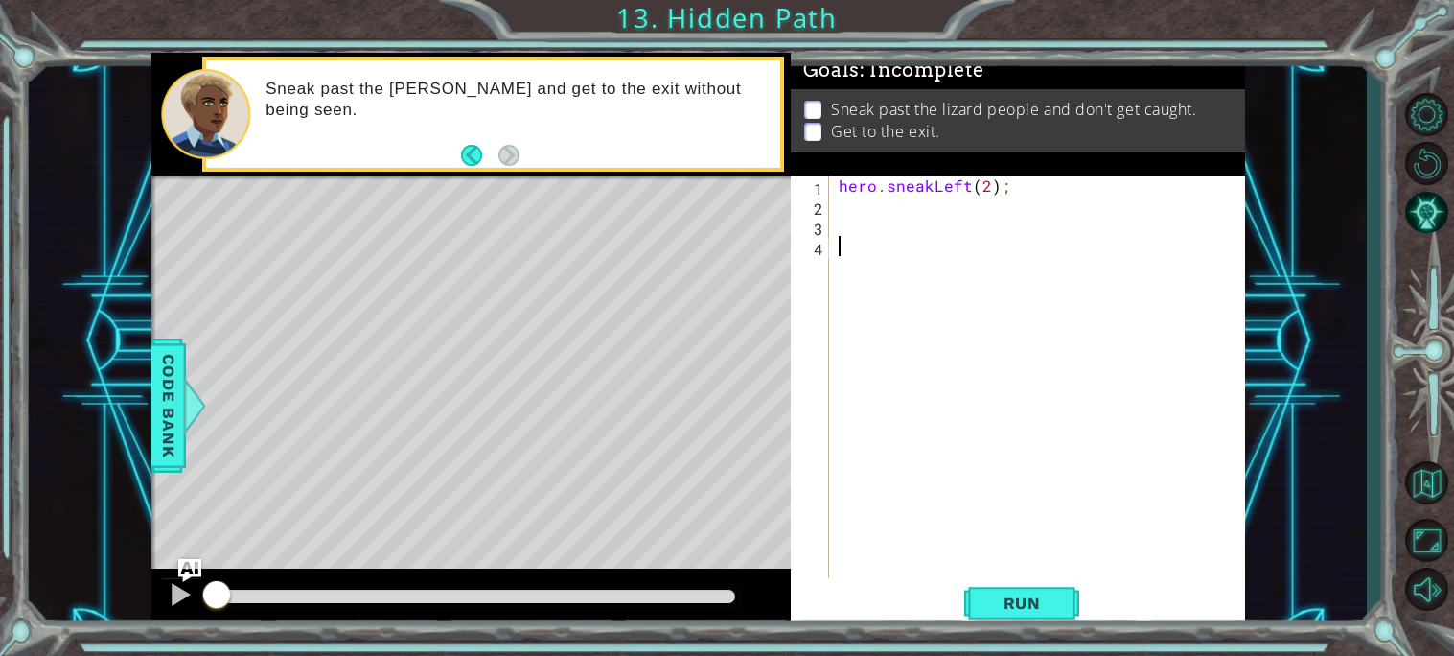
click at [943, 218] on div "hero . sneakLeft ( 2 ) ;" at bounding box center [1042, 396] width 415 height 443
click at [944, 214] on div "hero . sneakLeft ( 2 ) ;" at bounding box center [1042, 396] width 415 height 443
click at [1020, 598] on span "Run" at bounding box center [1022, 602] width 76 height 19
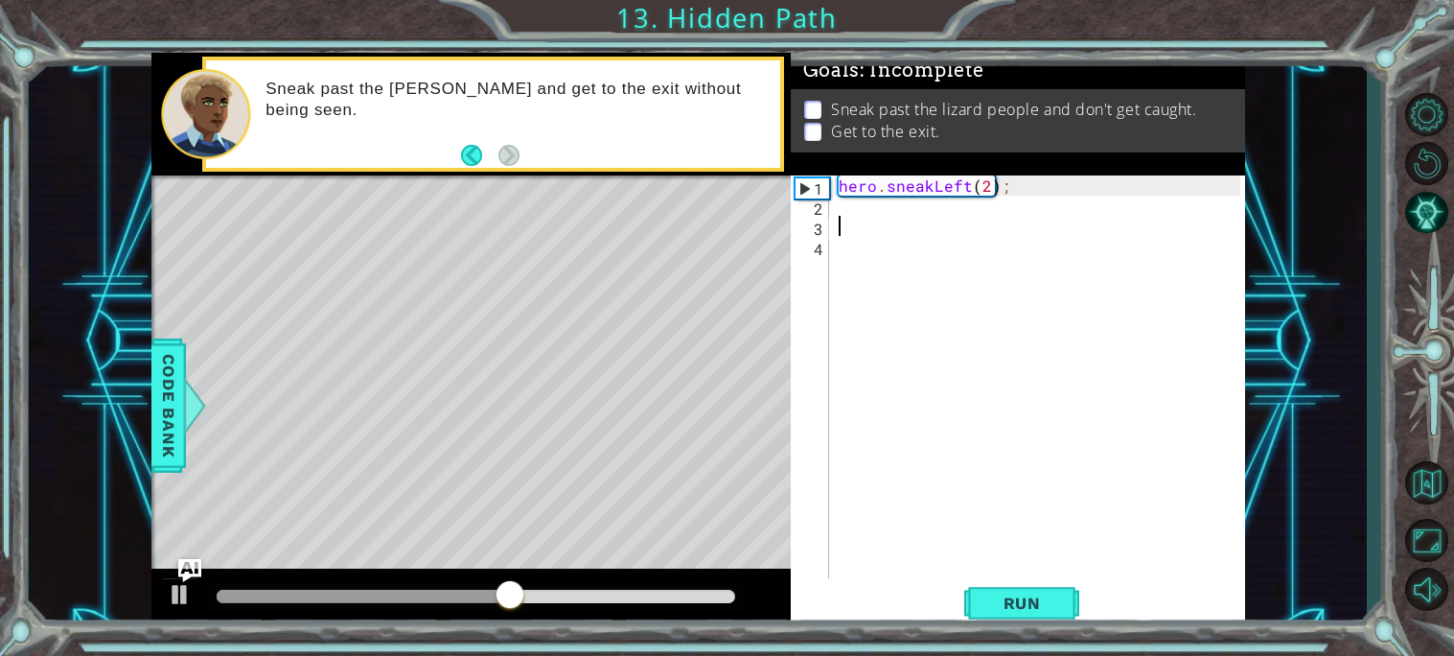
click at [914, 228] on div "hero . sneakLeft ( 2 ) ;" at bounding box center [1042, 396] width 415 height 443
type textarea "m"
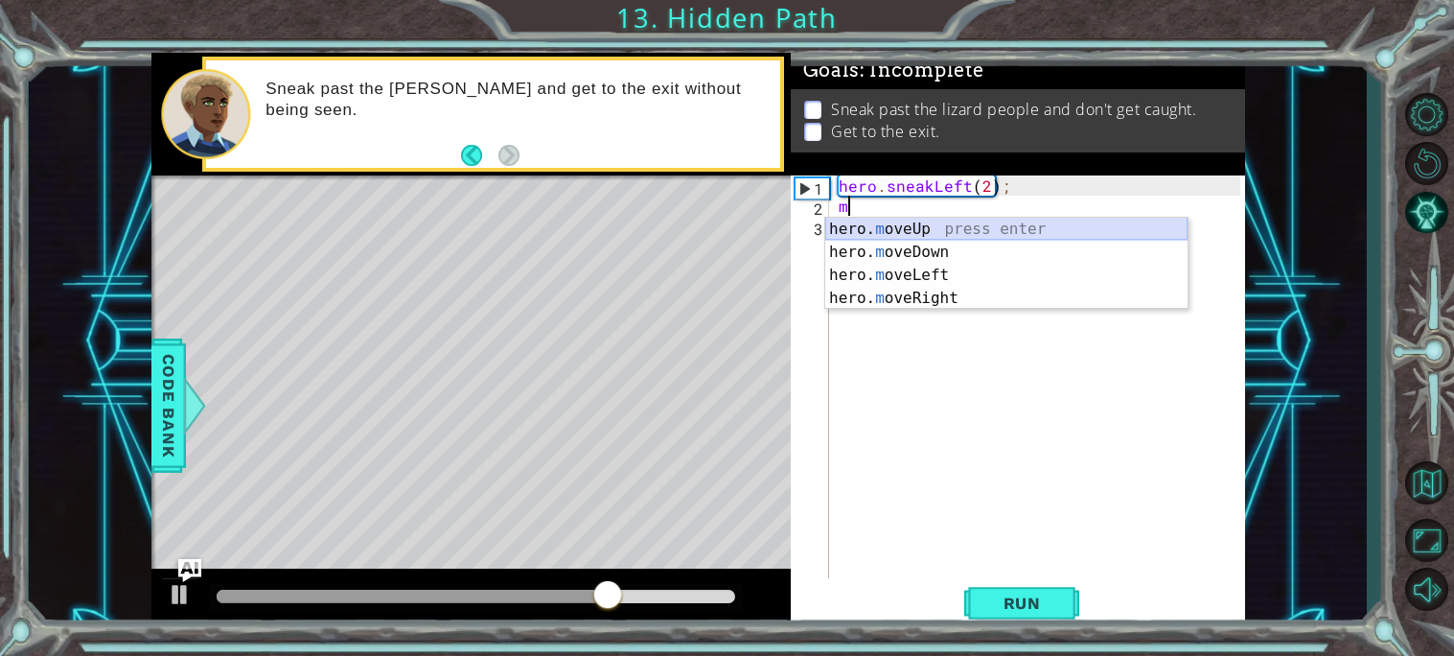
click at [980, 235] on div "hero. m oveUp press enter hero. m oveDown press enter hero. m oveLeft press ent…" at bounding box center [1006, 287] width 362 height 138
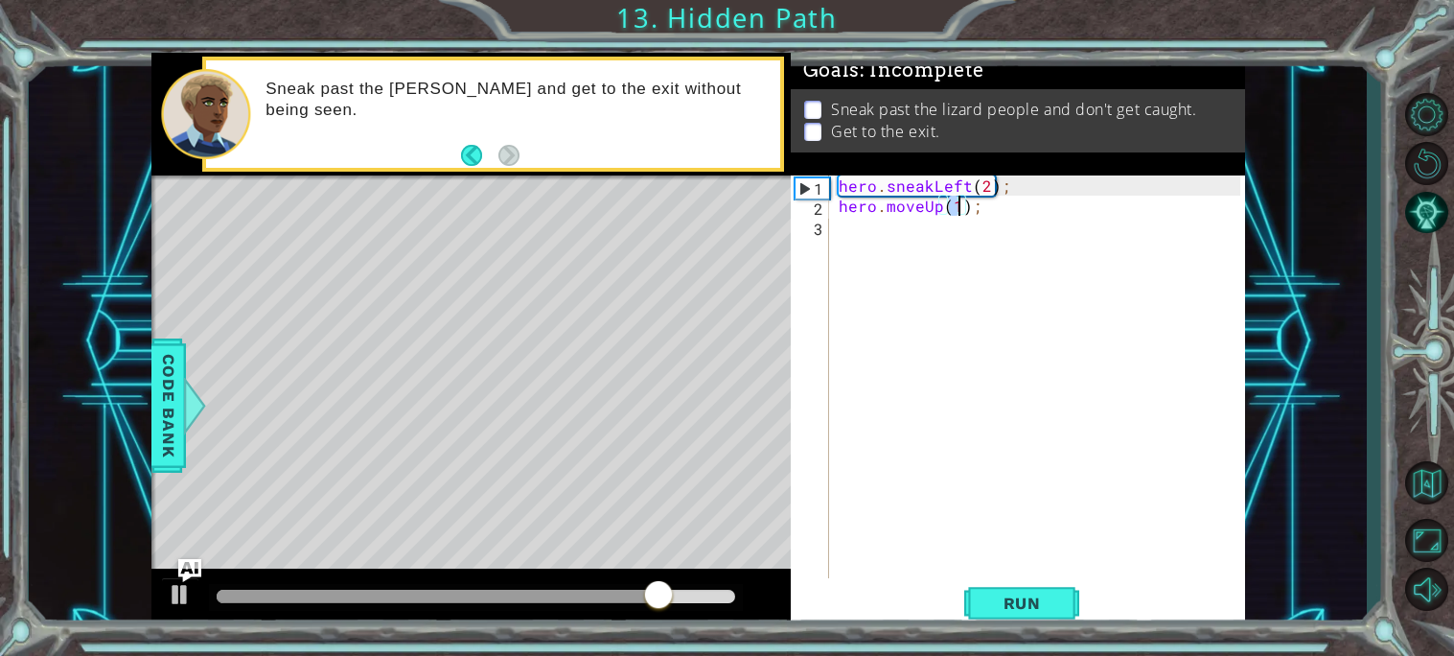
click at [957, 205] on div "hero . sneakLeft ( 2 ) ; hero . moveUp ( 1 ) ;" at bounding box center [1037, 376] width 405 height 403
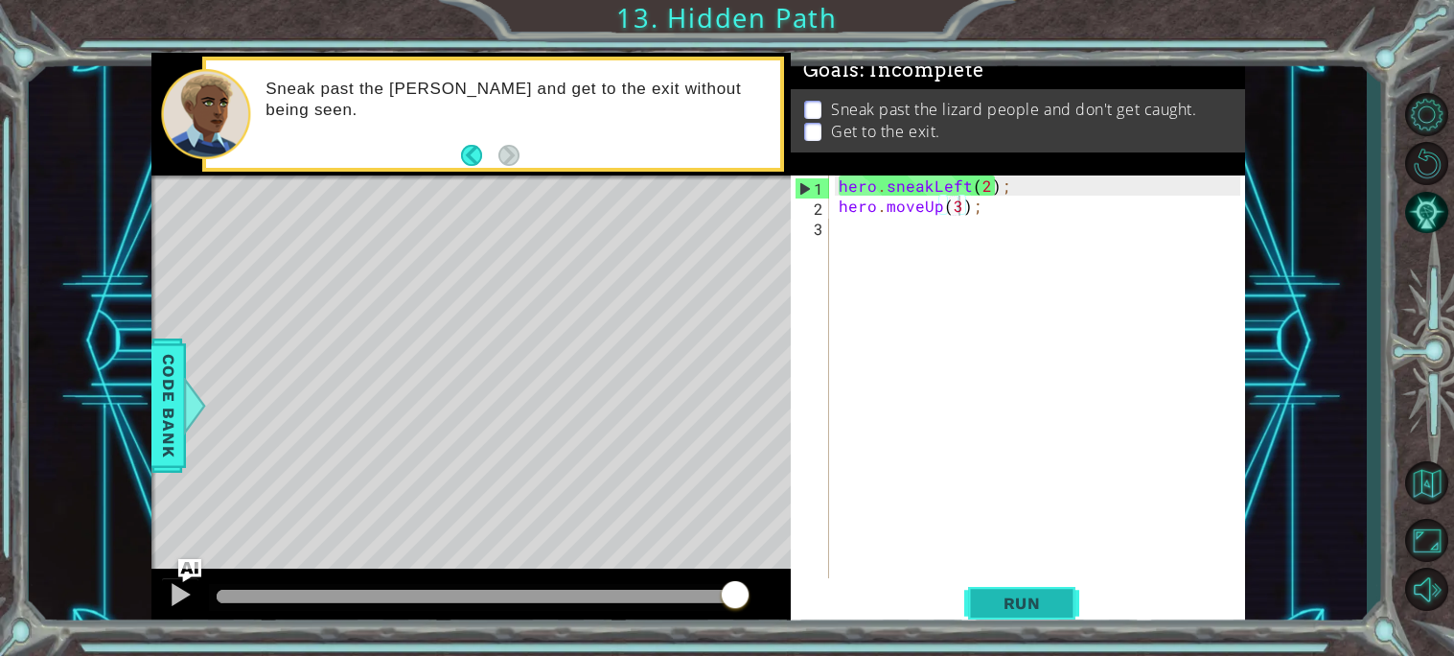
click at [1066, 598] on button "Run" at bounding box center [1021, 602] width 115 height 45
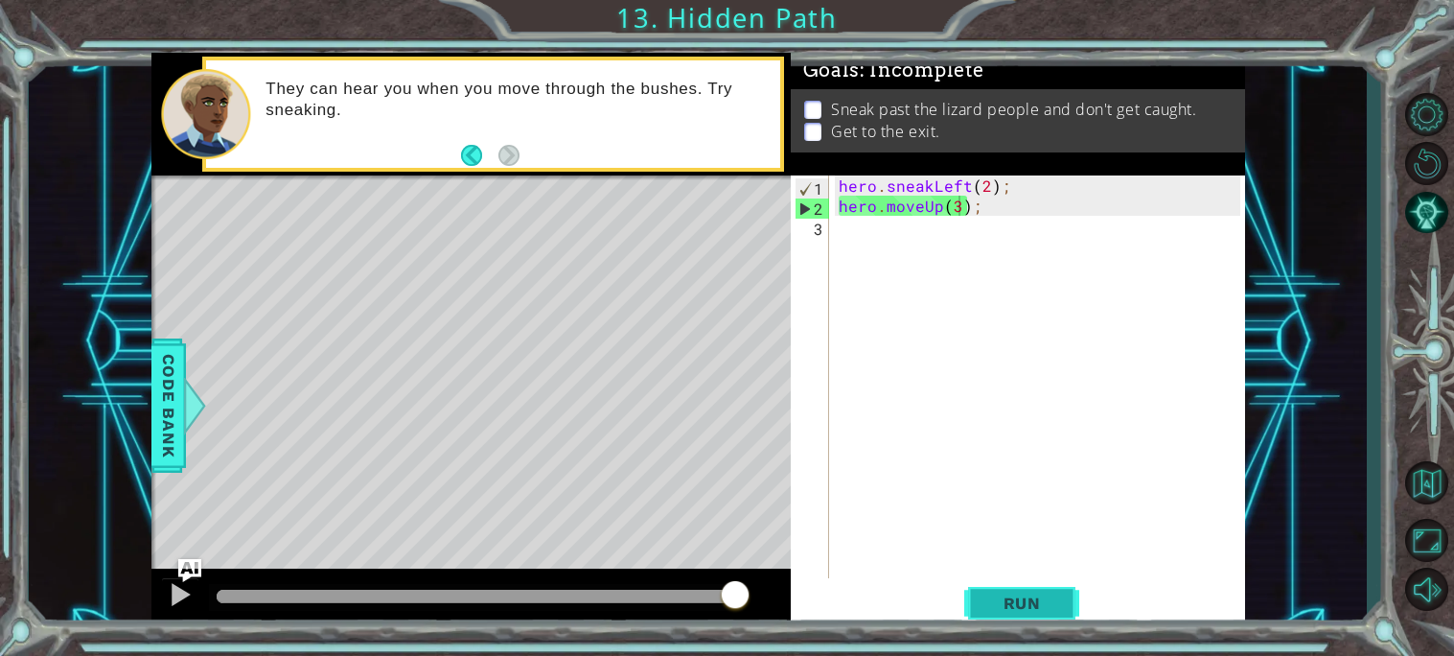
click at [1023, 610] on span "Run" at bounding box center [1022, 602] width 76 height 19
click at [968, 214] on div "hero . sneakLeft ( 2 ) ; hero . moveUp ( 3 ) ;" at bounding box center [1042, 396] width 415 height 443
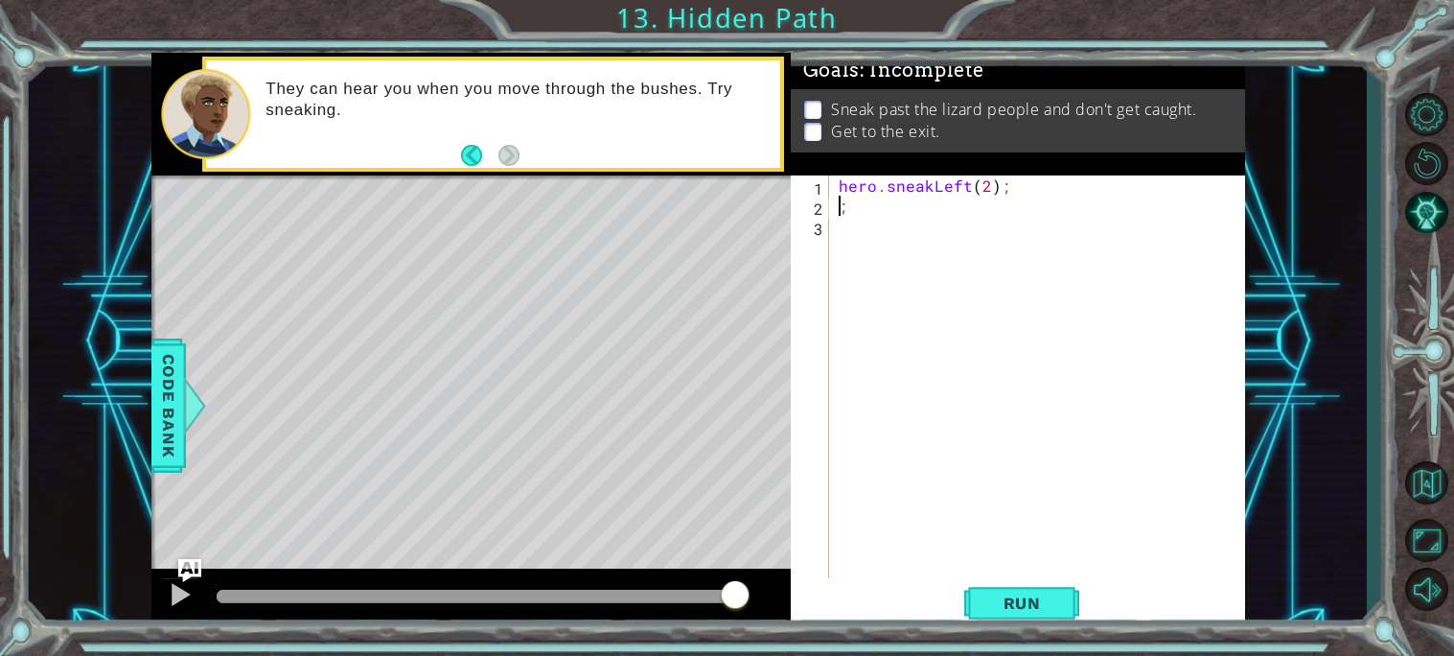
scroll to position [0, 0]
type textarea "hero.sneakLeft(2);;"
click at [913, 205] on div "hero . sneakLeft ( 2 ) ;;" at bounding box center [1042, 396] width 415 height 443
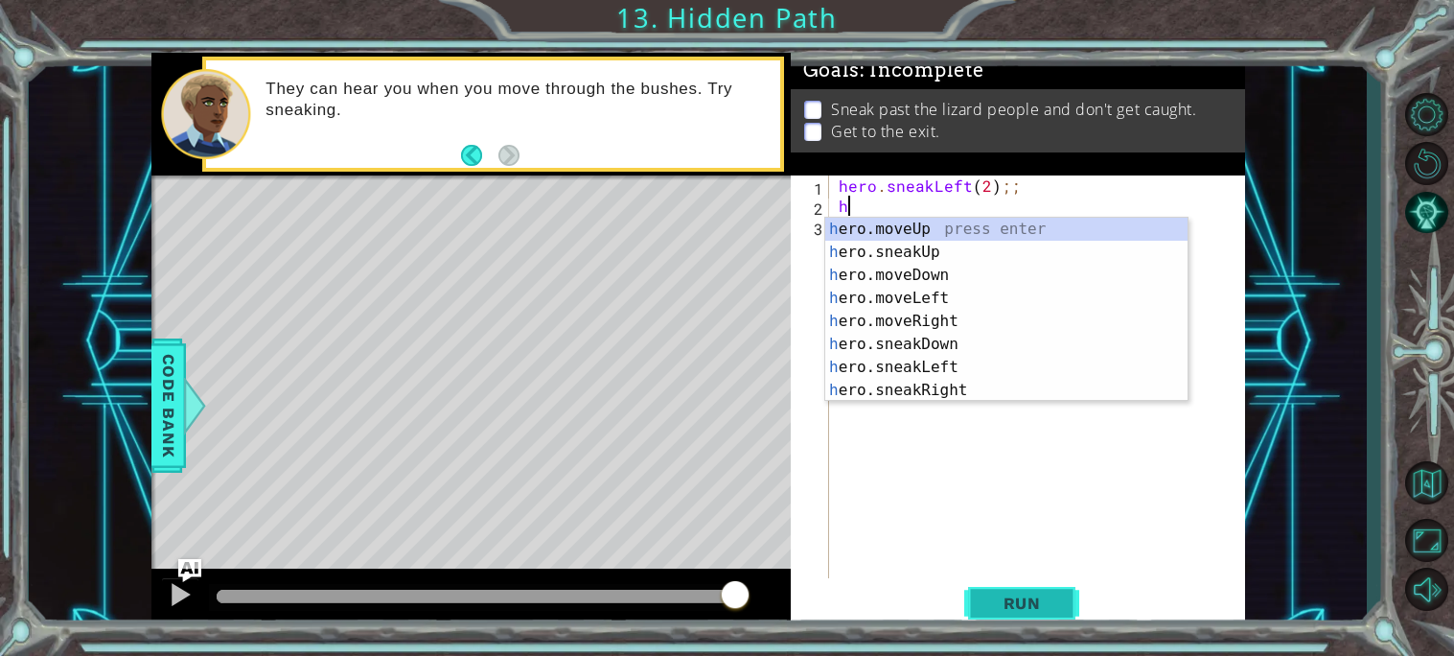
type textarea "h"
click at [1015, 593] on span "Run" at bounding box center [1022, 602] width 76 height 19
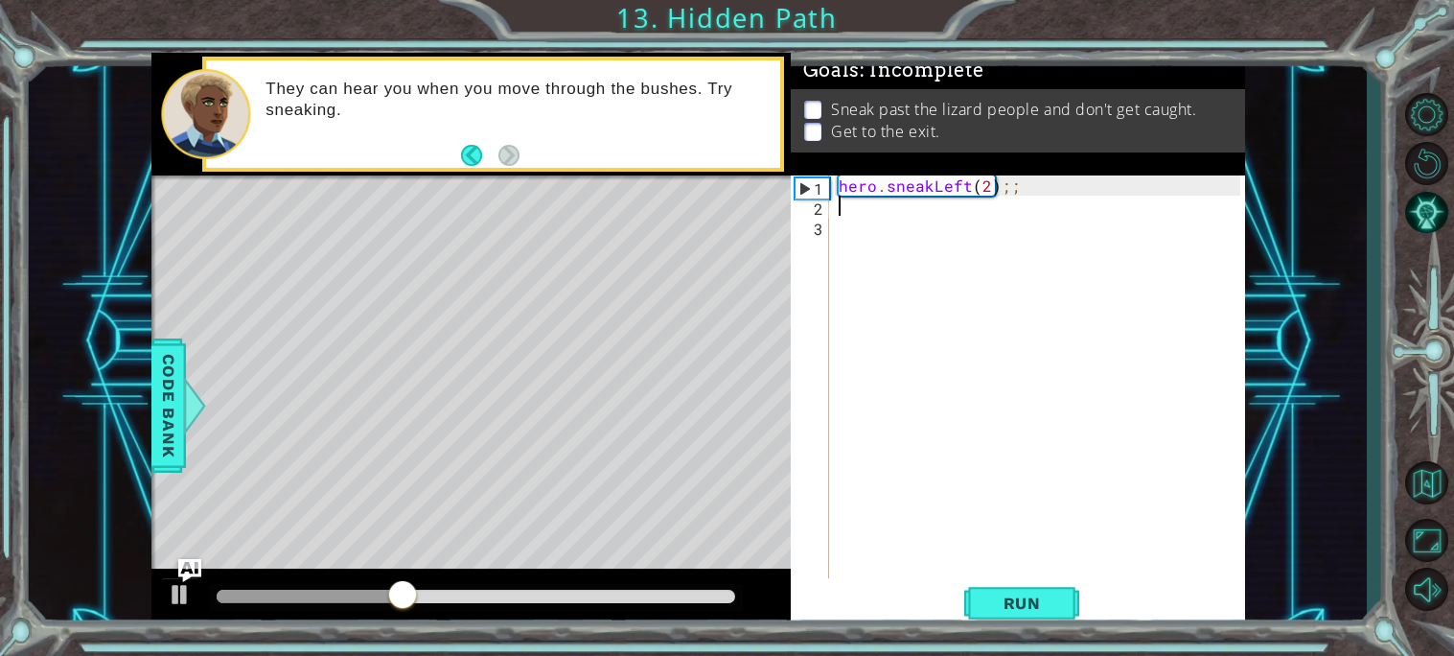
click at [1053, 196] on div "hero . sneakLeft ( 2 ) ;;" at bounding box center [1042, 396] width 415 height 443
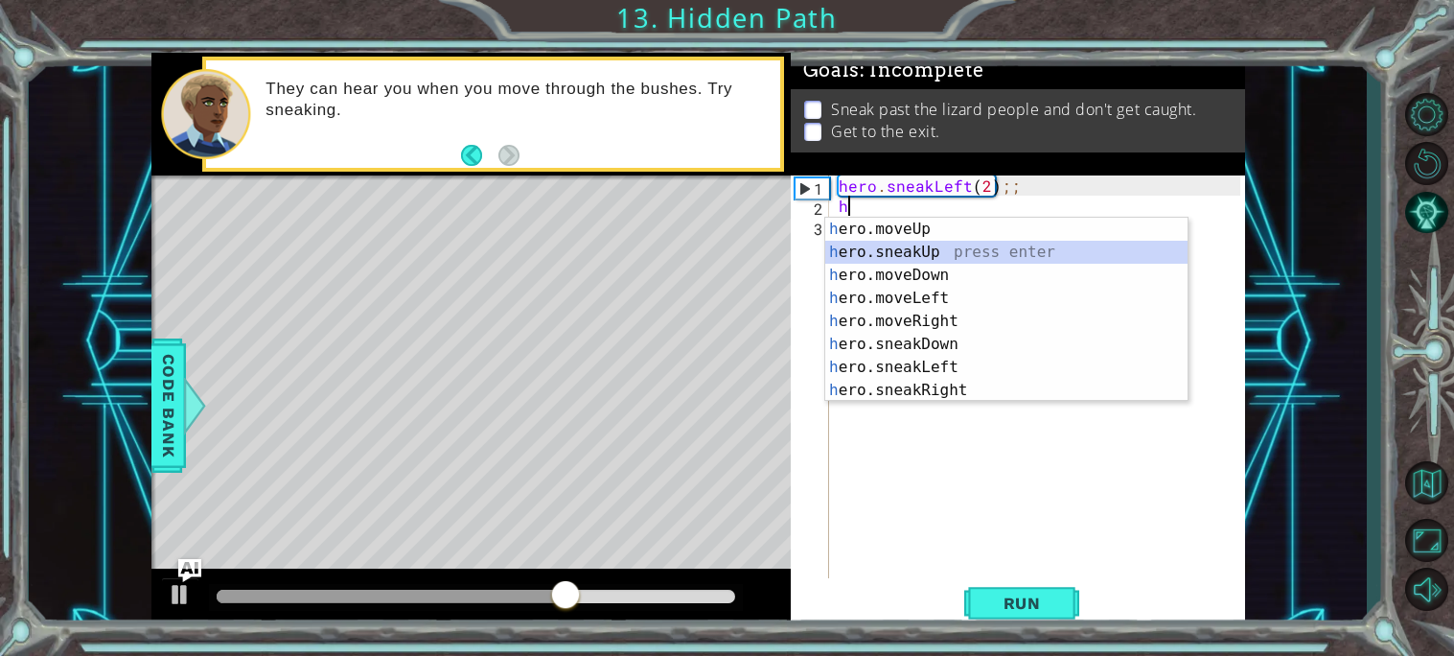
click at [930, 249] on div "h ero.moveUp press enter h ero.sneakUp press enter h ero.moveDown press enter h…" at bounding box center [1006, 333] width 362 height 230
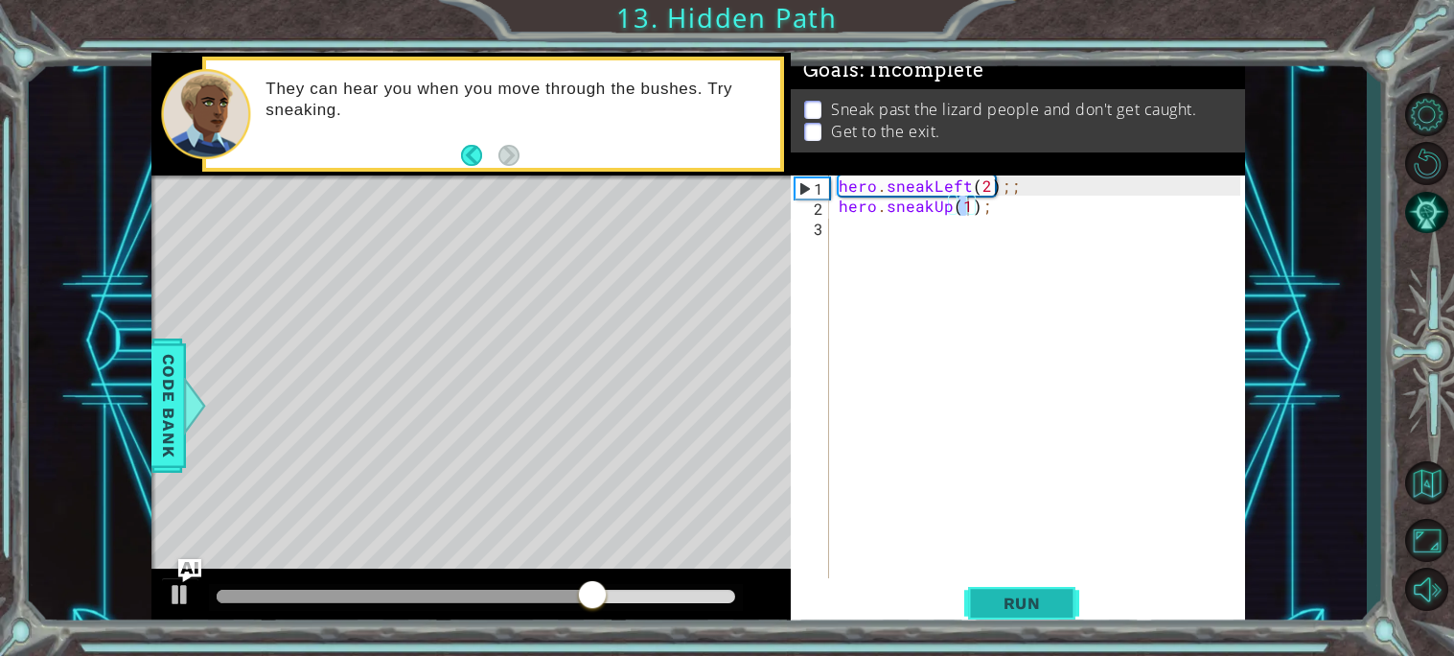
click at [1007, 605] on span "Run" at bounding box center [1022, 602] width 76 height 19
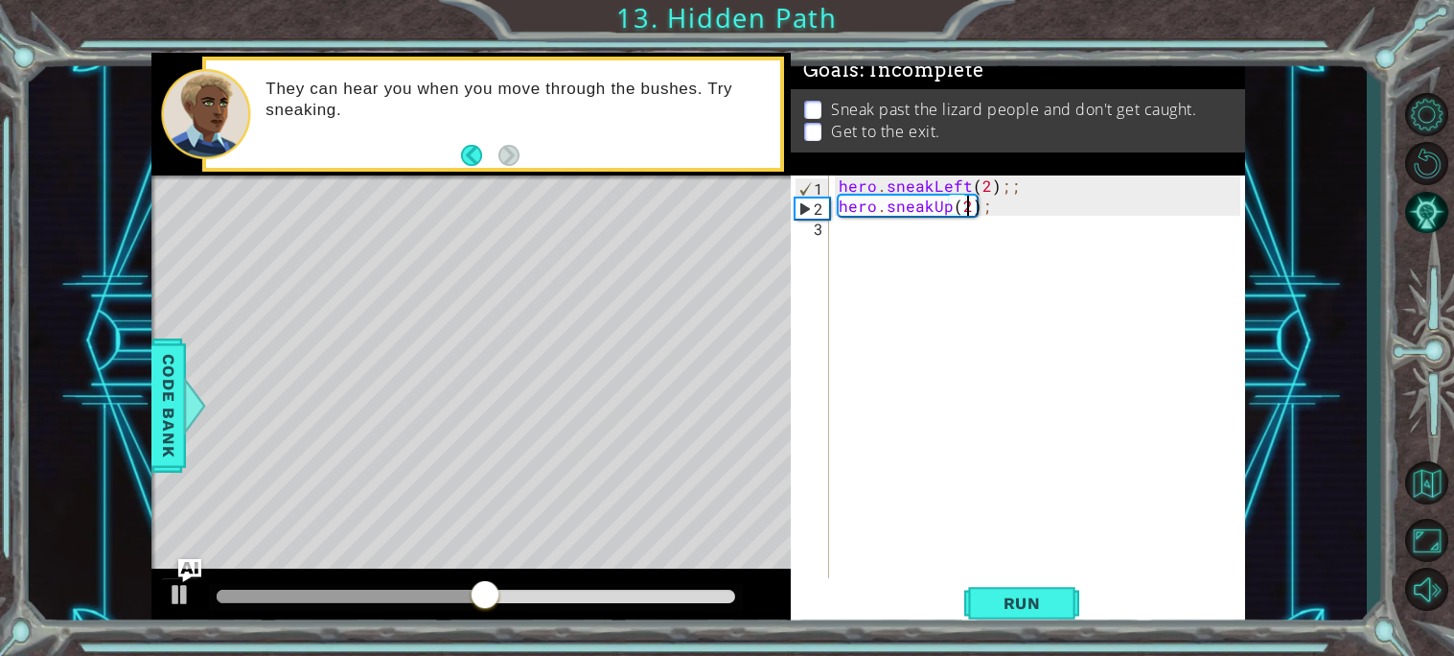
scroll to position [0, 7]
click at [1024, 597] on span "Run" at bounding box center [1022, 602] width 76 height 19
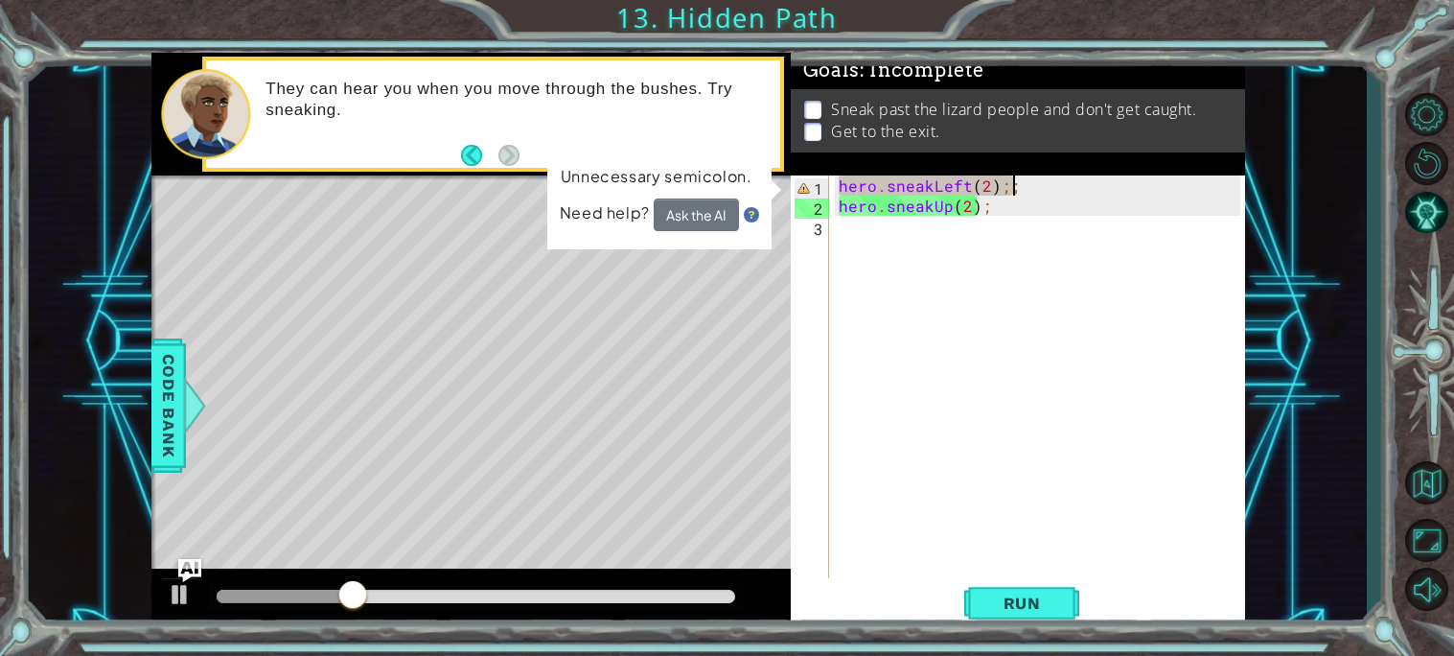
click at [1030, 183] on div "hero . sneakLeft ( 2 ) ;; hero . sneakUp ( 2 ) ;" at bounding box center [1042, 396] width 415 height 443
type textarea "hero.sneakLeft(2);;"
click at [912, 237] on div "hero . sneakLeft ( 2 ) ;; hero . sneakUp ( 2 ) ;" at bounding box center [1042, 396] width 415 height 443
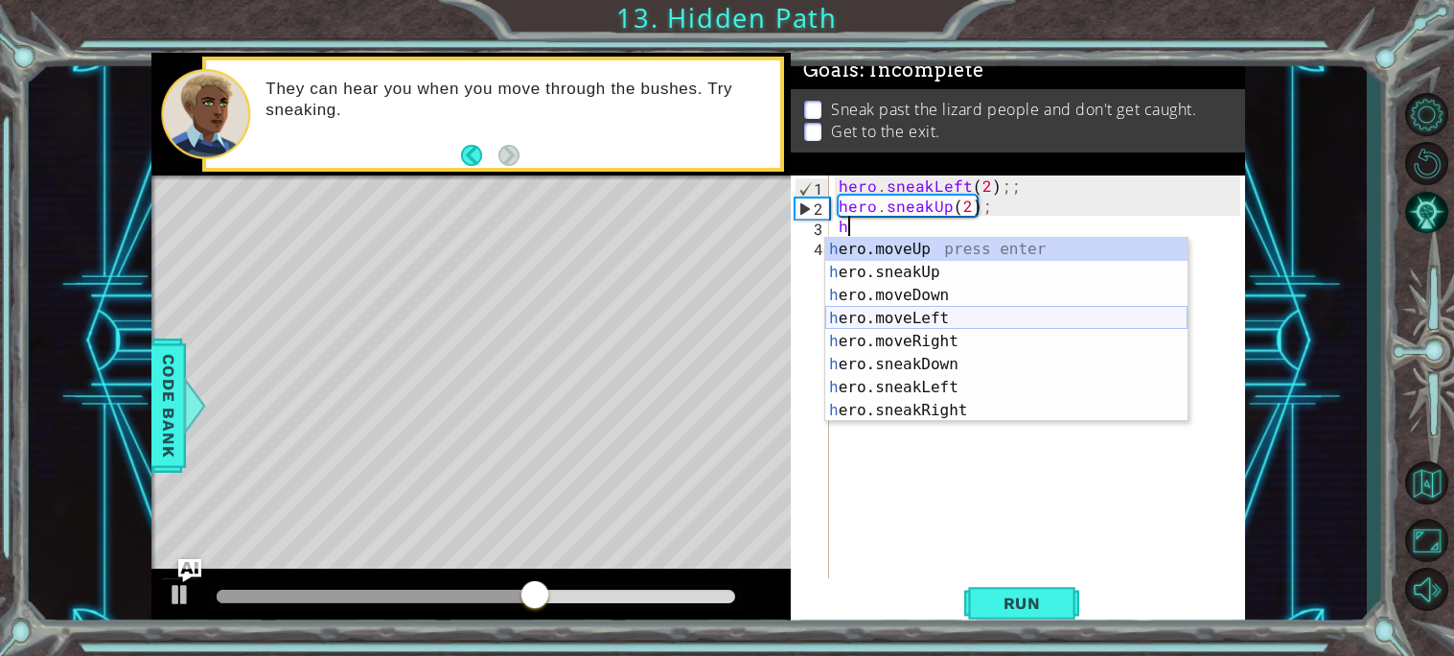
click at [943, 327] on div "h ero.moveUp press enter h ero.sneakUp press enter h ero.moveDown press enter h…" at bounding box center [1006, 353] width 362 height 230
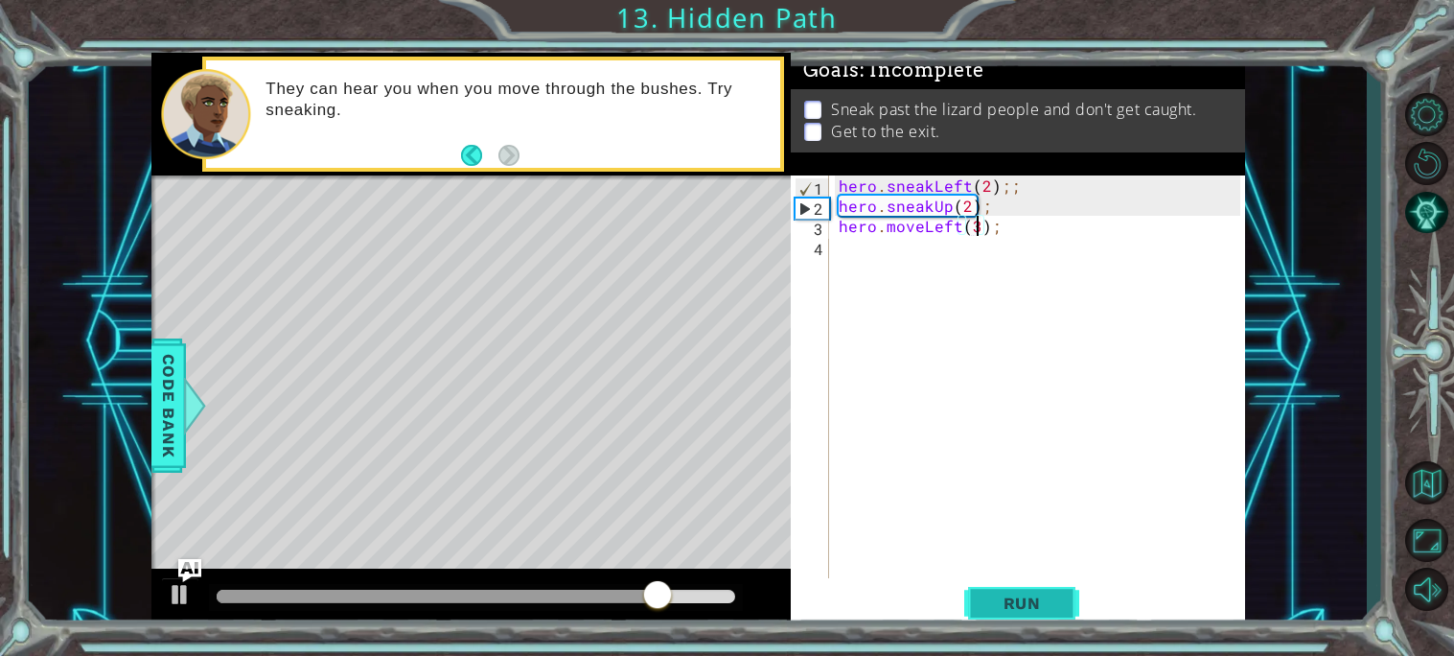
scroll to position [0, 8]
click at [1010, 586] on button "Run" at bounding box center [1021, 602] width 115 height 45
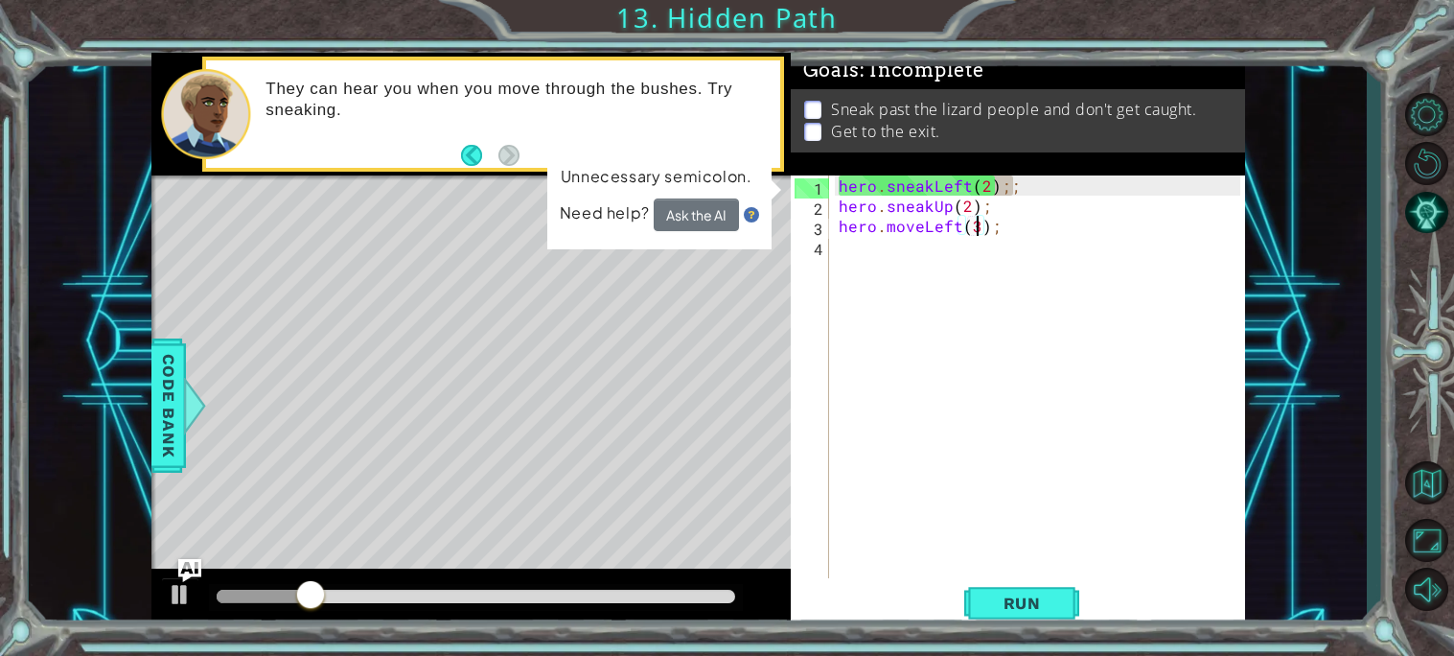
click at [1044, 195] on div "hero . sneakLeft ( 2 ) ;; hero . sneakUp ( 2 ) ; hero . moveLeft ( 3 ) ;" at bounding box center [1042, 396] width 415 height 443
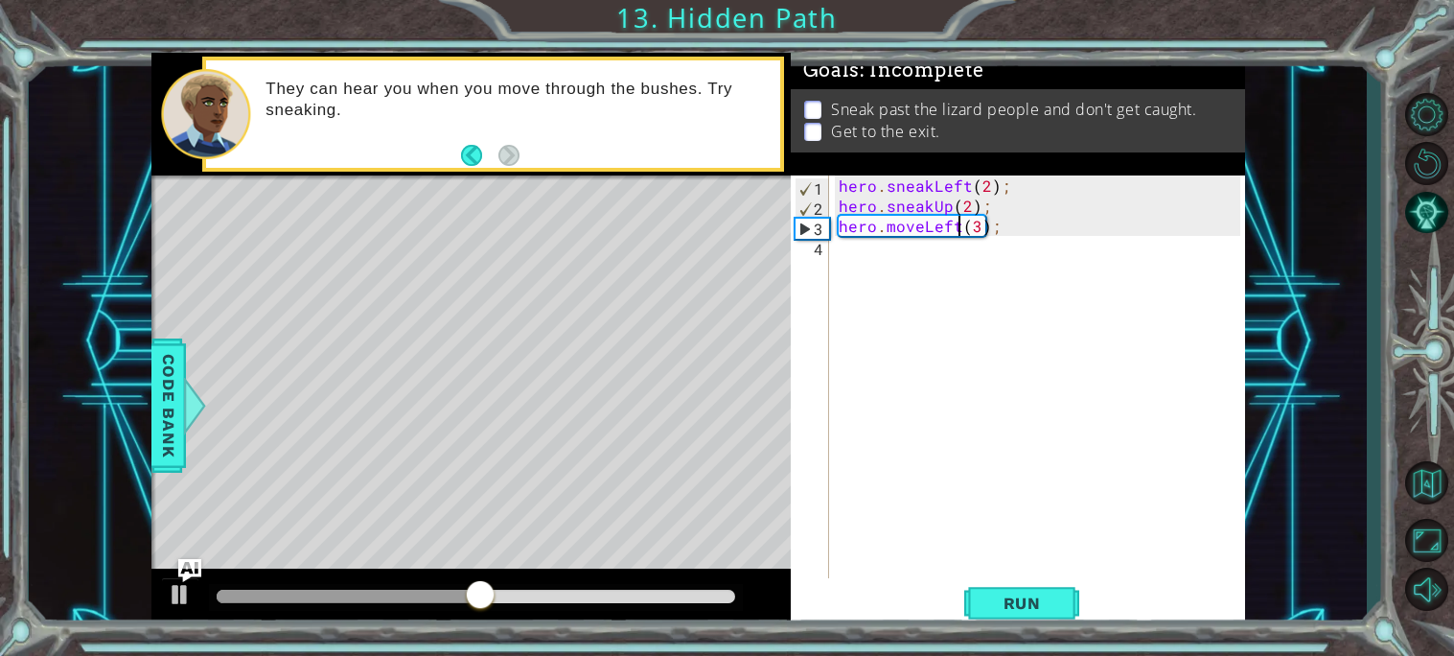
click at [954, 228] on div "hero . sneakLeft ( 2 ) ; hero . sneakUp ( 2 ) ; hero . moveLeft ( 3 ) ;" at bounding box center [1042, 396] width 415 height 443
click at [988, 228] on div "hero . sneakLeft ( 2 ) ; hero . sneakUp ( 2 ) ; hero . moveLeft ( 3 ) ;" at bounding box center [1042, 396] width 415 height 443
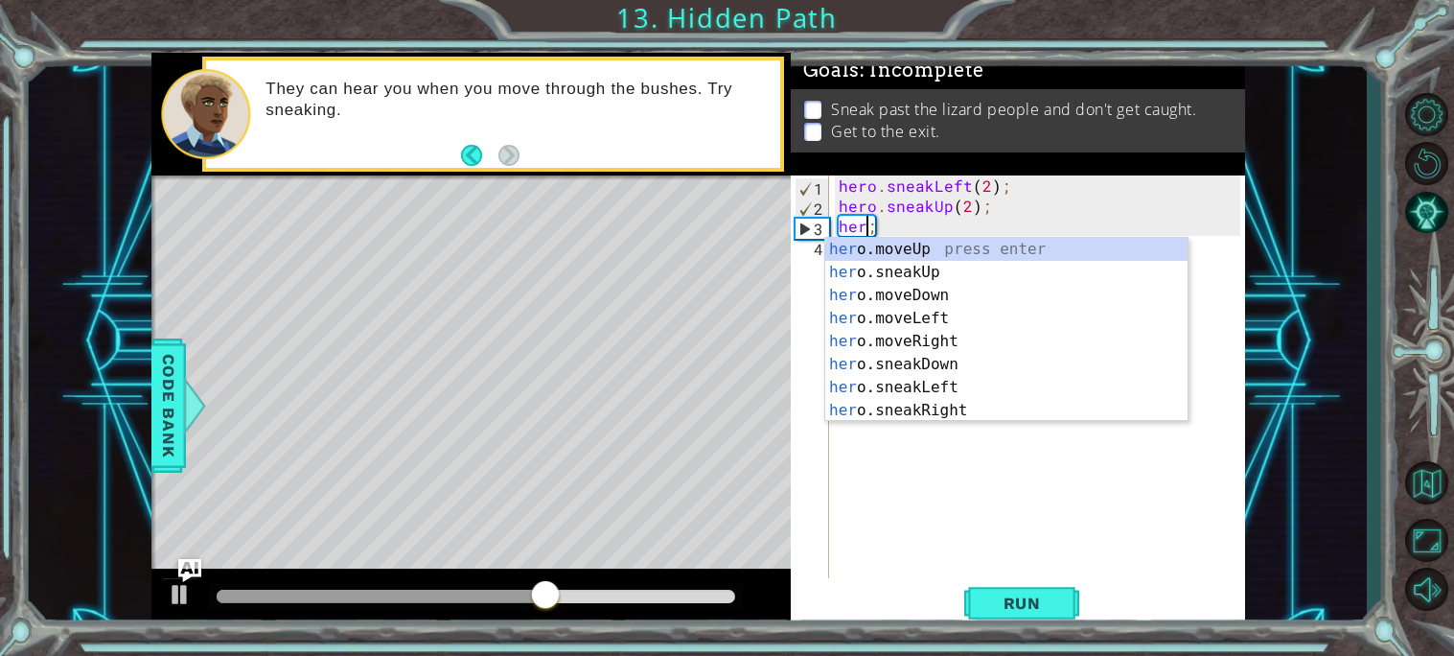
scroll to position [0, 0]
type textarea "hero.sneakUp(2);"
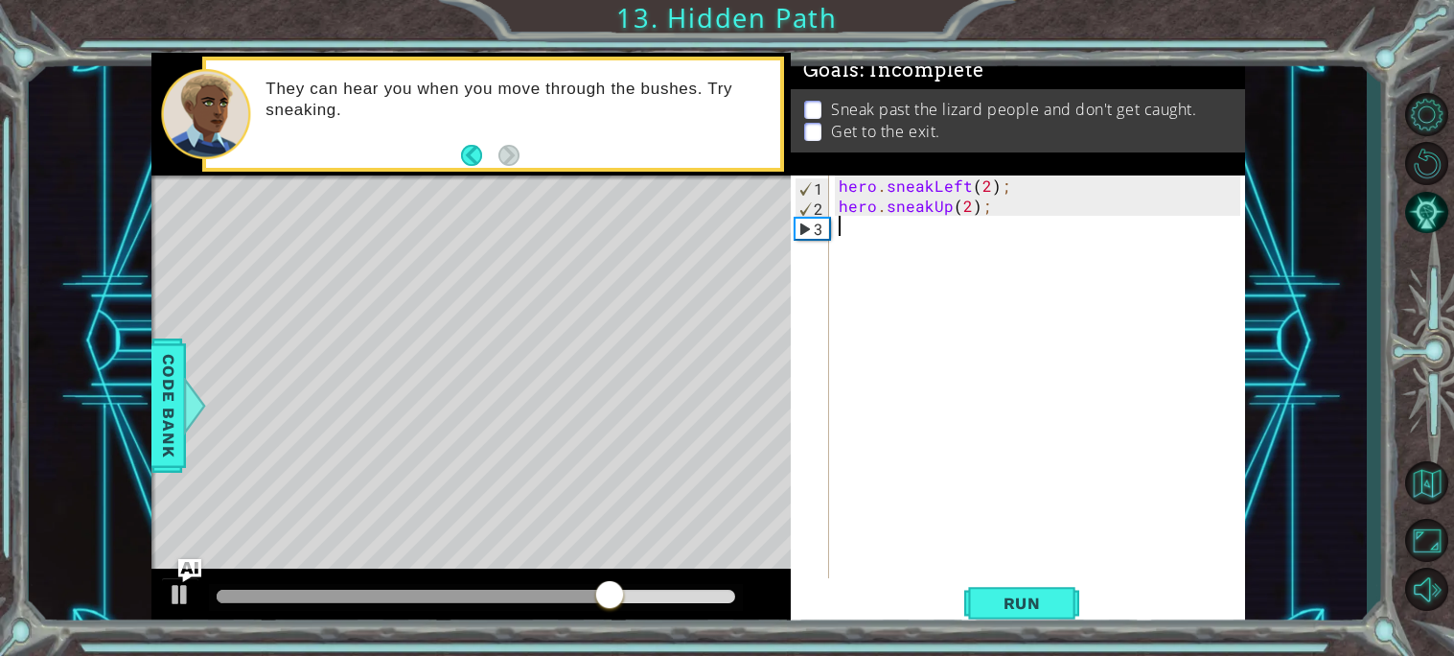
click at [959, 233] on div "hero . sneakLeft ( 2 ) ; hero . sneakUp ( 2 ) ;" at bounding box center [1042, 396] width 415 height 443
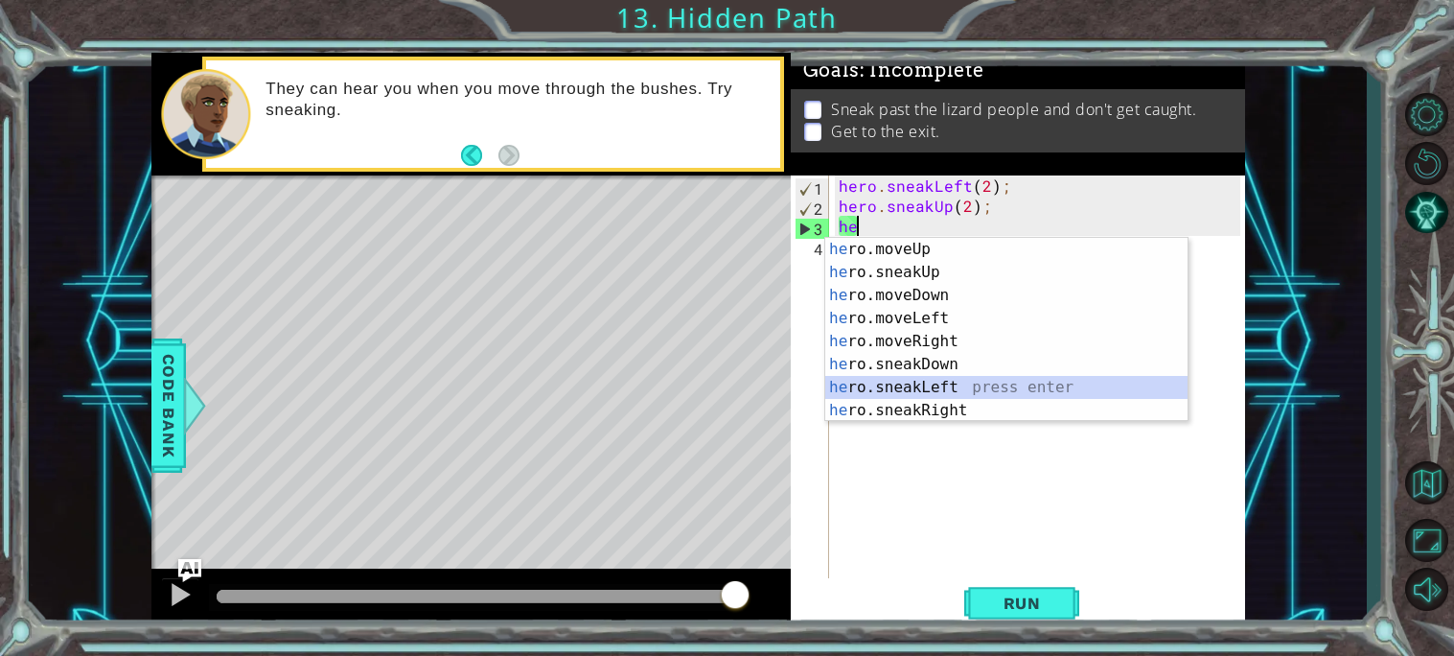
click at [983, 384] on div "he ro.moveUp press enter he ro.sneakUp press enter he ro.moveDown press enter h…" at bounding box center [1006, 353] width 362 height 230
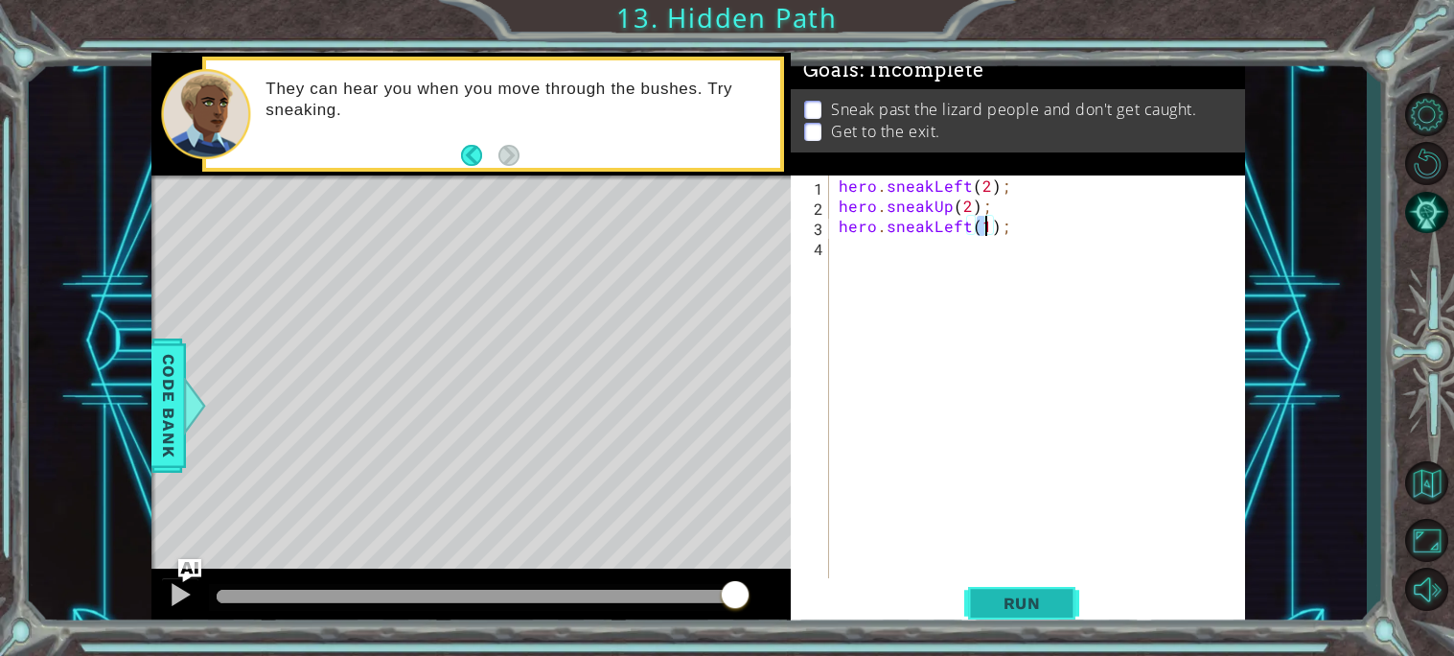
click at [1051, 617] on button "Run" at bounding box center [1021, 602] width 115 height 45
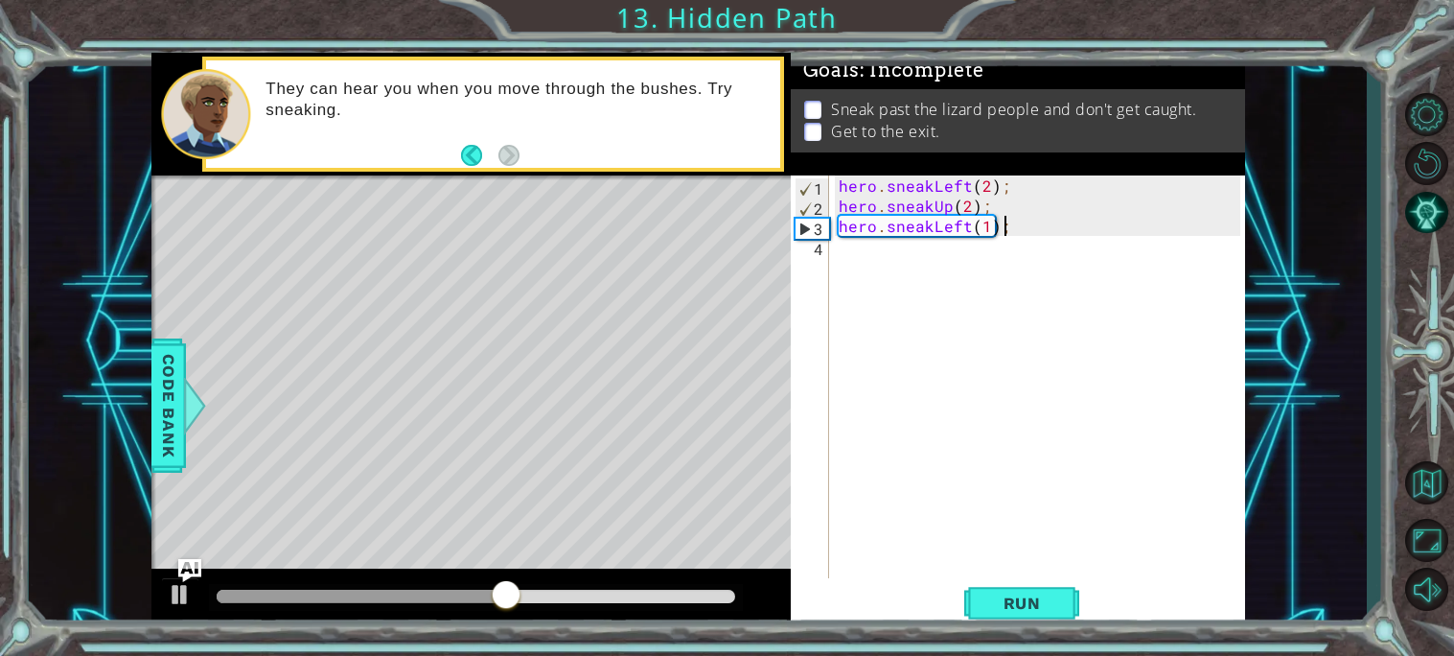
click at [1054, 219] on div "hero . sneakLeft ( 2 ) ; hero . sneakUp ( 2 ) ; hero . sneakLeft ( 1 ) ;" at bounding box center [1042, 396] width 415 height 443
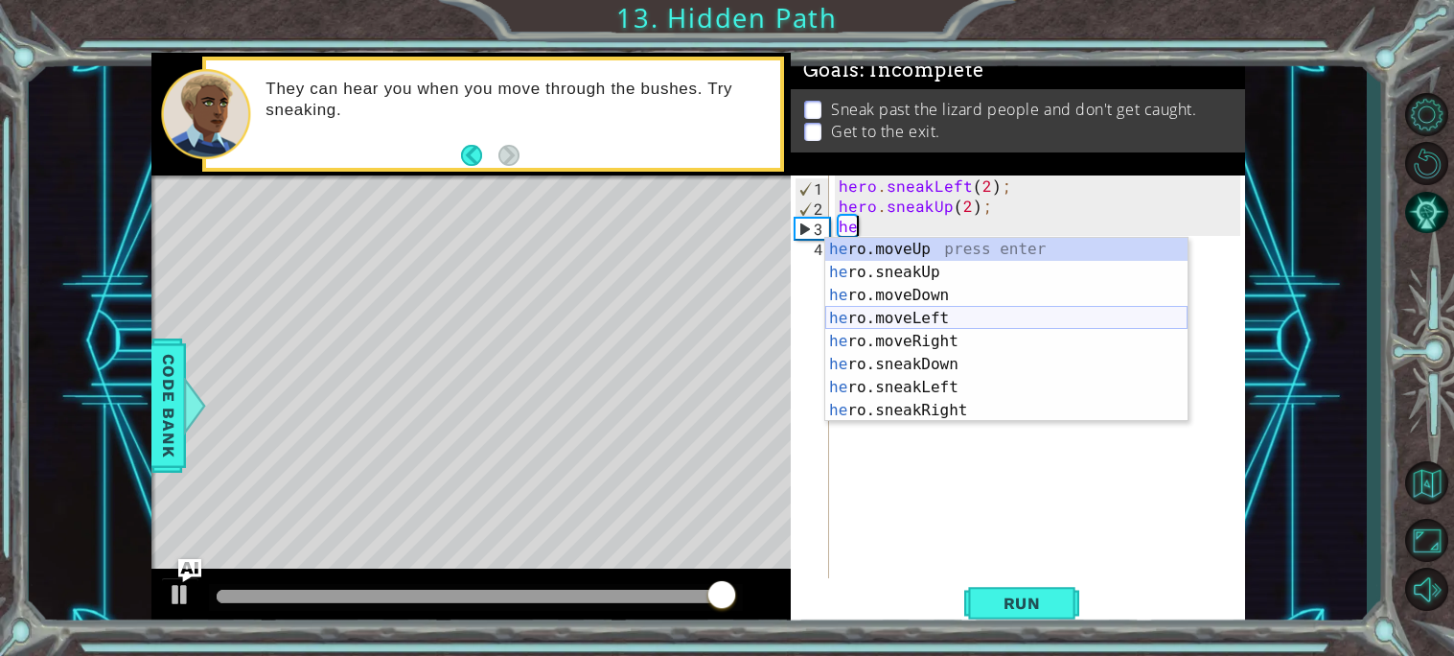
click at [984, 314] on div "he ro.moveUp press enter he ro.sneakUp press enter he ro.moveDown press enter h…" at bounding box center [1006, 353] width 362 height 230
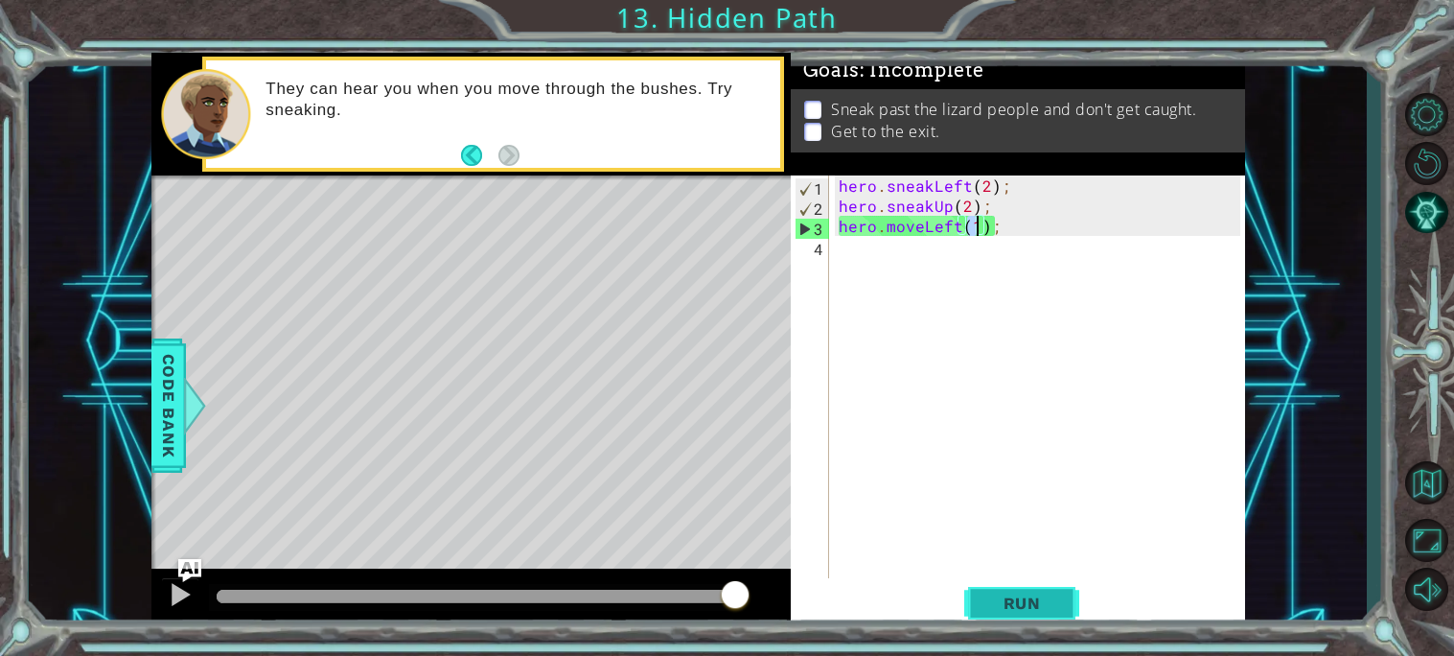
click at [1046, 608] on span "Run" at bounding box center [1022, 602] width 76 height 19
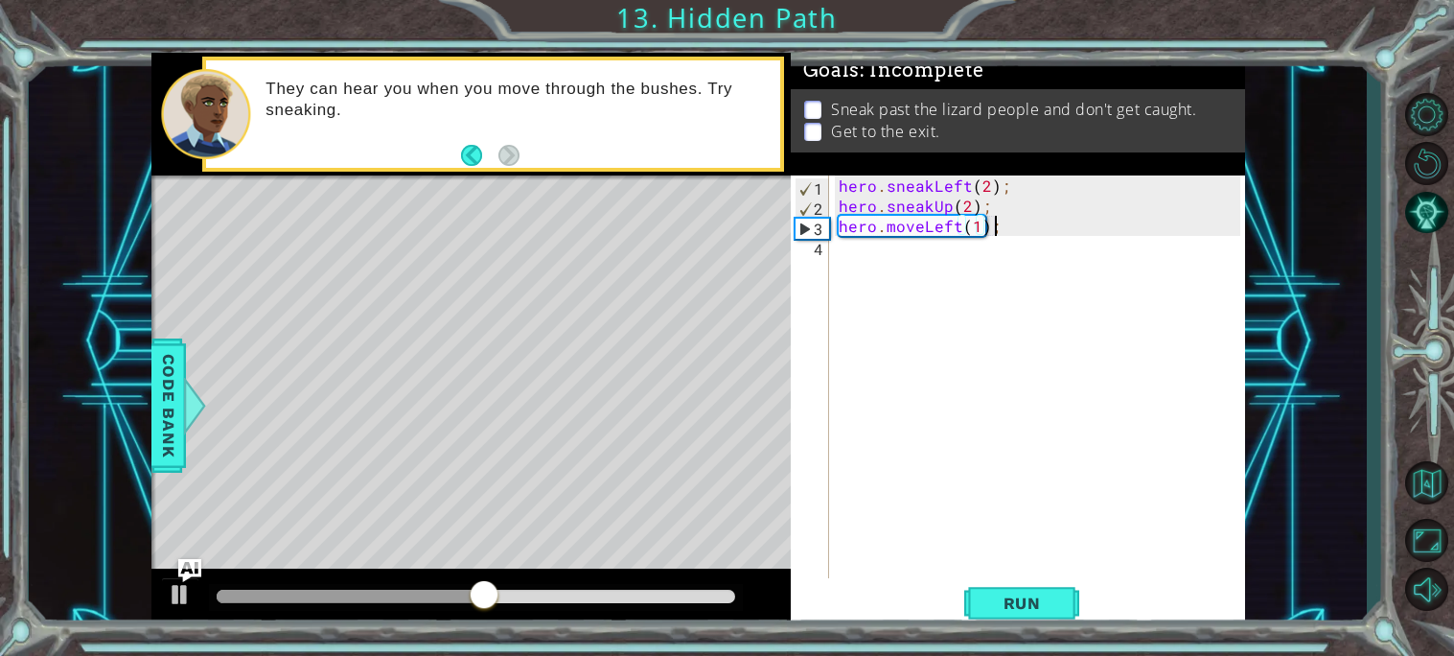
click at [1014, 219] on div "hero . sneakLeft ( 2 ) ; hero . sneakUp ( 2 ) ; hero . moveLeft ( 1 ) ;" at bounding box center [1042, 396] width 415 height 443
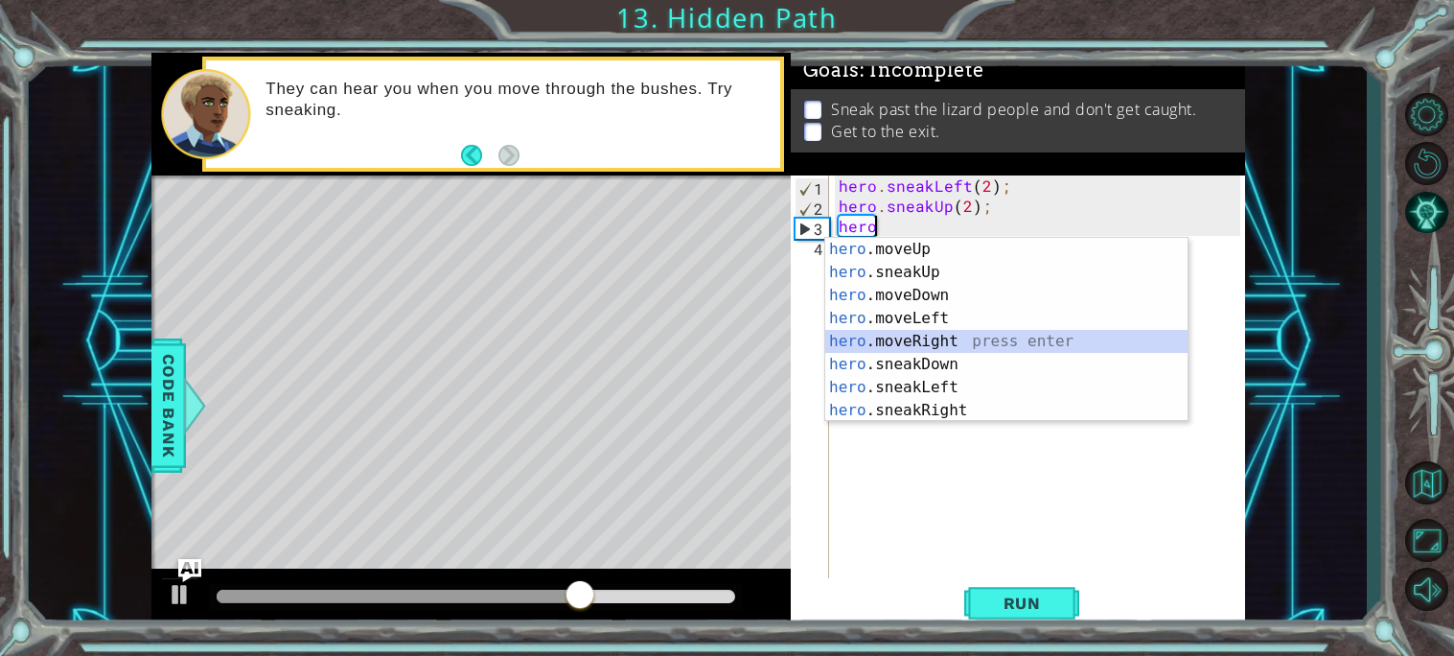
click at [958, 340] on div "hero .moveUp press enter hero .sneakUp press enter hero .moveDown press enter h…" at bounding box center [1006, 353] width 362 height 230
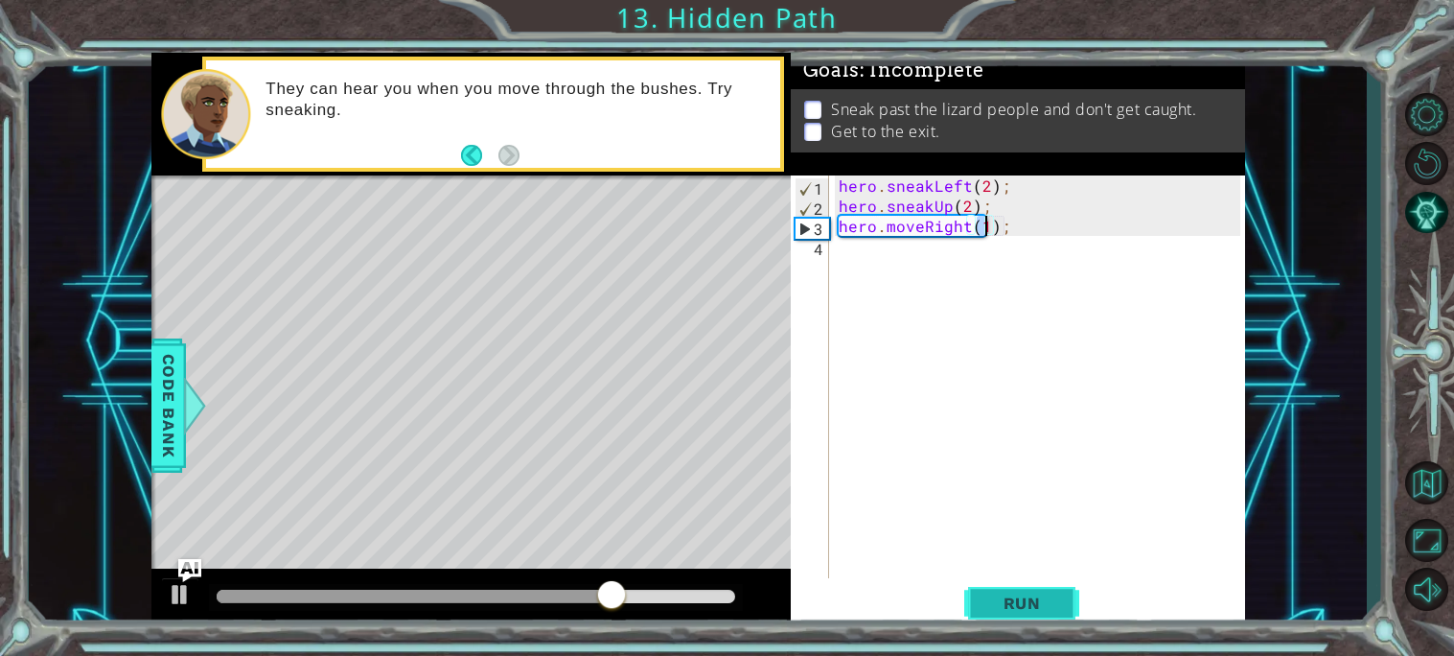
click at [1022, 605] on span "Run" at bounding box center [1022, 602] width 76 height 19
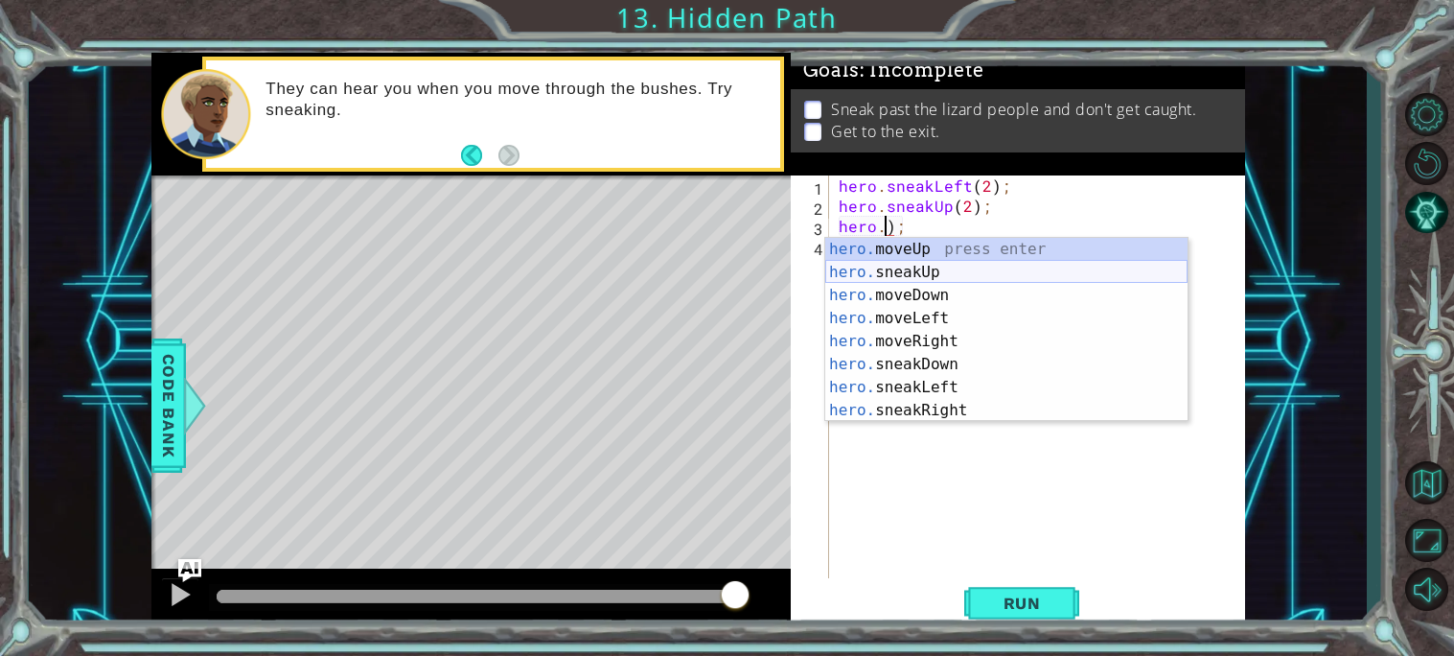
click at [903, 274] on div "hero. moveUp press enter hero. sneakUp press enter hero. moveDown press enter h…" at bounding box center [1006, 353] width 362 height 230
type textarea "hero.sneakUp(1));"
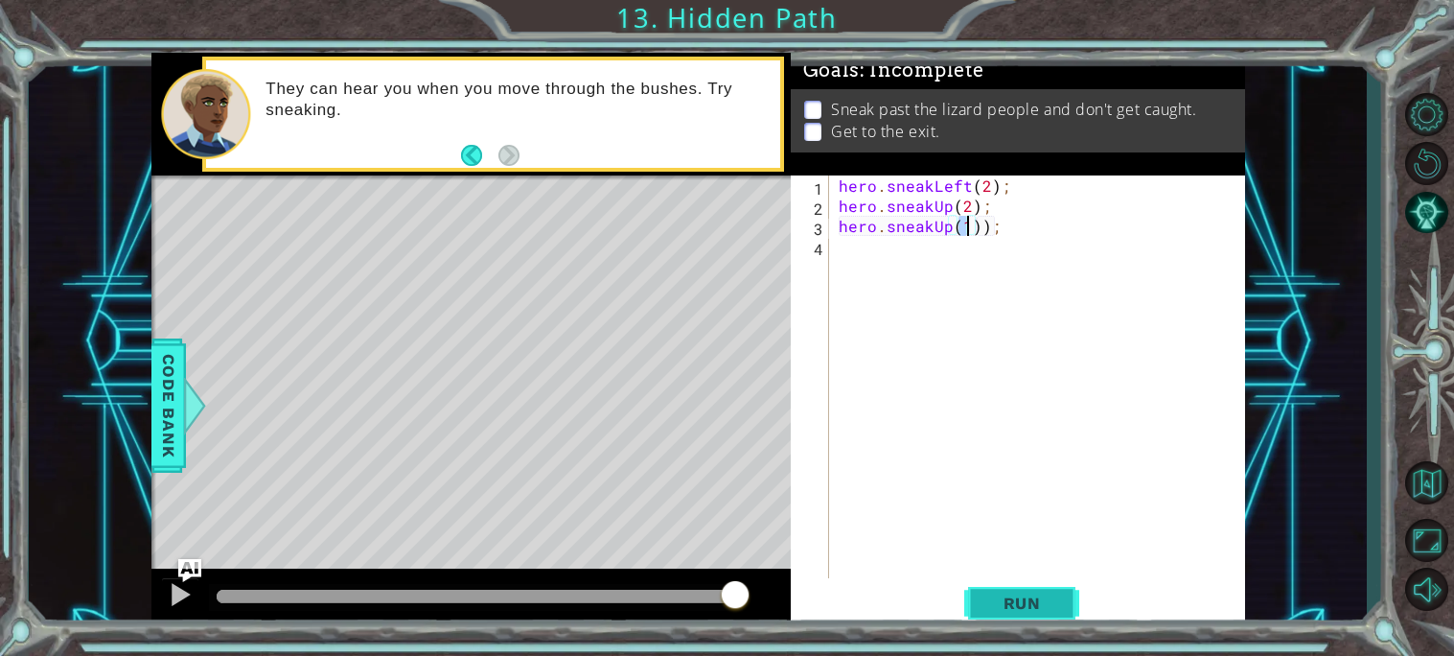
click at [1053, 603] on span "Run" at bounding box center [1022, 602] width 76 height 19
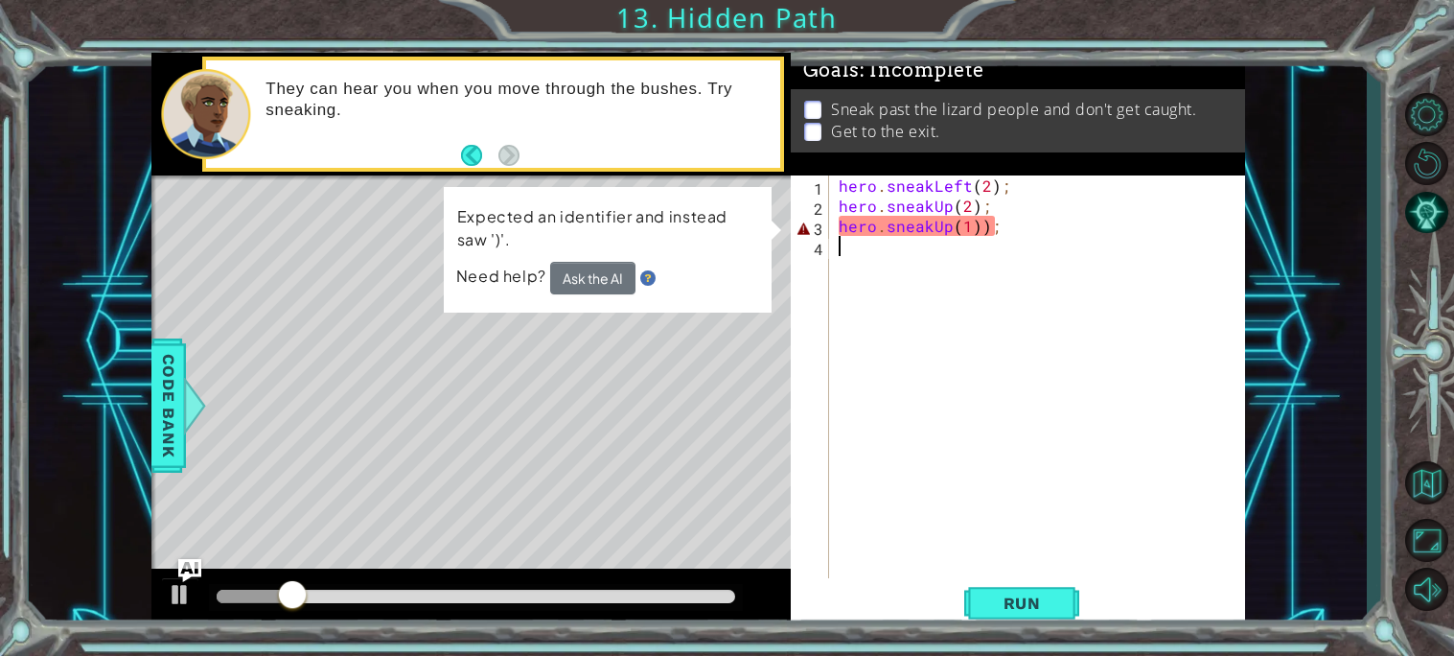
click at [1009, 427] on div "hero . sneakLeft ( 2 ) ; hero . sneakUp ( 2 ) ; hero . sneakUp ( 1 )) ;" at bounding box center [1042, 396] width 415 height 443
click at [984, 222] on div "hero . sneakLeft ( 2 ) ; hero . sneakUp ( 2 ) ; hero . sneakUp ( 1 )) ;" at bounding box center [1042, 396] width 415 height 443
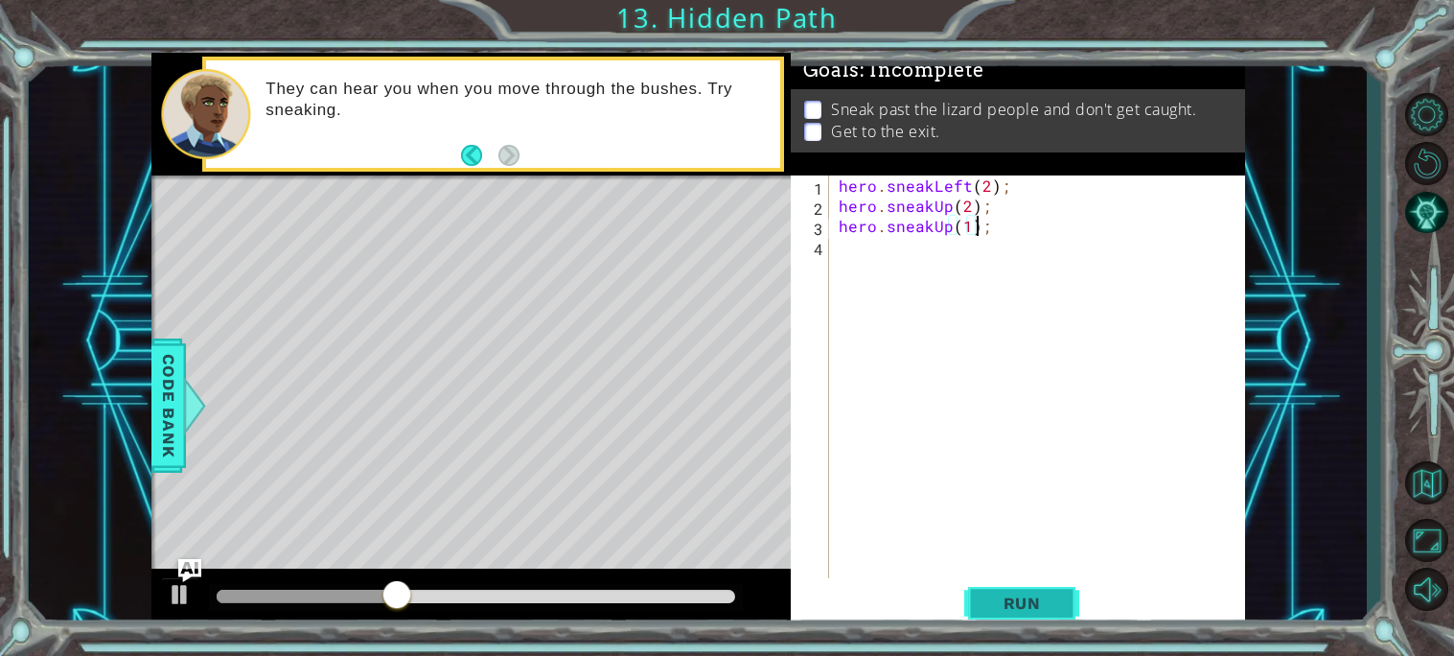
click at [1044, 597] on span "Run" at bounding box center [1022, 602] width 76 height 19
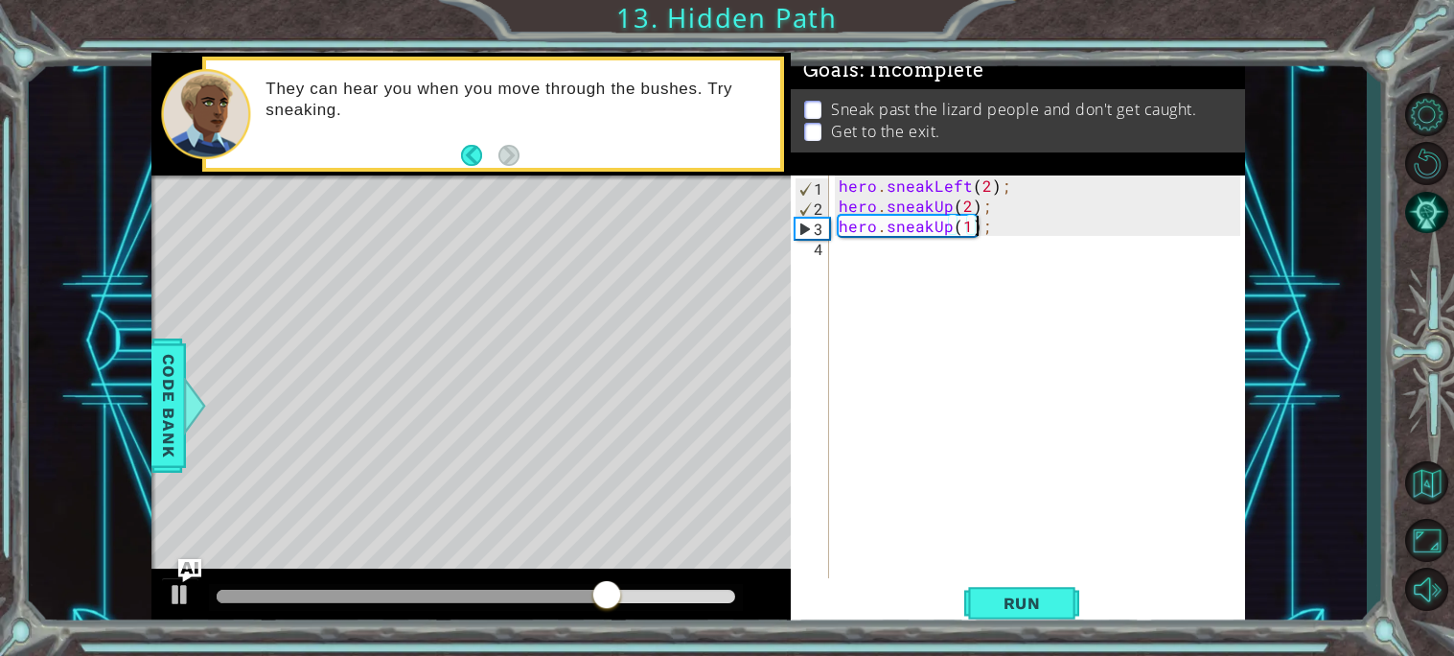
click at [924, 232] on div "hero . sneakLeft ( 2 ) ; hero . sneakUp ( 2 ) ; hero . sneakUp ( 1 ) ;" at bounding box center [1042, 396] width 415 height 443
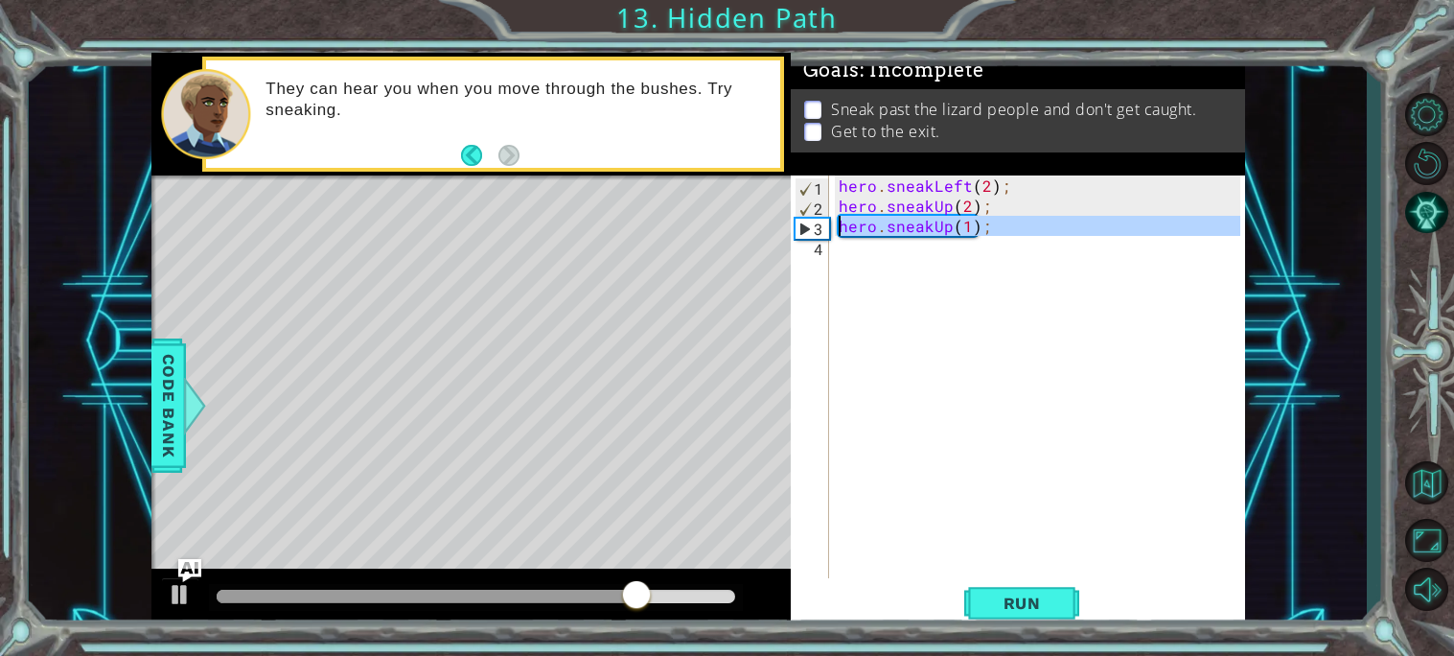
click at [814, 226] on div "3" at bounding box center [813, 229] width 34 height 20
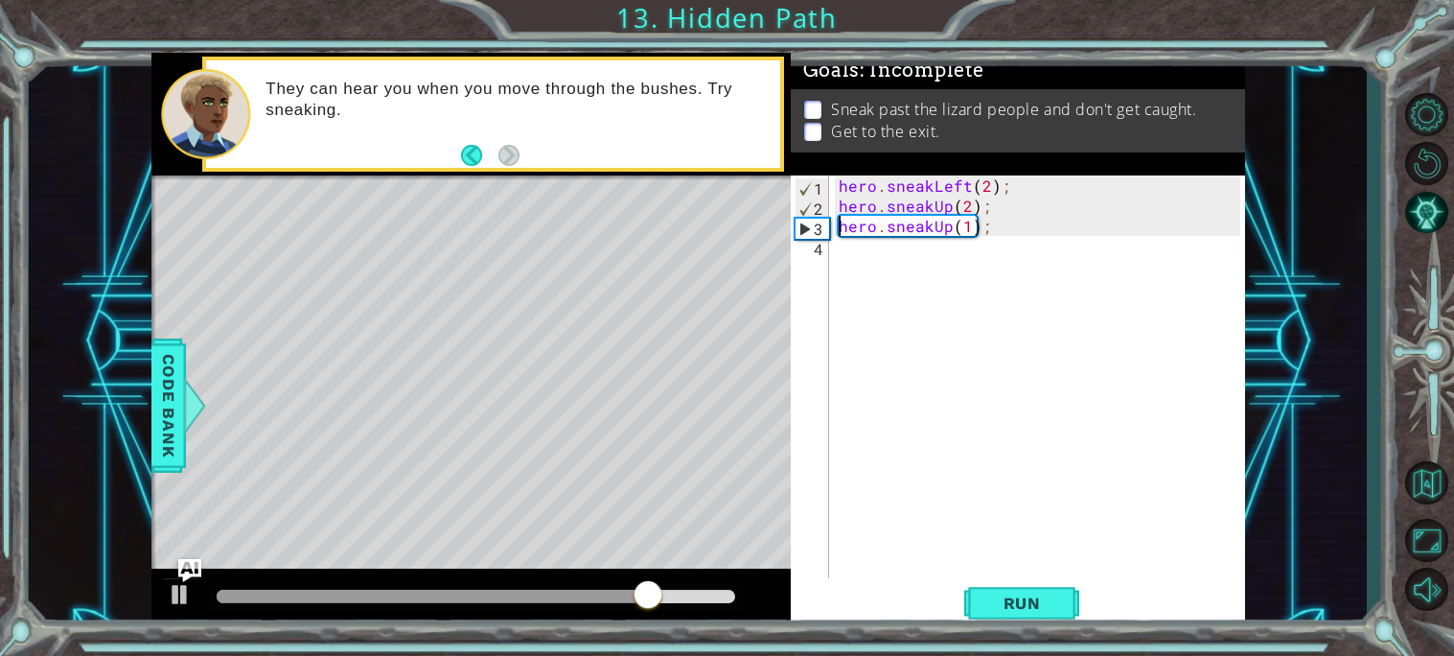
click at [801, 227] on div "3" at bounding box center [813, 229] width 34 height 20
click at [977, 231] on div "hero . sneakLeft ( 2 ) ; hero . sneakUp ( 2 ) ; hero . sneakUp ( 1 ) ;" at bounding box center [1042, 396] width 415 height 443
click at [994, 231] on div "hero . sneakLeft ( 2 ) ; hero . sneakUp ( 2 ) ; hero . sneakUp ( 1 ) ;" at bounding box center [1042, 396] width 415 height 443
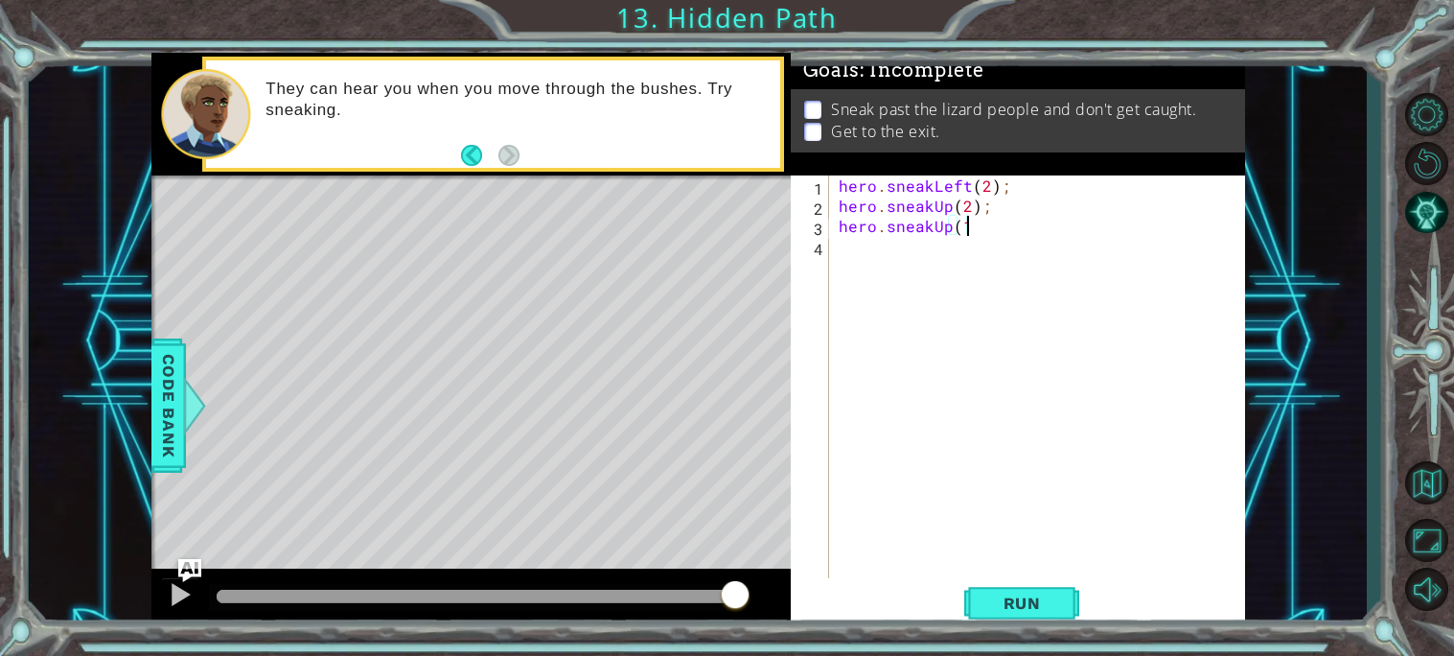
type textarea "h"
click at [982, 201] on div "hero . sneakLeft ( 2 ) ; hero . sneakUp ( 2 ) :;" at bounding box center [1042, 396] width 415 height 443
type textarea "hero.sneakUp(2);"
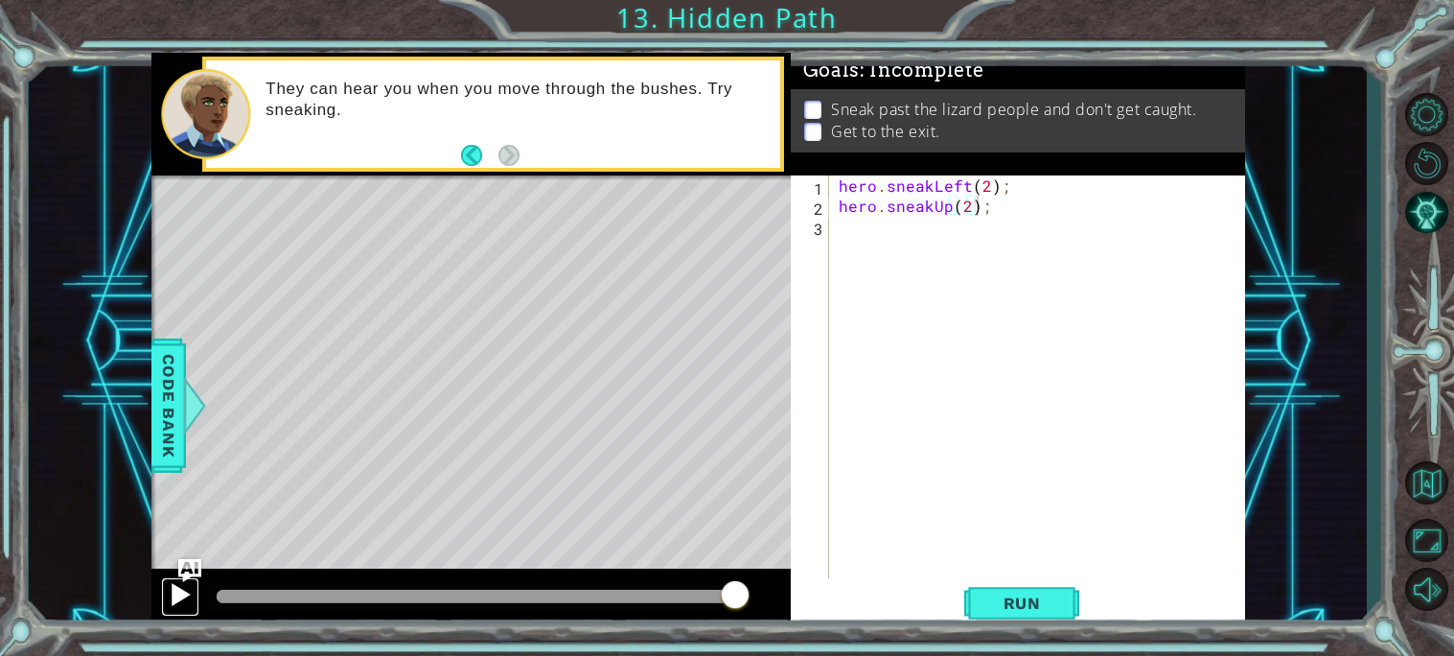
click at [175, 585] on div at bounding box center [180, 594] width 25 height 25
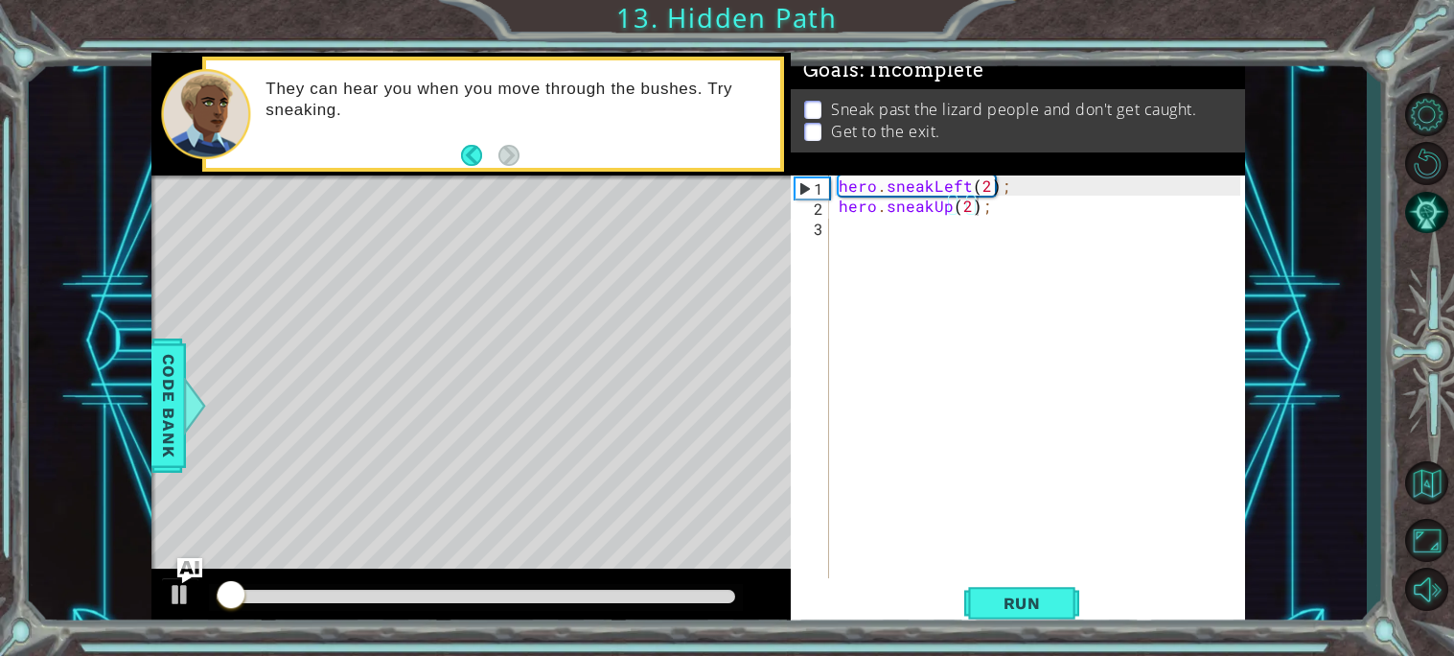
click at [179, 570] on img "Ask AI" at bounding box center [188, 569] width 25 height 25
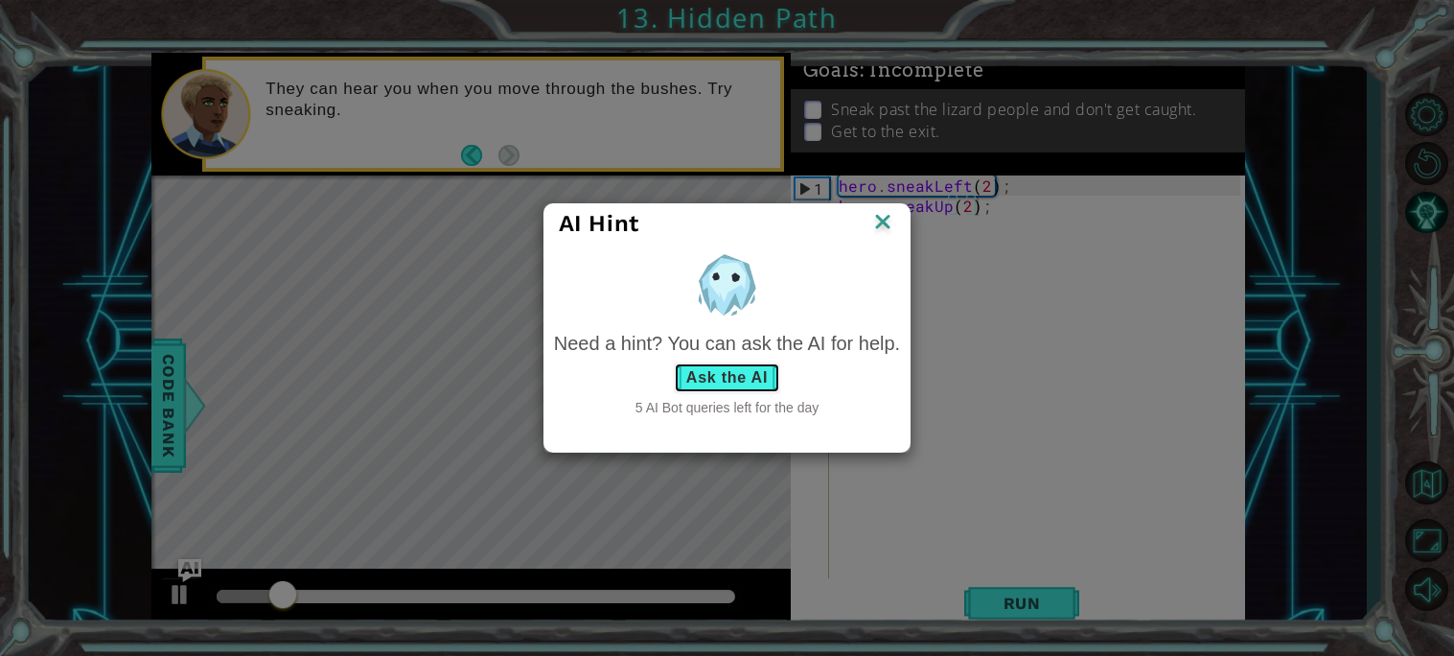
click at [735, 376] on button "Ask the AI" at bounding box center [727, 377] width 106 height 31
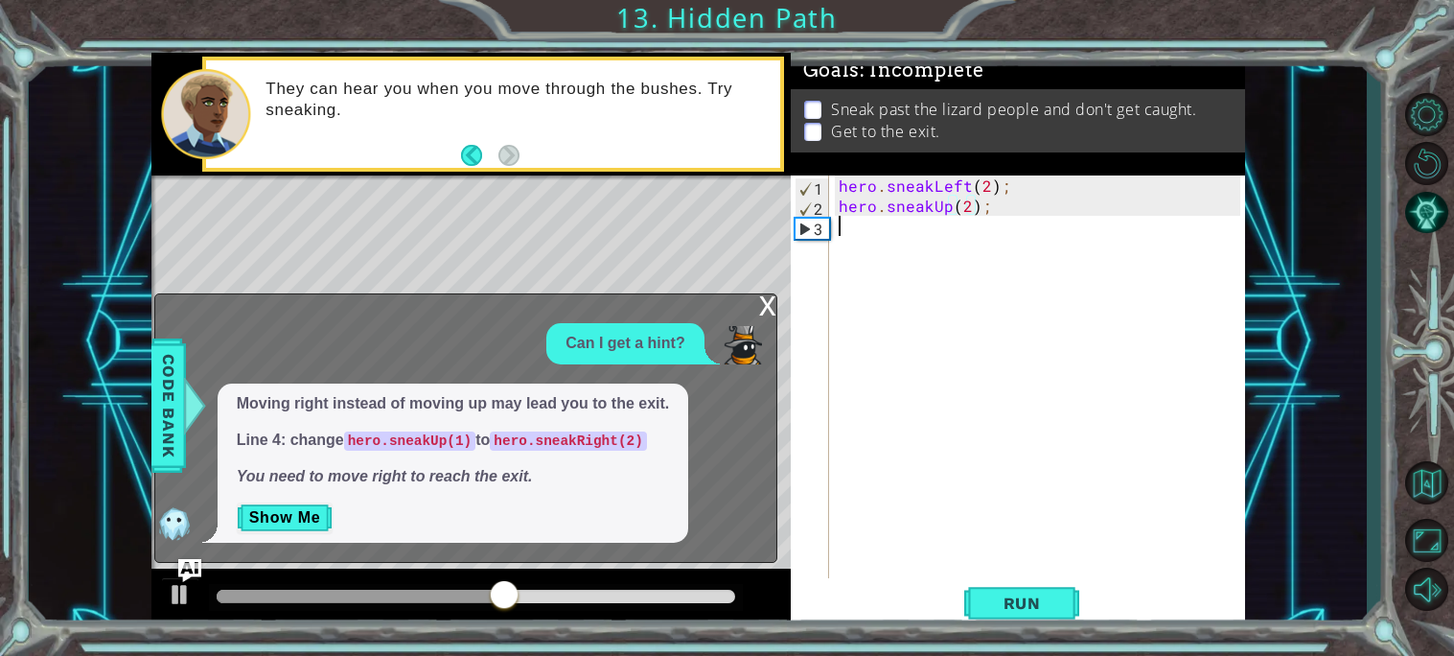
click at [866, 224] on div "hero . sneakLeft ( 2 ) ; hero . sneakUp ( 2 ) ;" at bounding box center [1042, 396] width 415 height 443
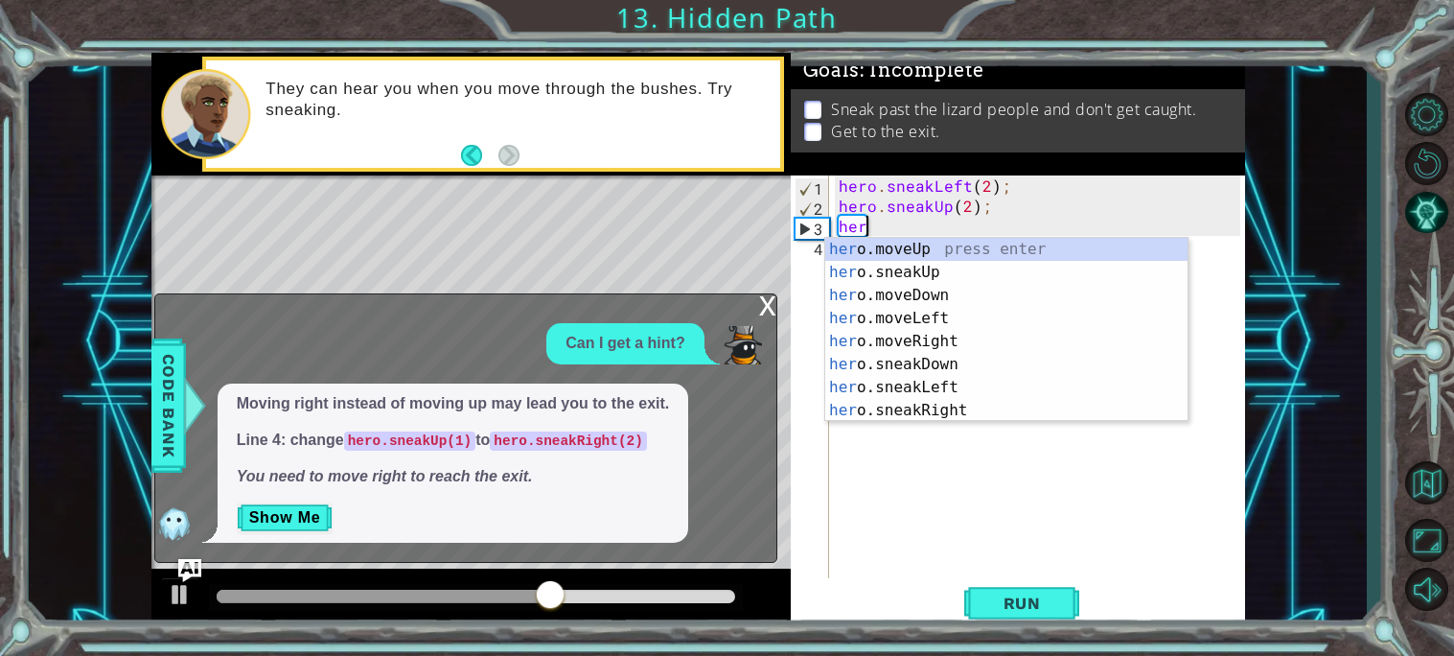
scroll to position [0, 1]
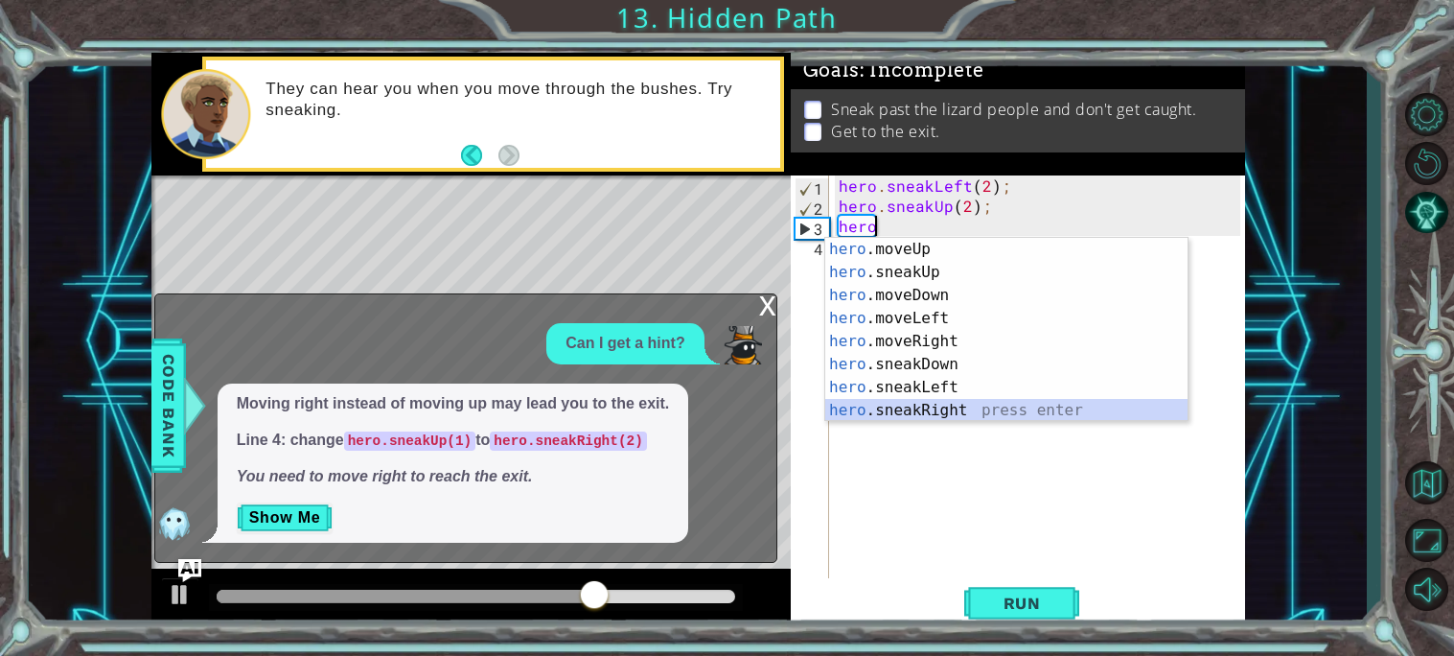
click at [916, 408] on div "hero .moveUp press enter hero .sneakUp press enter hero .moveDown press enter h…" at bounding box center [1006, 353] width 362 height 230
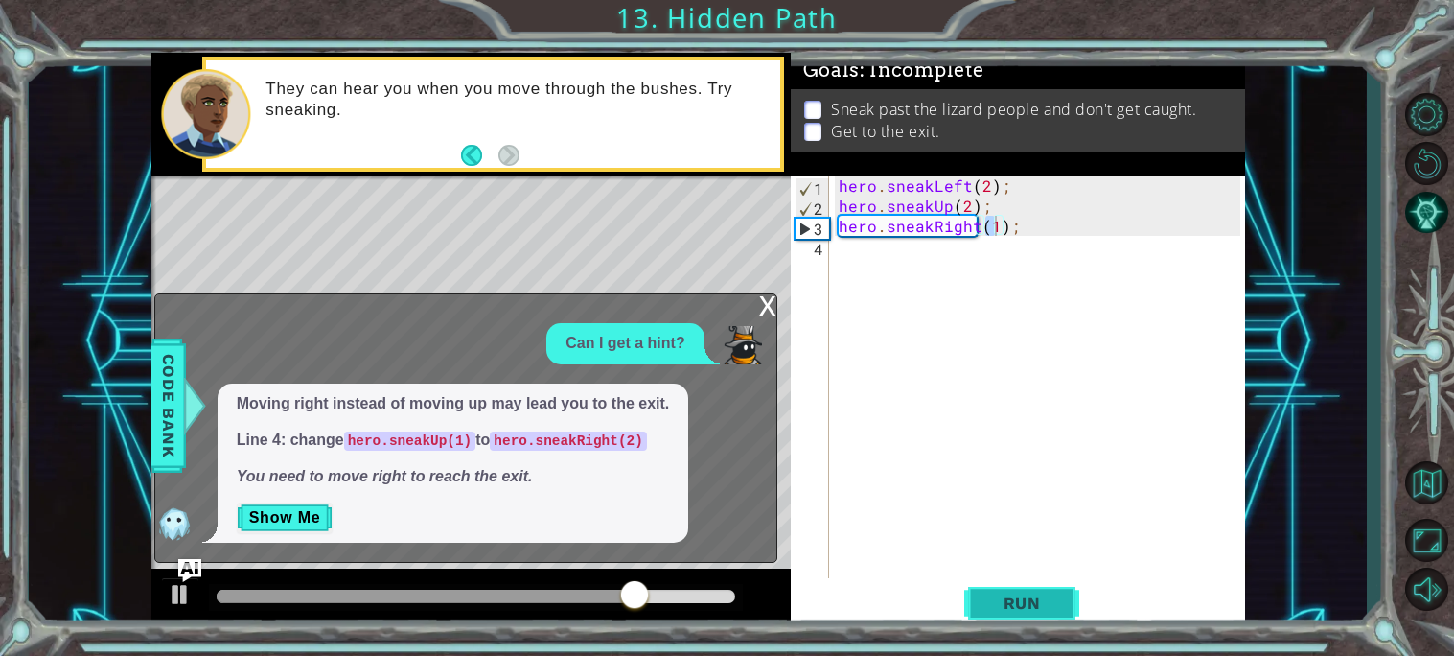
click at [1047, 601] on span "Run" at bounding box center [1022, 602] width 76 height 19
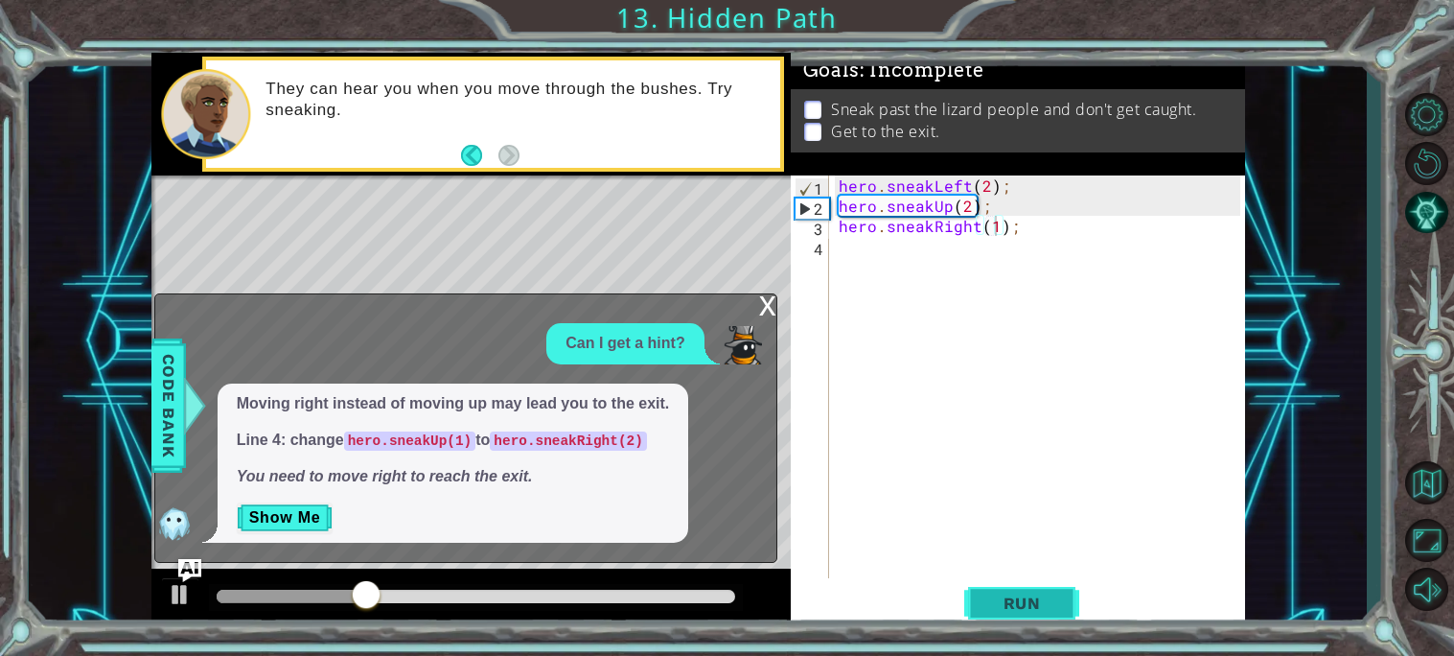
click at [1047, 601] on span "Run" at bounding box center [1022, 602] width 76 height 19
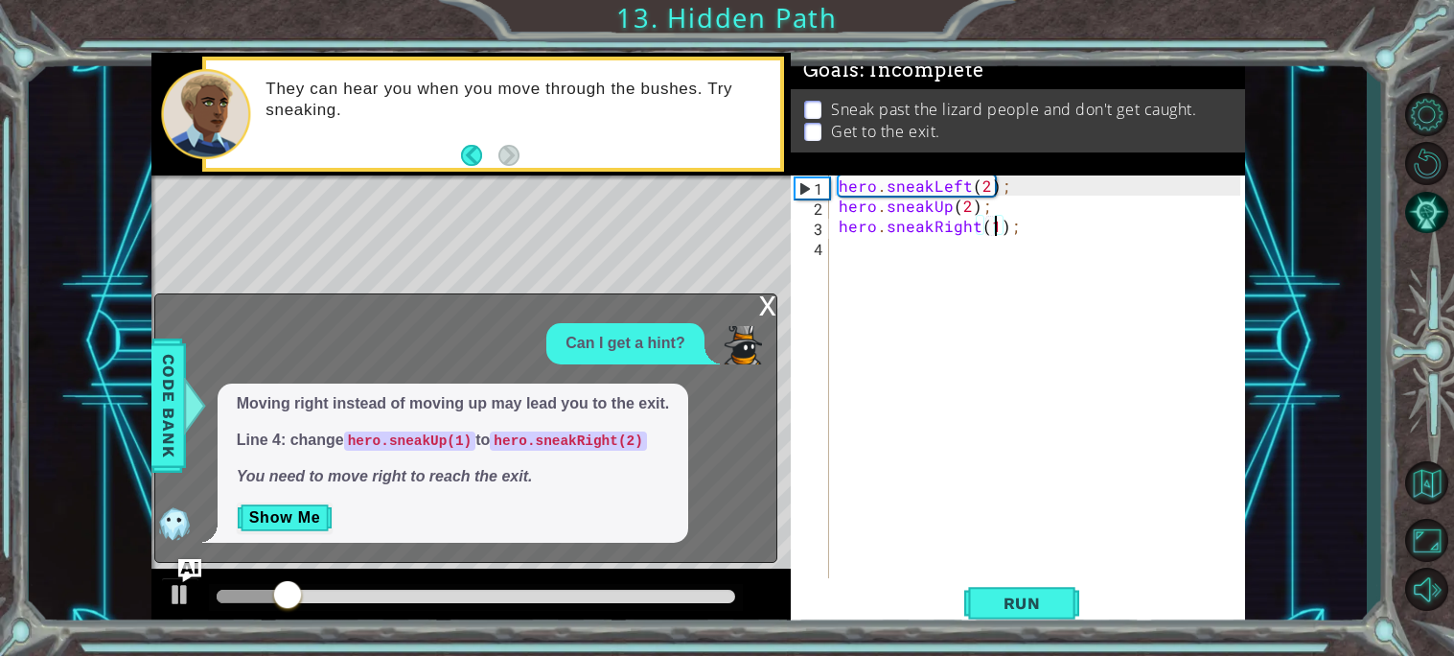
click at [268, 352] on div "Can I get a hint?" at bounding box center [461, 343] width 612 height 41
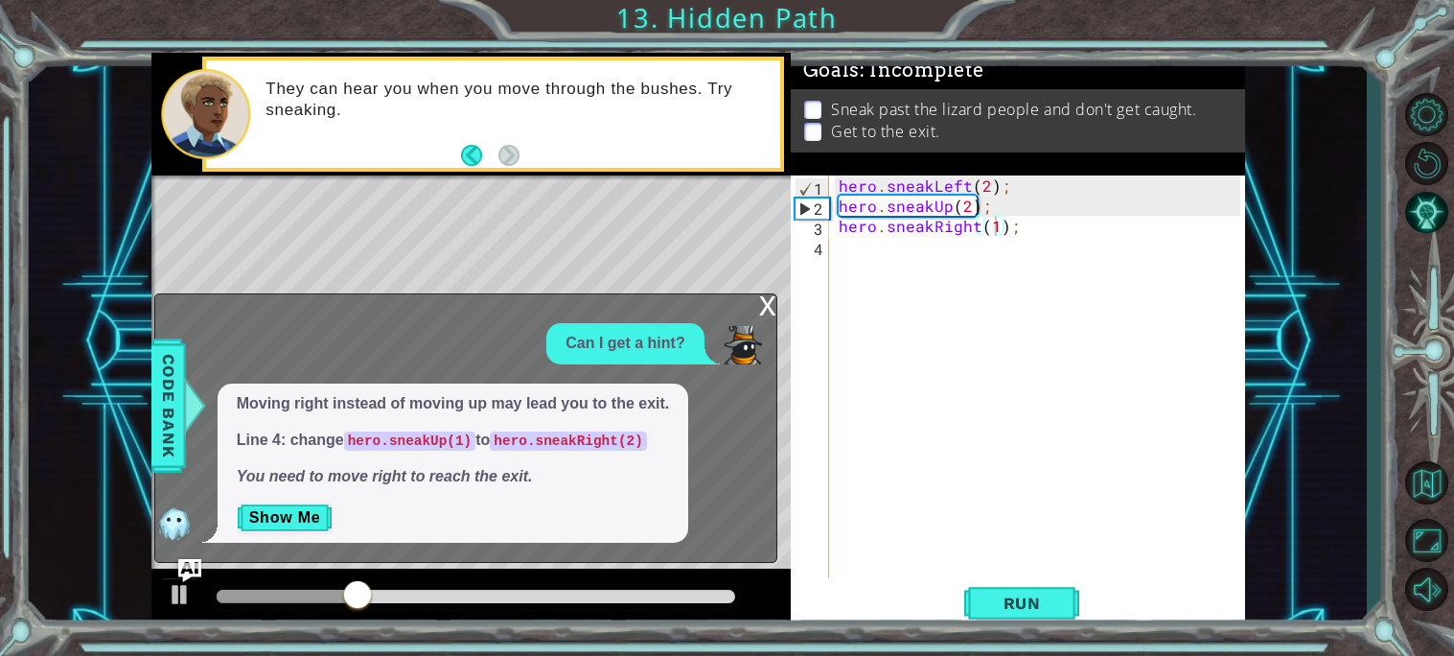
click at [767, 293] on div "x Can I get a hint? Moving right instead of moving up may lead you to the exit.…" at bounding box center [465, 427] width 623 height 268
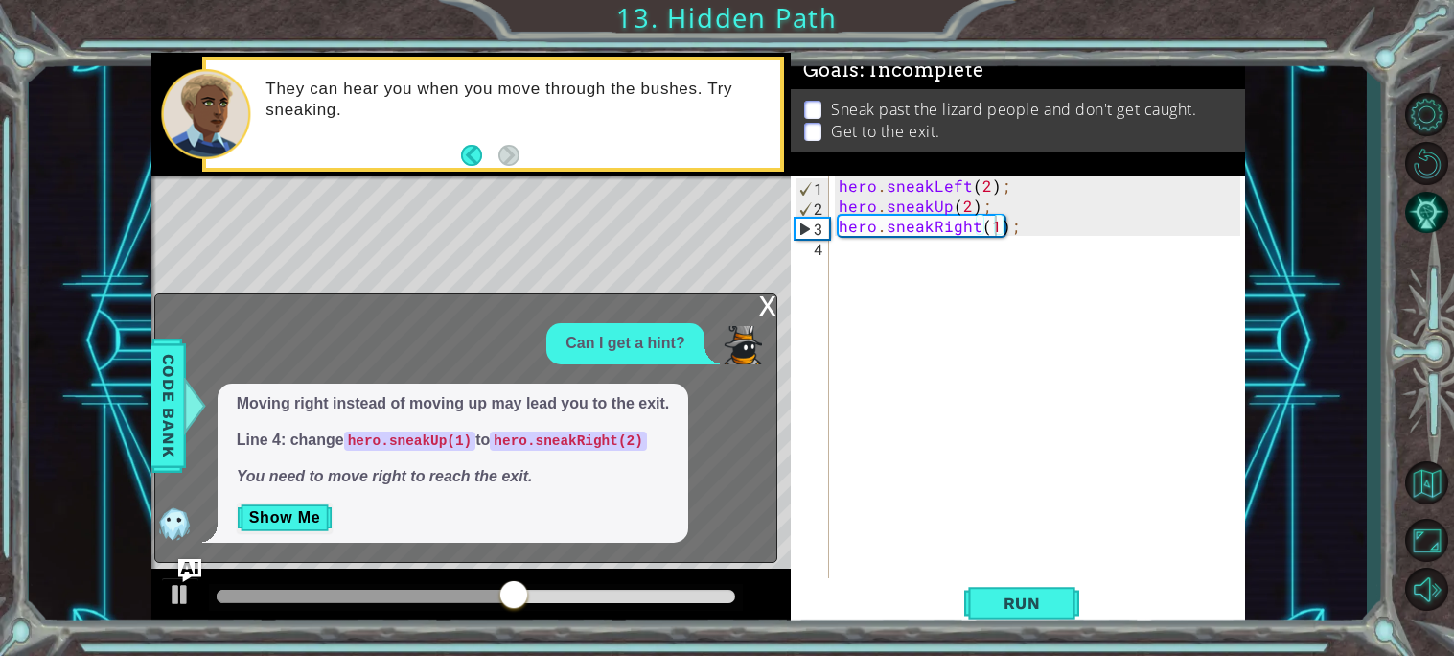
click at [993, 226] on div "hero . sneakLeft ( 2 ) ; hero . sneakUp ( 2 ) ; hero . sneakRight ( 1 ) ;" at bounding box center [1042, 396] width 415 height 443
type textarea "hero.sneakRight(2);"
click at [1015, 593] on span "Run" at bounding box center [1022, 602] width 76 height 19
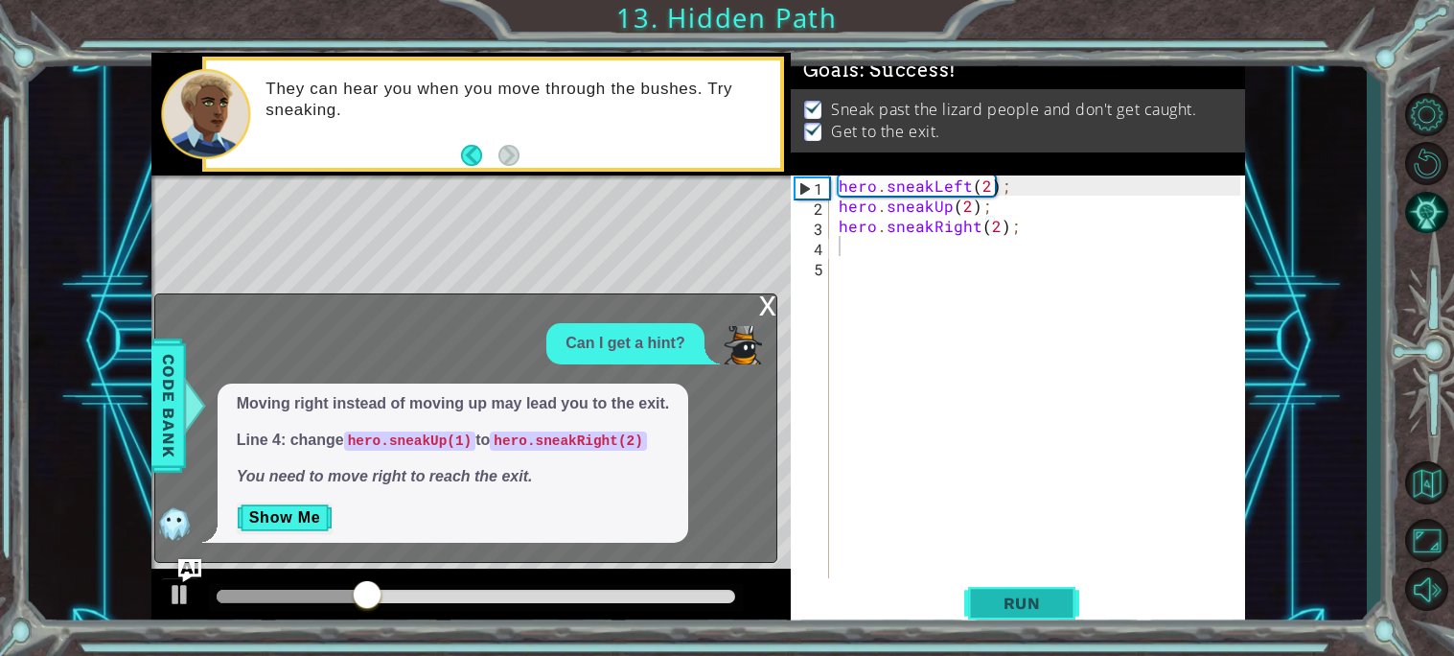
click at [1015, 593] on span "Run" at bounding box center [1022, 602] width 76 height 19
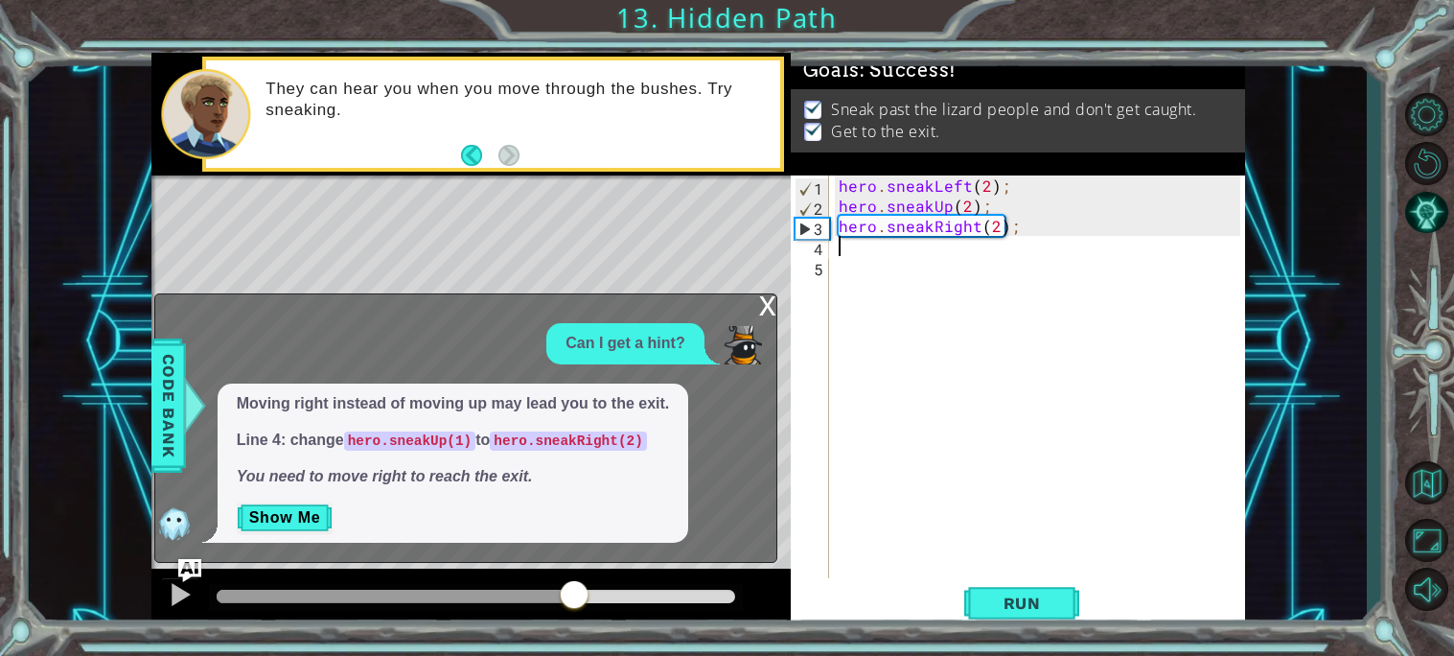
click at [574, 593] on div at bounding box center [476, 595] width 519 height 13
click at [612, 591] on div at bounding box center [476, 595] width 519 height 13
click at [653, 590] on div at bounding box center [476, 595] width 519 height 13
click at [682, 581] on div at bounding box center [470, 598] width 639 height 61
click at [701, 589] on div at bounding box center [476, 595] width 519 height 13
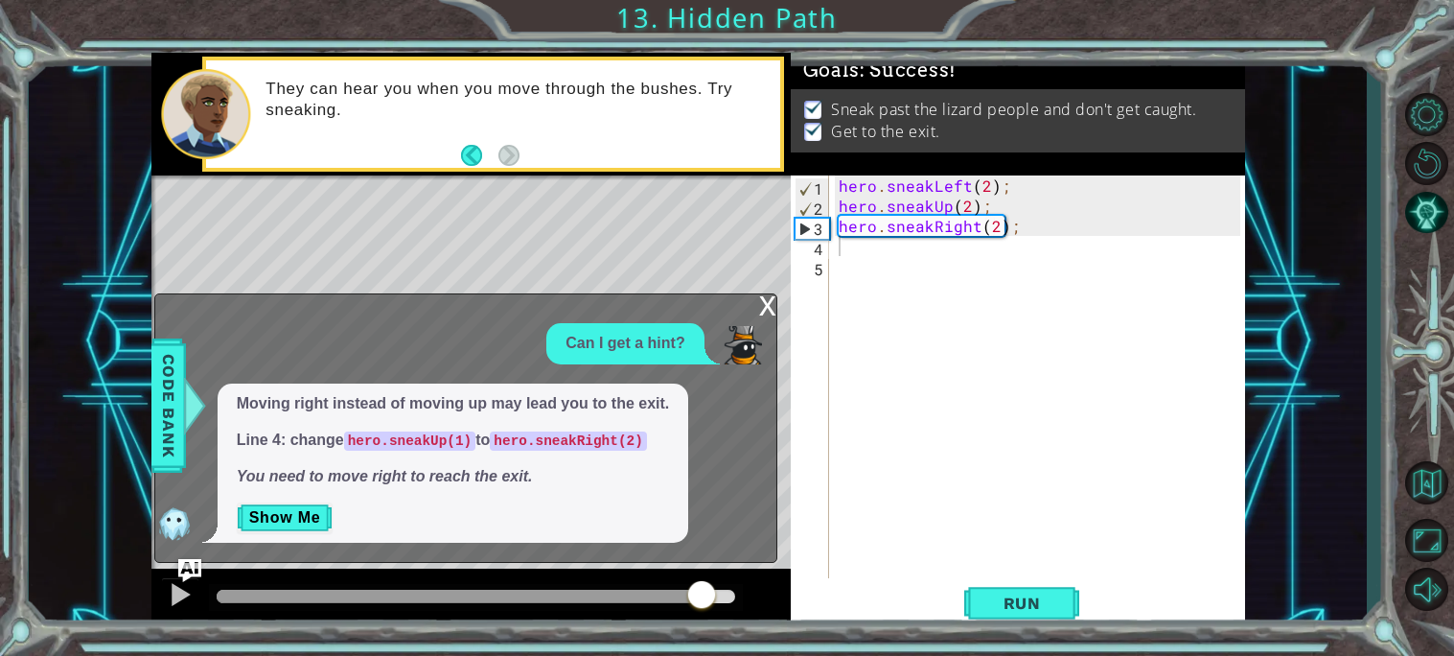
click at [735, 589] on div at bounding box center [476, 597] width 534 height 27
click at [170, 585] on div at bounding box center [180, 594] width 25 height 25
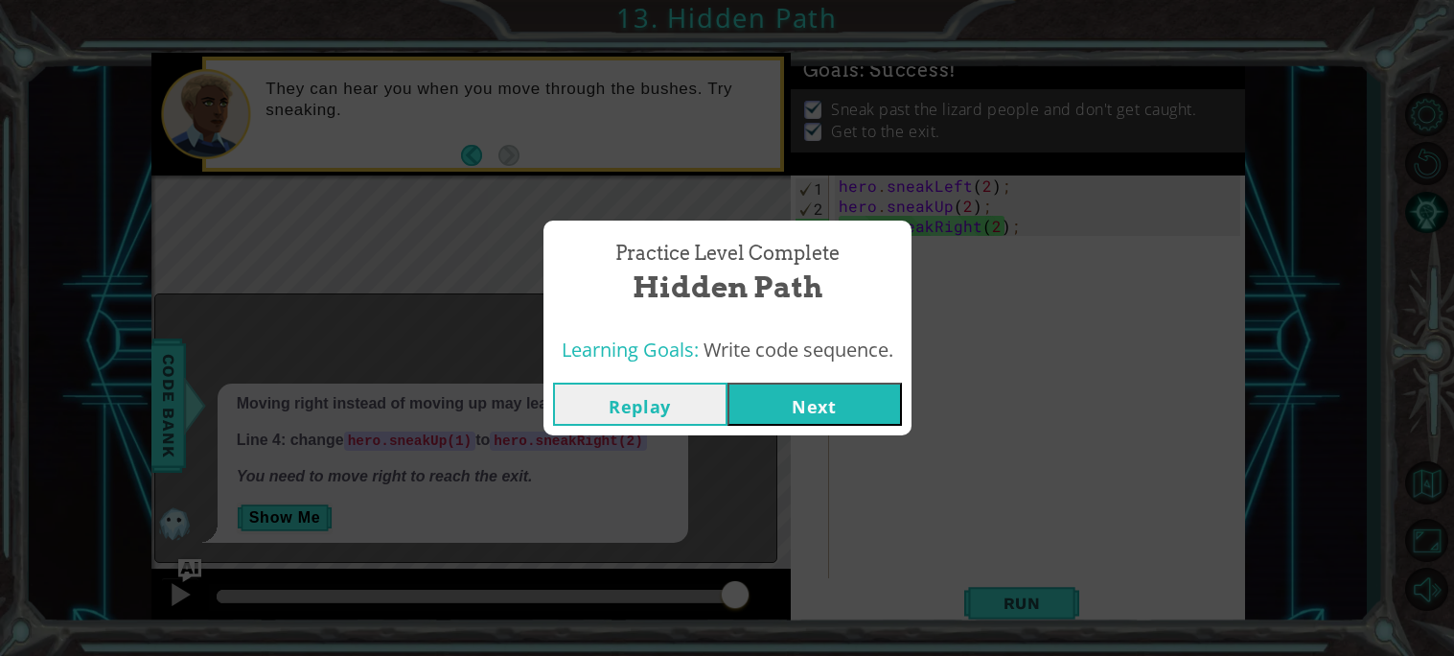
click at [842, 398] on button "Next" at bounding box center [814, 403] width 174 height 43
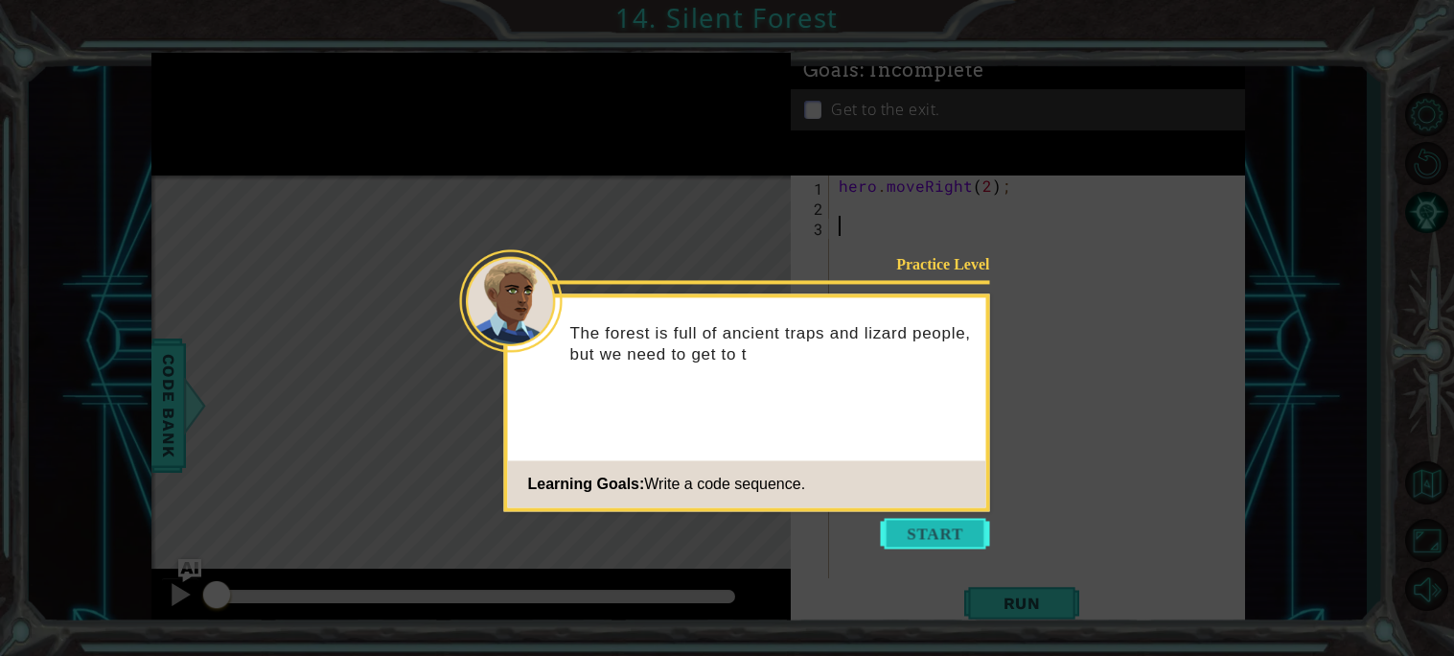
click at [961, 539] on button "Start" at bounding box center [935, 533] width 109 height 31
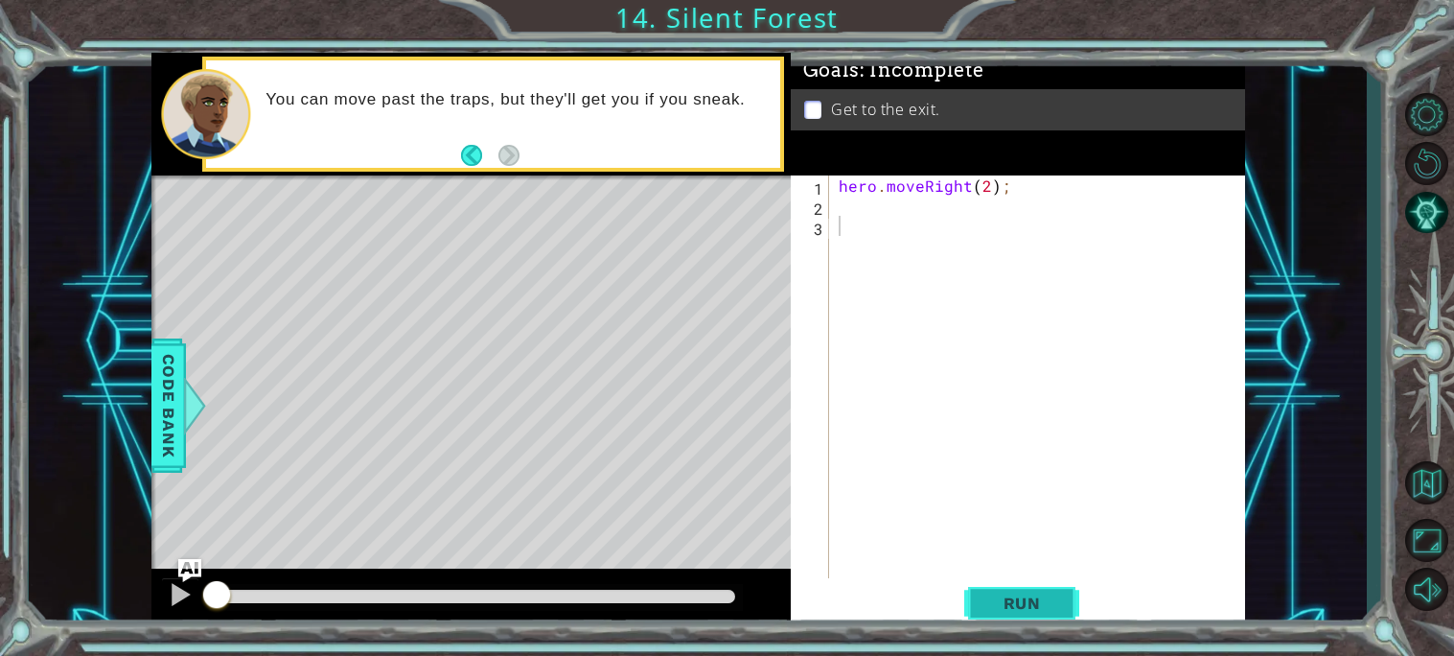
click at [1022, 604] on span "Run" at bounding box center [1022, 602] width 76 height 19
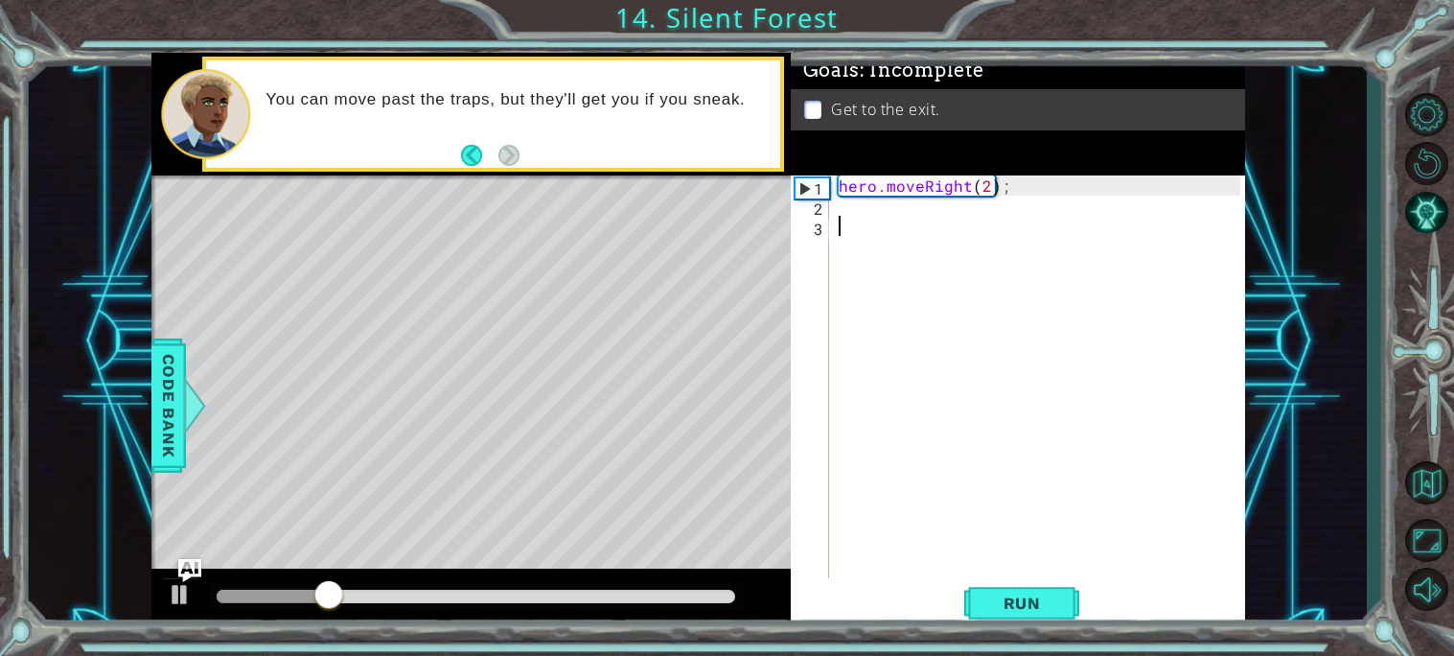
click at [852, 206] on div "hero . moveRight ( 2 ) ;" at bounding box center [1042, 396] width 415 height 443
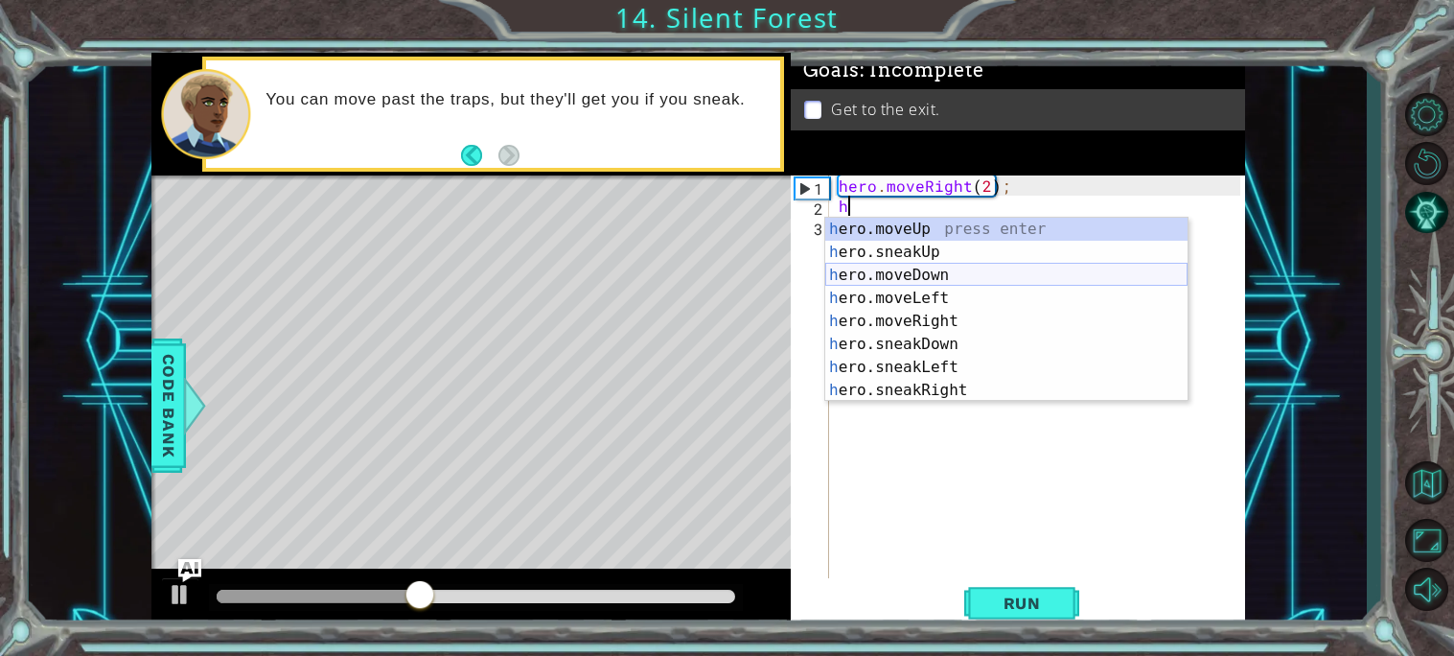
click at [974, 273] on div "h ero.moveUp press enter h ero.sneakUp press enter h ero.moveDown press enter h…" at bounding box center [1006, 333] width 362 height 230
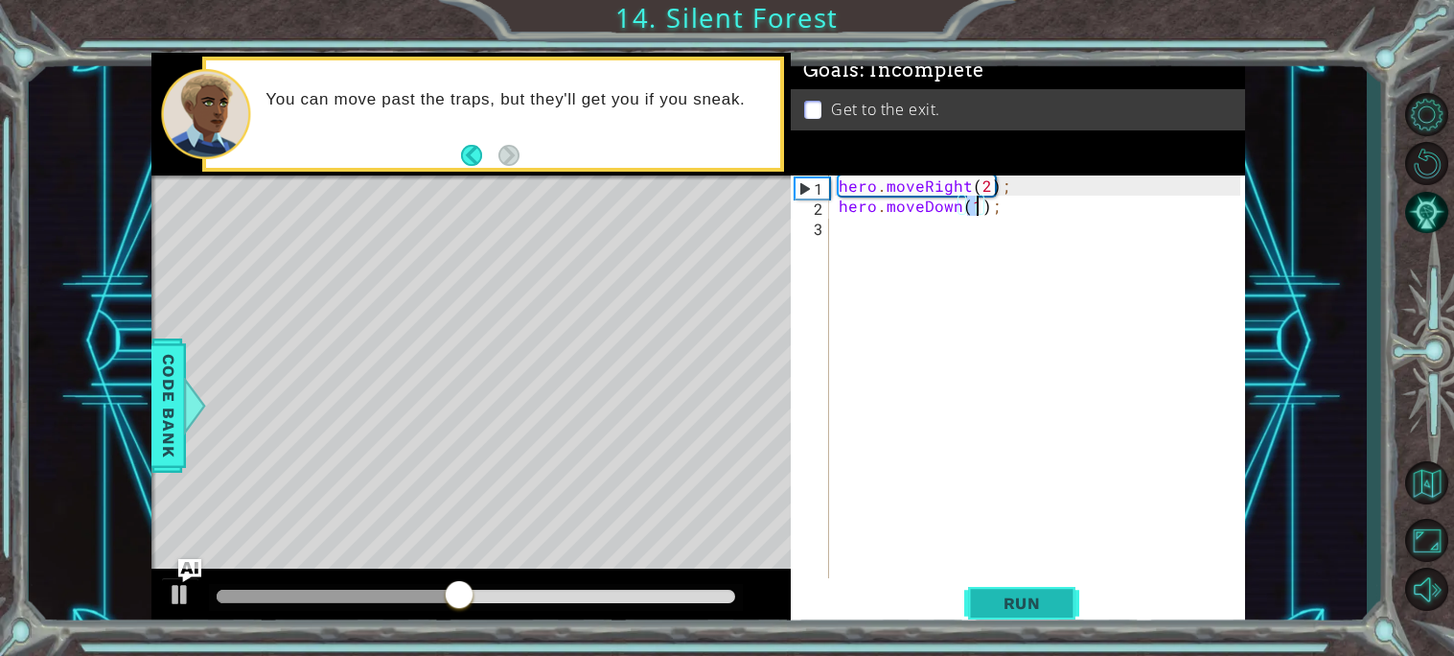
type textarea "hero.moveDown(1);"
click at [1012, 602] on span "Run" at bounding box center [1022, 602] width 76 height 19
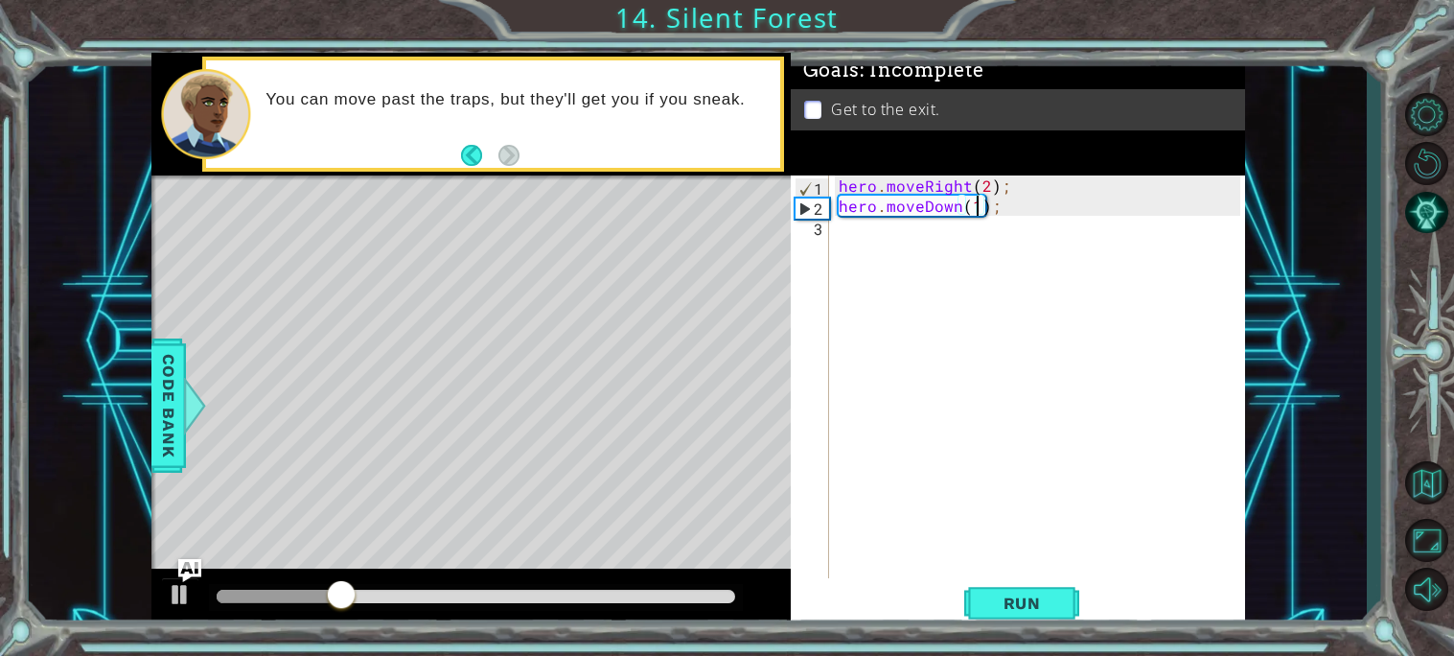
click at [882, 245] on div "hero . moveRight ( 2 ) ; hero . moveDown ( 1 ) ;" at bounding box center [1042, 396] width 415 height 443
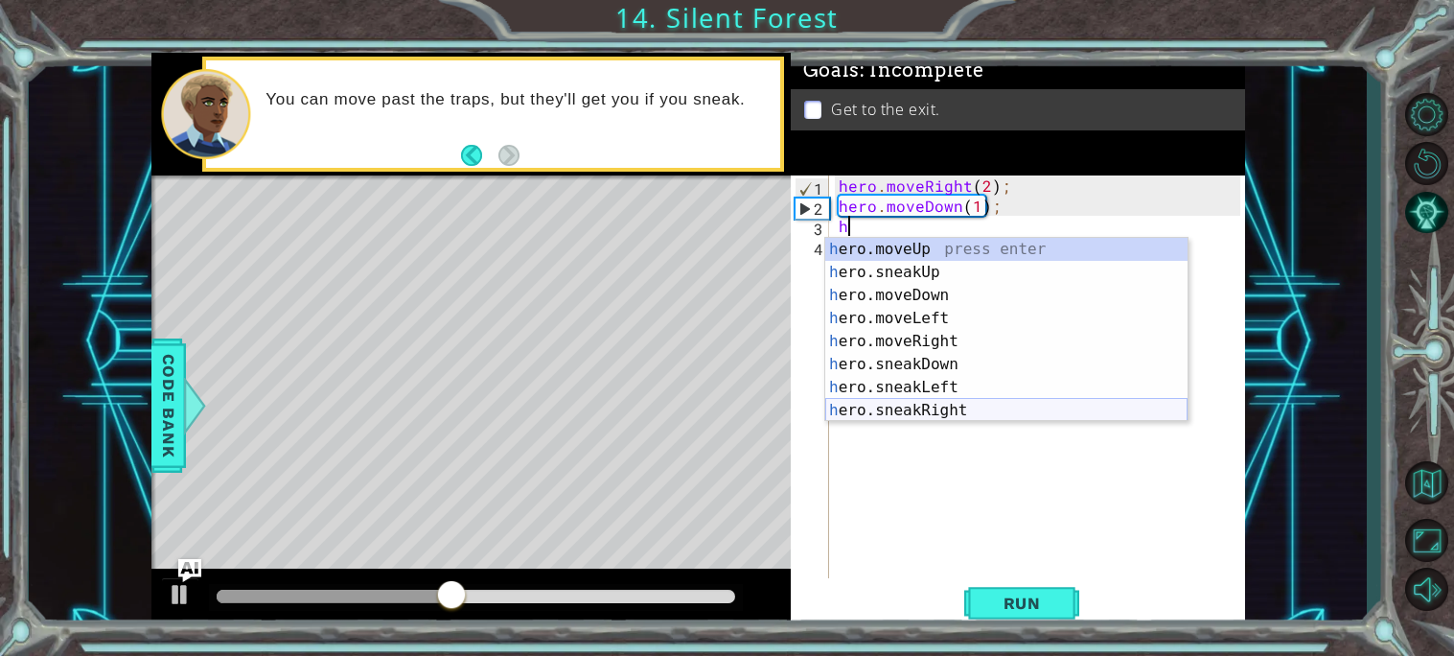
click at [958, 408] on div "h ero.moveUp press enter h ero.sneakUp press enter h ero.moveDown press enter h…" at bounding box center [1006, 353] width 362 height 230
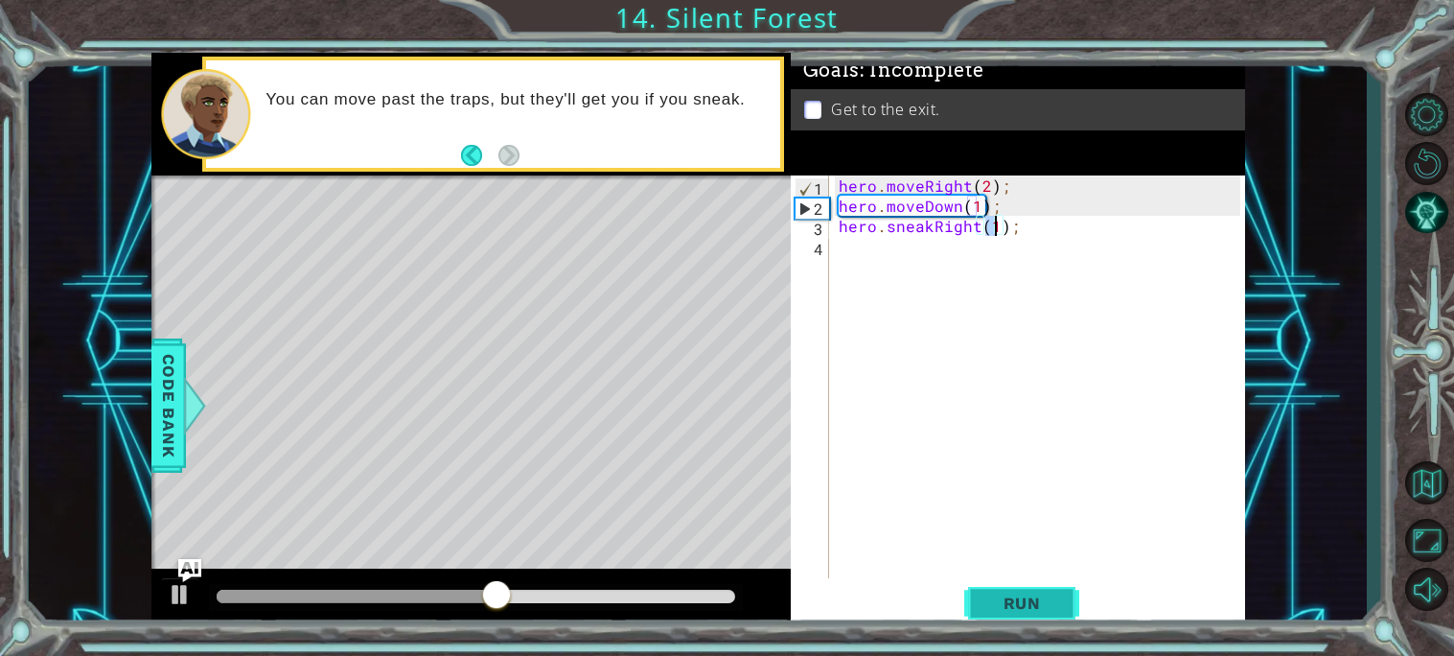
click at [1039, 604] on span "Run" at bounding box center [1022, 602] width 76 height 19
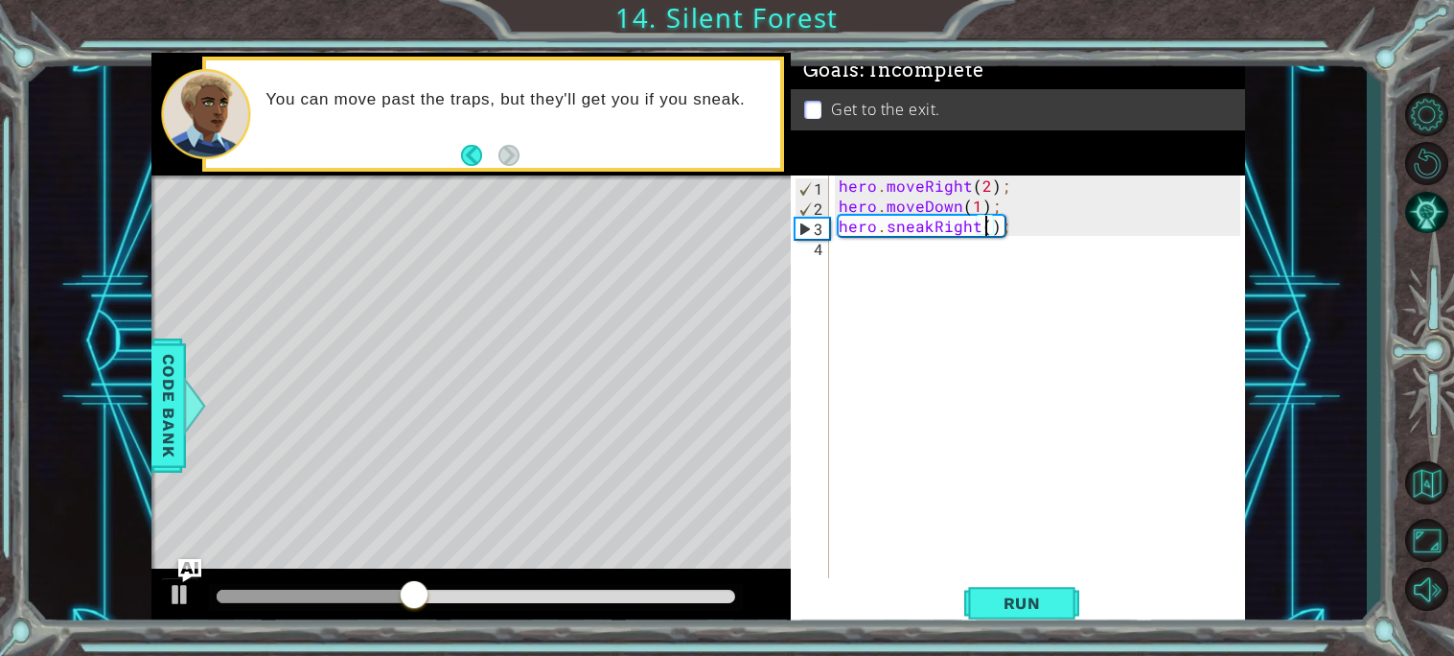
type textarea "hero.sneakRight(2);"
click at [996, 595] on span "Run" at bounding box center [1022, 602] width 76 height 19
click at [895, 266] on div "hero . moveRight ( 2 ) ; hero . moveDown ( 1 ) ; hero . sneakRight ( 2 ) ;" at bounding box center [1042, 396] width 415 height 443
click at [885, 258] on div "hero . moveRight ( 2 ) ; hero . moveDown ( 1 ) ; hero . sneakRight ( 2 ) ;" at bounding box center [1042, 396] width 415 height 443
type textarea "h"
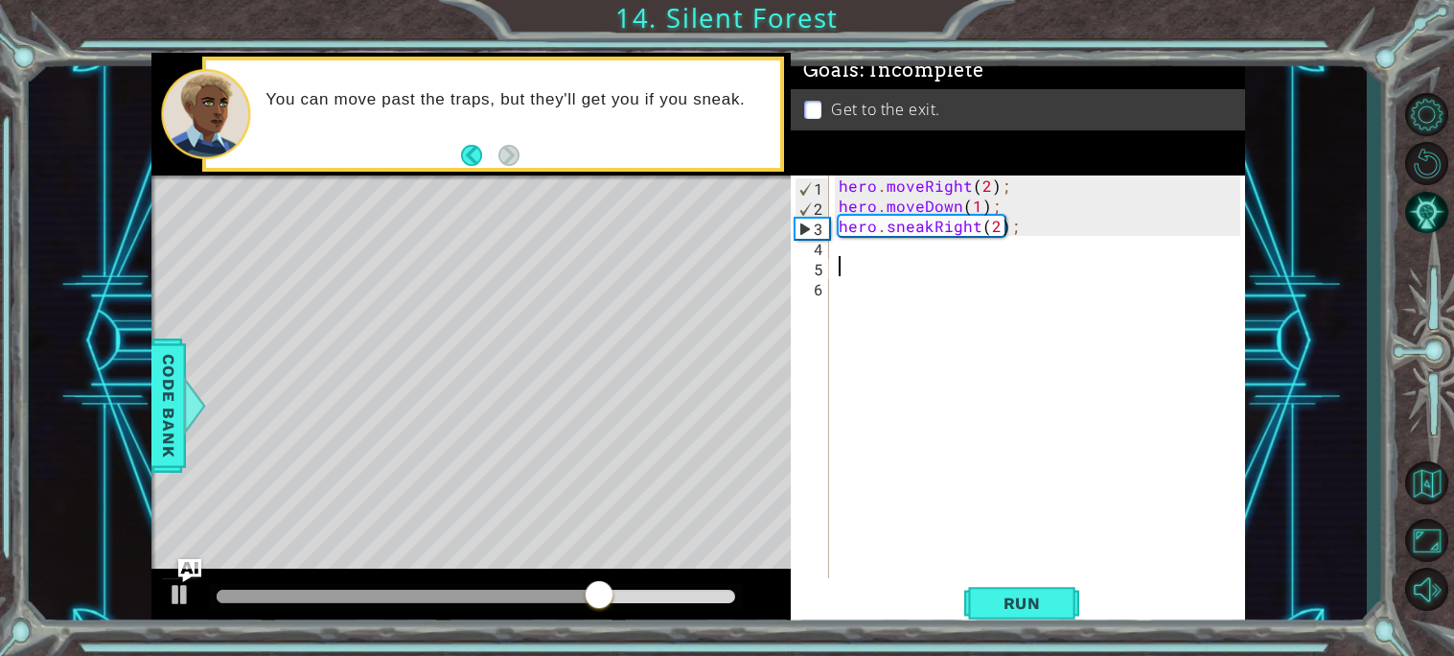
click at [872, 257] on div "hero . moveRight ( 2 ) ; hero . moveDown ( 1 ) ; hero . sneakRight ( 2 ) ;" at bounding box center [1042, 396] width 415 height 443
click at [865, 251] on div "hero . moveRight ( 2 ) ; hero . moveDown ( 1 ) ; hero . sneakRight ( 2 ) ;" at bounding box center [1042, 396] width 415 height 443
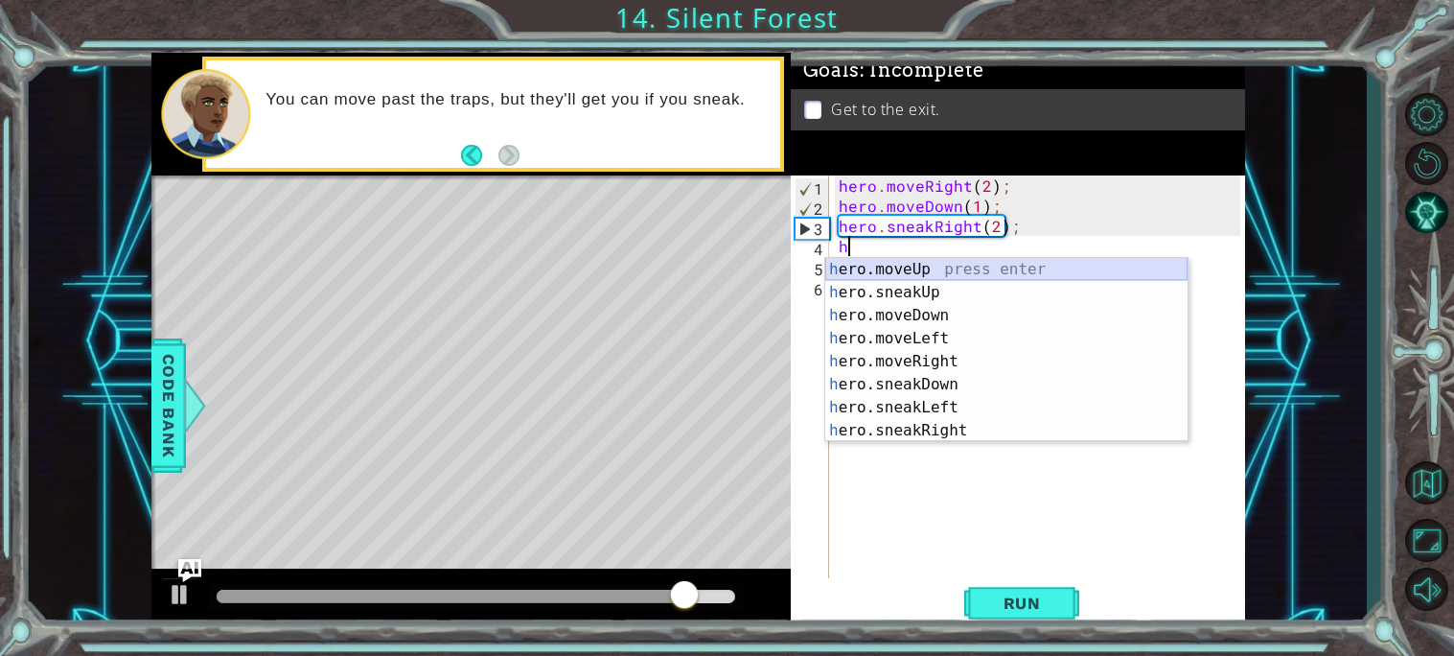
click at [889, 268] on div "h ero.moveUp press enter h ero.sneakUp press enter h ero.moveDown press enter h…" at bounding box center [1006, 373] width 362 height 230
type textarea "hero.moveUp(1);"
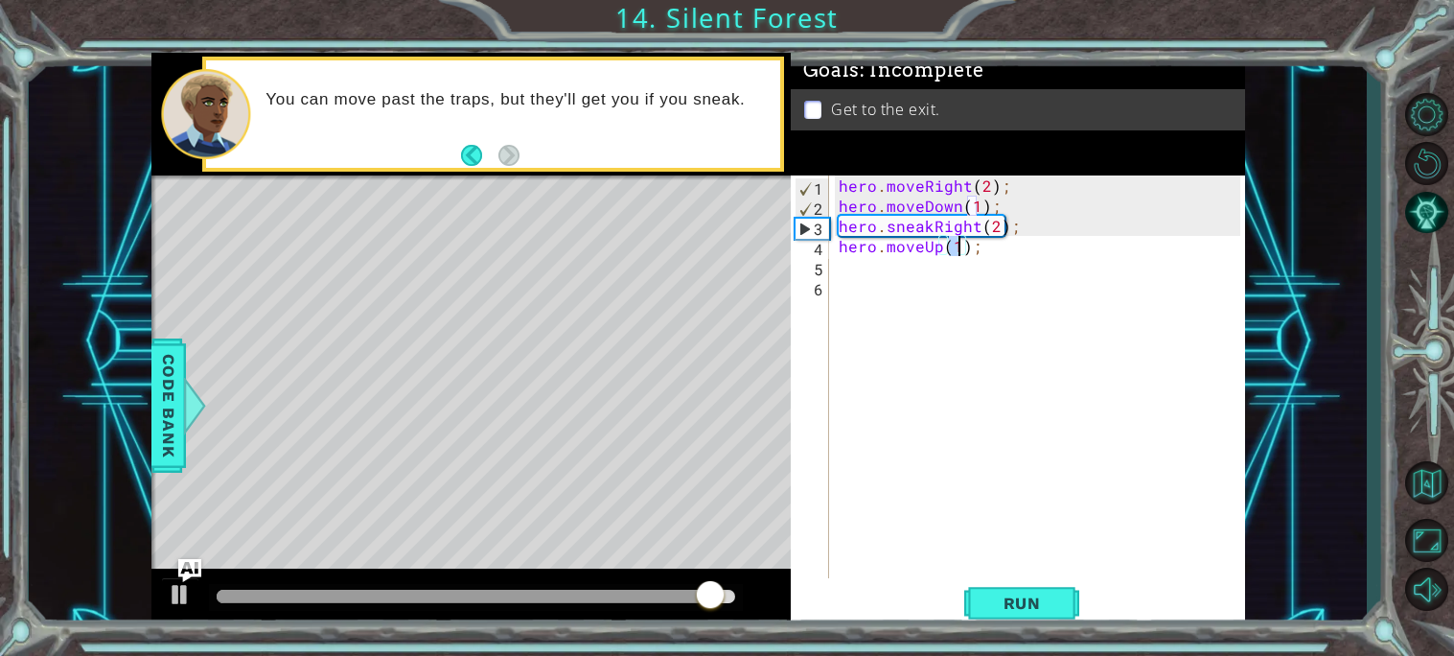
click at [889, 268] on div "hero . moveRight ( 2 ) ; hero . moveDown ( 1 ) ; hero . sneakRight ( 2 ) ; hero…" at bounding box center [1042, 396] width 415 height 443
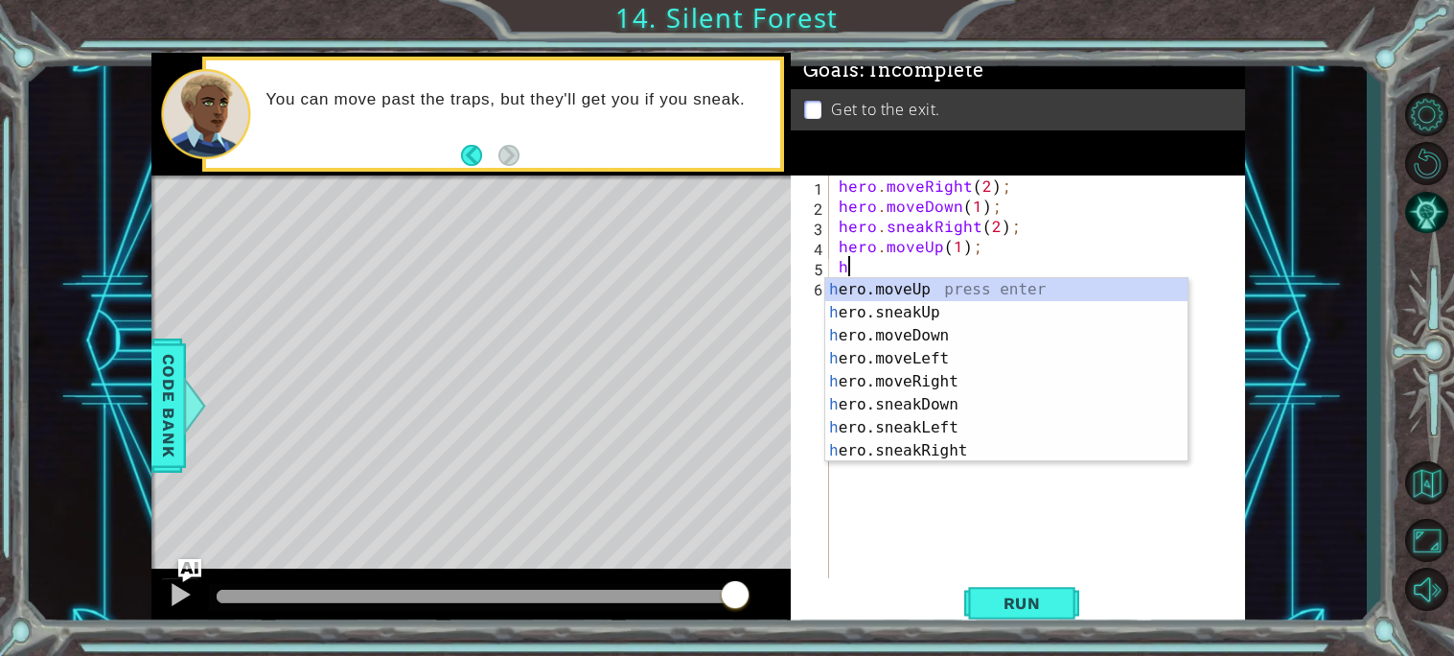
type textarea "h"
click at [928, 375] on div "h ero.moveUp press enter h ero.sneakUp press enter h ero.moveDown press enter h…" at bounding box center [1006, 393] width 362 height 230
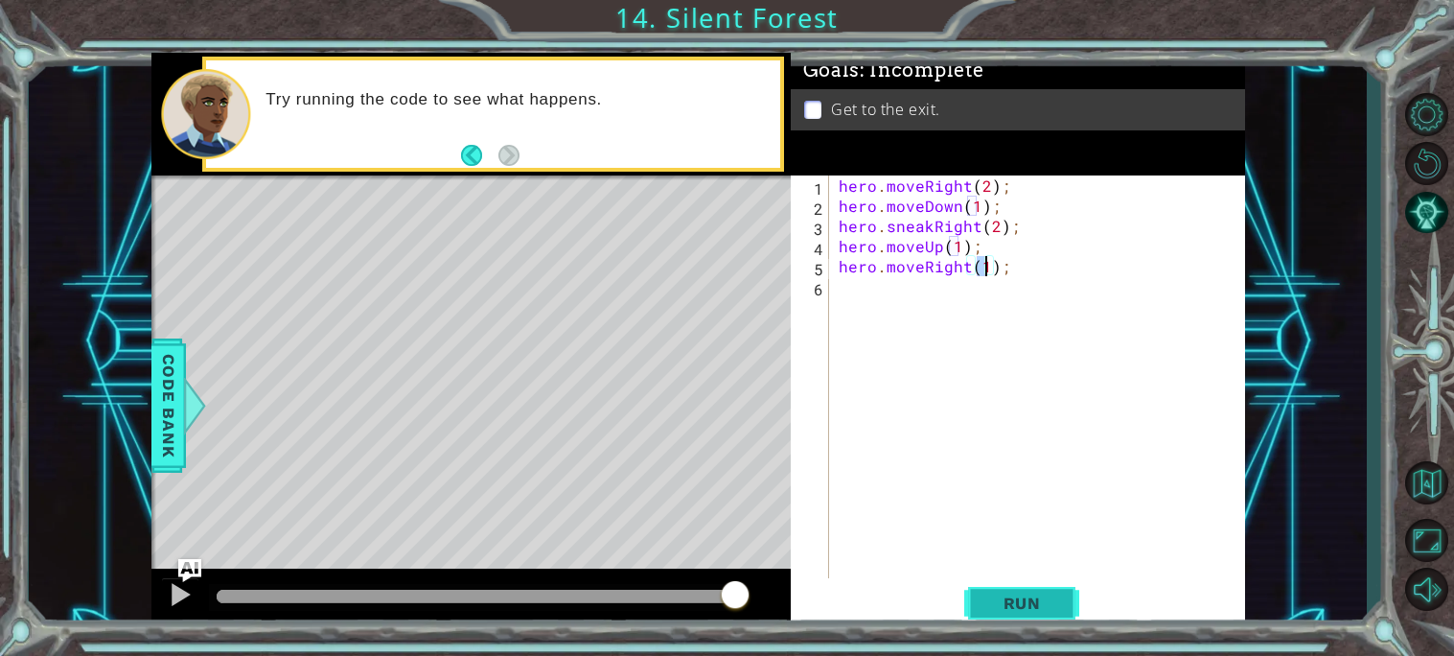
type textarea "hero.moveRight(1);"
click at [1029, 607] on span "Run" at bounding box center [1022, 602] width 76 height 19
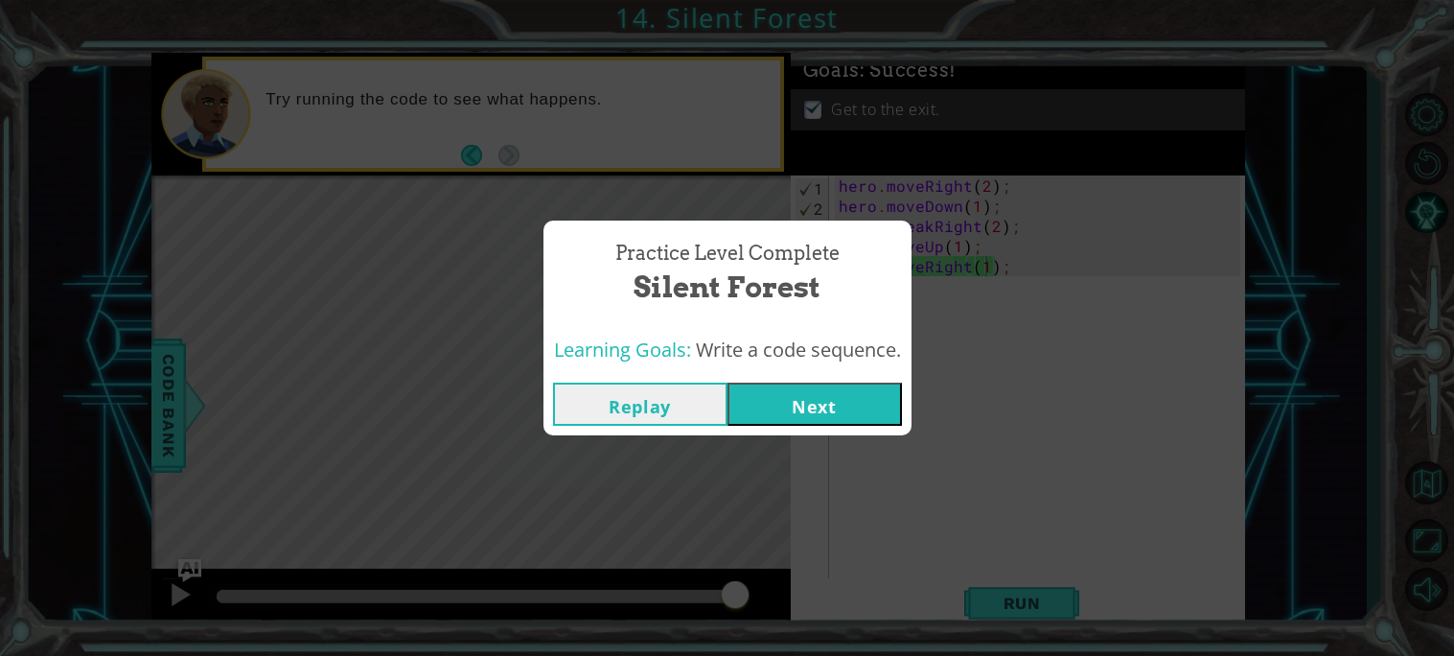
click at [775, 399] on button "Next" at bounding box center [814, 403] width 174 height 43
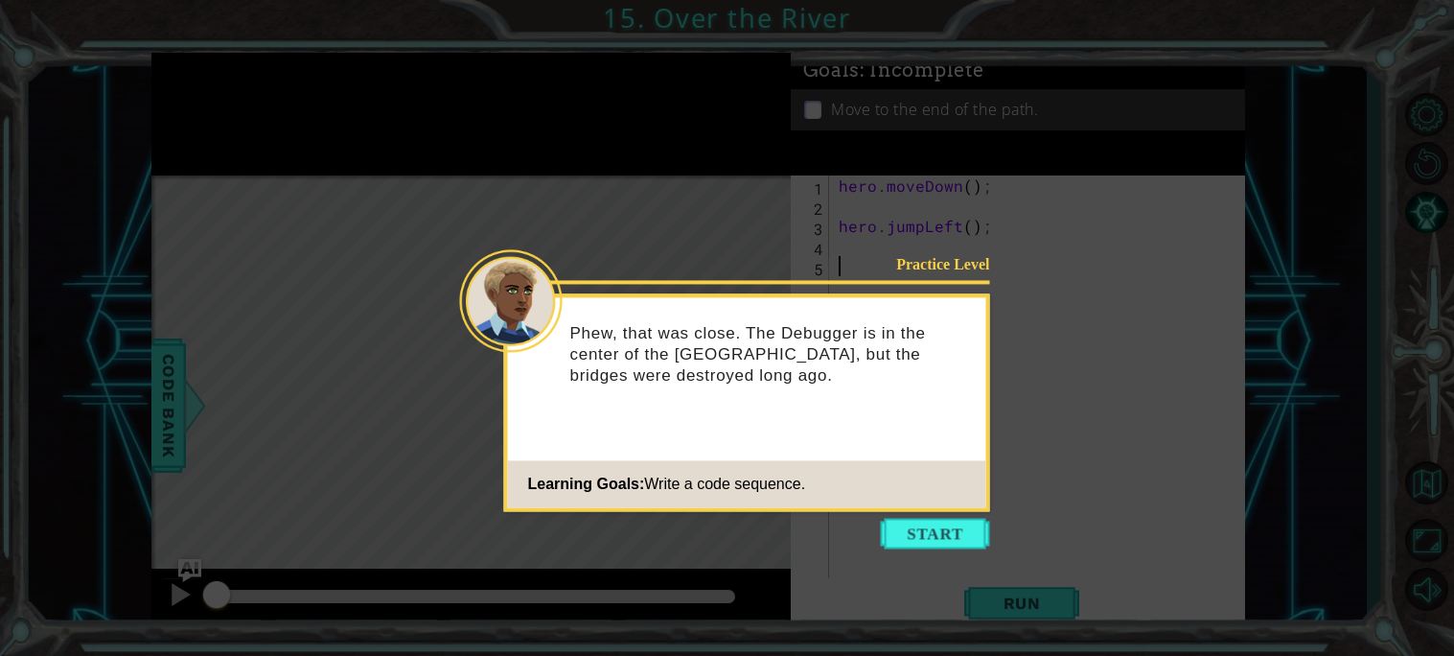
click at [1398, 120] on icon at bounding box center [727, 328] width 1454 height 656
click at [1063, 232] on icon at bounding box center [727, 328] width 1454 height 656
click at [925, 541] on button "Start" at bounding box center [935, 533] width 109 height 31
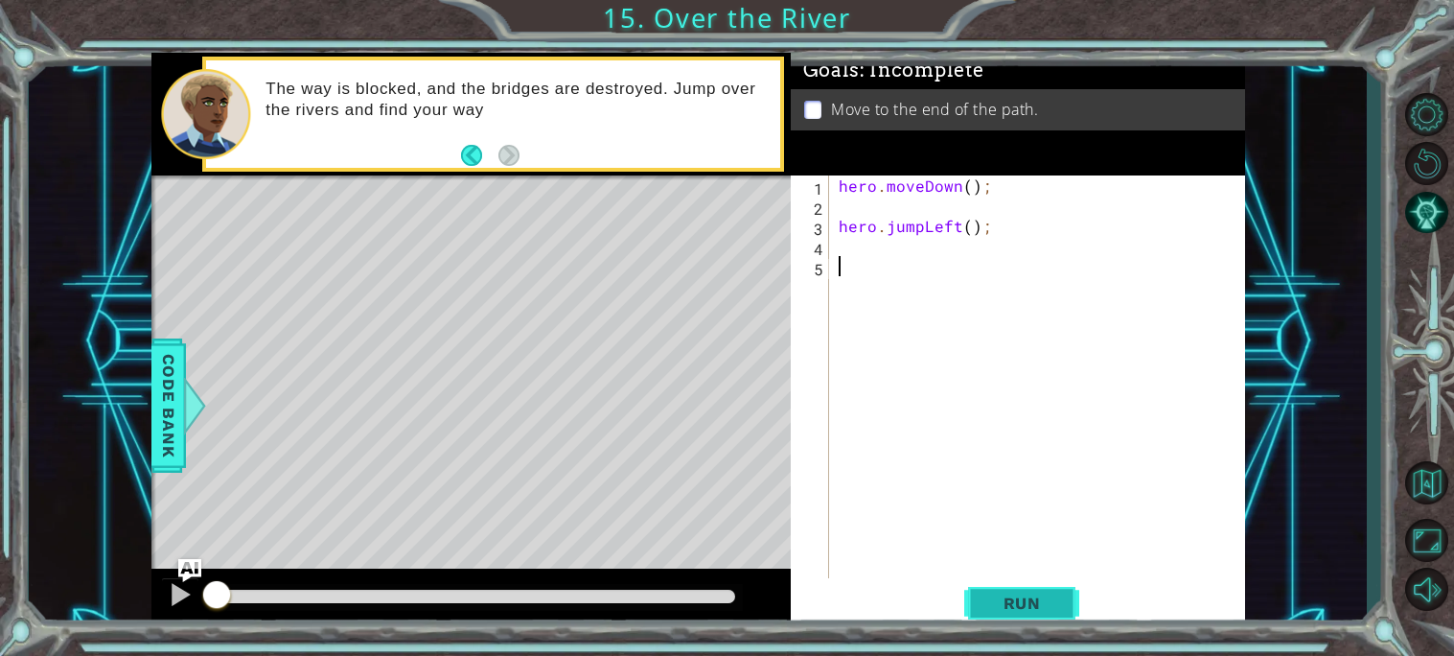
click at [1036, 603] on span "Run" at bounding box center [1022, 602] width 76 height 19
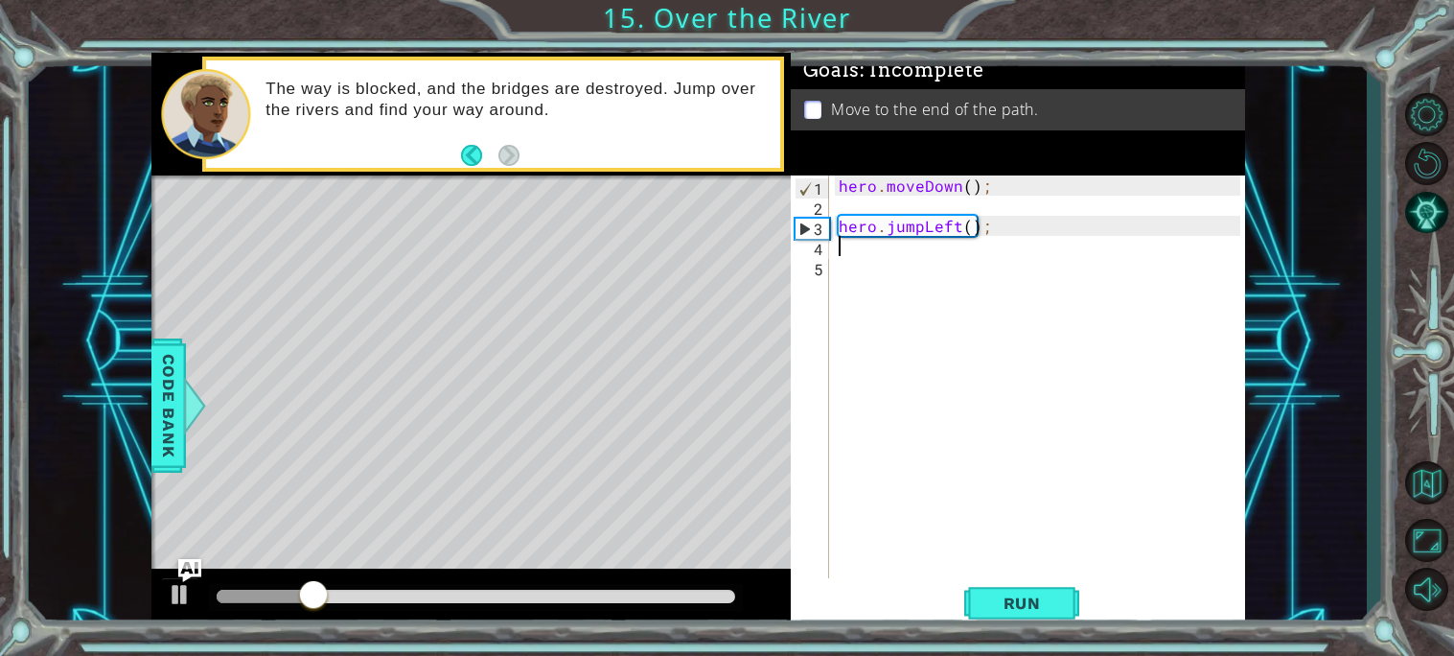
click at [888, 255] on div "hero . moveDown ( ) ; hero . jumpLeft ( ) ;" at bounding box center [1042, 396] width 415 height 443
type textarea "h"
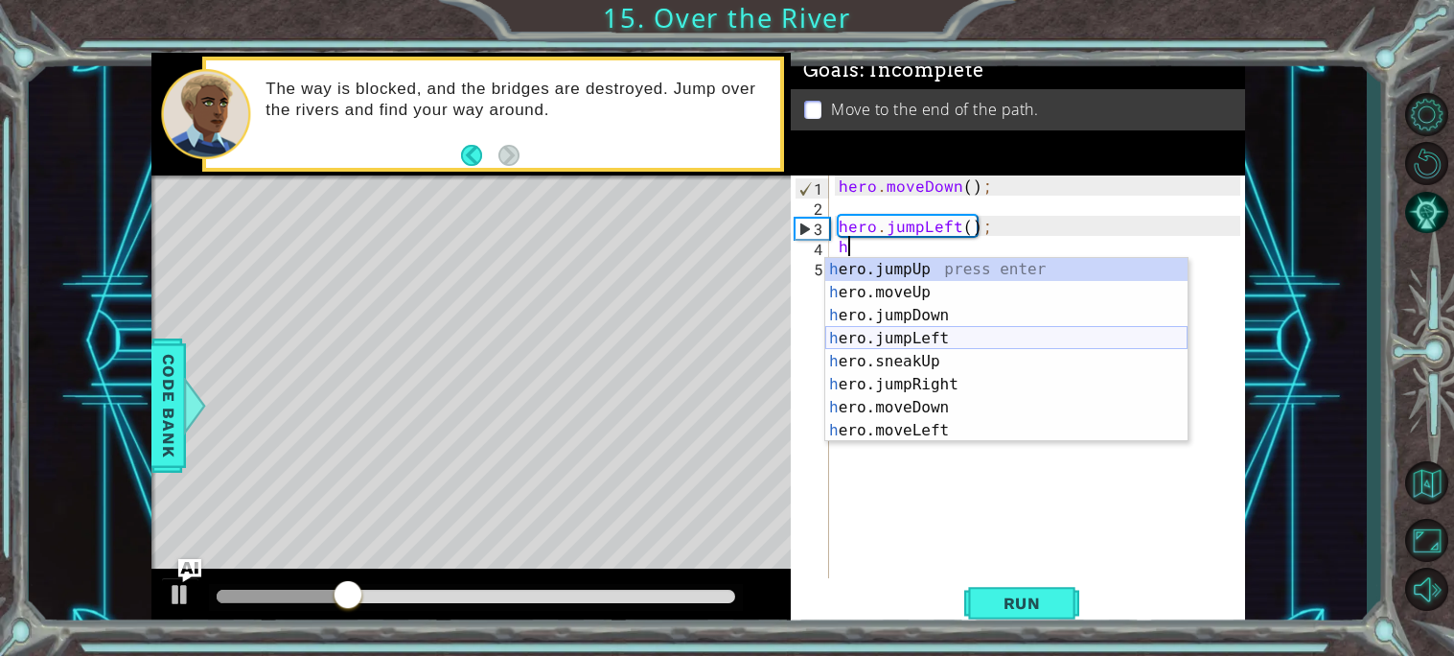
click at [953, 329] on div "h ero.jumpUp press enter h ero.moveUp press enter h ero.jumpDown press enter h …" at bounding box center [1006, 373] width 362 height 230
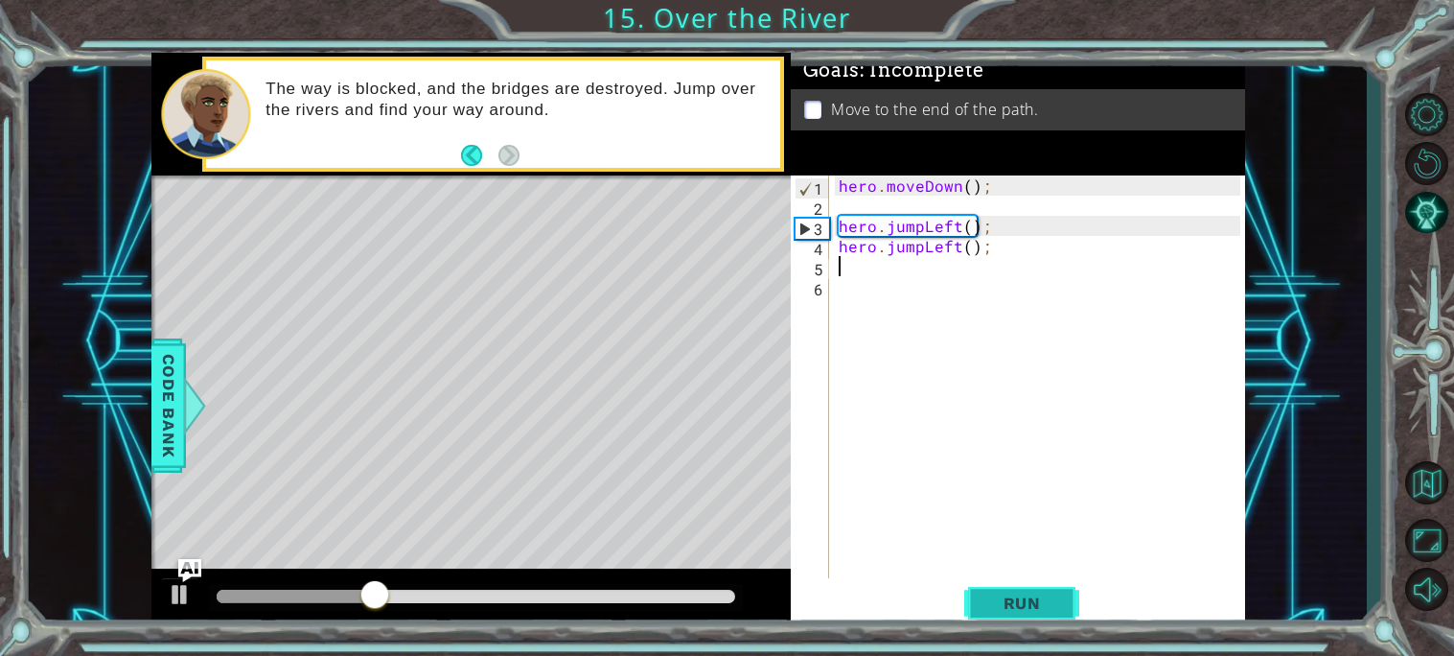
click at [1034, 591] on button "Run" at bounding box center [1021, 602] width 115 height 45
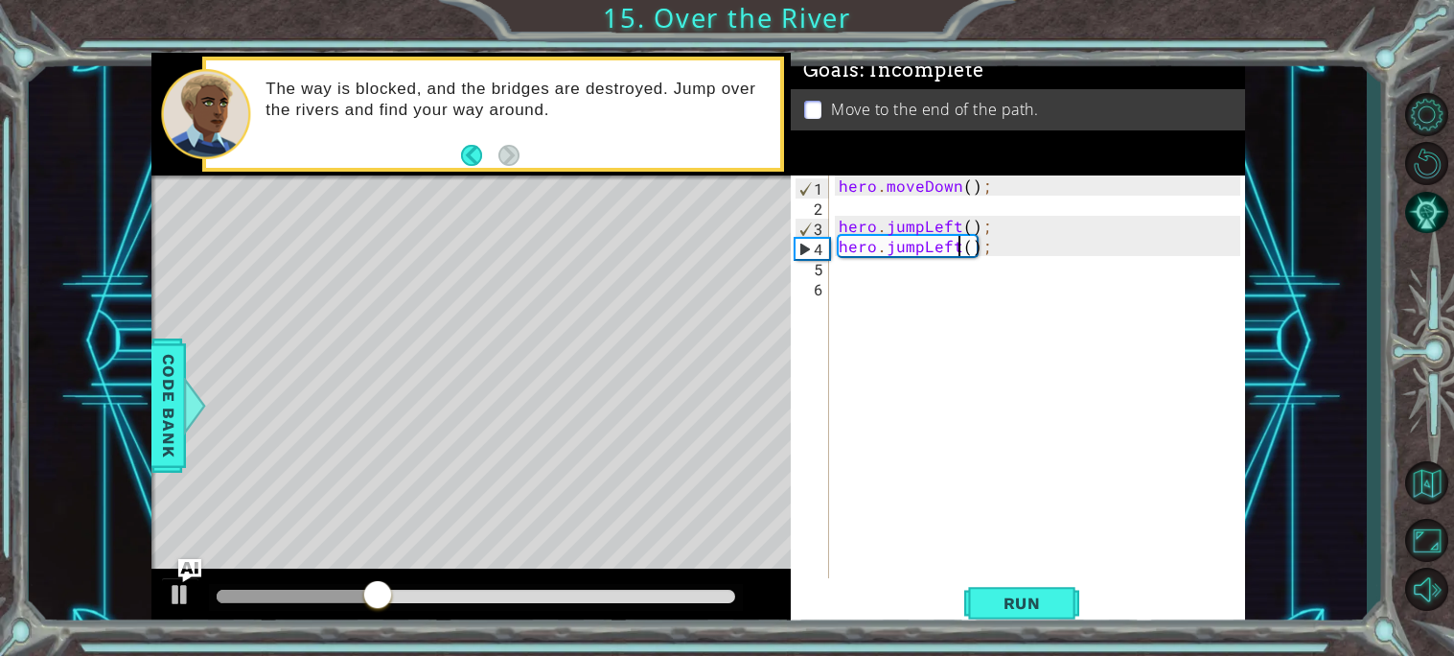
click at [957, 245] on div "hero . moveDown ( ) ; hero . jumpLeft ( ) ; hero . jumpLeft ( ) ;" at bounding box center [1042, 396] width 415 height 443
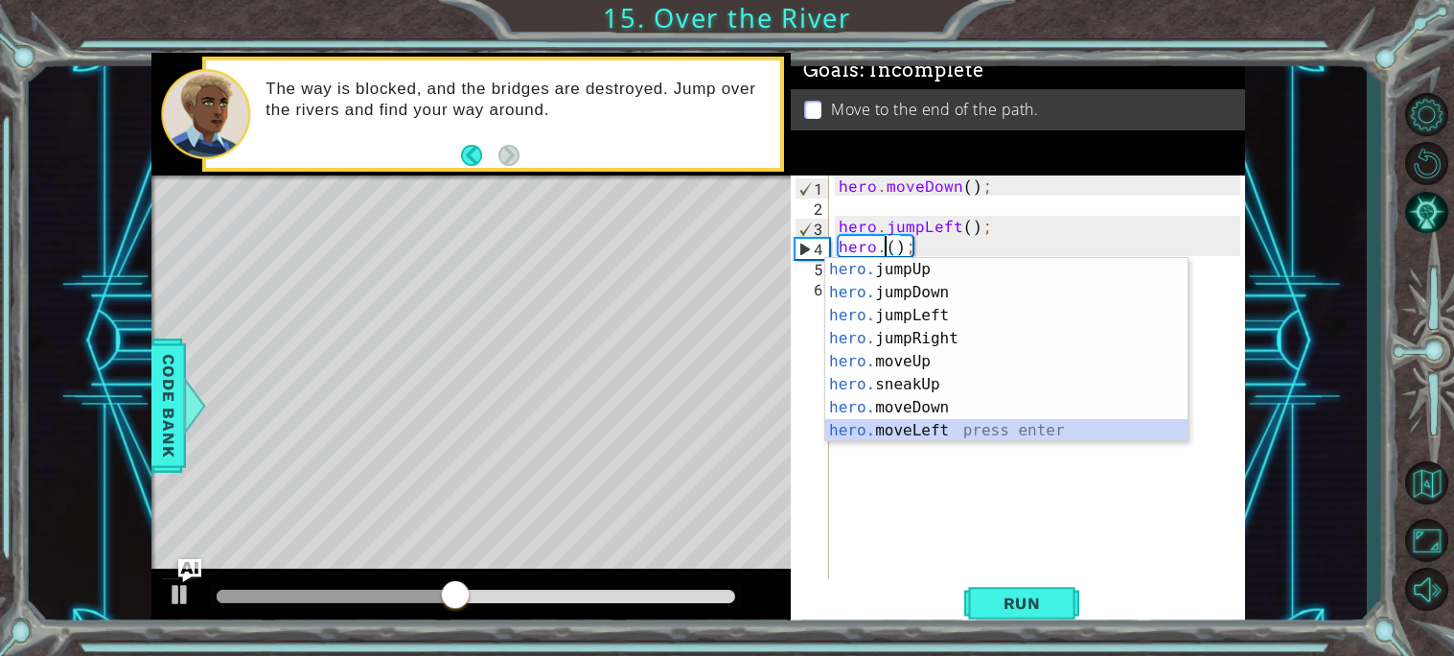
click at [952, 432] on div "hero. jumpUp press enter hero. jumpDown press enter hero. jumpLeft press enter …" at bounding box center [1006, 373] width 362 height 230
type textarea "hero.moveLeft(1);"
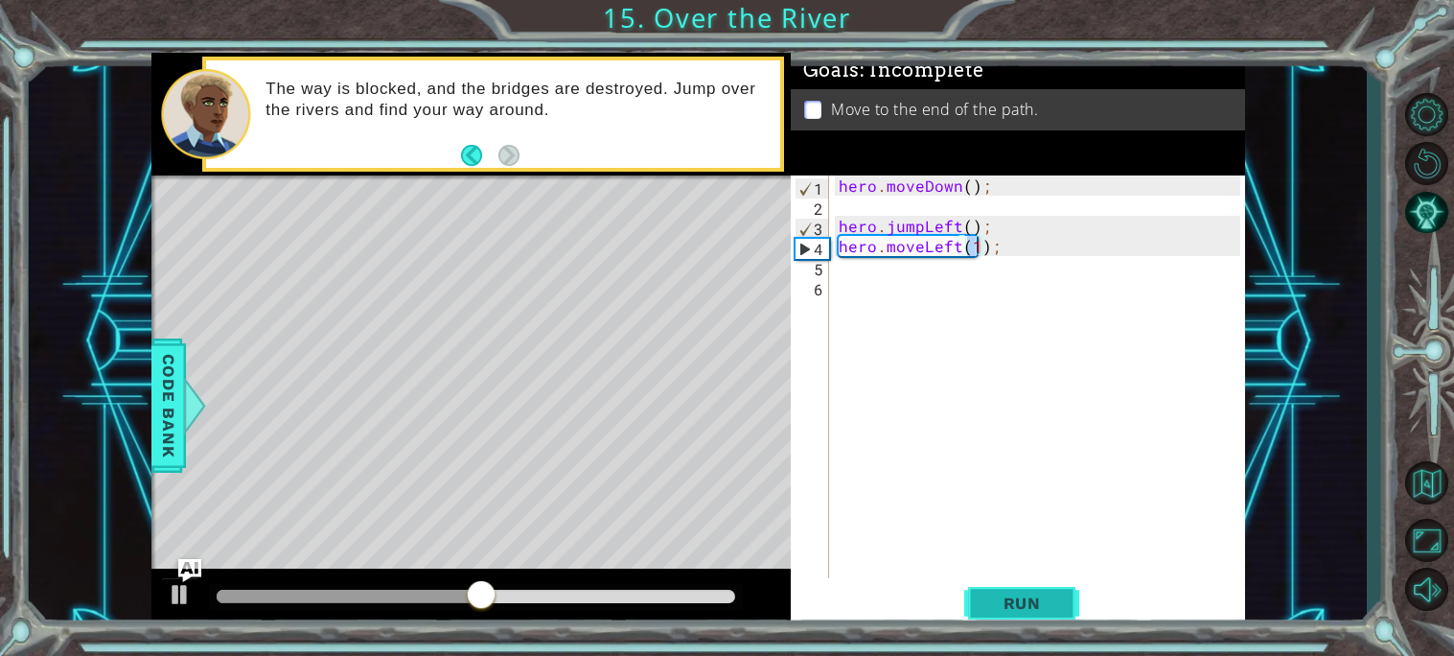
click at [1015, 604] on span "Run" at bounding box center [1022, 602] width 76 height 19
click at [953, 270] on div "hero . moveDown ( ) ; hero . jumpLeft ( ) ; hero . moveLeft ( 1 ) ;" at bounding box center [1042, 396] width 415 height 443
click at [943, 284] on div "hero . moveDown ( ) ; hero . jumpLeft ( ) ; hero . moveLeft ( 1 ) ;" at bounding box center [1042, 396] width 415 height 443
type textarea "h"
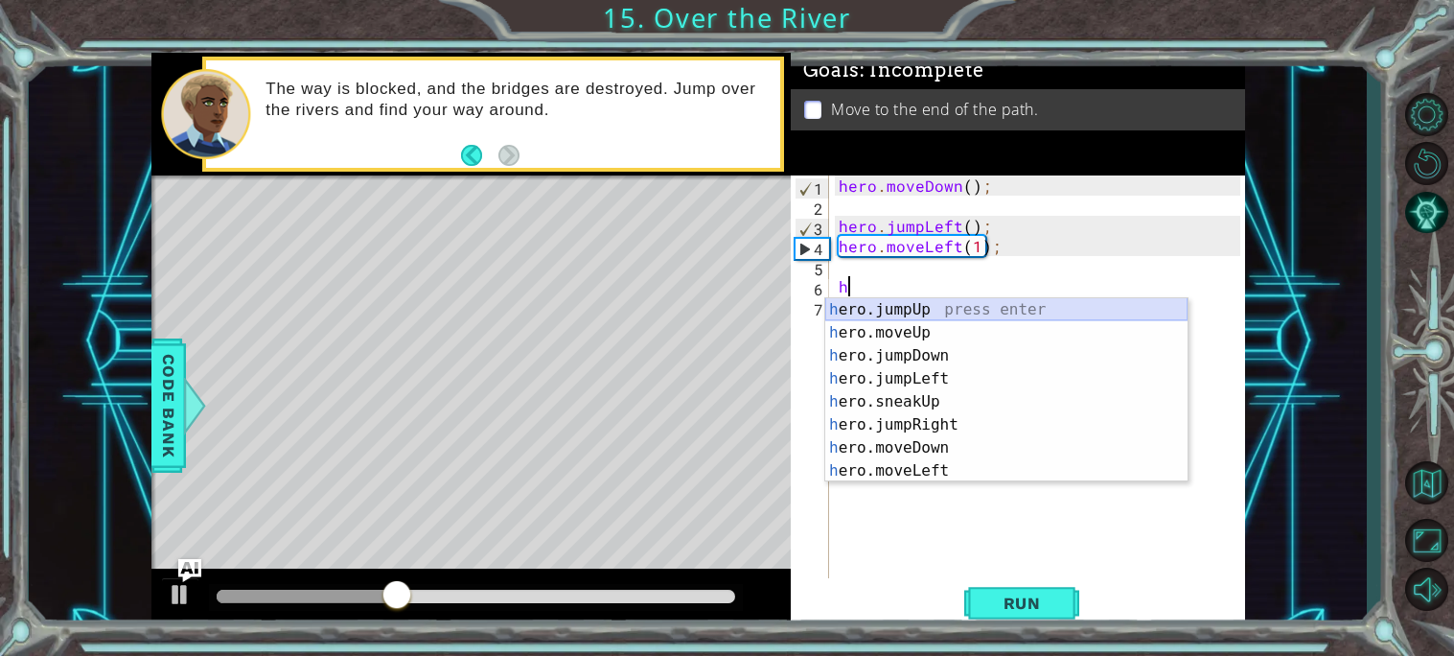
click at [959, 308] on div "h ero.jumpUp press enter h ero.moveUp press enter h ero.jumpDown press enter h …" at bounding box center [1006, 413] width 362 height 230
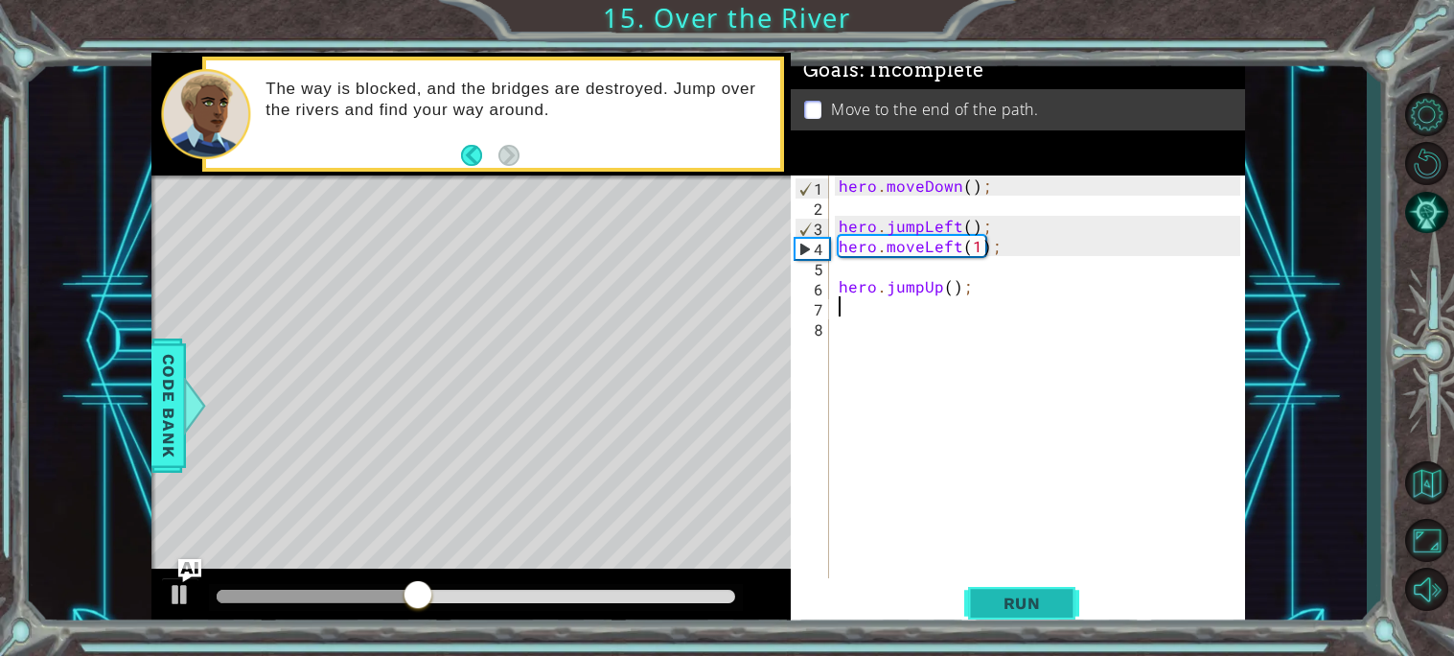
click at [1040, 611] on span "Run" at bounding box center [1022, 602] width 76 height 19
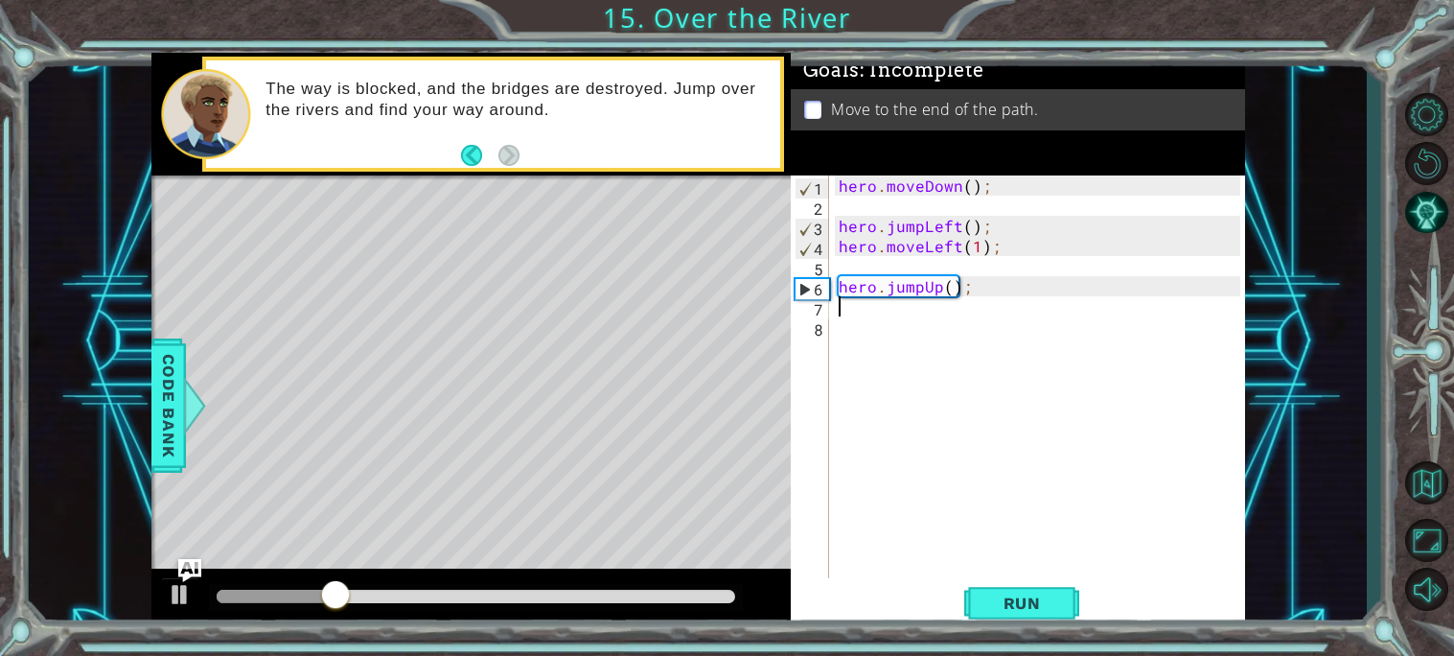
click at [857, 265] on div "hero . moveDown ( ) ; hero . jumpLeft ( ) ; hero . moveLeft ( 1 ) ; hero . jump…" at bounding box center [1042, 396] width 415 height 443
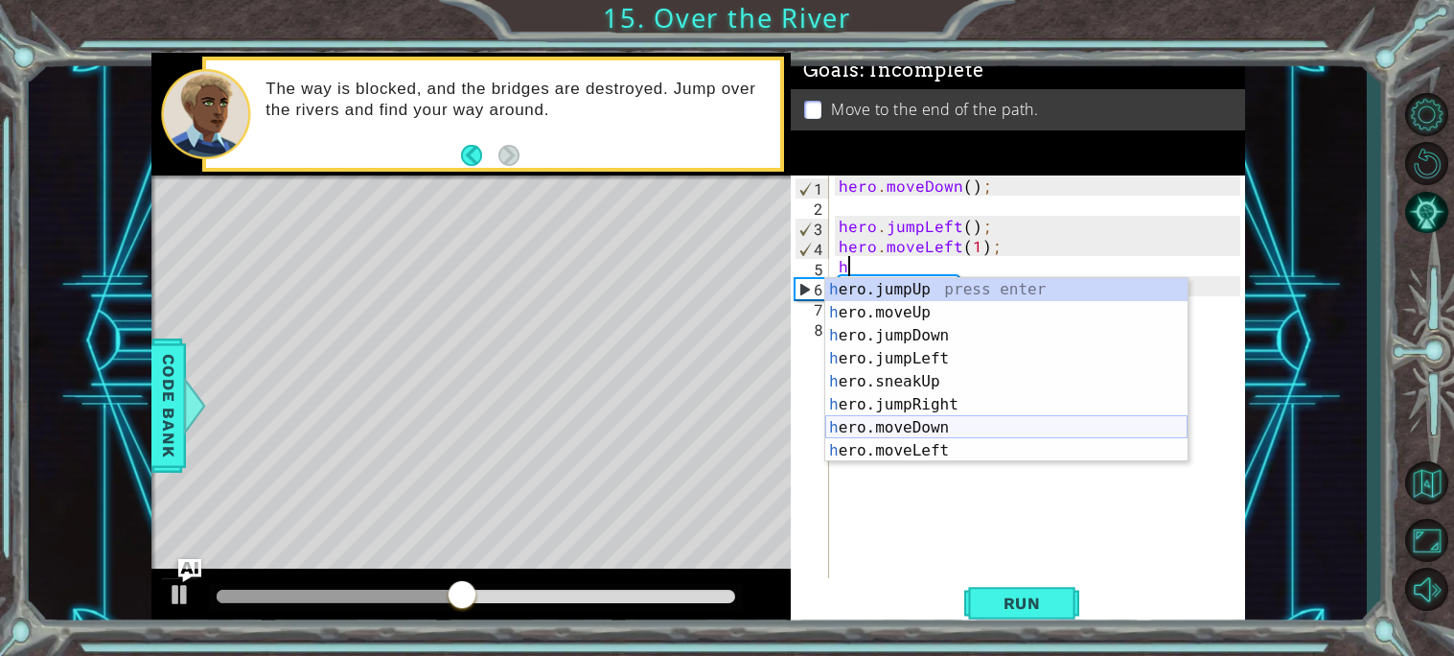
click at [969, 423] on div "h ero.jumpUp press enter h ero.moveUp press enter h ero.jumpDown press enter h …" at bounding box center [1006, 393] width 362 height 230
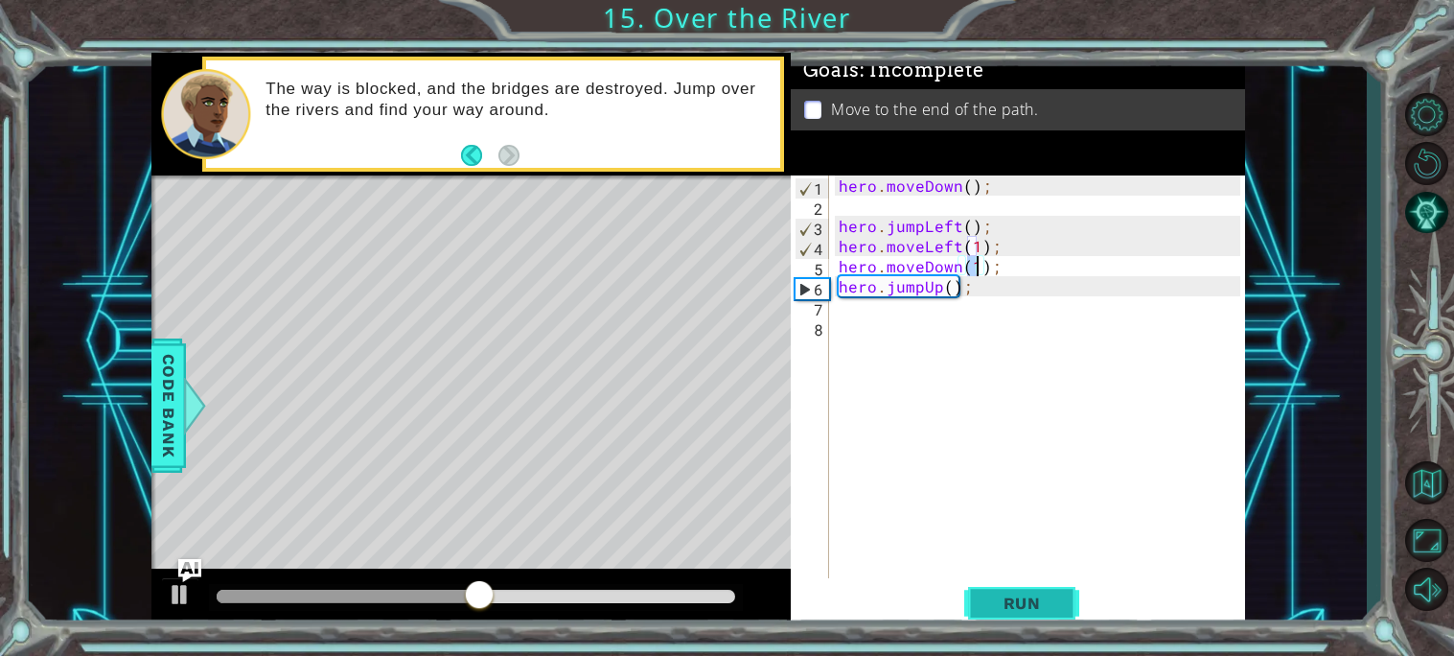
click at [1036, 603] on span "Run" at bounding box center [1022, 602] width 76 height 19
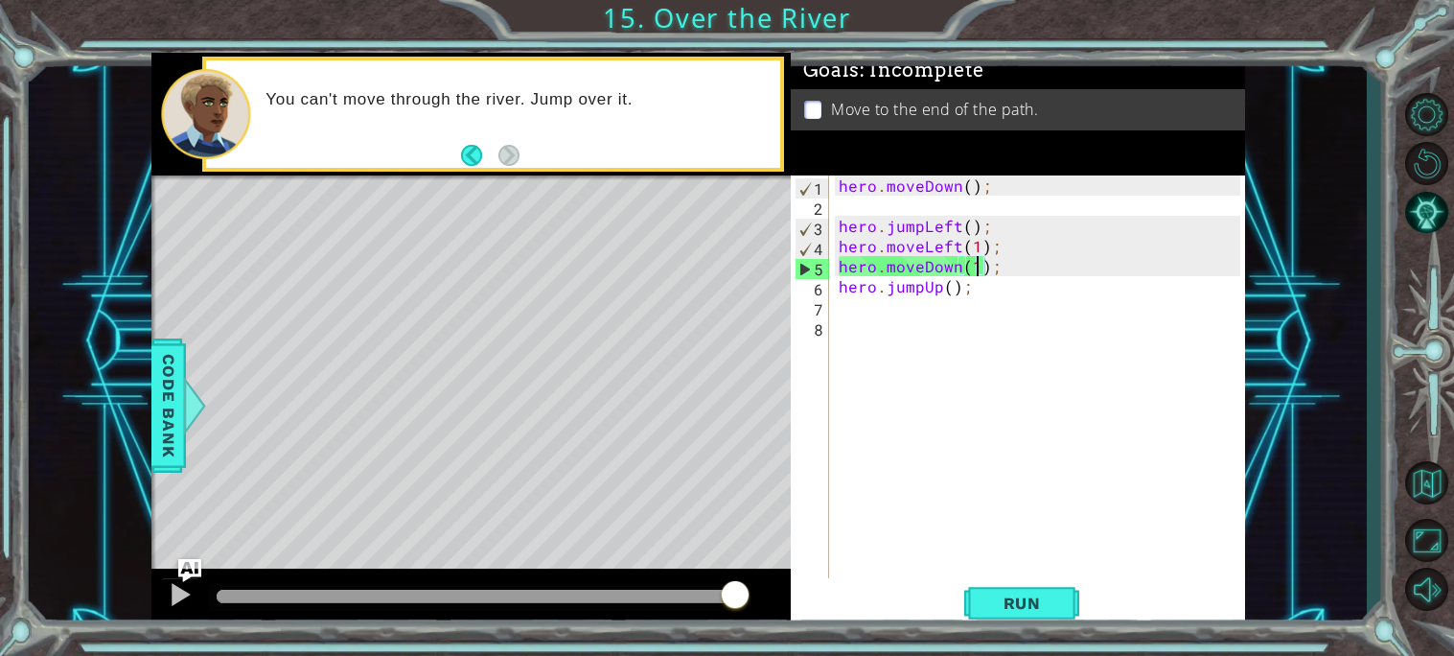
click at [971, 280] on div "hero . moveDown ( ) ; hero . jumpLeft ( ) ; hero . moveLeft ( 1 ) ; hero . move…" at bounding box center [1042, 396] width 415 height 443
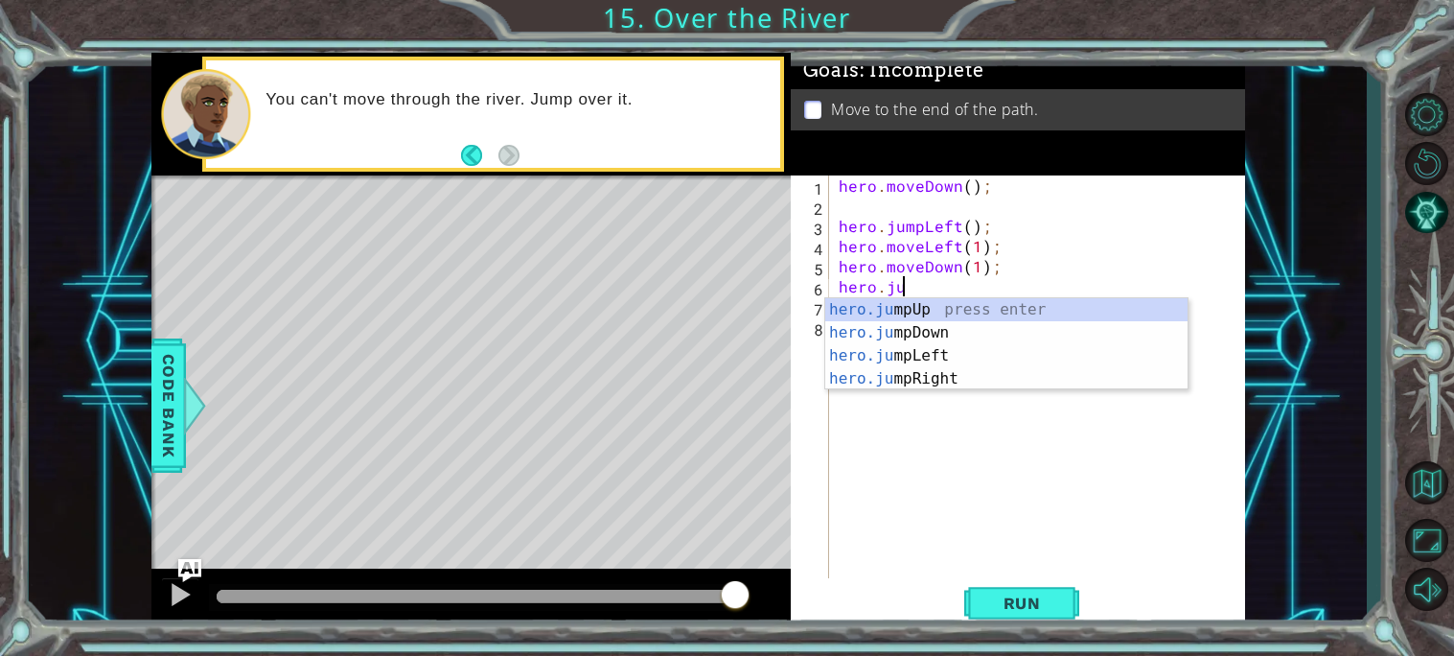
scroll to position [0, 1]
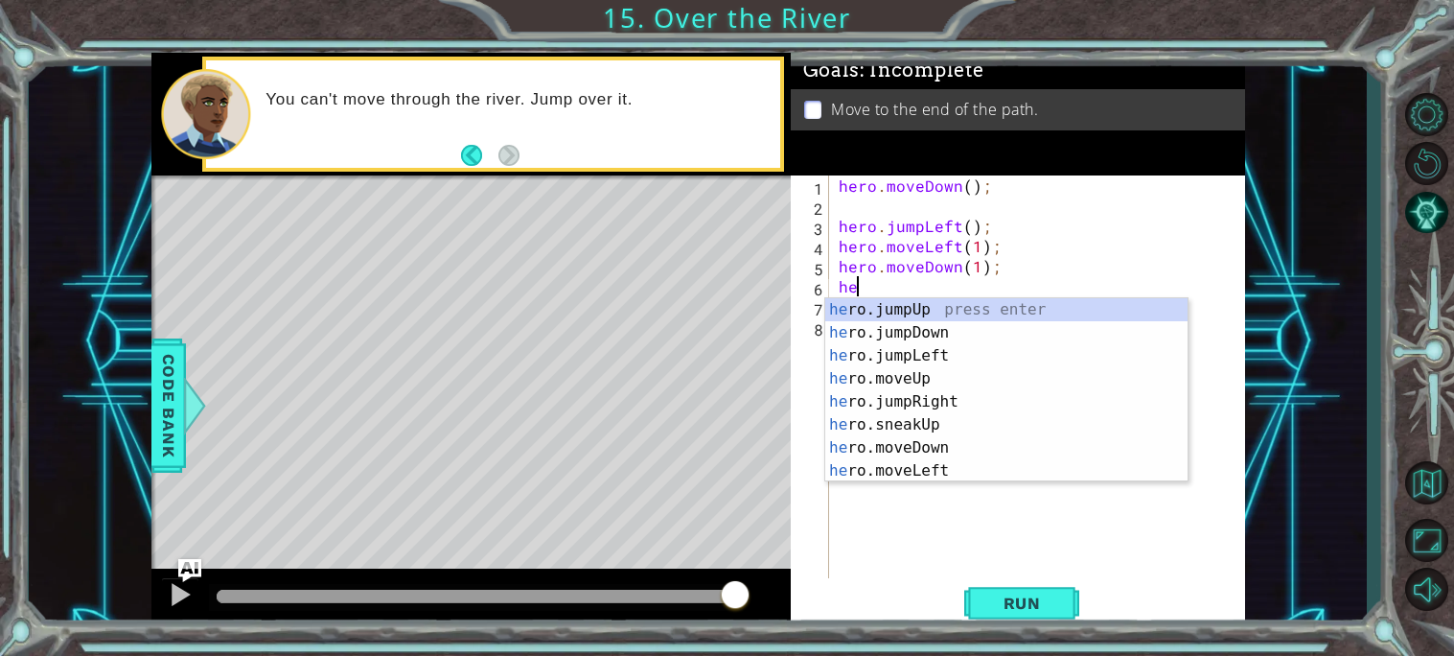
type textarea "h"
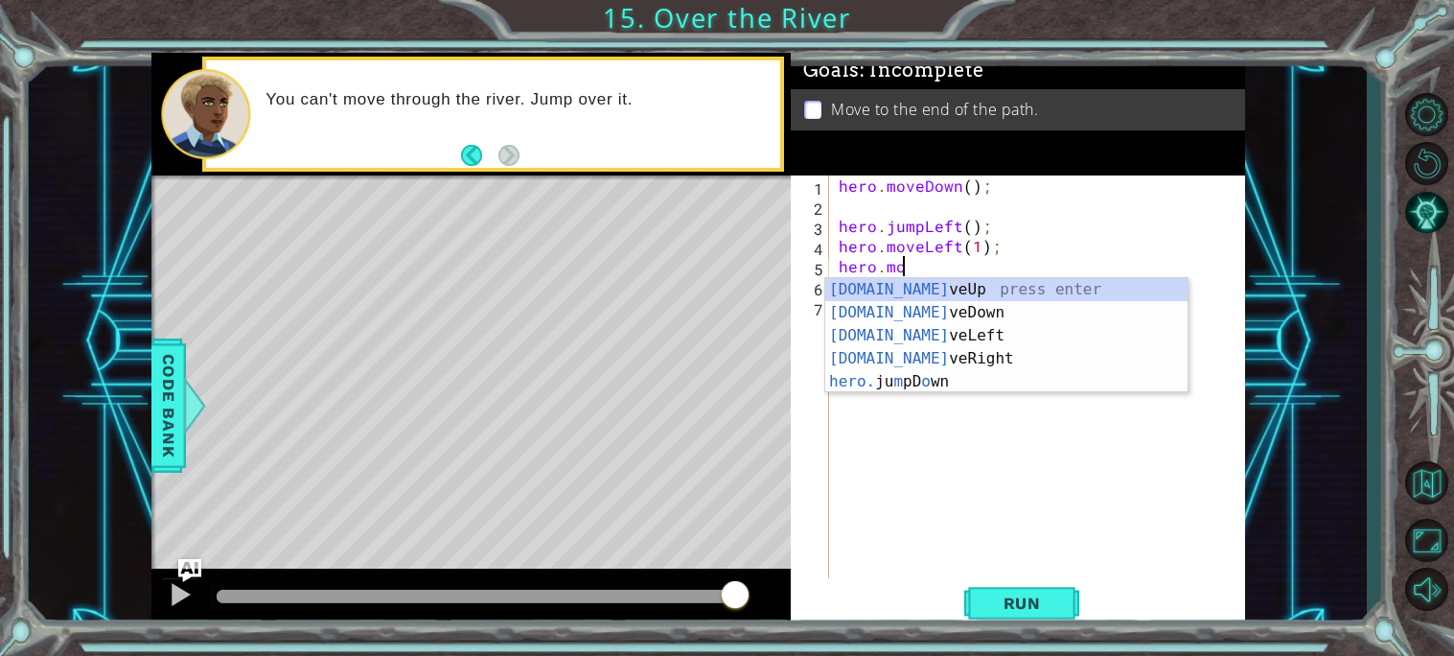
type textarea "hero.m"
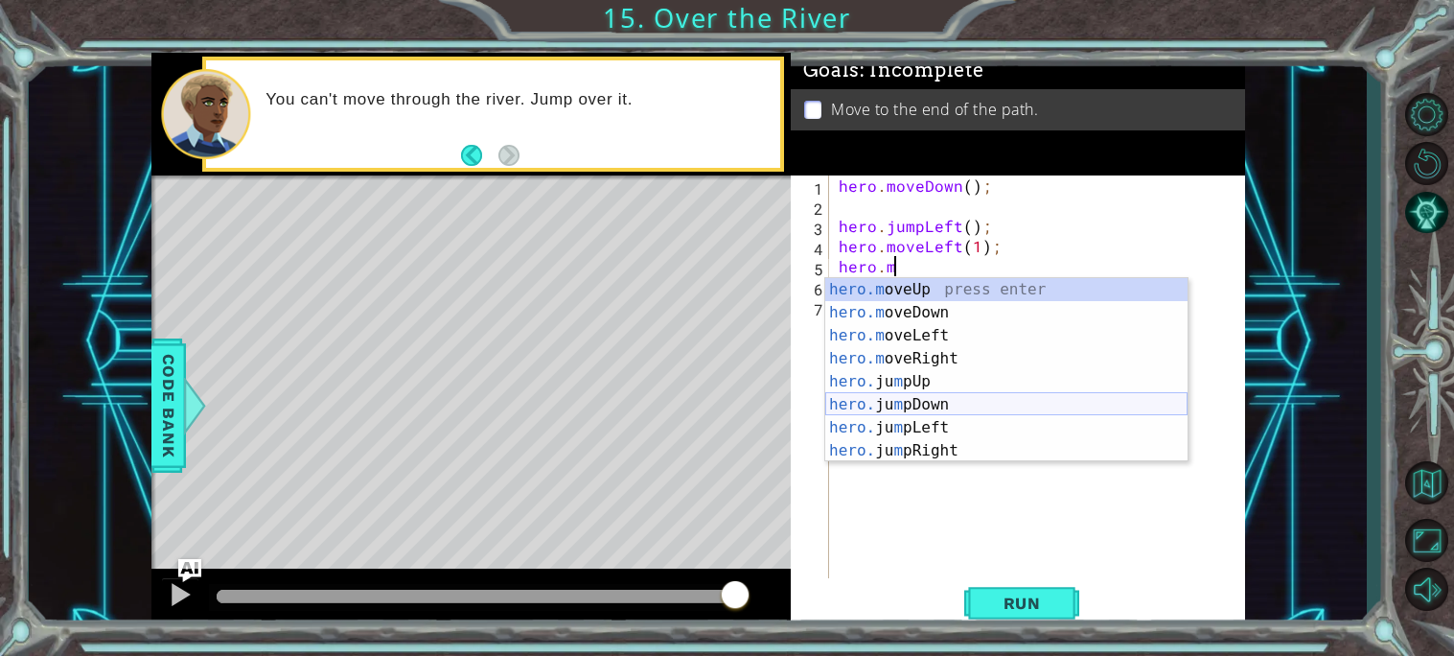
click at [976, 398] on div "hero.m oveUp press enter hero.m oveDown press enter hero.m oveLeft press enter …" at bounding box center [1006, 393] width 362 height 230
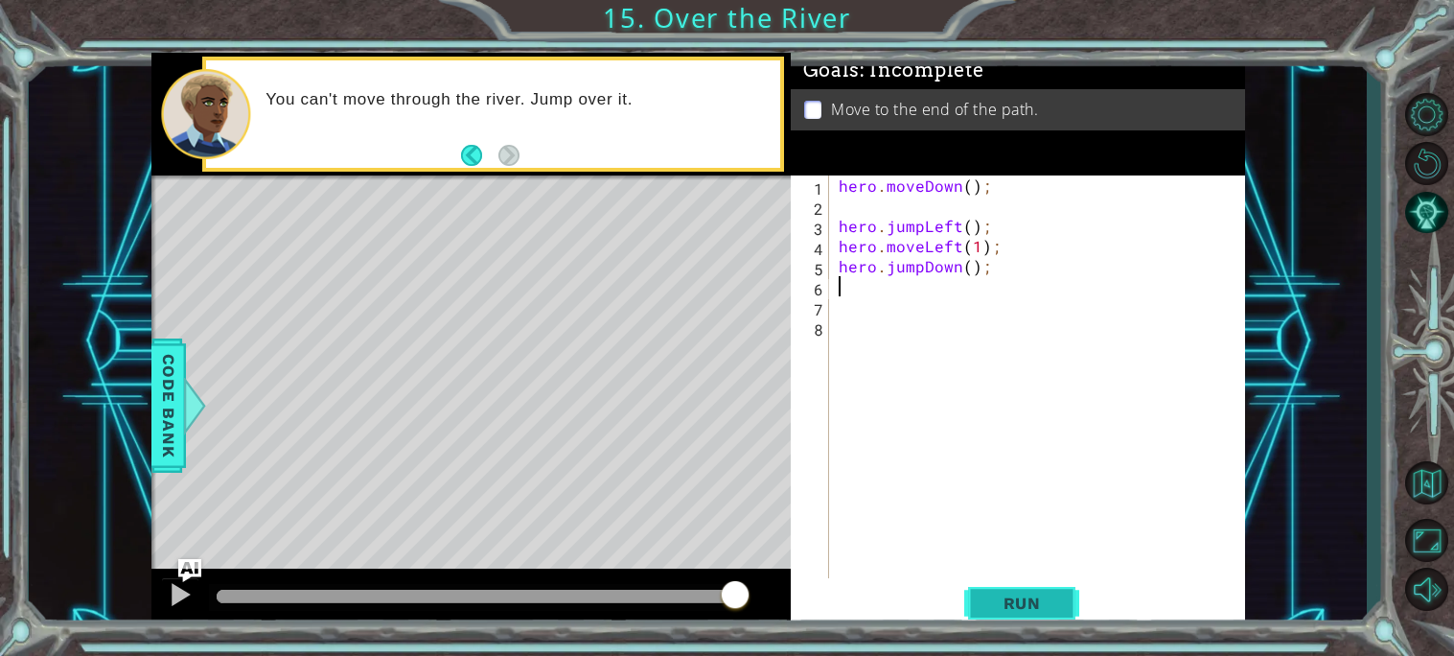
click at [1061, 591] on button "Run" at bounding box center [1021, 602] width 115 height 45
